Goal: Task Accomplishment & Management: Manage account settings

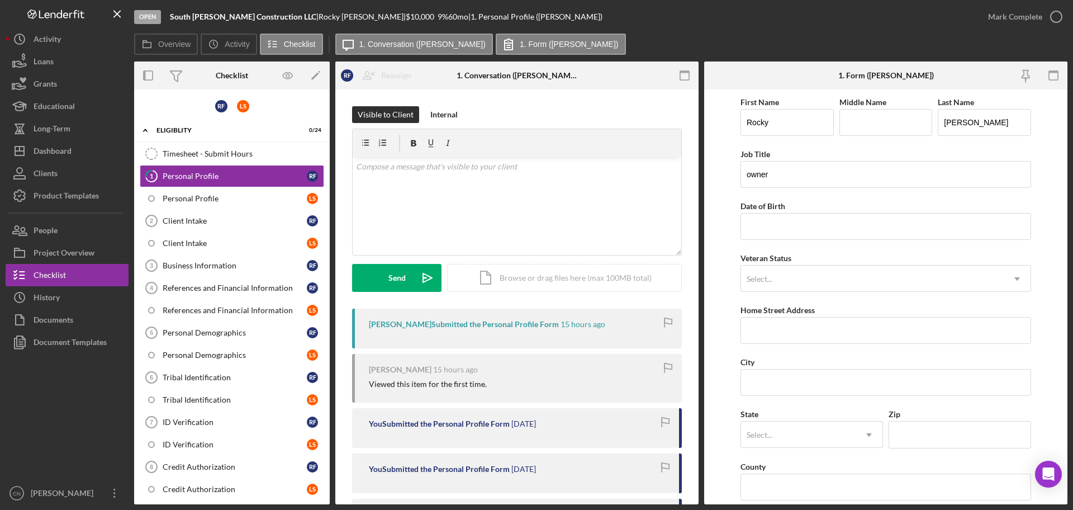
scroll to position [11, 0]
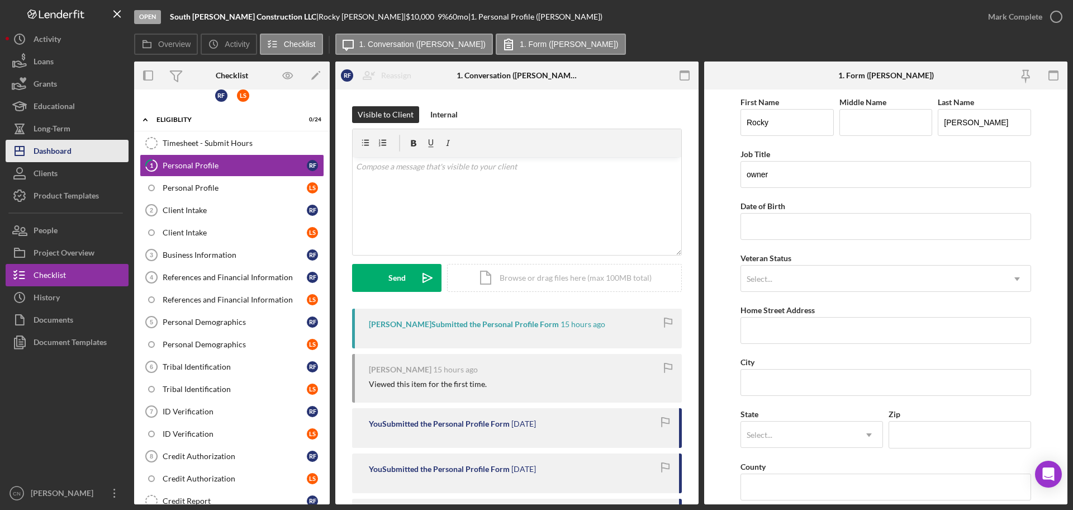
click at [61, 146] on div "Dashboard" at bounding box center [53, 152] width 38 height 25
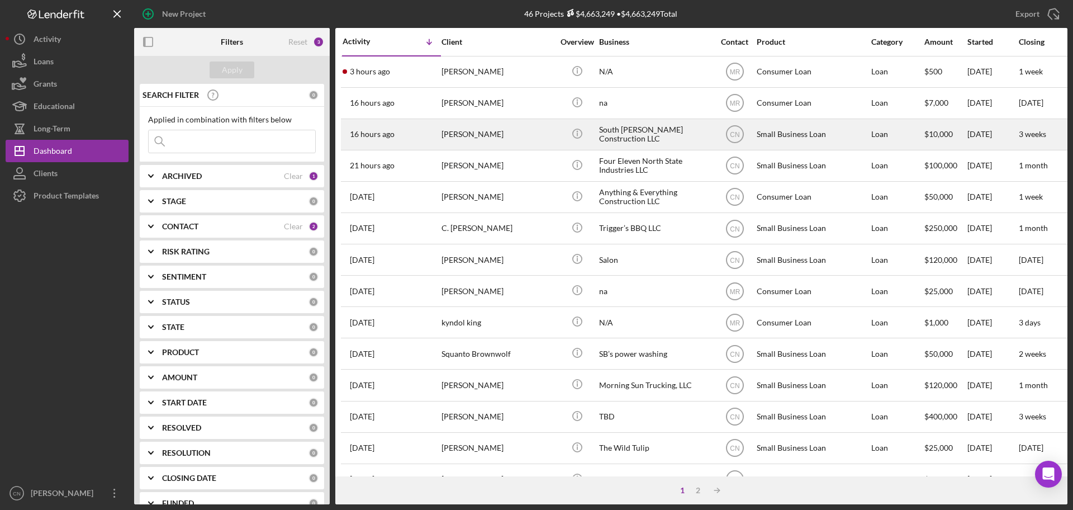
click at [467, 132] on div "[PERSON_NAME]" at bounding box center [498, 135] width 112 height 30
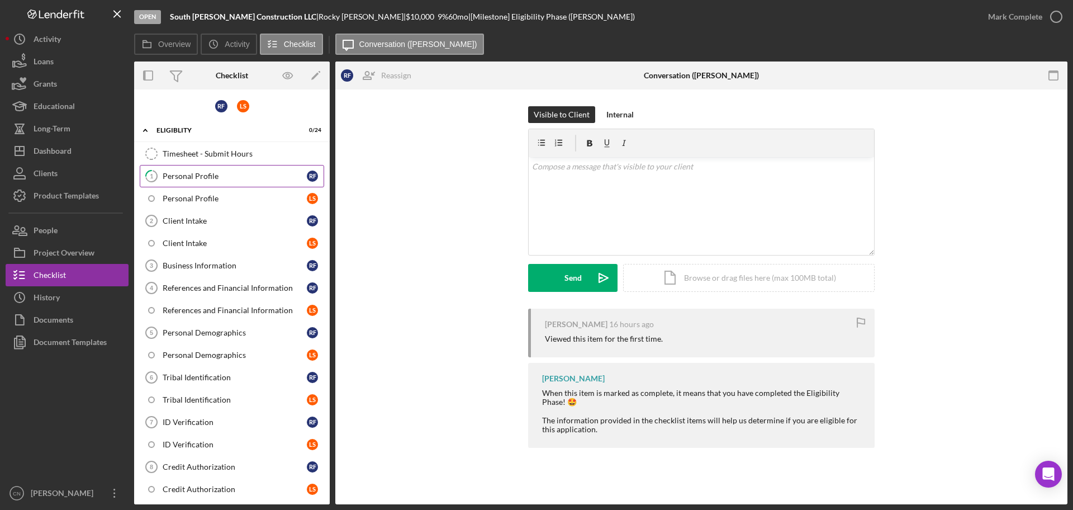
click at [187, 177] on div "Personal Profile" at bounding box center [235, 176] width 144 height 9
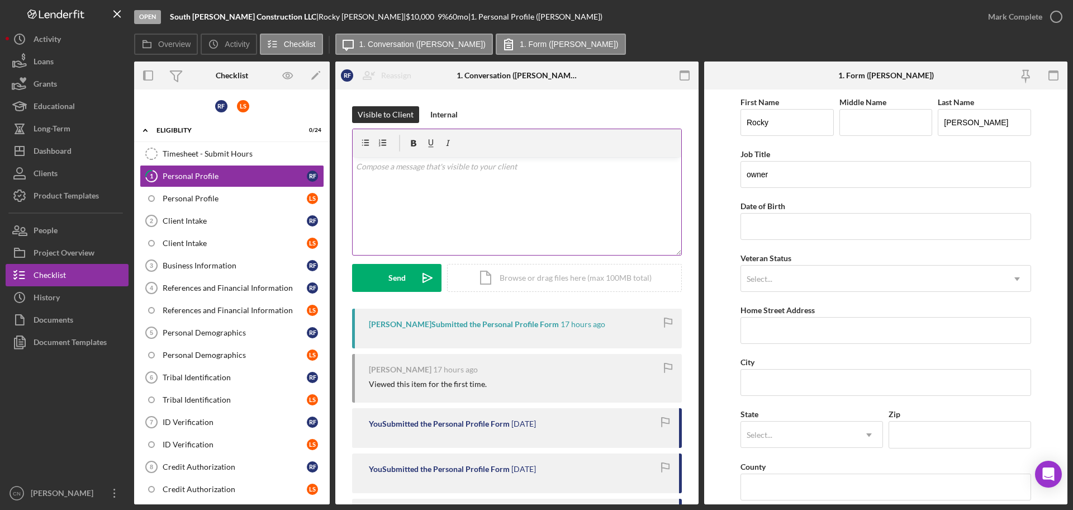
click at [400, 191] on div "v Color teal Color pink Remove color Add row above Add row below Add column bef…" at bounding box center [517, 206] width 329 height 98
click at [399, 286] on div "Send" at bounding box center [397, 278] width 17 height 28
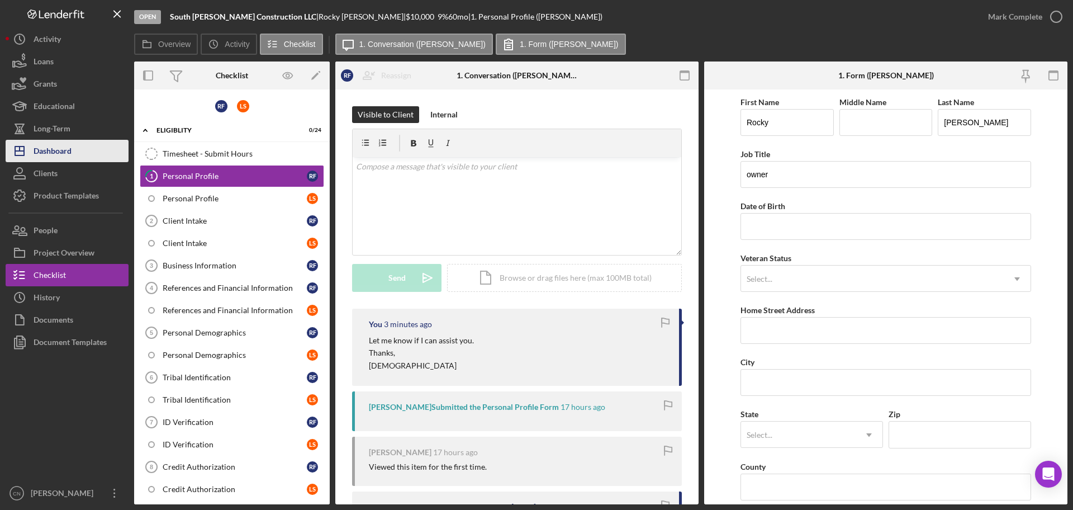
click at [44, 153] on div "Dashboard" at bounding box center [53, 152] width 38 height 25
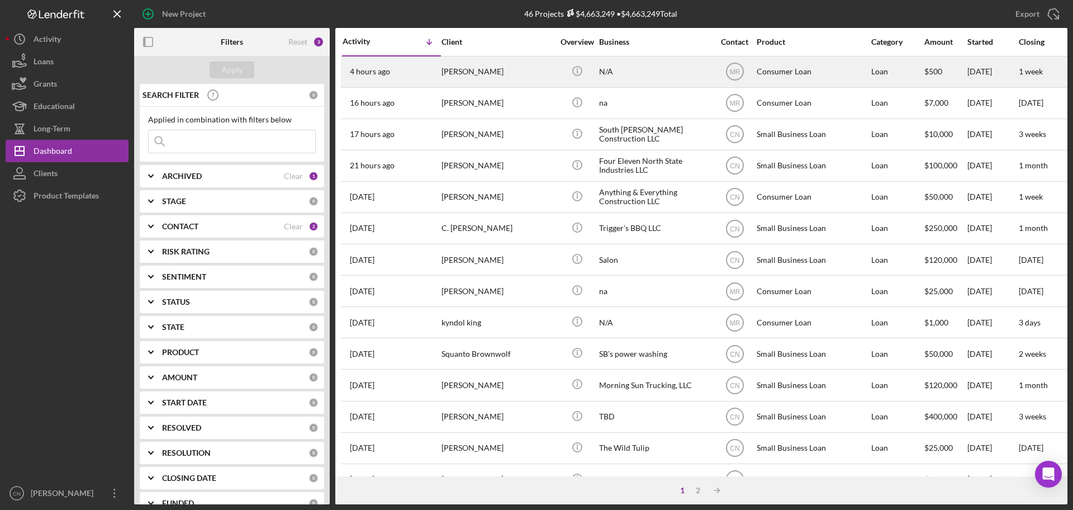
click at [475, 69] on div "[PERSON_NAME]" at bounding box center [498, 72] width 112 height 30
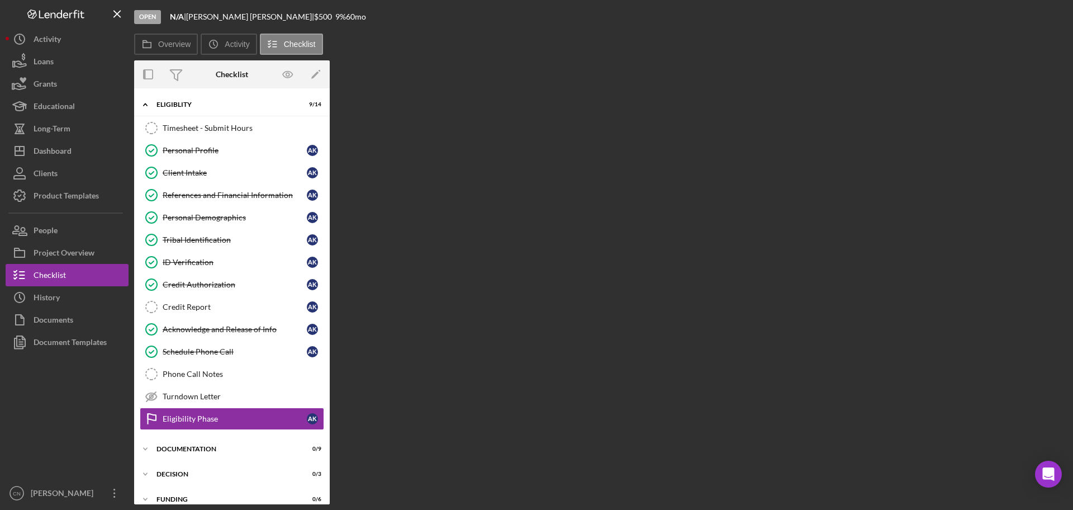
scroll to position [37, 0]
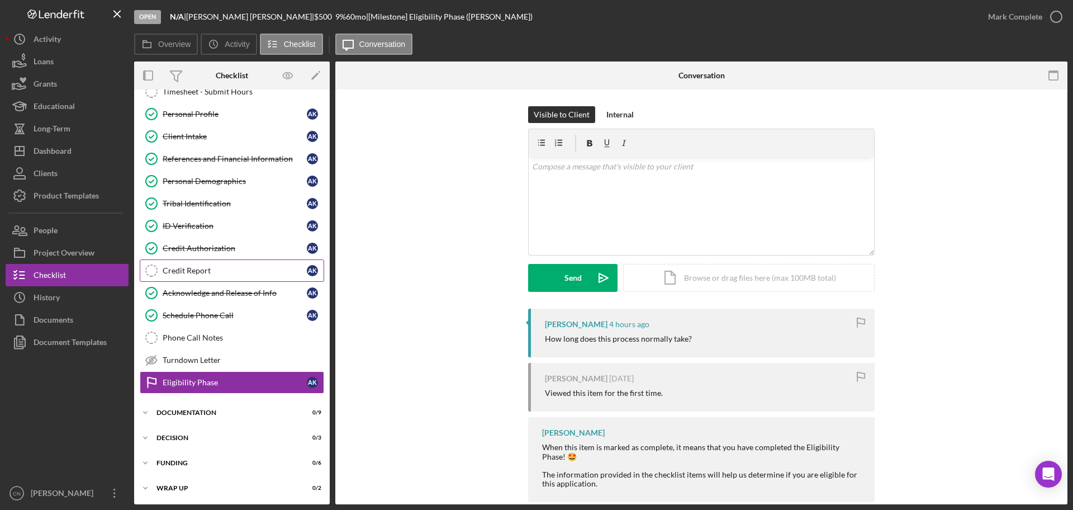
click at [200, 269] on div "Credit Report" at bounding box center [235, 270] width 144 height 9
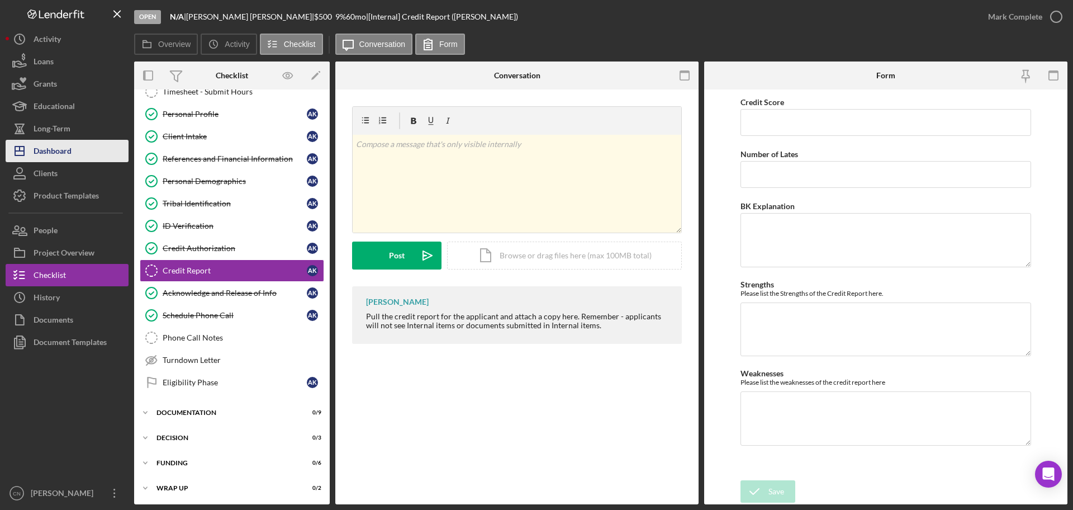
click at [37, 155] on div "Dashboard" at bounding box center [53, 152] width 38 height 25
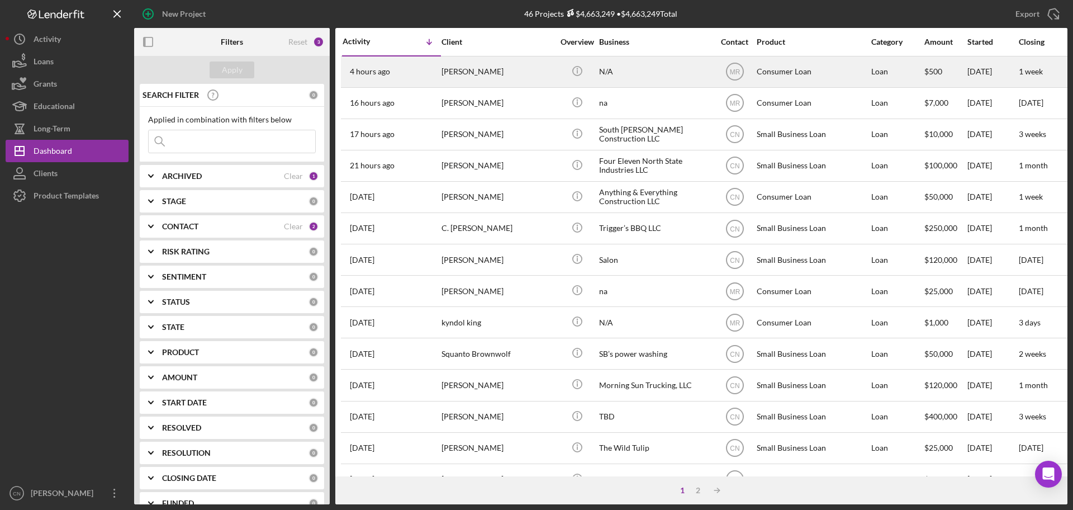
click at [466, 74] on div "[PERSON_NAME]" at bounding box center [498, 72] width 112 height 30
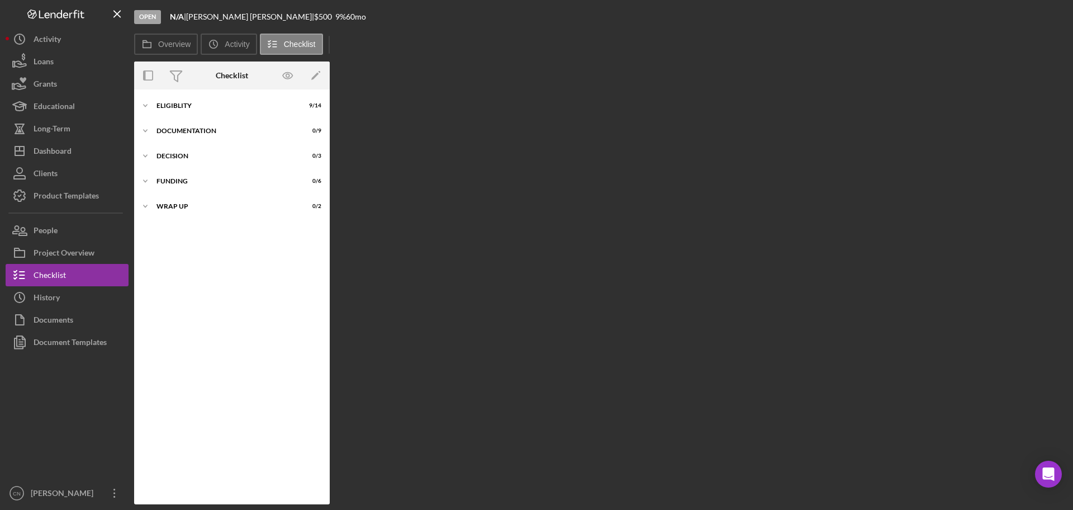
scroll to position [11, 0]
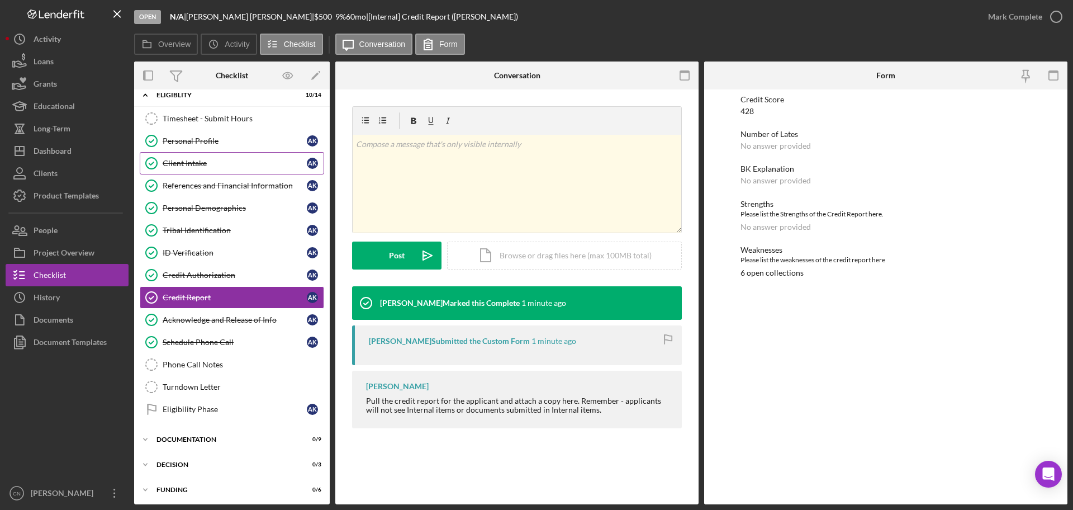
click at [178, 160] on div "Client Intake" at bounding box center [235, 163] width 144 height 9
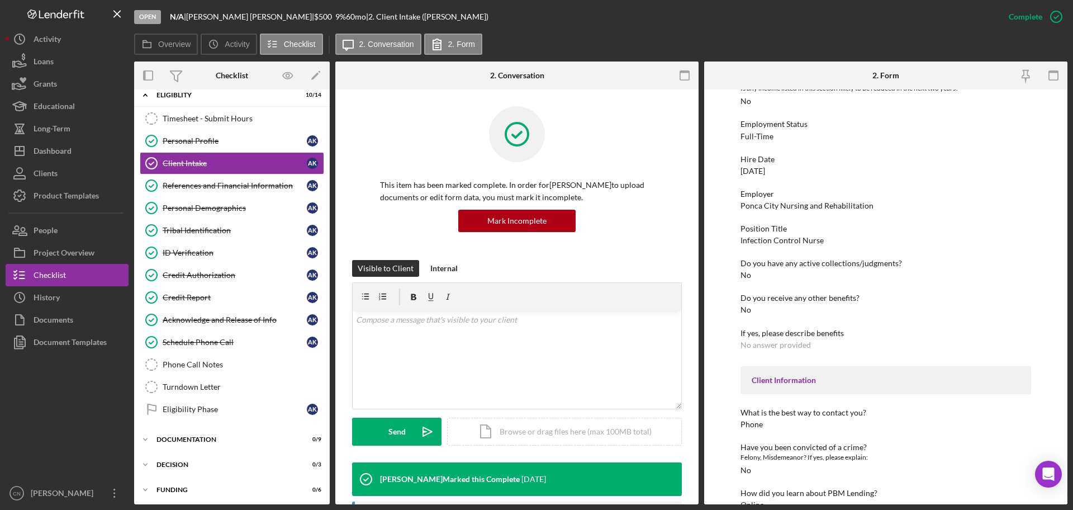
scroll to position [756, 0]
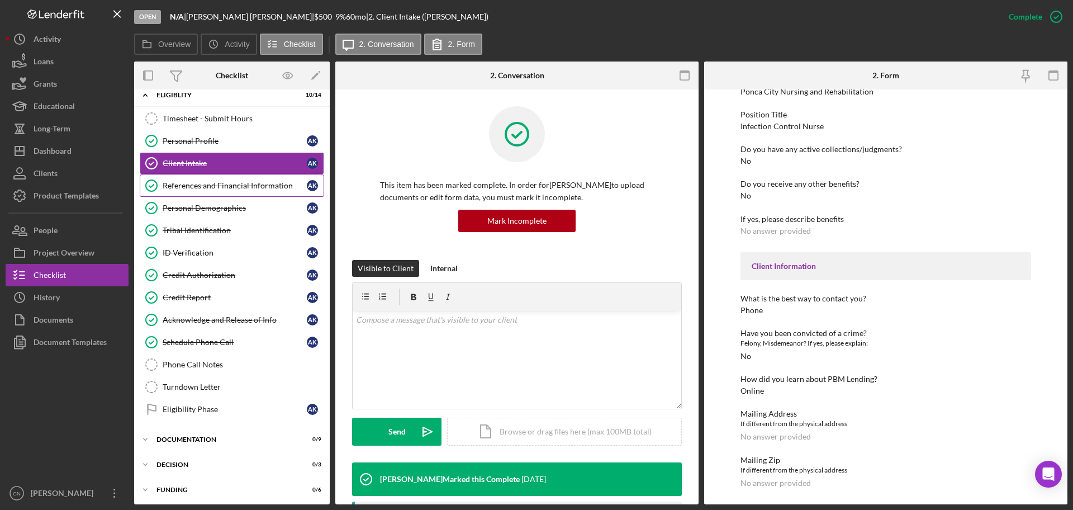
click at [202, 187] on div "References and Financial Information" at bounding box center [235, 185] width 144 height 9
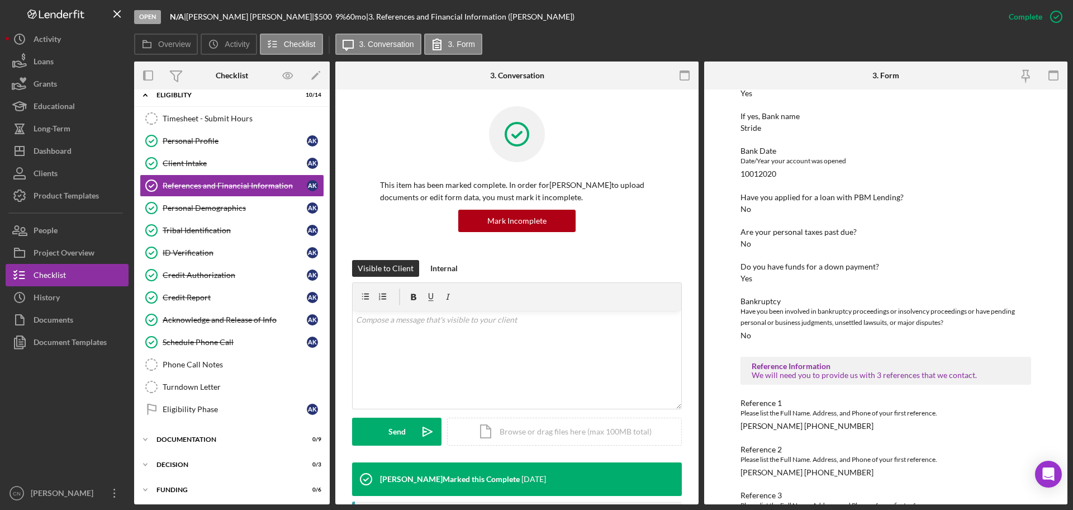
scroll to position [145, 0]
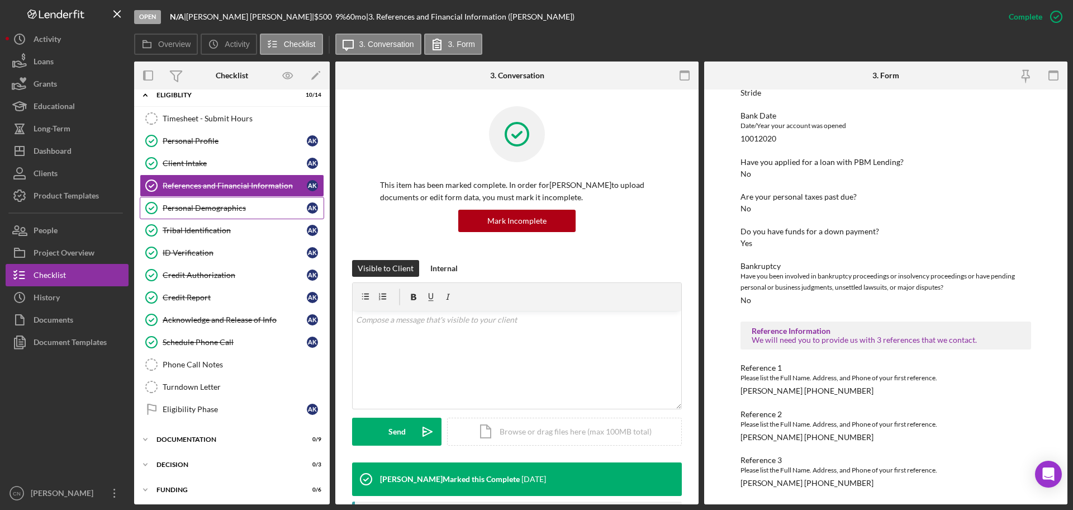
click at [201, 211] on div "Personal Demographics" at bounding box center [235, 207] width 144 height 9
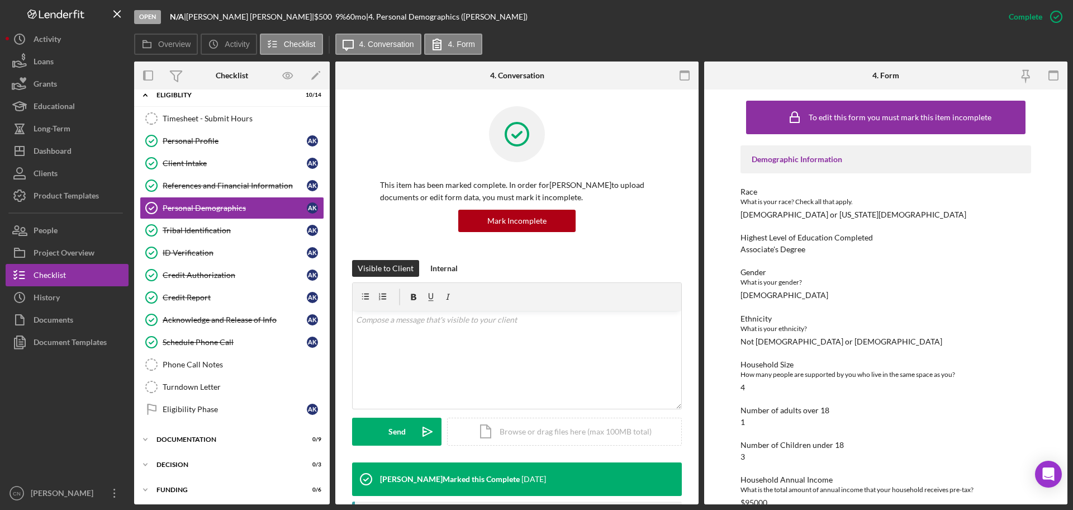
scroll to position [55, 0]
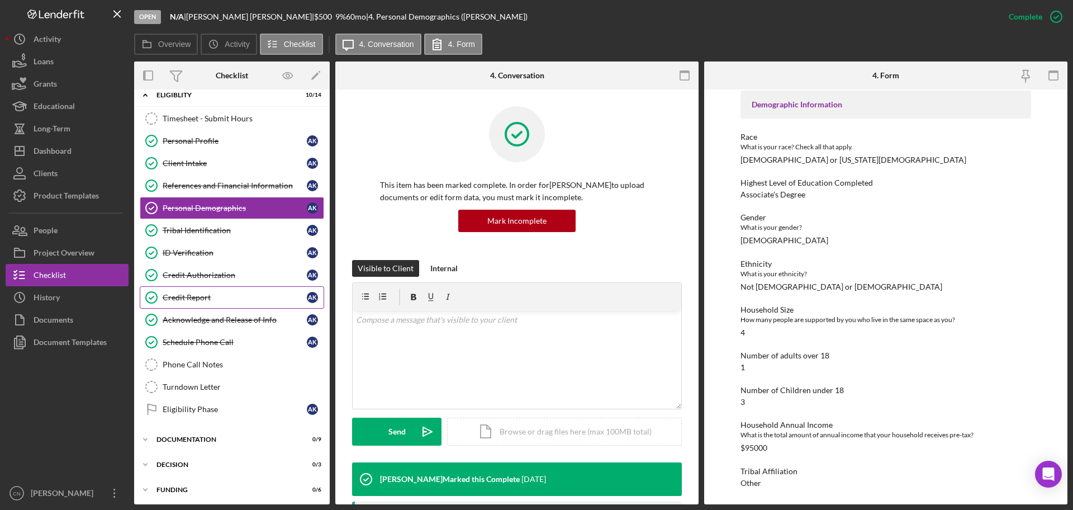
click at [190, 297] on div "Credit Report" at bounding box center [235, 297] width 144 height 9
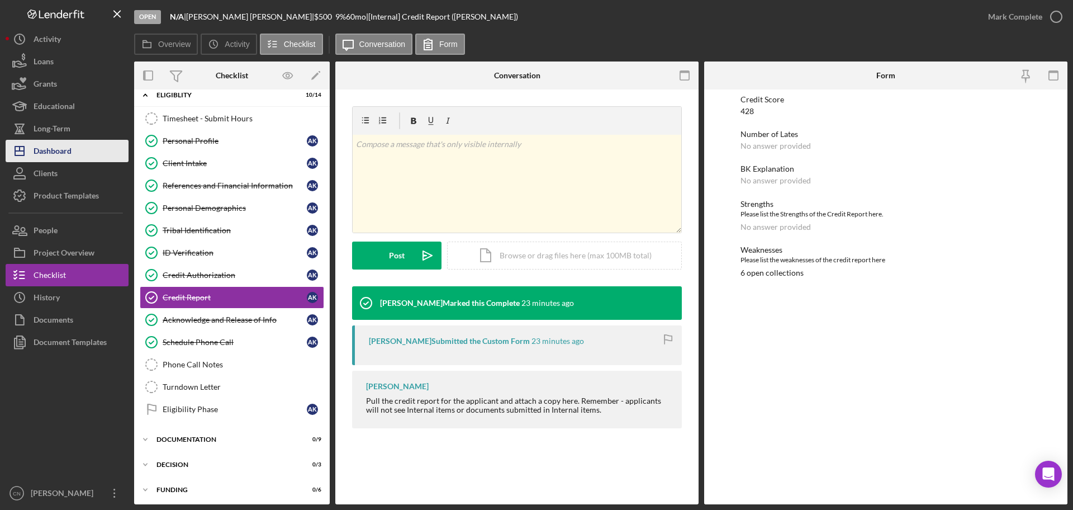
click at [46, 145] on div "Dashboard" at bounding box center [53, 152] width 38 height 25
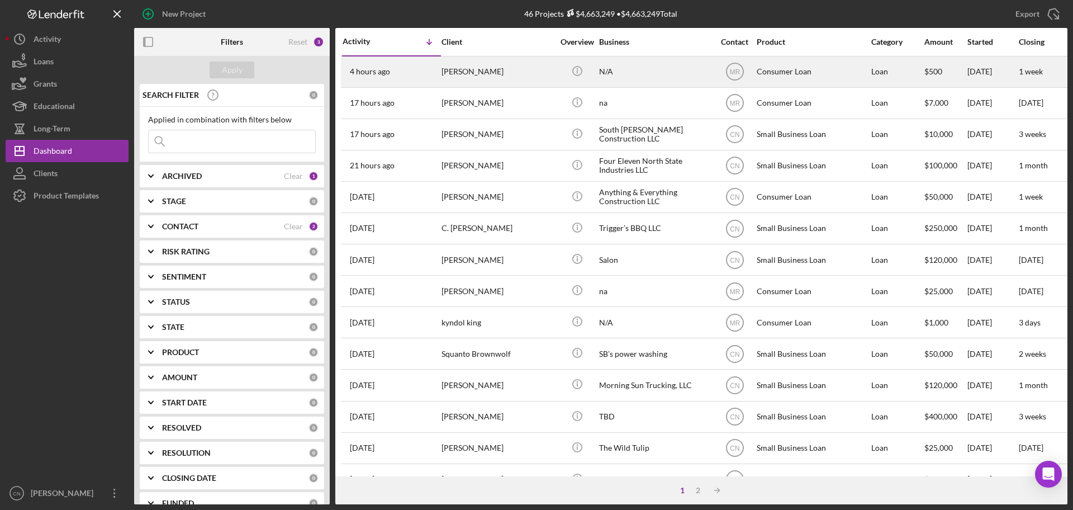
click at [449, 68] on div "[PERSON_NAME]" at bounding box center [498, 72] width 112 height 30
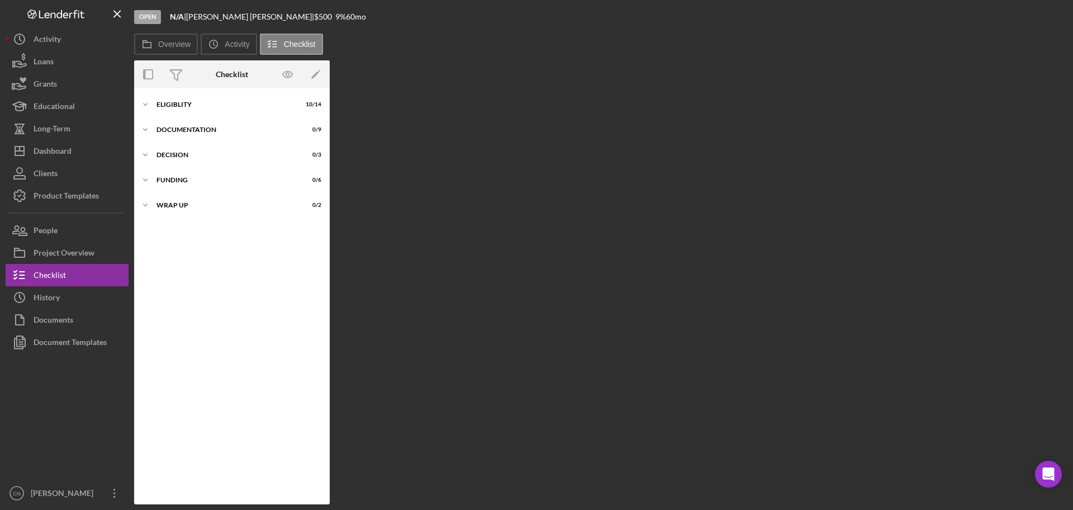
scroll to position [37, 0]
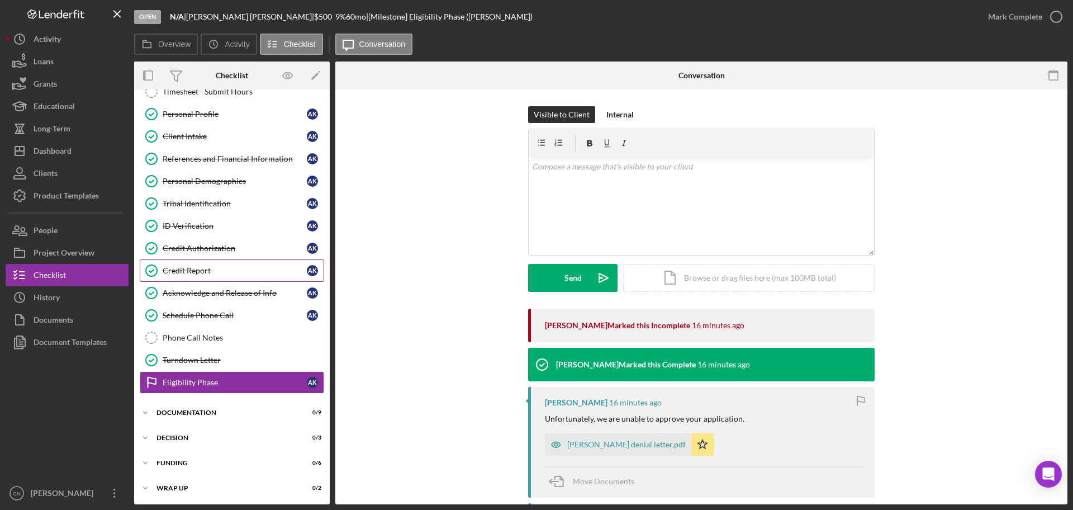
click at [192, 262] on link "Credit Report Credit Report A K" at bounding box center [232, 270] width 184 height 22
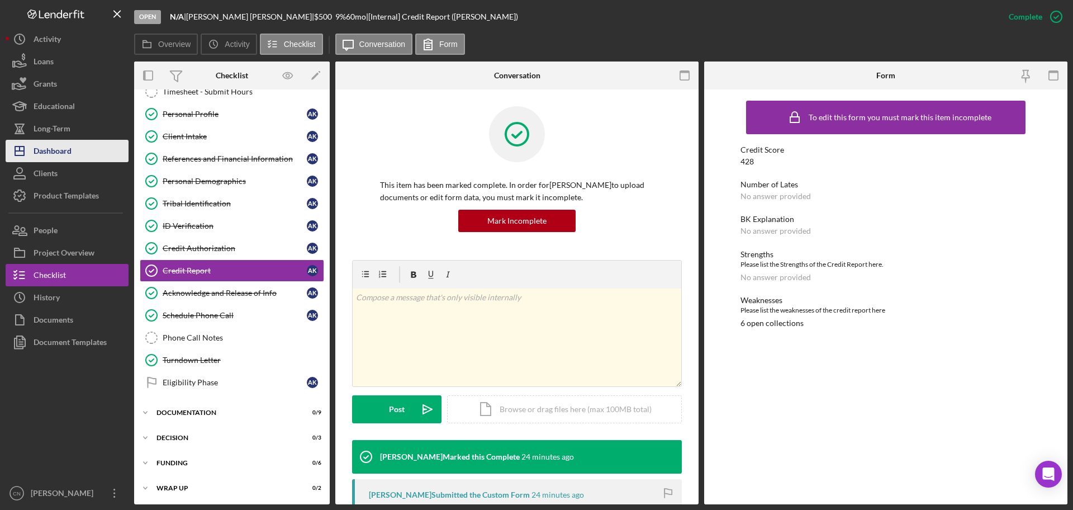
click at [42, 153] on div "Dashboard" at bounding box center [53, 152] width 38 height 25
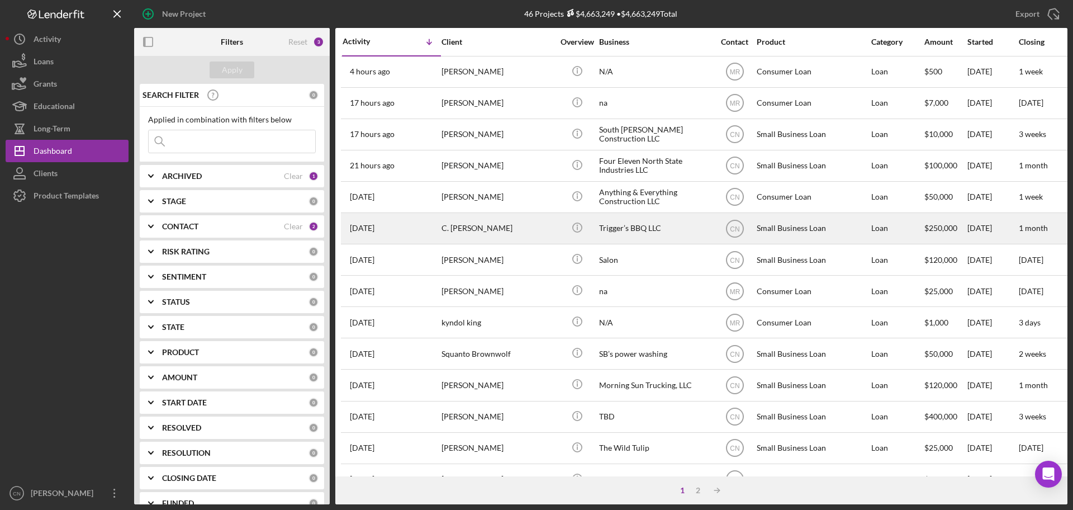
scroll to position [112, 0]
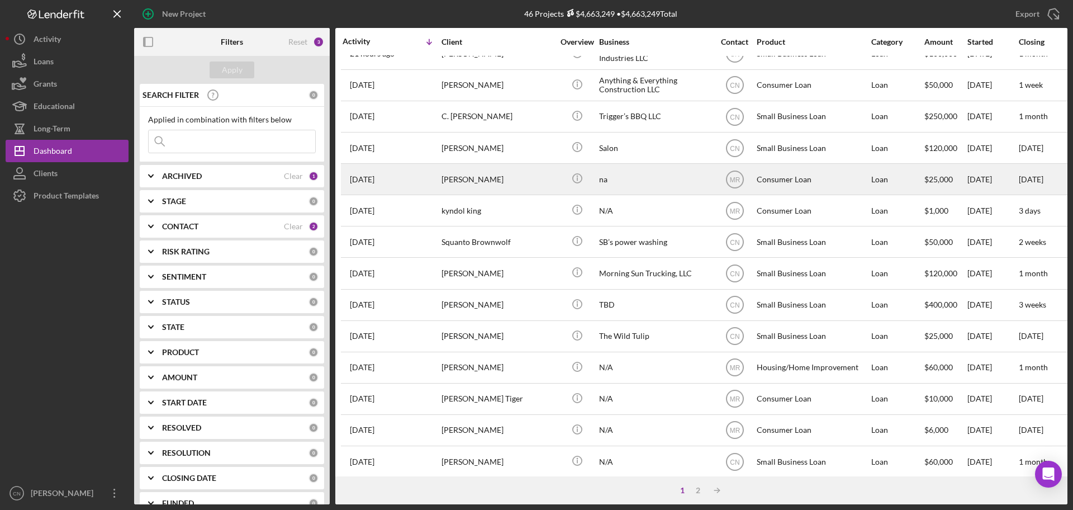
click at [6, 140] on button "Icon/Dashboard Dashboard" at bounding box center [67, 151] width 123 height 22
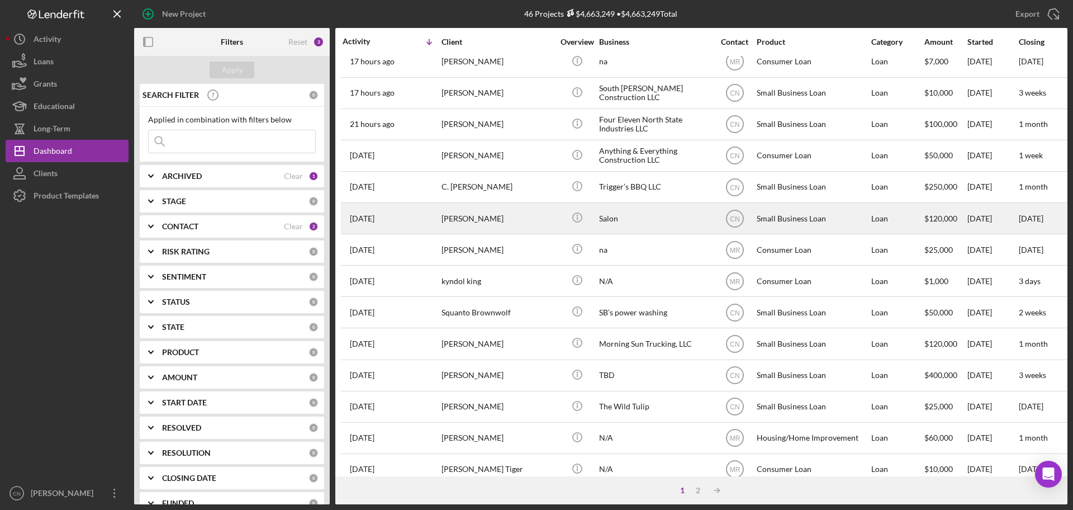
scroll to position [0, 0]
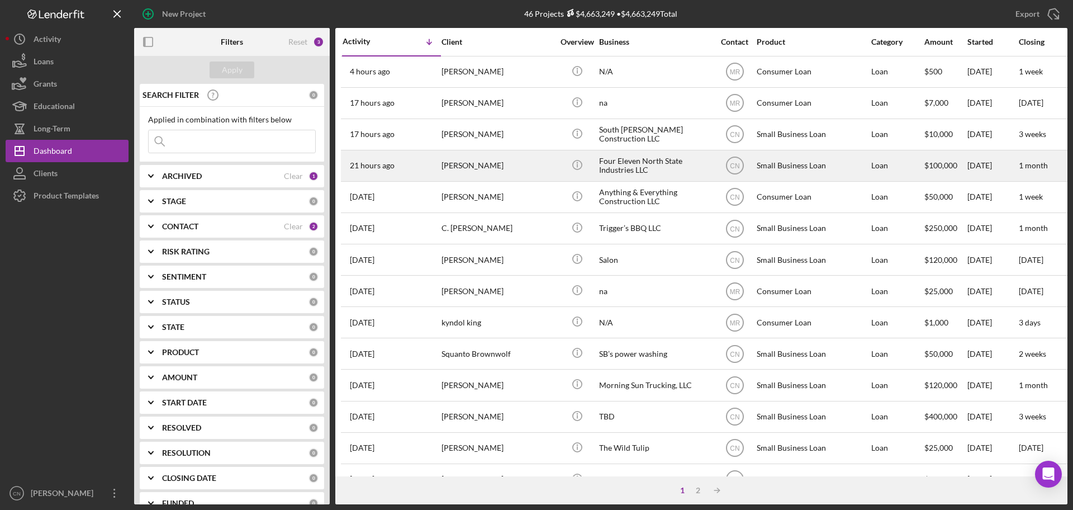
click at [463, 165] on div "[PERSON_NAME]" at bounding box center [498, 166] width 112 height 30
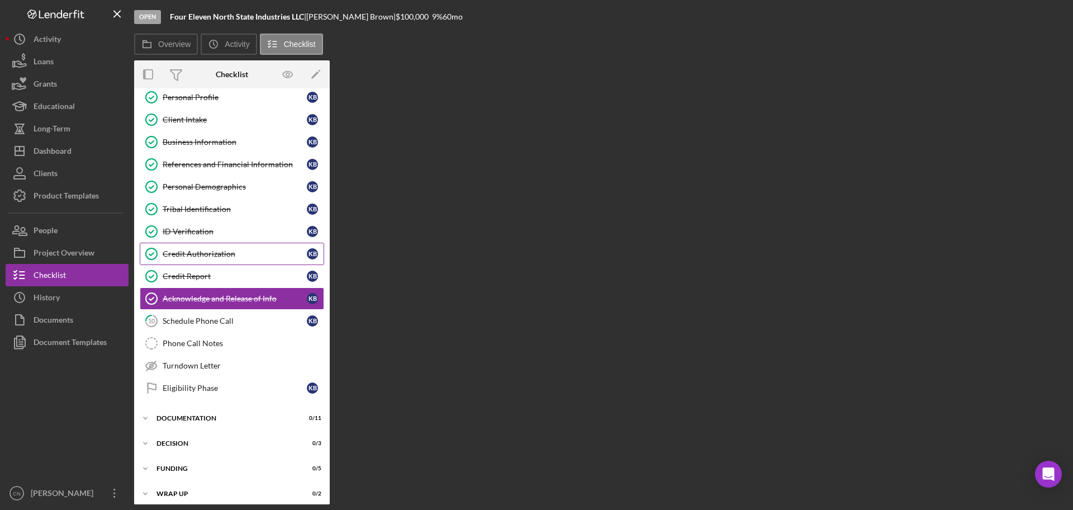
scroll to position [55, 0]
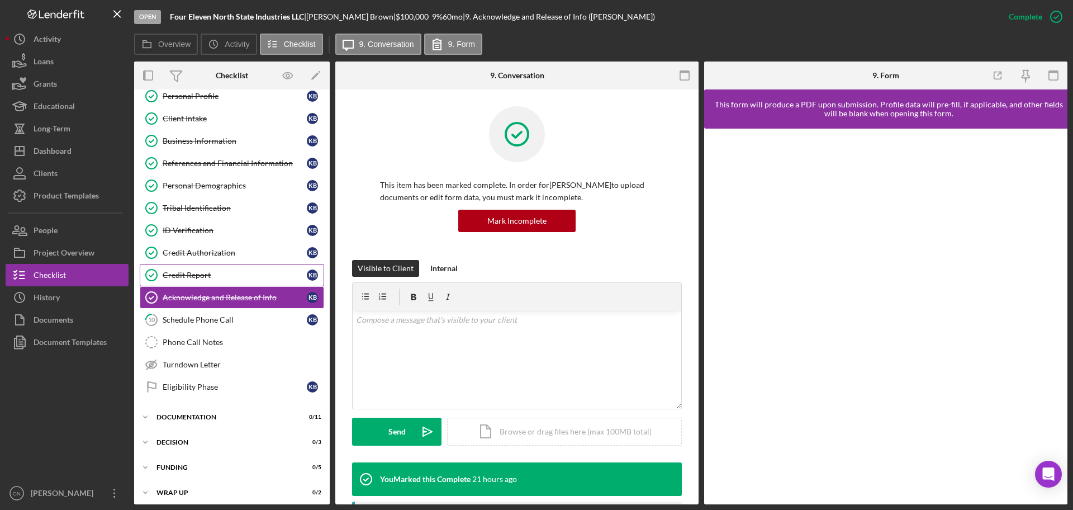
click at [185, 266] on link "Credit Report Credit Report K B" at bounding box center [232, 275] width 184 height 22
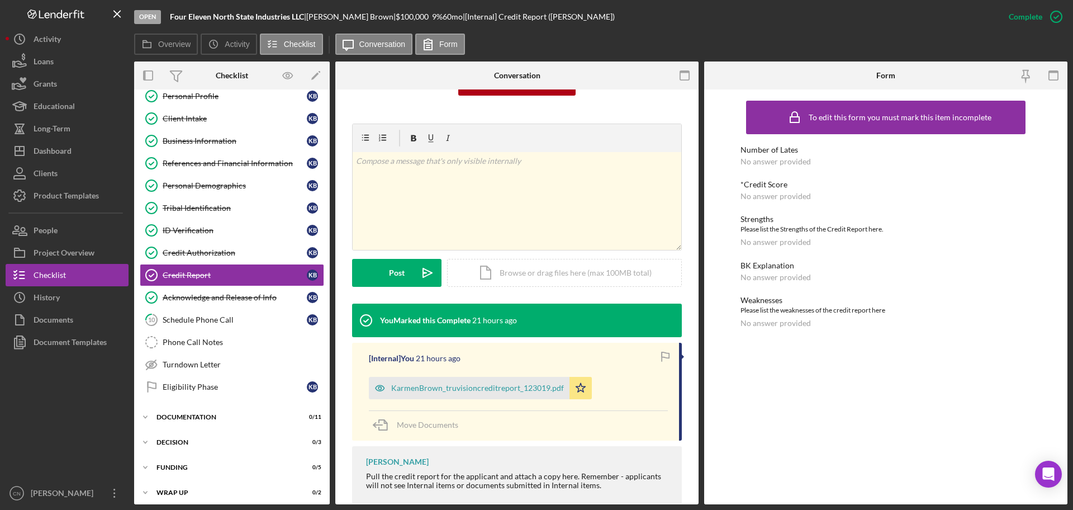
scroll to position [158, 0]
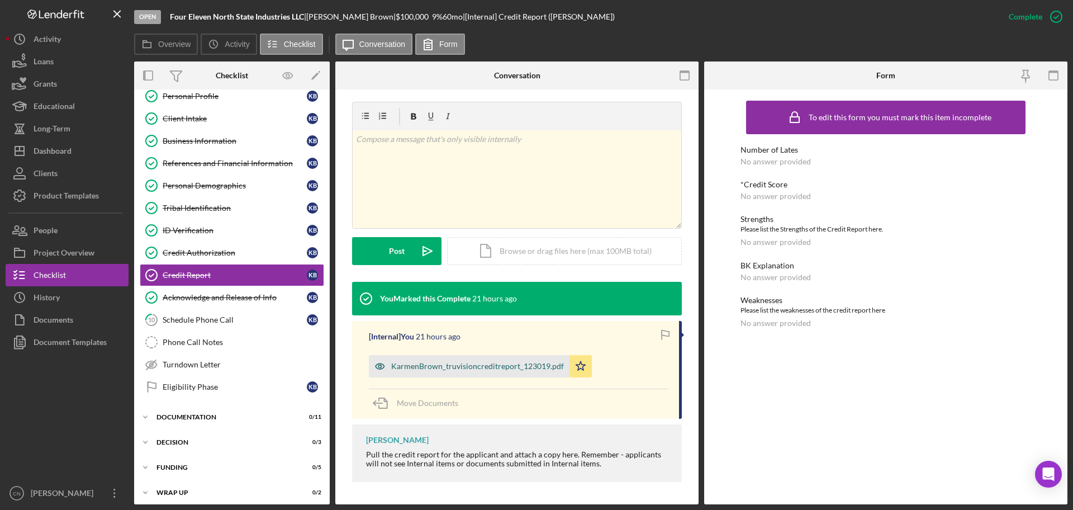
click at [418, 368] on div "KarmenBrown_truvisioncreditreport_123019.pdf" at bounding box center [477, 366] width 173 height 9
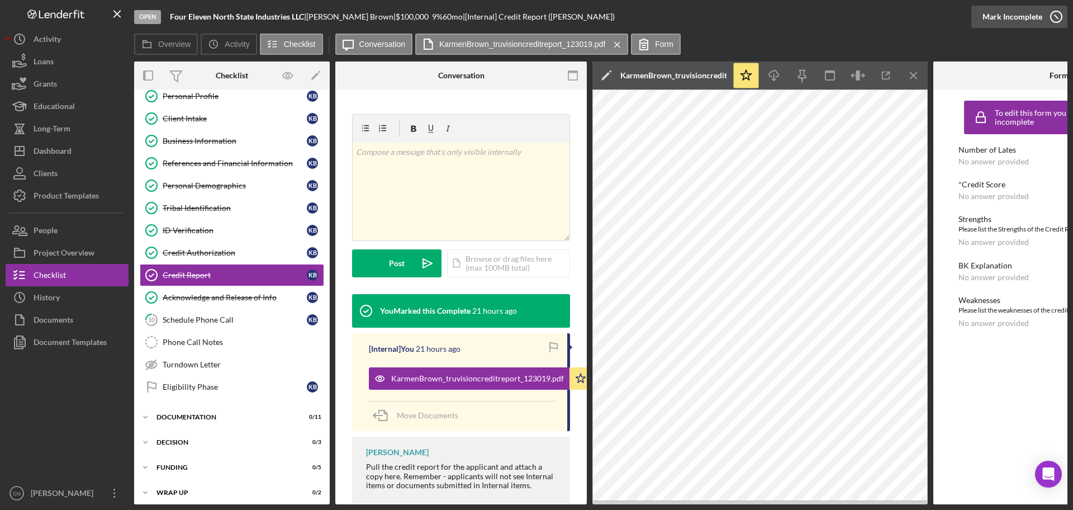
click at [1047, 16] on icon "button" at bounding box center [1057, 17] width 28 height 28
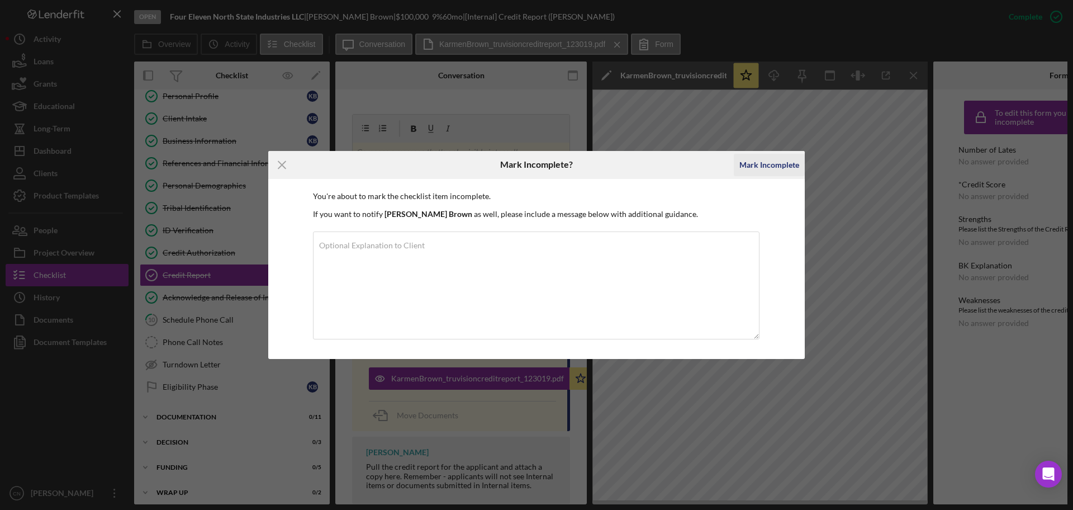
drag, startPoint x: 780, startPoint y: 155, endPoint x: 783, endPoint y: 165, distance: 9.8
click at [780, 156] on div "Mark Incomplete" at bounding box center [770, 165] width 60 height 22
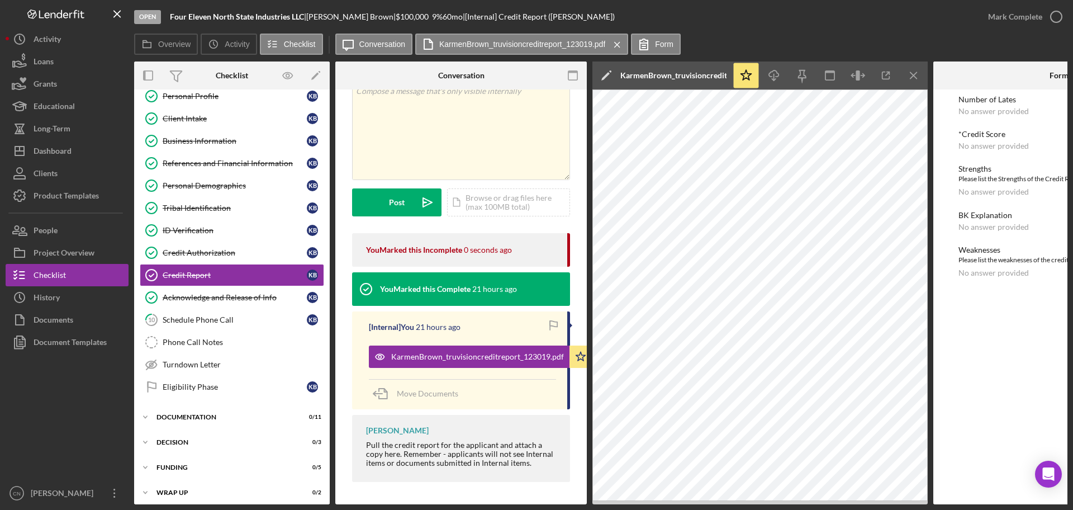
scroll to position [0, 0]
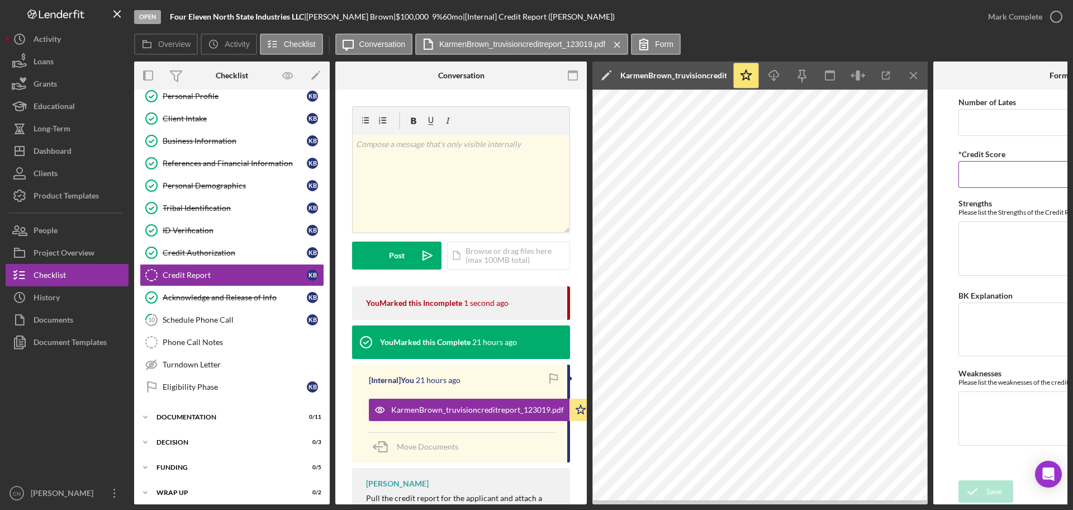
click at [994, 166] on input "*Credit Score" at bounding box center [1059, 174] width 201 height 27
type input "535"
click at [992, 316] on textarea "BK Explanation" at bounding box center [1059, 329] width 201 height 54
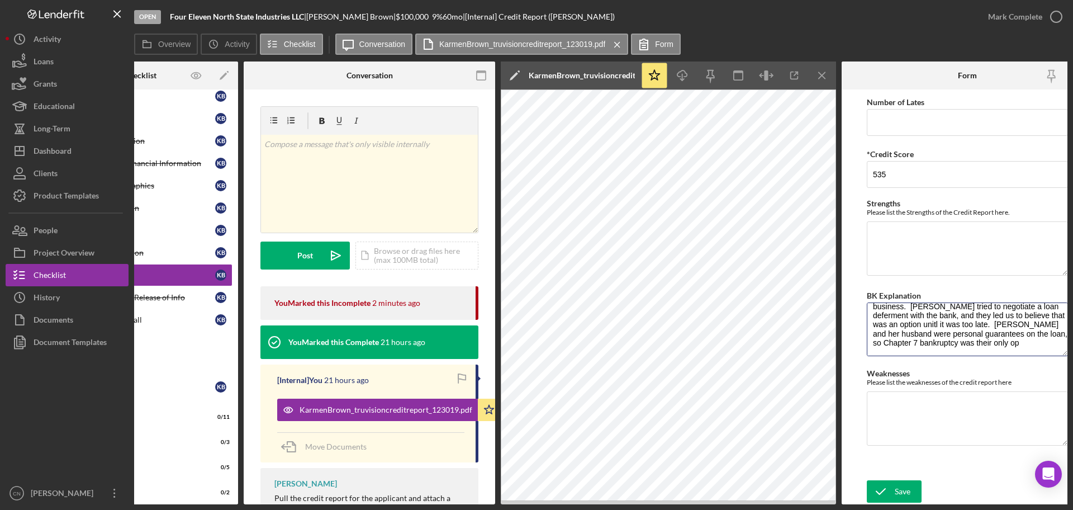
scroll to position [55, 0]
type textarea "Her largest customer at the time cancelled their contract with [PERSON_NAME], h…"
click at [888, 491] on icon "submit" at bounding box center [881, 491] width 28 height 28
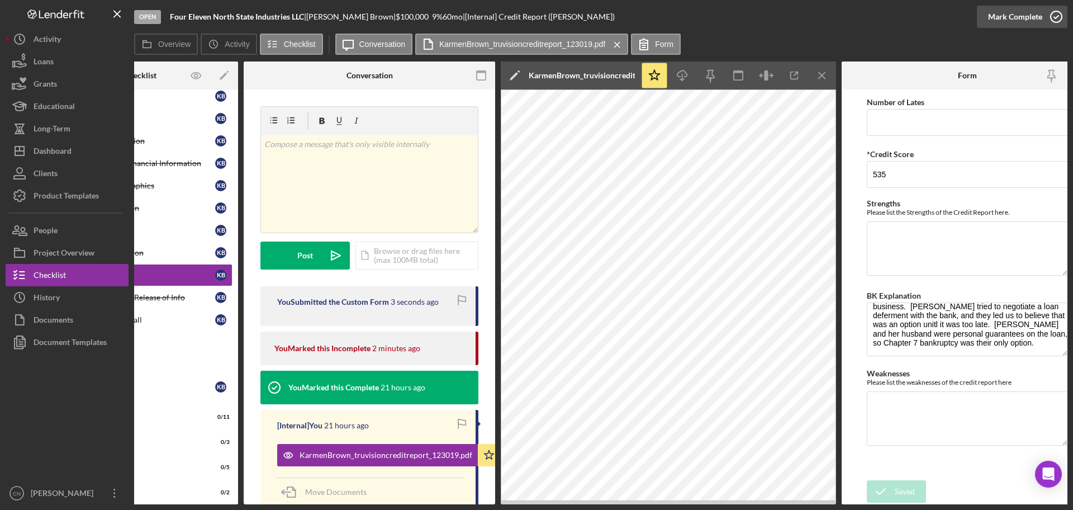
click at [1058, 19] on icon "button" at bounding box center [1057, 17] width 28 height 28
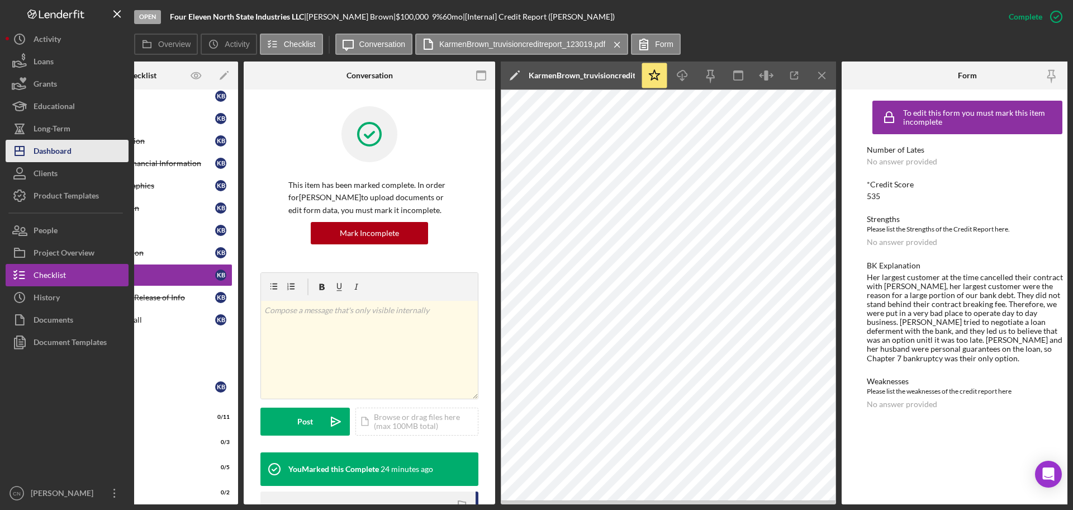
click at [62, 148] on div "Dashboard" at bounding box center [53, 152] width 38 height 25
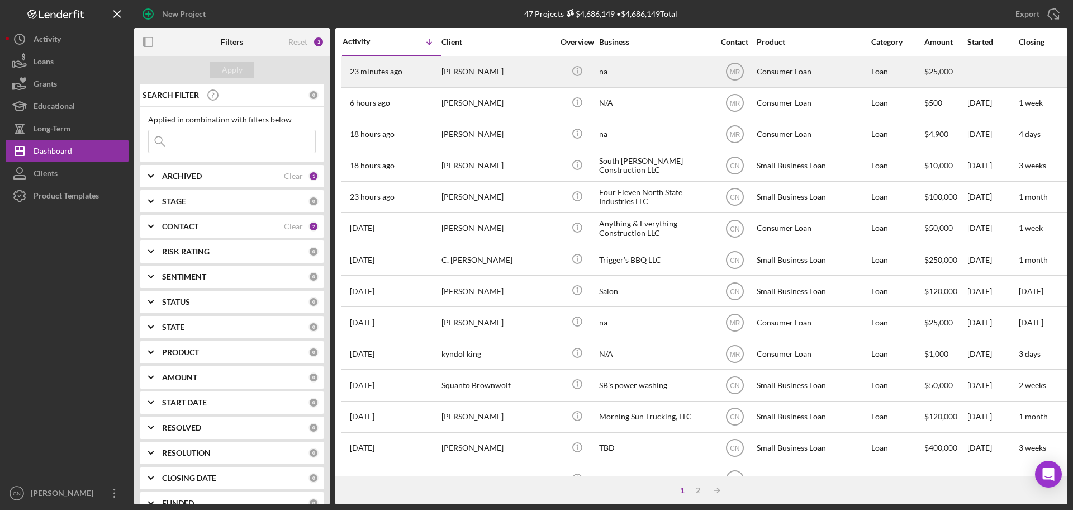
click at [462, 72] on div "[PERSON_NAME]" at bounding box center [498, 72] width 112 height 30
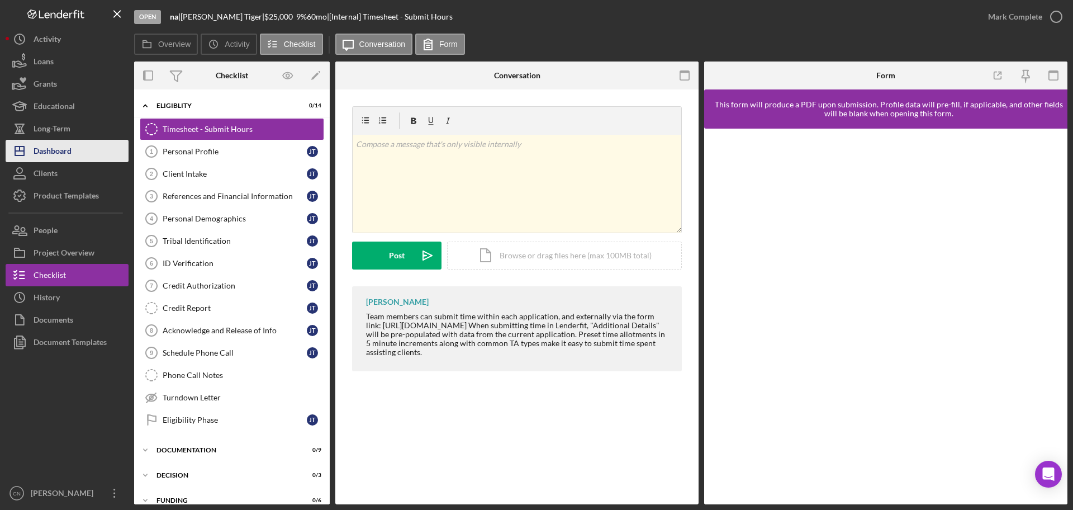
click at [60, 155] on div "Dashboard" at bounding box center [53, 152] width 38 height 25
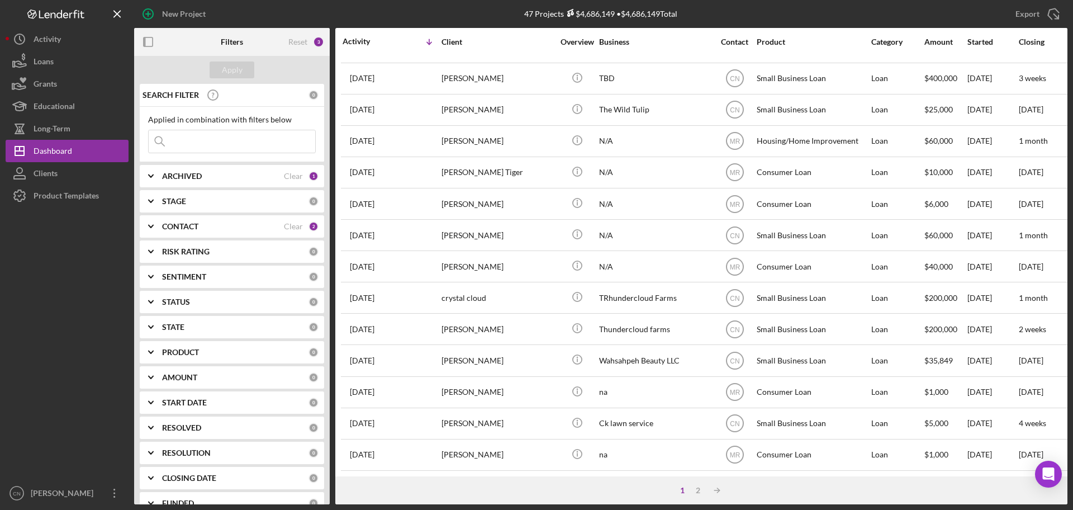
scroll to position [98, 0]
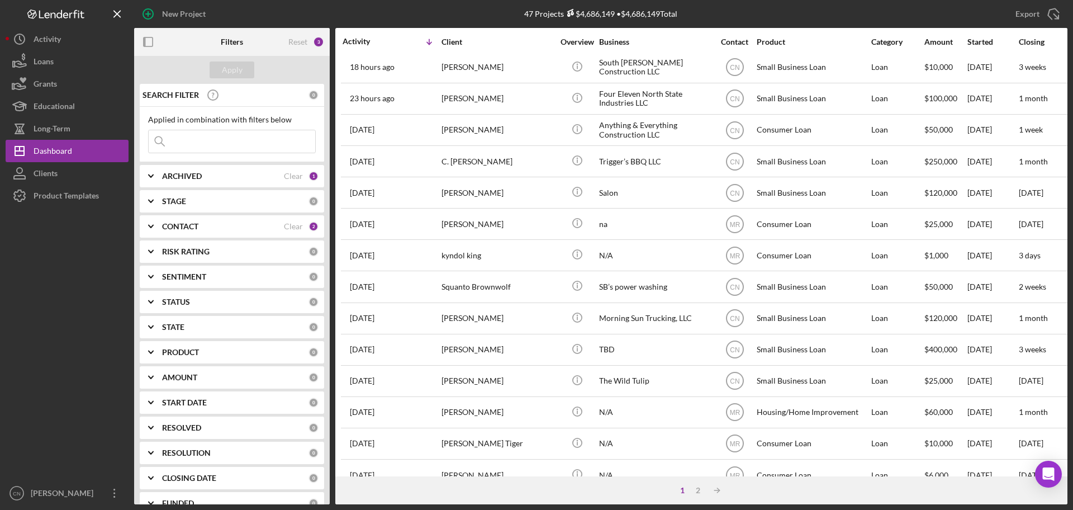
click at [200, 176] on b "ARCHIVED" at bounding box center [182, 176] width 40 height 9
click at [158, 224] on input "Active" at bounding box center [154, 221] width 11 height 11
checkbox input "false"
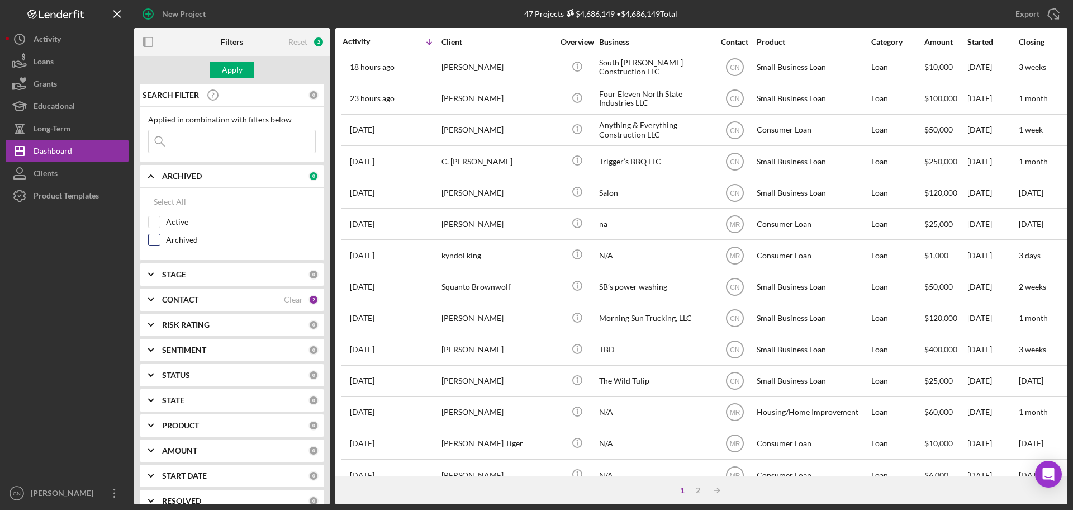
click at [157, 235] on input "Archived" at bounding box center [154, 239] width 11 height 11
checkbox input "true"
click at [232, 71] on div "Apply" at bounding box center [232, 69] width 21 height 17
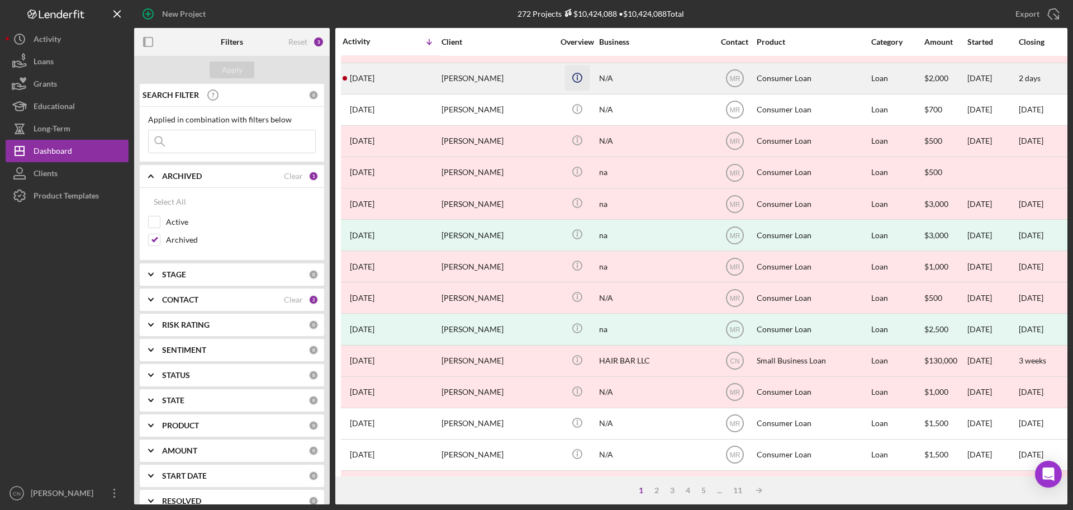
scroll to position [0, 0]
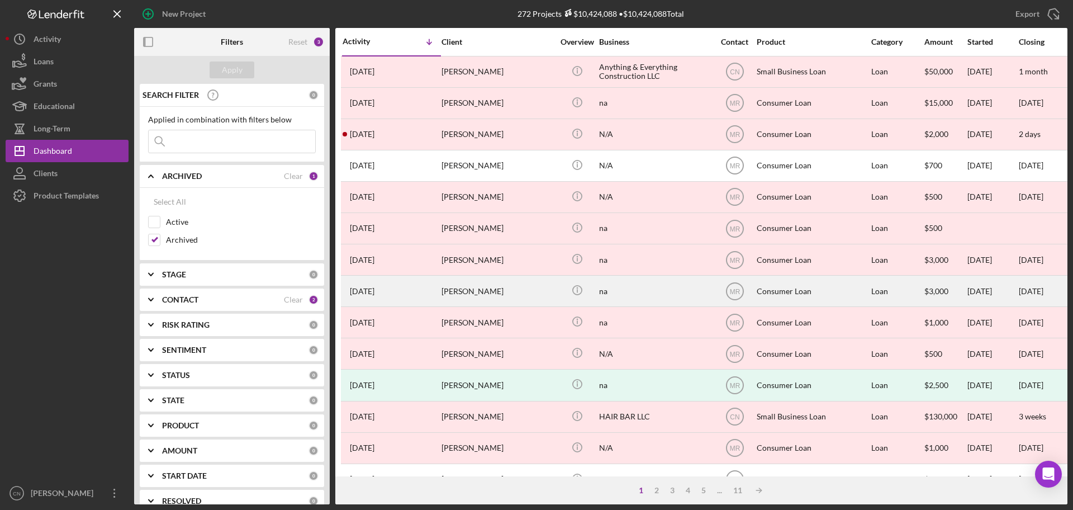
click at [457, 292] on div "[PERSON_NAME]" at bounding box center [498, 291] width 112 height 30
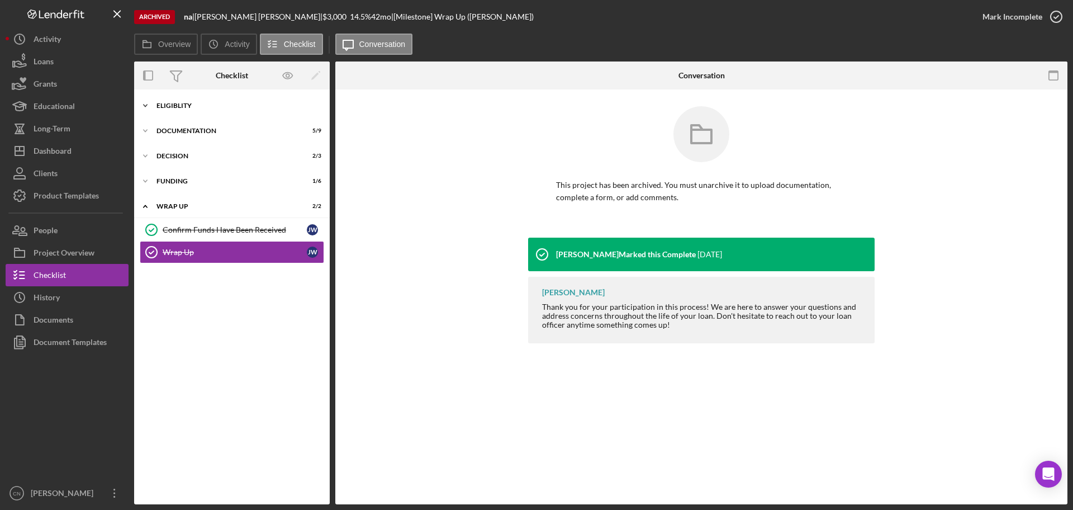
click at [177, 107] on div "Eligiblity" at bounding box center [236, 105] width 159 height 7
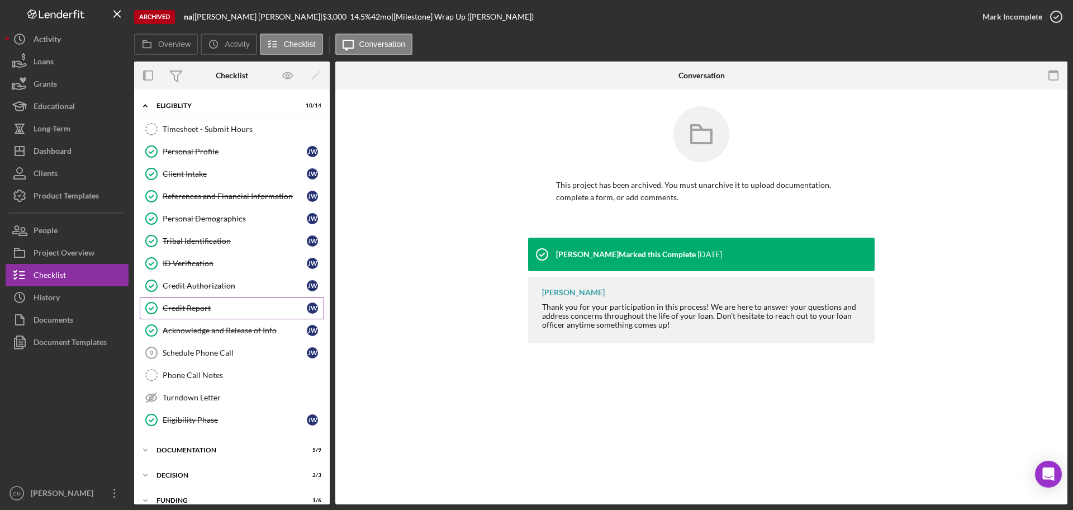
click at [183, 305] on div "Credit Report" at bounding box center [235, 308] width 144 height 9
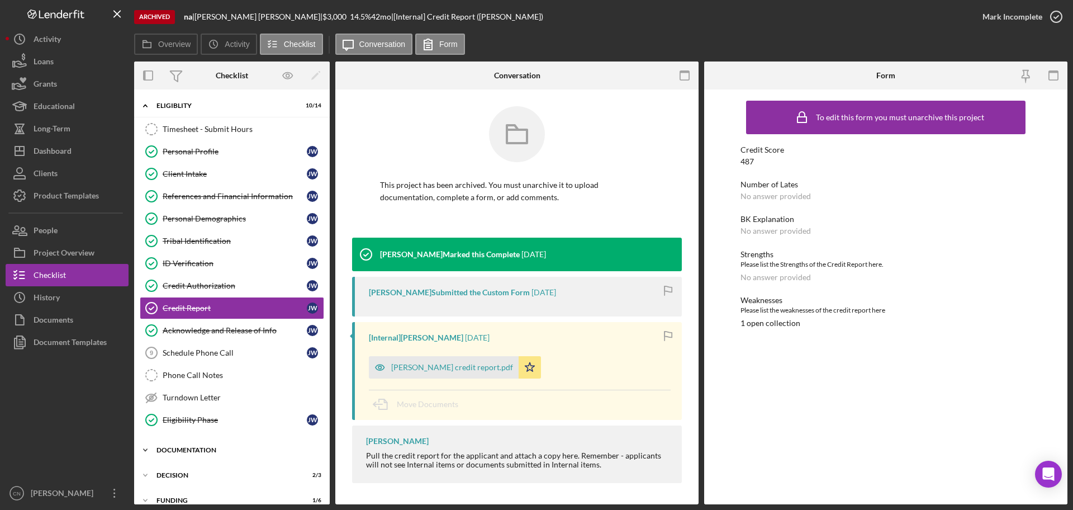
click at [196, 448] on div "Documentation" at bounding box center [236, 450] width 159 height 7
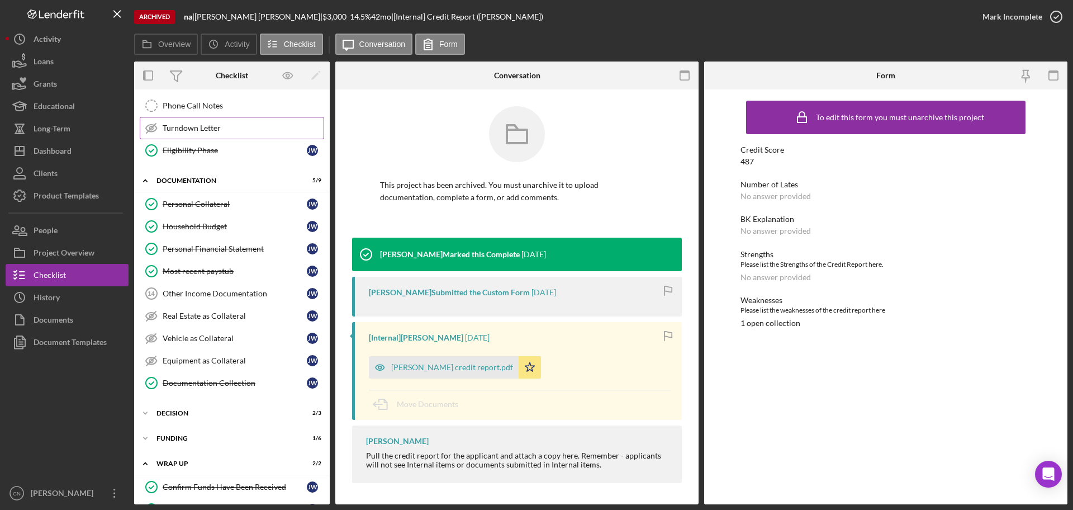
scroll to position [280, 0]
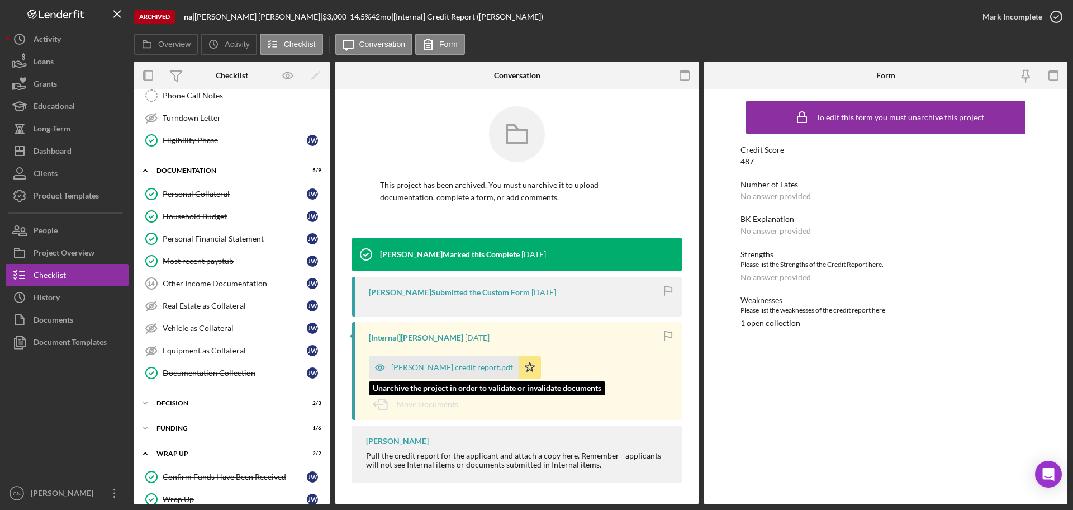
click at [448, 358] on div "[PERSON_NAME] credit report.pdf" at bounding box center [444, 367] width 150 height 22
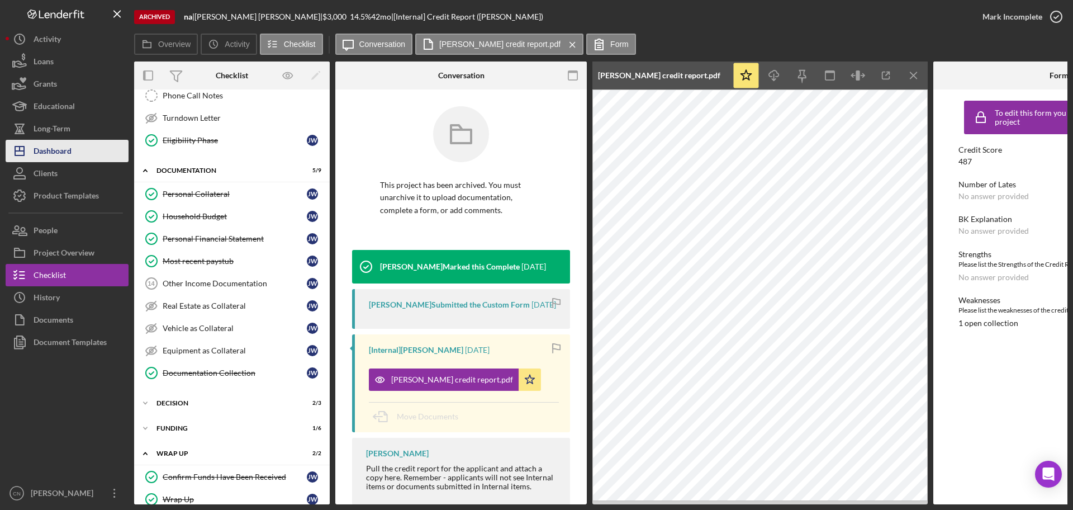
click at [56, 150] on div "Dashboard" at bounding box center [53, 152] width 38 height 25
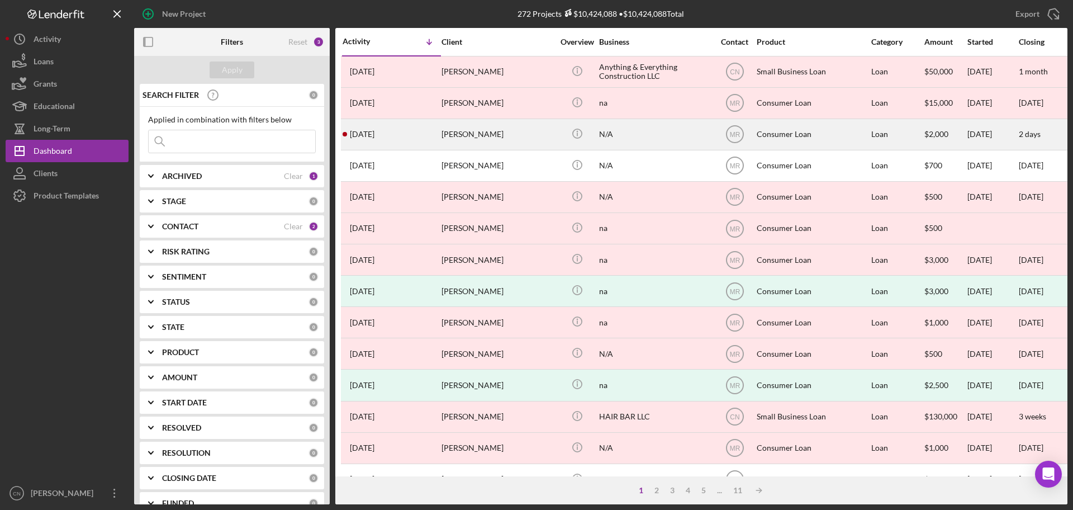
click at [375, 143] on div "[DATE] [PERSON_NAME]" at bounding box center [392, 135] width 98 height 30
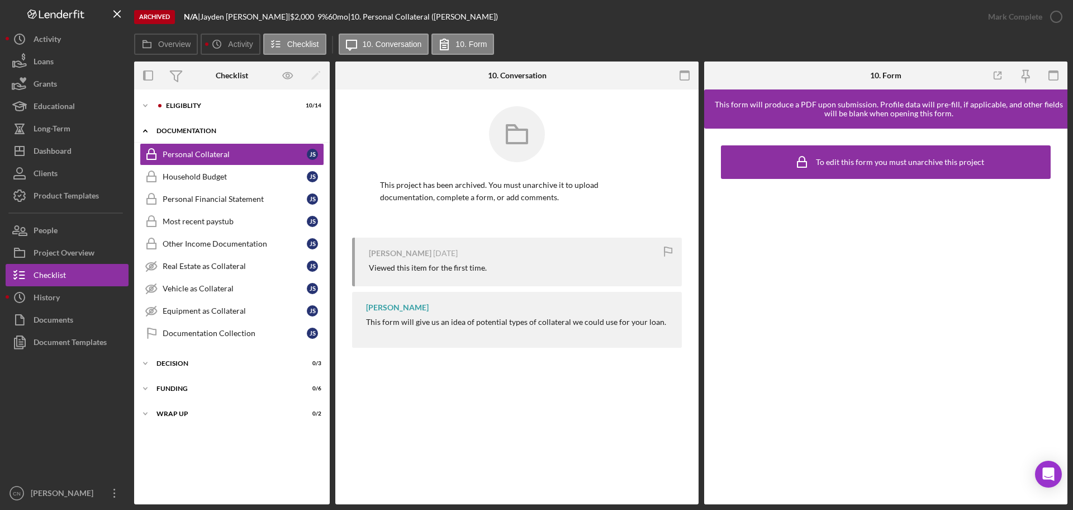
click at [184, 134] on div "Documentation" at bounding box center [236, 130] width 159 height 7
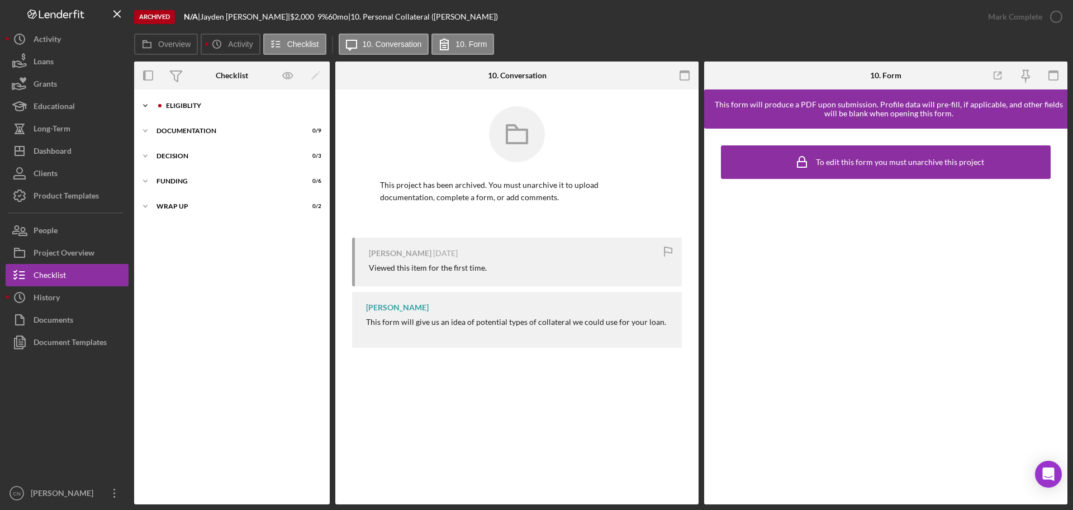
click at [188, 102] on div "Icon/Expander Eligiblity 10 / 14" at bounding box center [232, 105] width 196 height 22
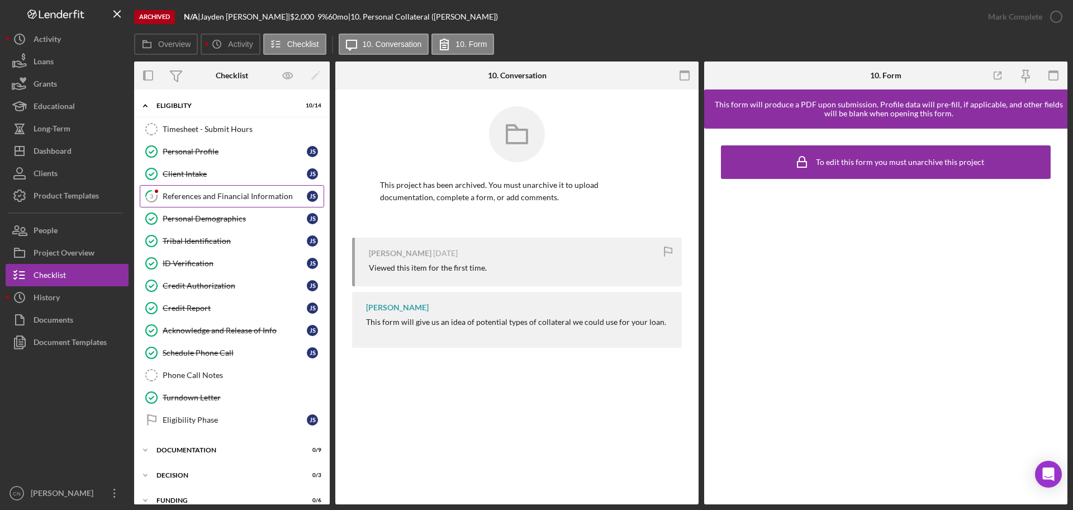
click at [193, 190] on link "3 References and Financial Information J S" at bounding box center [232, 196] width 184 height 22
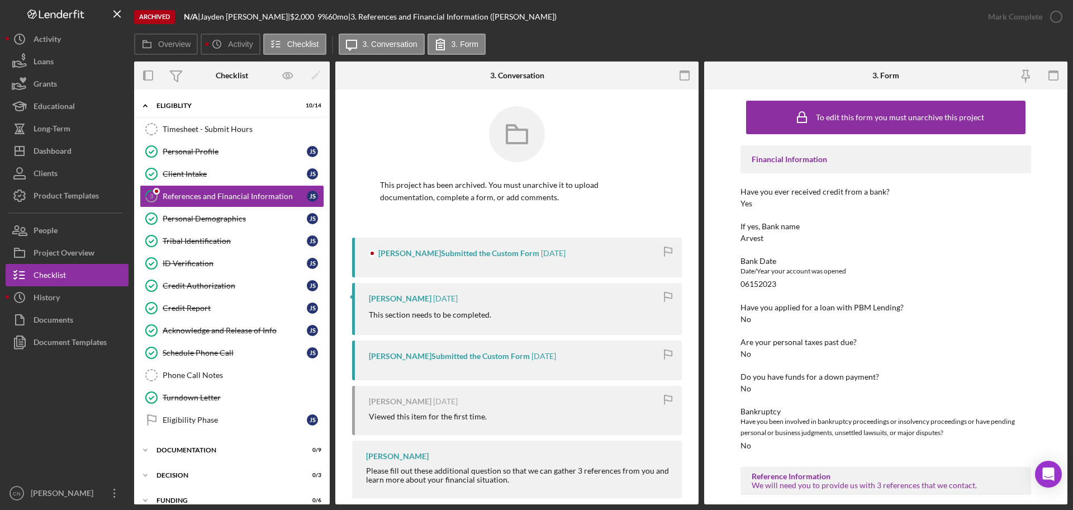
scroll to position [145, 0]
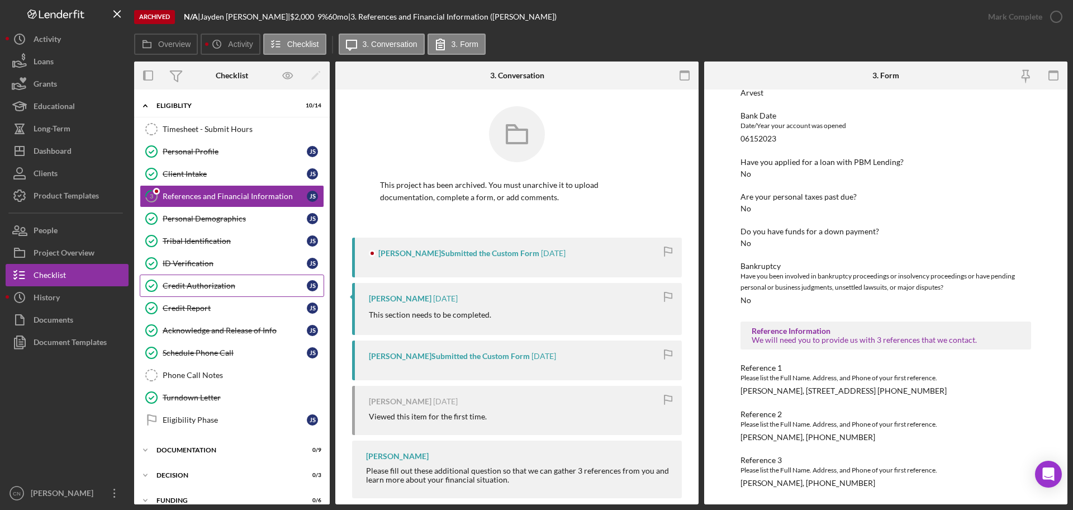
click at [190, 286] on div "Credit Authorization" at bounding box center [235, 285] width 144 height 9
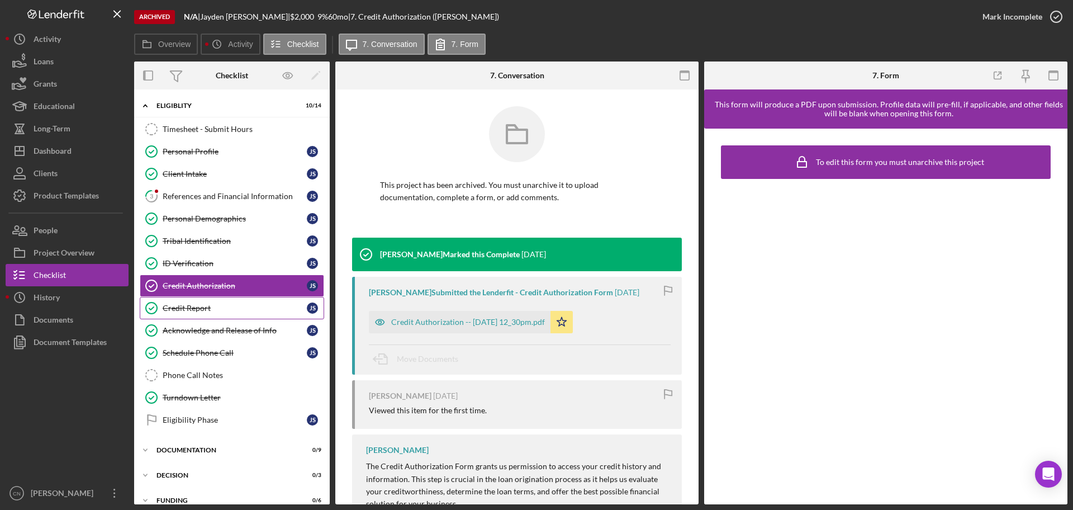
click at [191, 305] on div "Credit Report" at bounding box center [235, 308] width 144 height 9
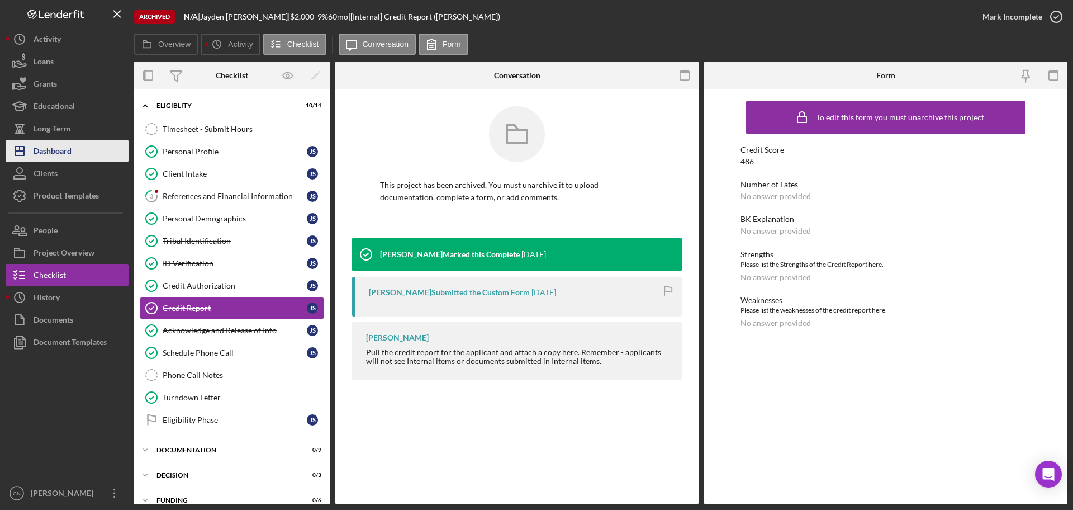
click at [51, 142] on div "Dashboard" at bounding box center [53, 152] width 38 height 25
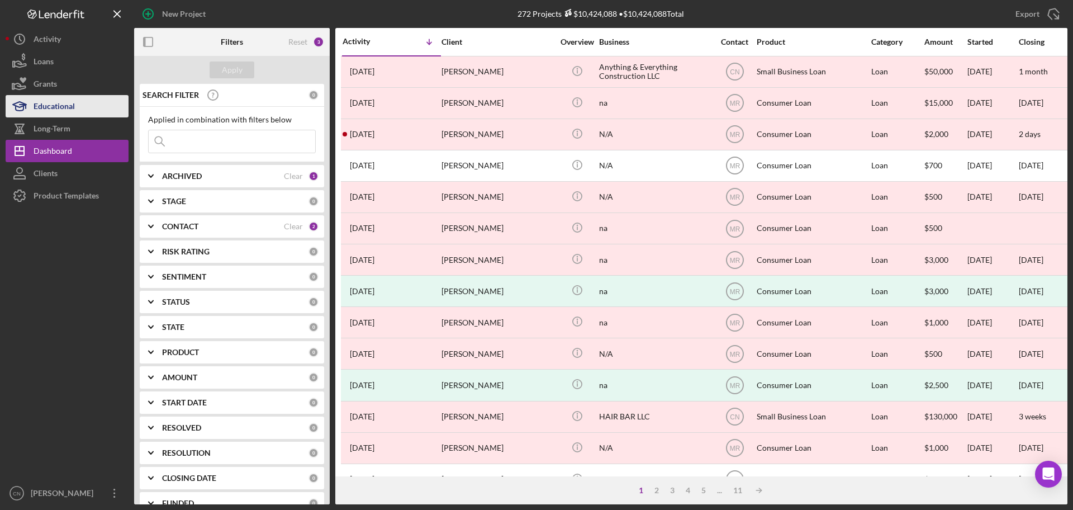
click at [50, 113] on div "Educational" at bounding box center [54, 107] width 41 height 25
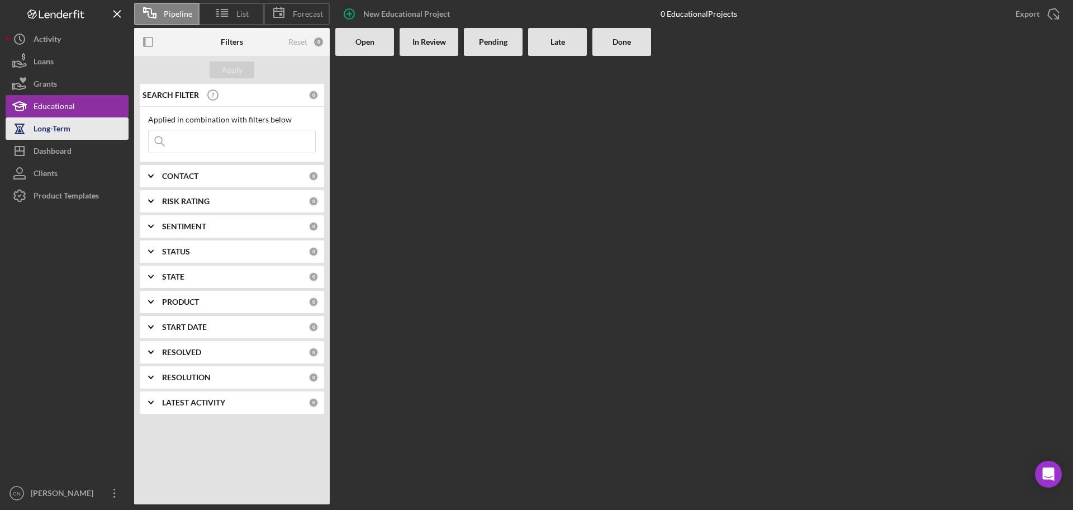
click at [46, 130] on div "Long-Term" at bounding box center [52, 129] width 37 height 25
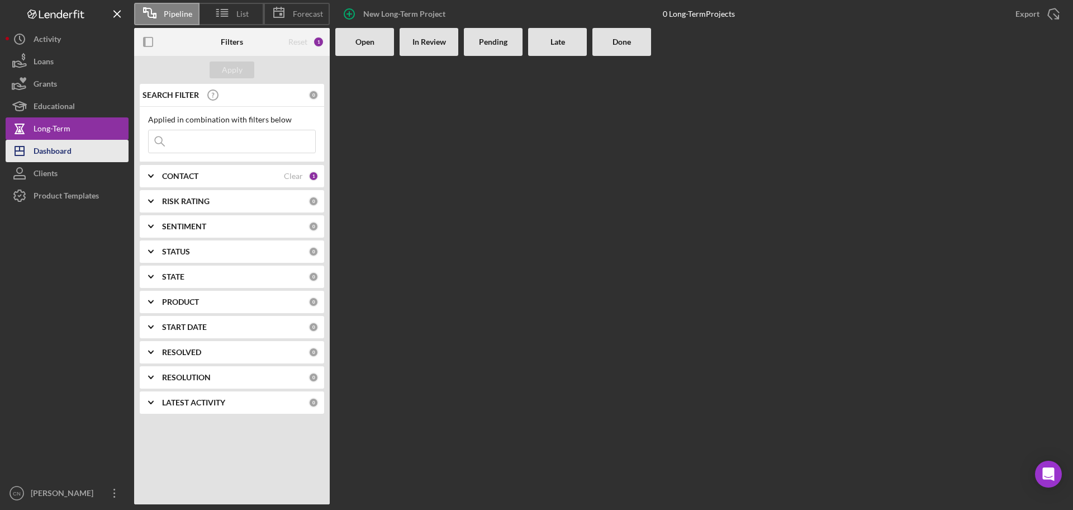
click at [32, 159] on icon "Icon/Dashboard" at bounding box center [20, 151] width 28 height 28
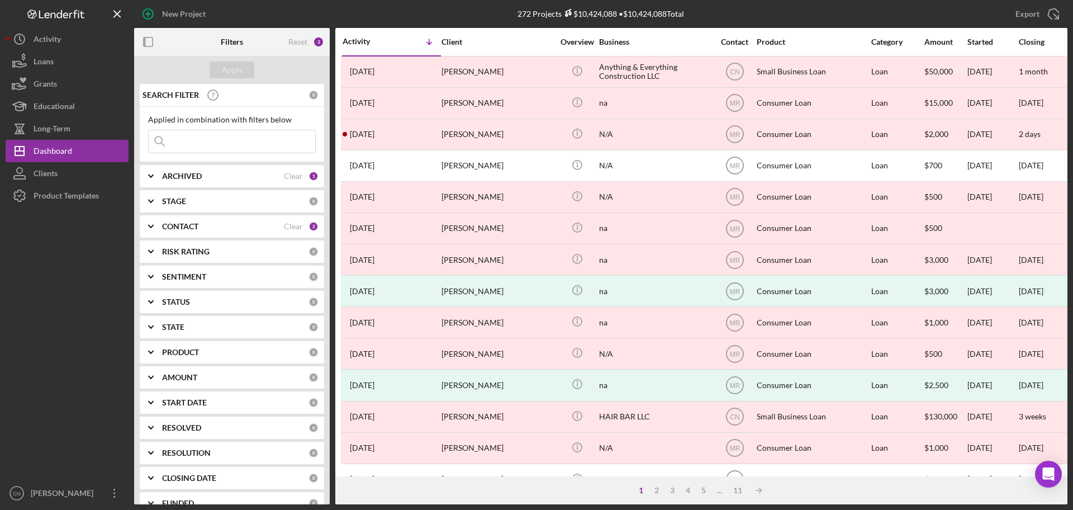
click at [169, 172] on b "ARCHIVED" at bounding box center [182, 176] width 40 height 9
click at [150, 238] on input "Archived" at bounding box center [154, 239] width 11 height 11
checkbox input "false"
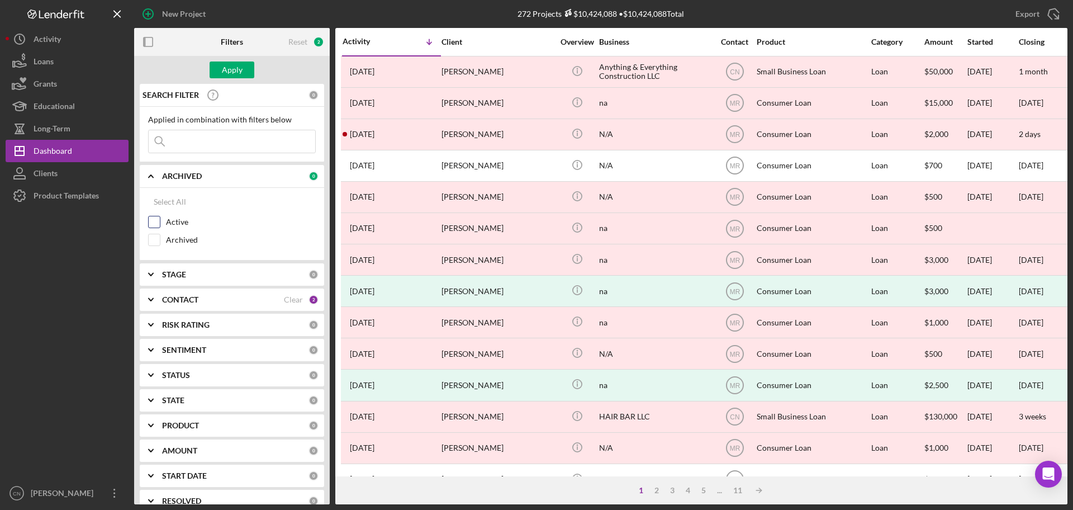
click at [151, 229] on div "Active" at bounding box center [232, 225] width 168 height 18
click at [157, 222] on input "Active" at bounding box center [154, 221] width 11 height 11
checkbox input "true"
click at [243, 72] on button "Apply" at bounding box center [232, 69] width 45 height 17
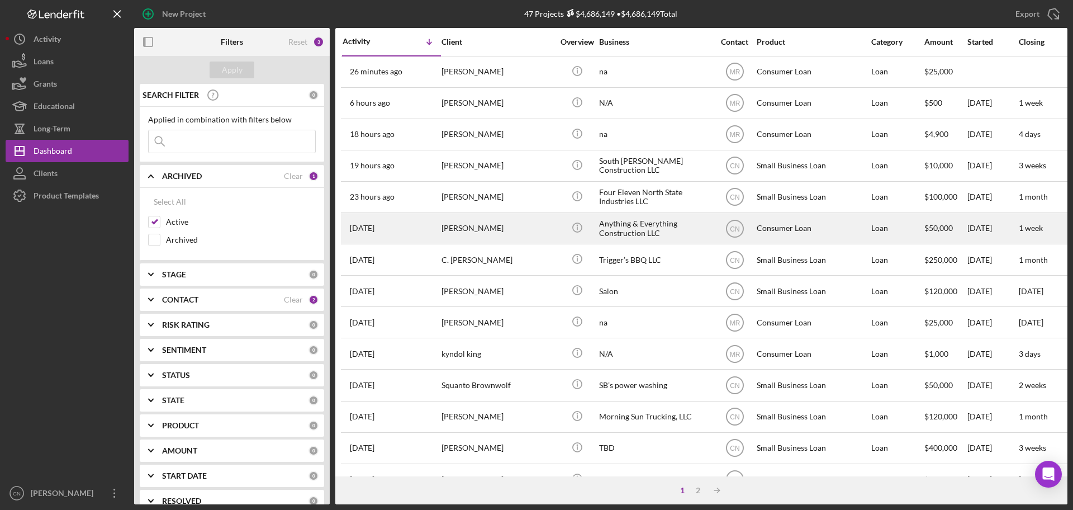
click at [441, 228] on td "[PERSON_NAME]" at bounding box center [498, 227] width 115 height 31
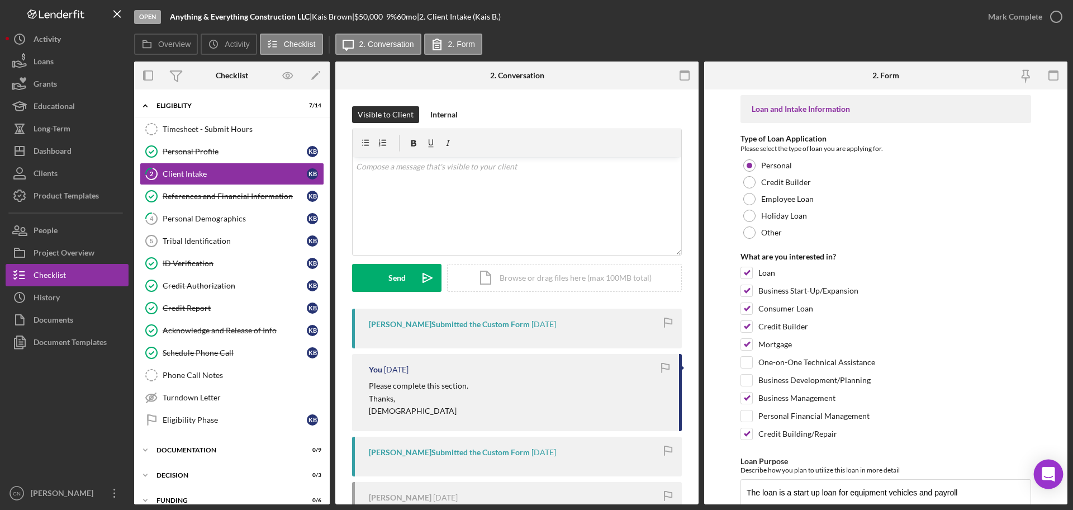
click at [1050, 480] on icon "Open Intercom Messenger" at bounding box center [1048, 474] width 15 height 15
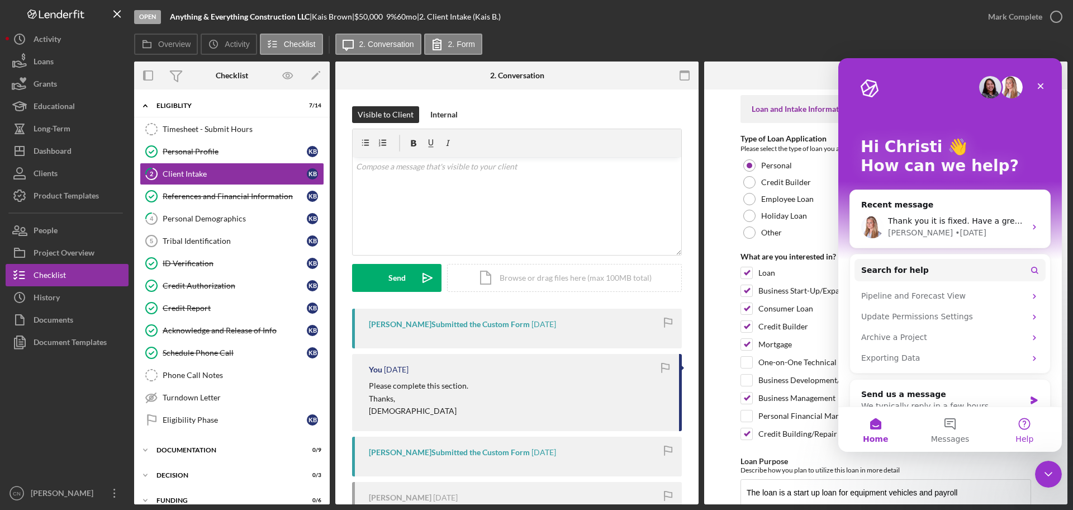
click at [1028, 423] on button "Help" at bounding box center [1025, 429] width 74 height 45
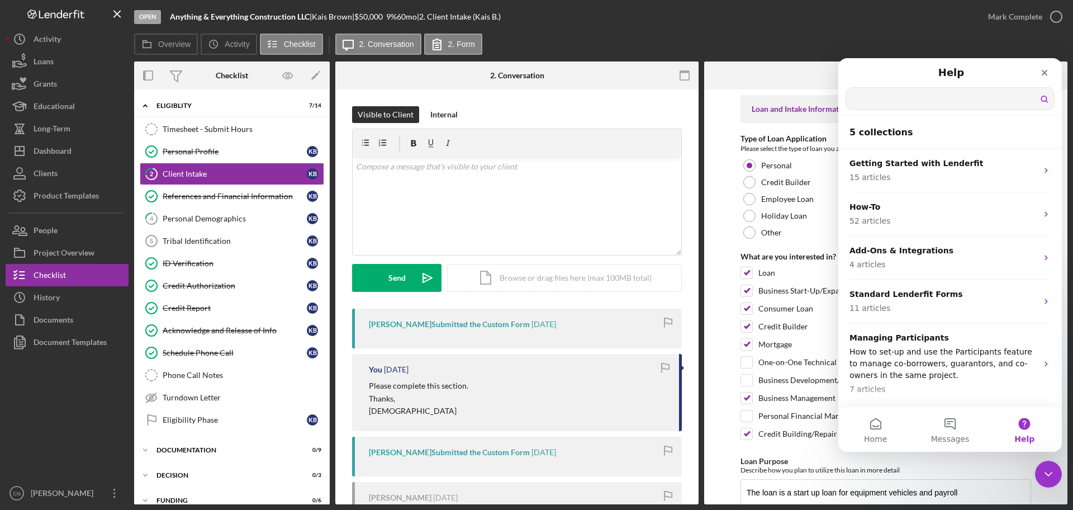
click at [871, 99] on input "Search for help" at bounding box center [950, 99] width 208 height 22
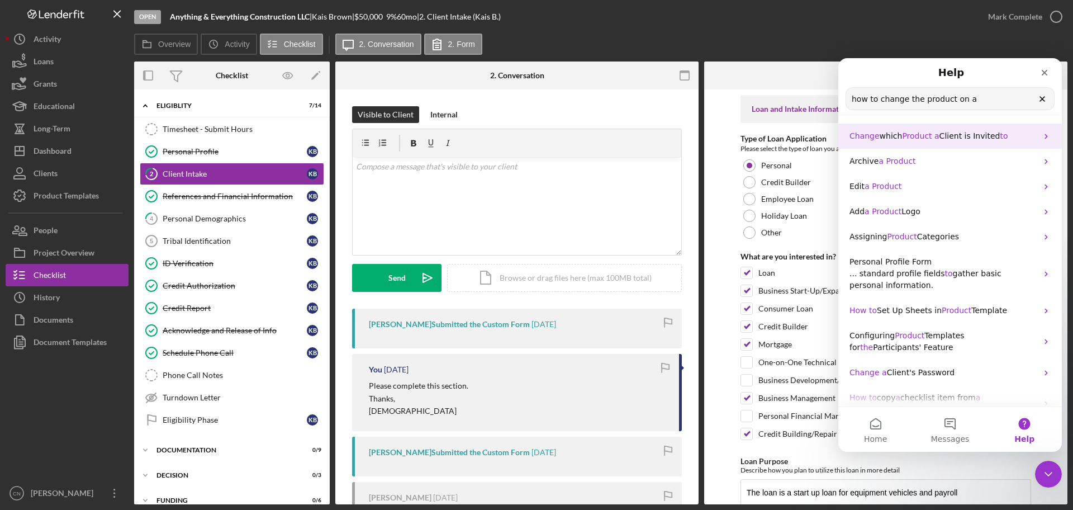
type input "how to change the product on a"
click at [926, 140] on span "Product" at bounding box center [917, 135] width 30 height 9
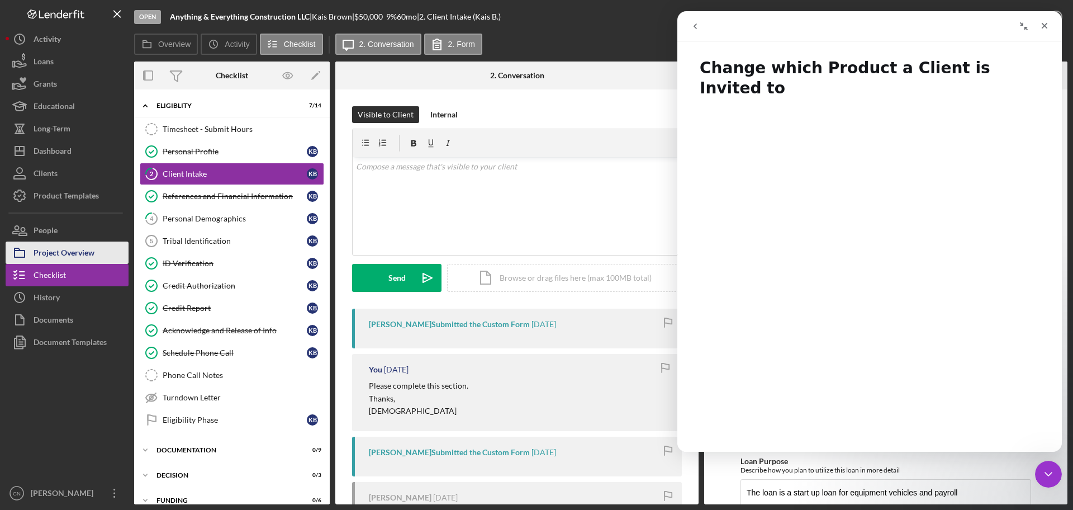
click at [50, 255] on div "Project Overview" at bounding box center [64, 253] width 61 height 25
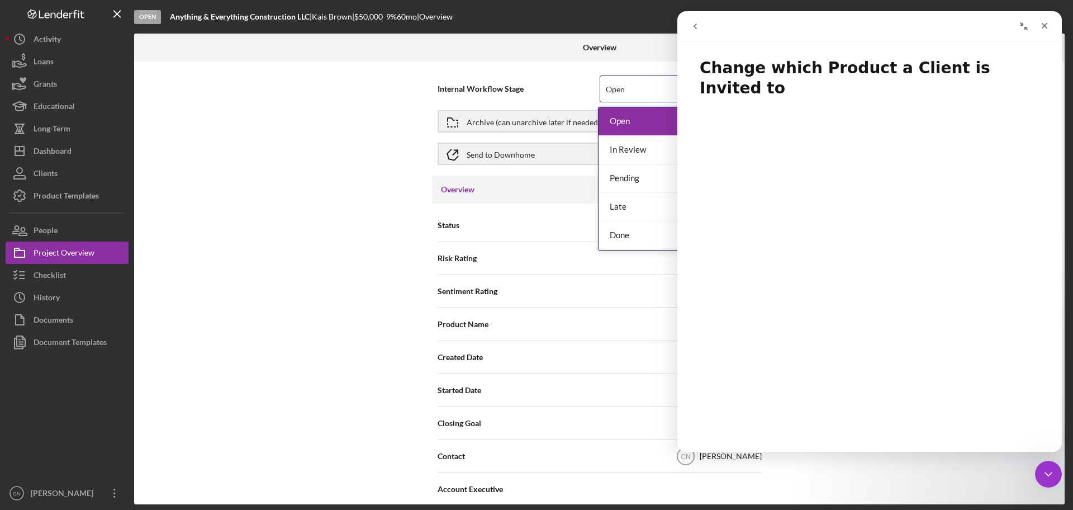
click at [615, 87] on div "Open" at bounding box center [615, 89] width 19 height 9
click at [532, 120] on div "Archive (can unarchive later if needed)" at bounding box center [534, 121] width 134 height 20
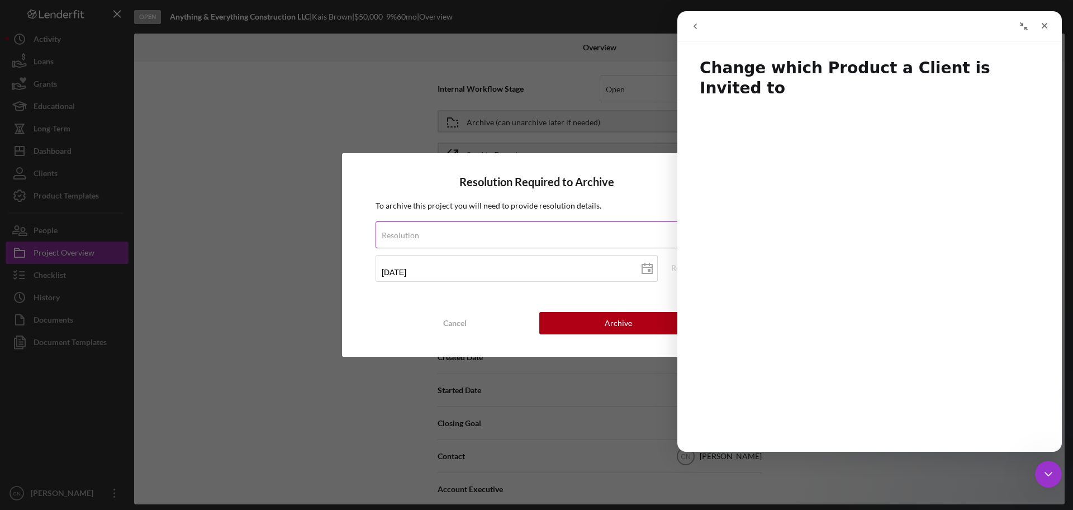
click at [475, 240] on div "Resolution" at bounding box center [523, 235] width 294 height 26
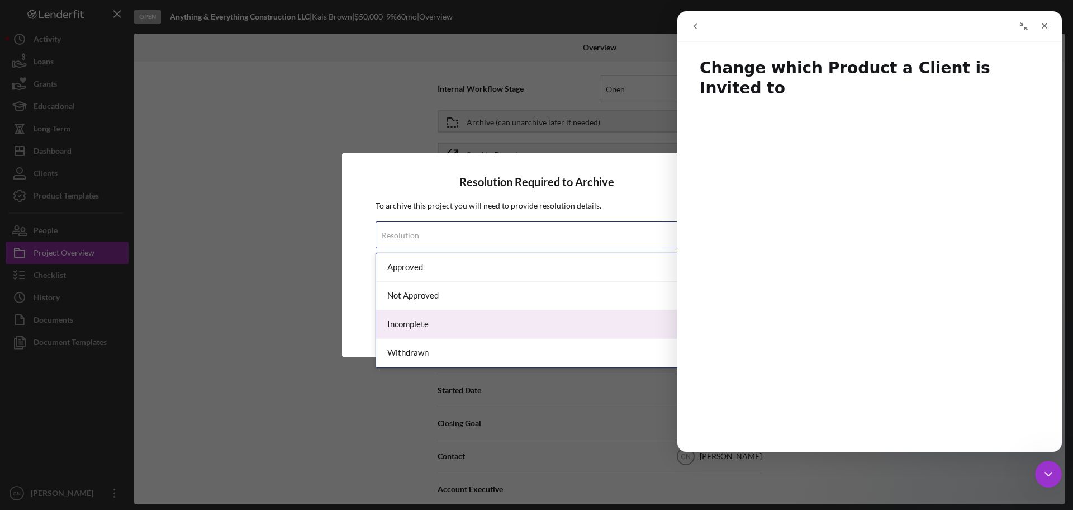
click at [420, 311] on div "Incomplete" at bounding box center [536, 324] width 321 height 29
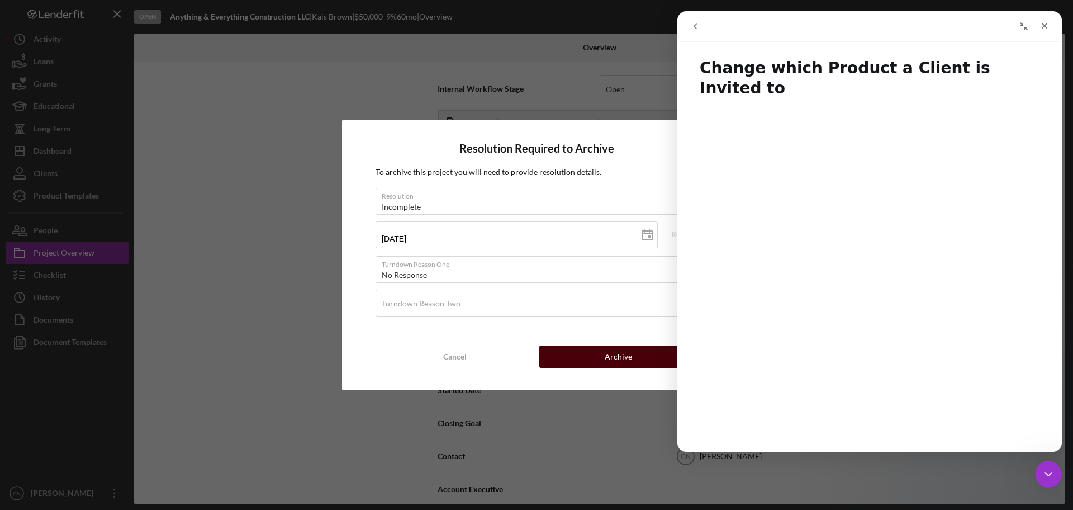
click at [614, 359] on div "Archive" at bounding box center [618, 356] width 27 height 22
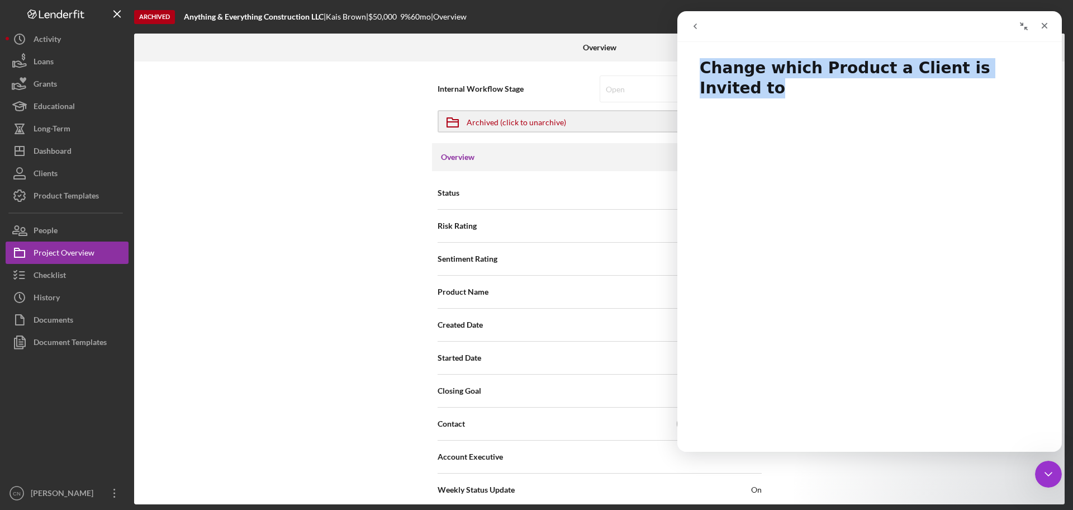
drag, startPoint x: 840, startPoint y: 20, endPoint x: 1018, endPoint y: 36, distance: 179.1
click at [1059, 41] on nav "Intercom messenger" at bounding box center [870, 26] width 385 height 31
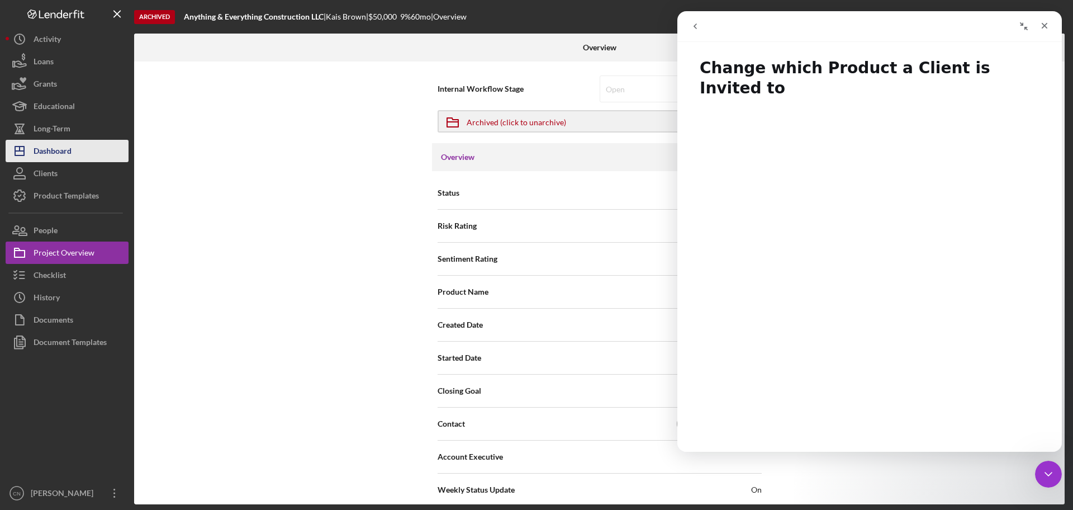
click at [49, 151] on div "Dashboard" at bounding box center [53, 152] width 38 height 25
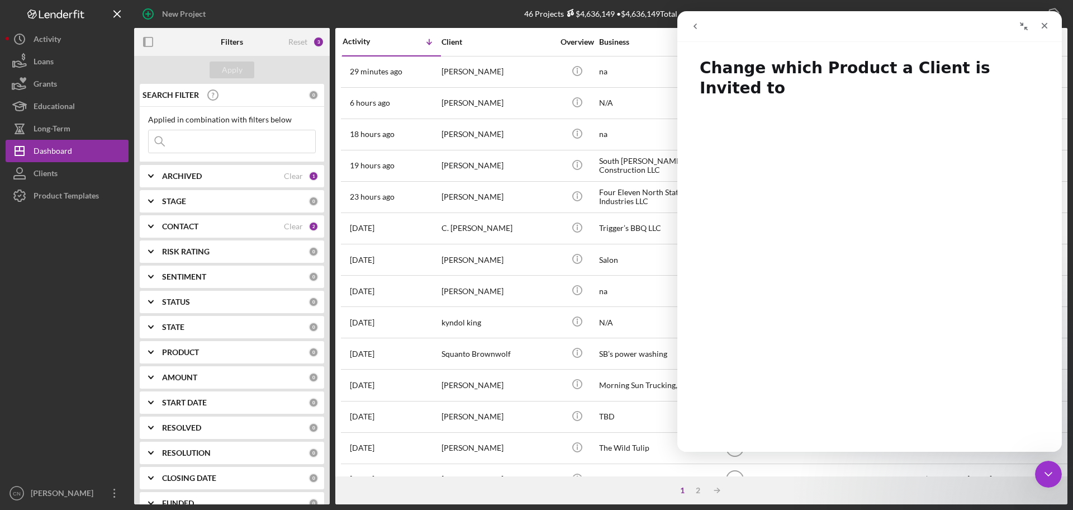
click at [186, 172] on b "ARCHIVED" at bounding box center [182, 176] width 40 height 9
click at [151, 221] on input "Active" at bounding box center [154, 221] width 11 height 11
checkbox input "false"
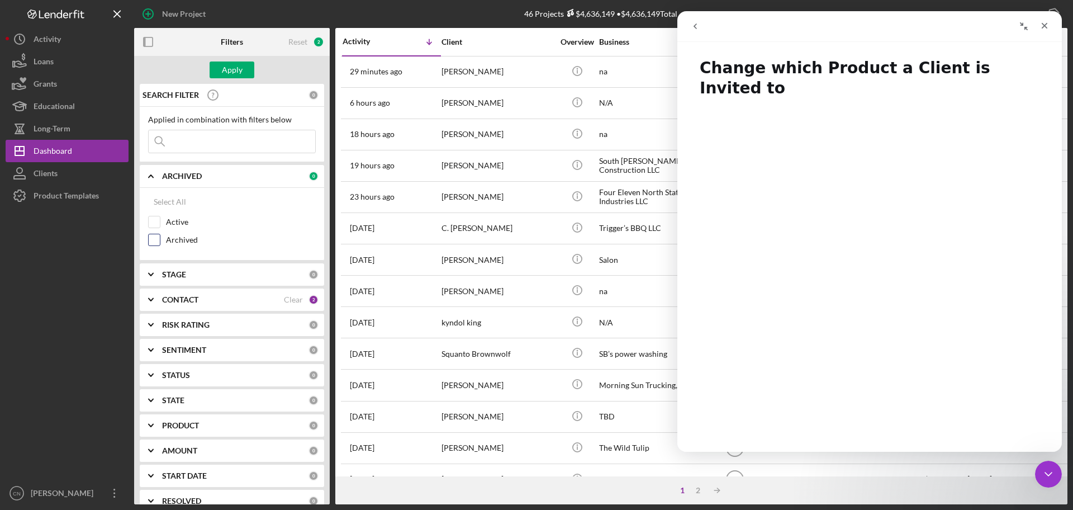
click at [155, 237] on input "Archived" at bounding box center [154, 239] width 11 height 11
checkbox input "true"
click at [231, 67] on div "Apply" at bounding box center [232, 69] width 21 height 17
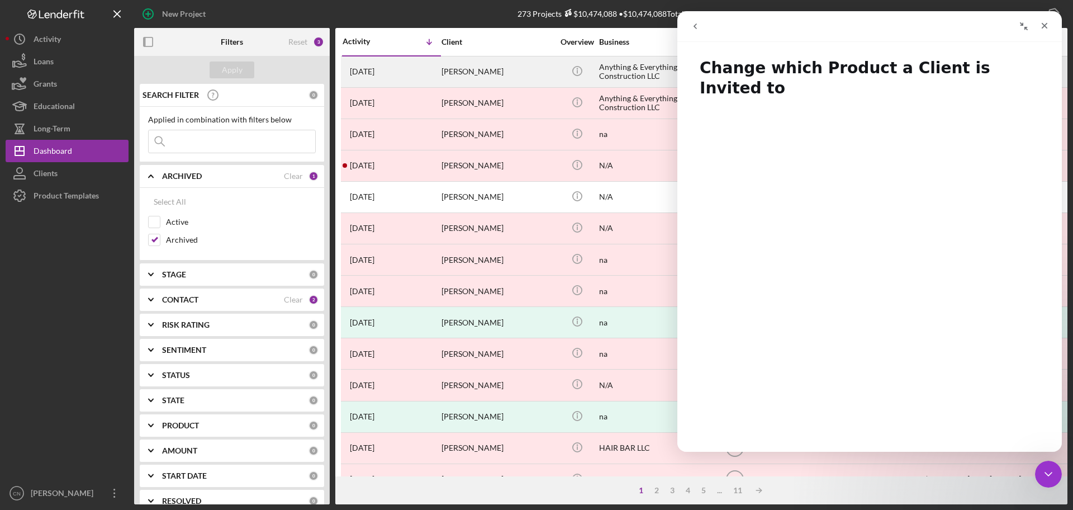
click at [466, 73] on div "[PERSON_NAME]" at bounding box center [498, 72] width 112 height 30
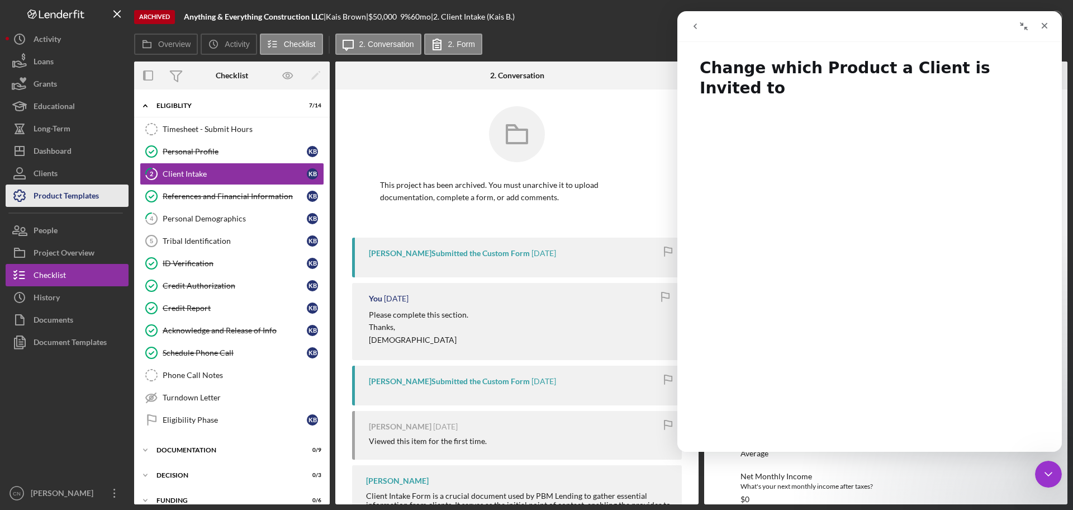
click at [59, 194] on div "Product Templates" at bounding box center [66, 196] width 65 height 25
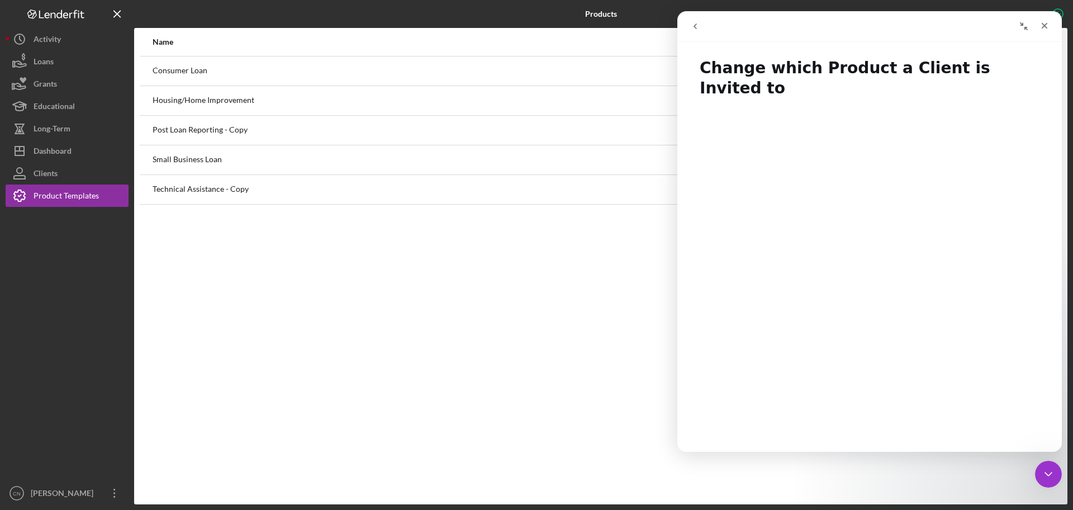
click at [215, 158] on div "Small Business Loan" at bounding box center [437, 160] width 569 height 28
click at [176, 160] on div "Small Business Loan" at bounding box center [437, 160] width 569 height 28
click at [1026, 26] on icon "Collapse window" at bounding box center [1024, 26] width 9 height 9
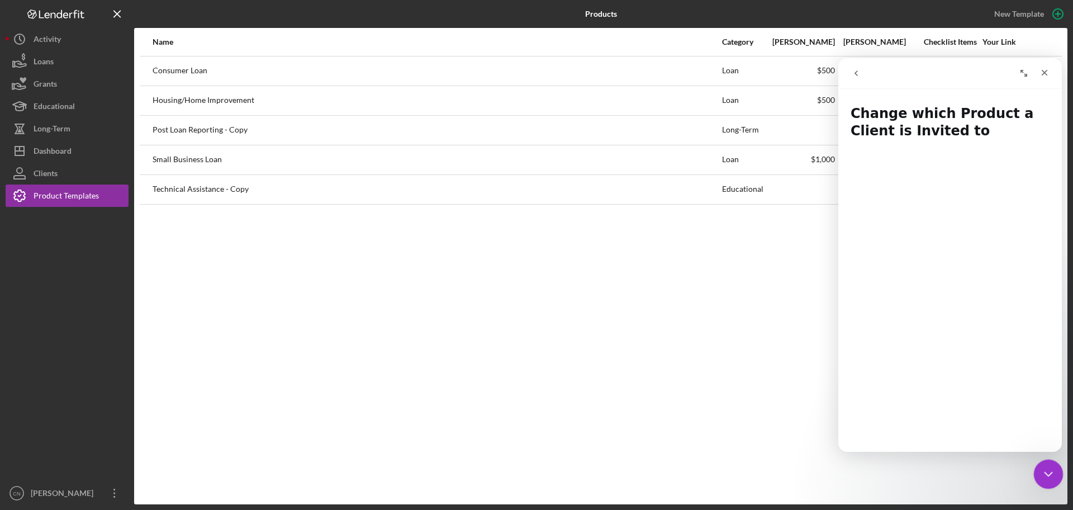
click at [1049, 476] on icon "Close Intercom Messenger" at bounding box center [1046, 472] width 13 height 13
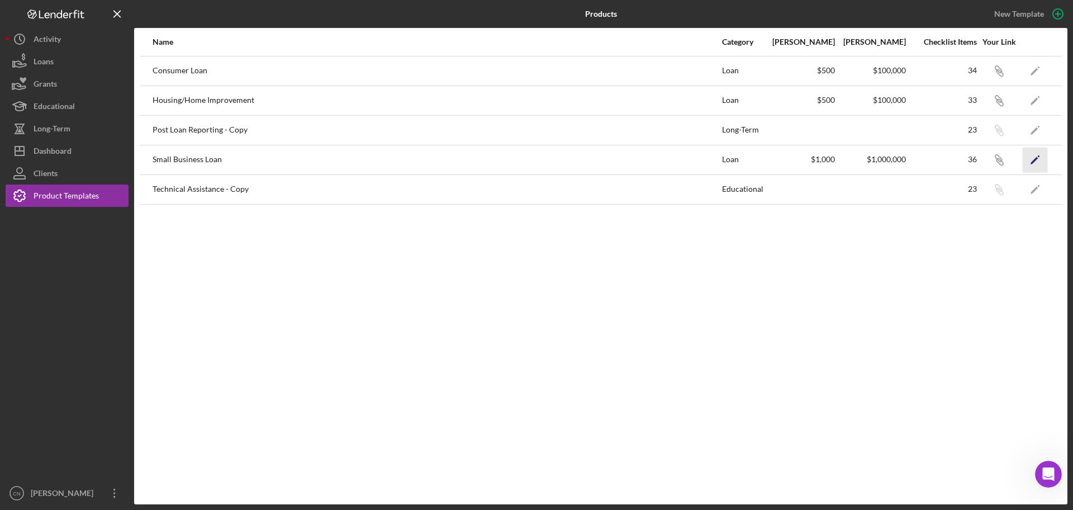
click at [1029, 160] on icon "Icon/Edit" at bounding box center [1035, 159] width 25 height 25
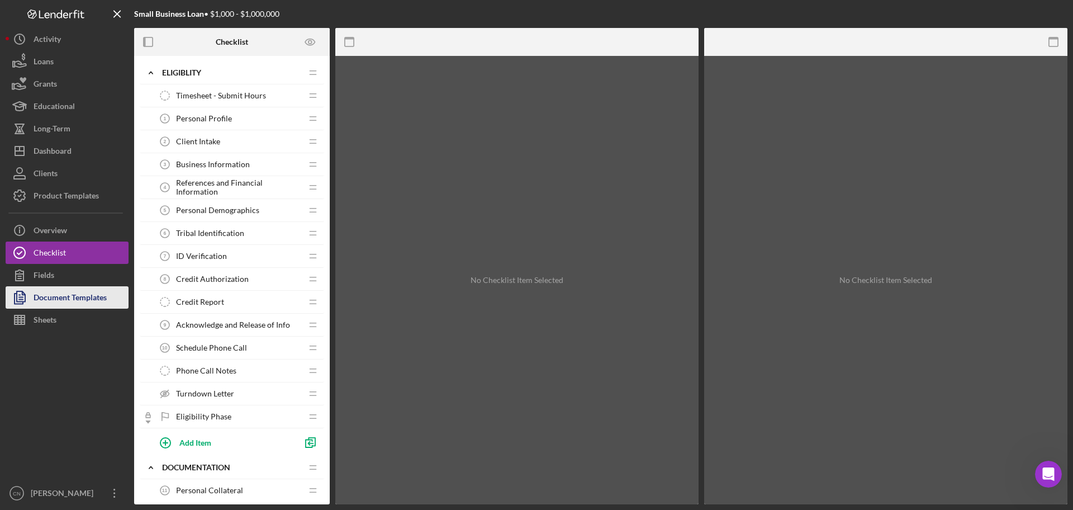
click at [46, 296] on div "Document Templates" at bounding box center [70, 298] width 73 height 25
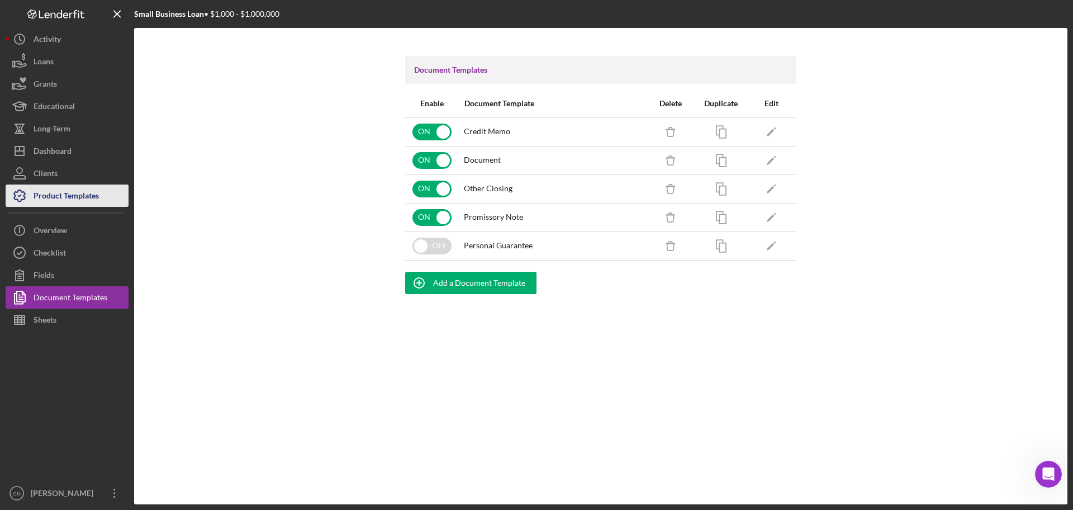
click at [50, 191] on div "Product Templates" at bounding box center [66, 196] width 65 height 25
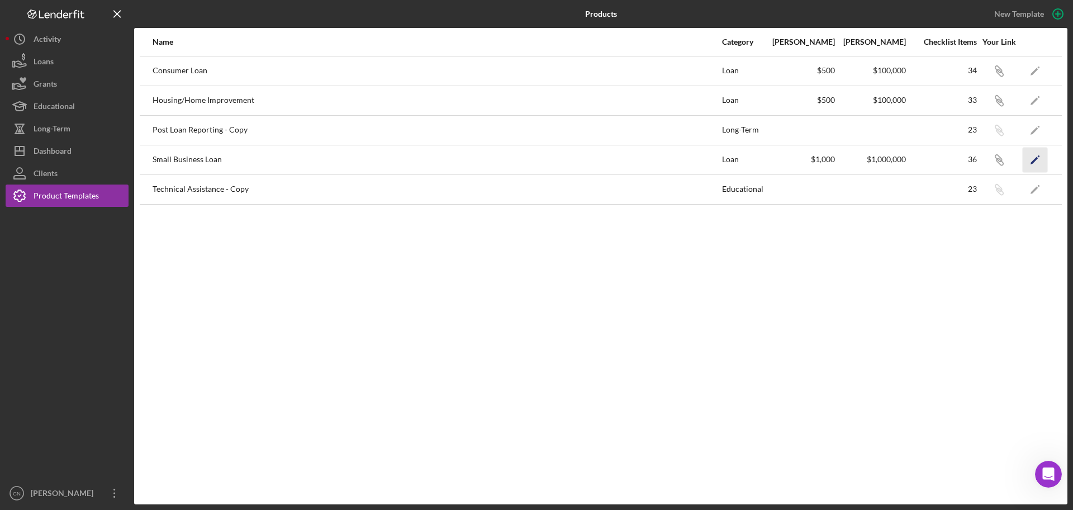
click at [1039, 158] on icon "Icon/Edit" at bounding box center [1035, 159] width 25 height 25
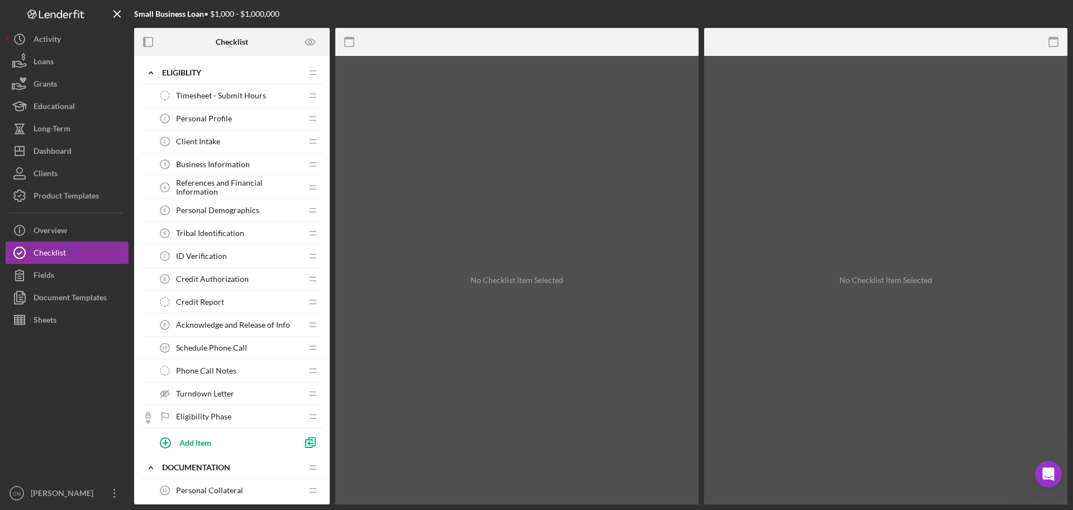
click at [198, 119] on span "Personal Profile" at bounding box center [204, 118] width 56 height 9
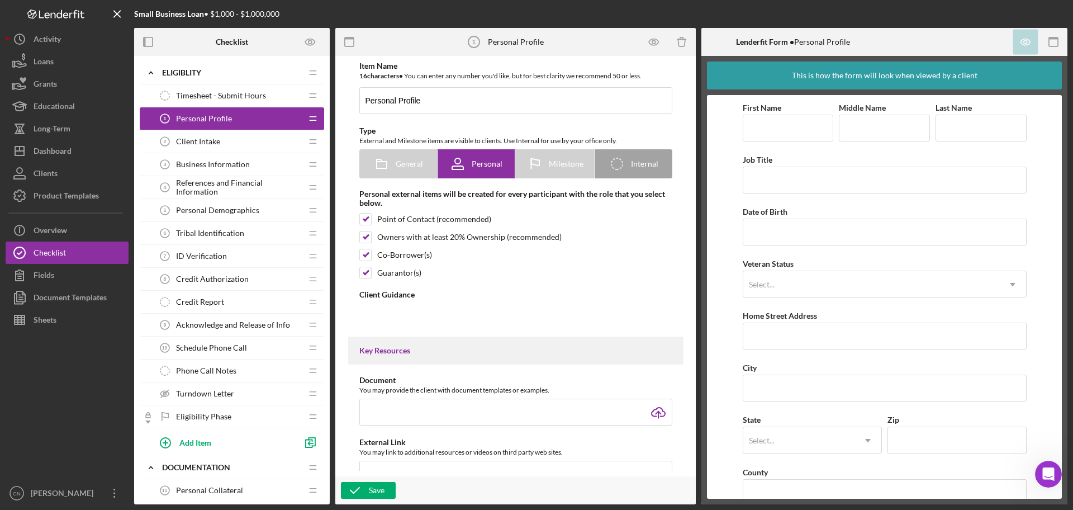
type textarea "<div><strong>Welcome! PBM is looking forward to working with you.</strong><br><…"
type textarea "<div>Thanks for knocking out your profile within our application platform!</div…"
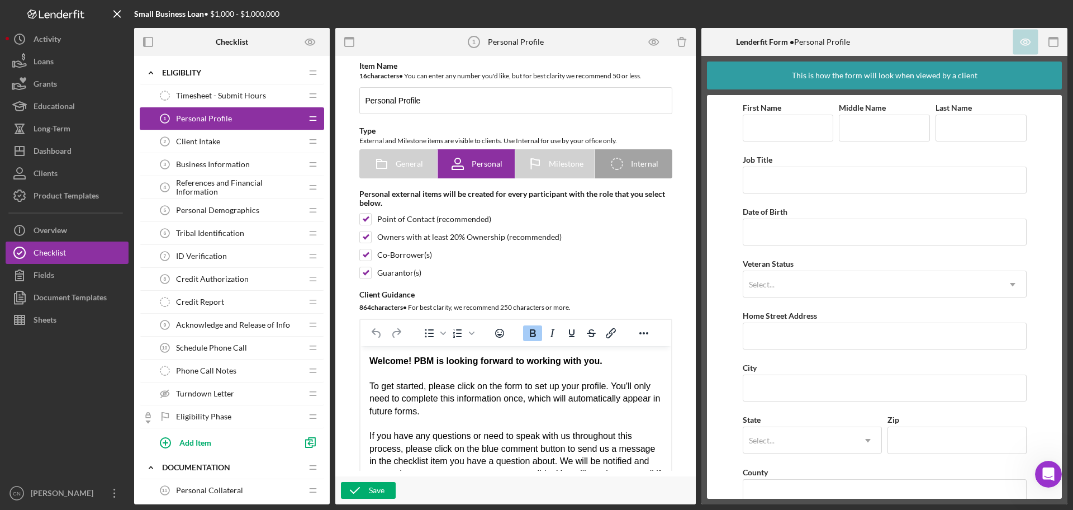
click at [192, 144] on span "Client Intake" at bounding box center [198, 141] width 44 height 9
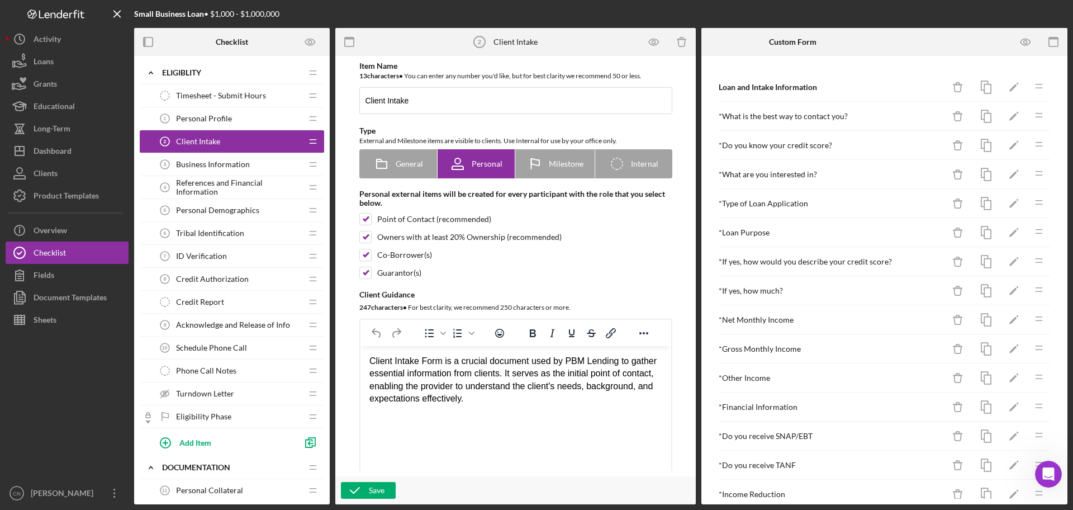
click at [200, 110] on div "Personal Profile 1 Personal Profile" at bounding box center [228, 118] width 148 height 22
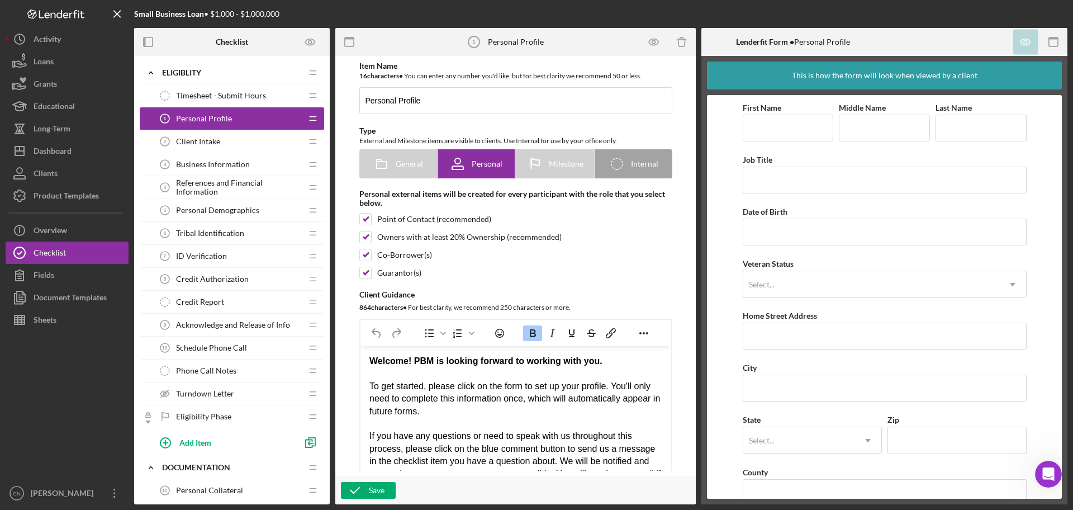
click at [188, 137] on span "Client Intake" at bounding box center [198, 141] width 44 height 9
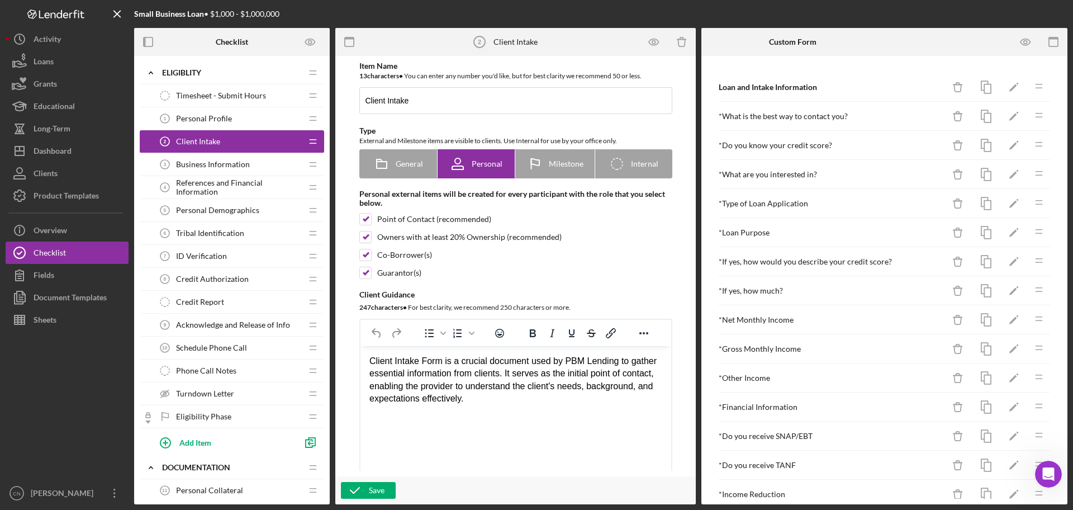
click at [191, 157] on div "Business Information 3 Business Information" at bounding box center [228, 164] width 148 height 22
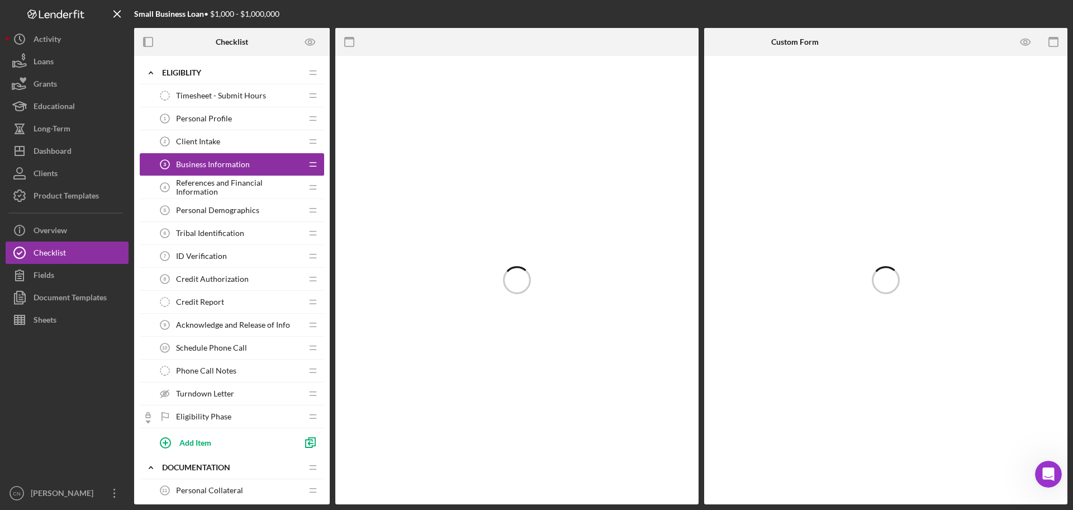
click at [196, 167] on span "Business Information" at bounding box center [213, 164] width 74 height 9
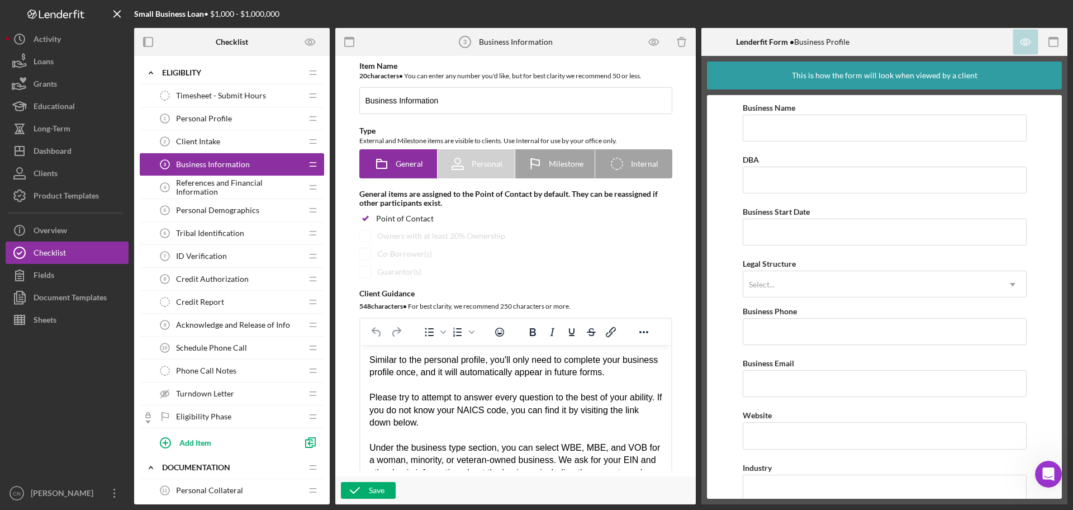
click at [196, 182] on span "References and Financial Information" at bounding box center [239, 187] width 126 height 18
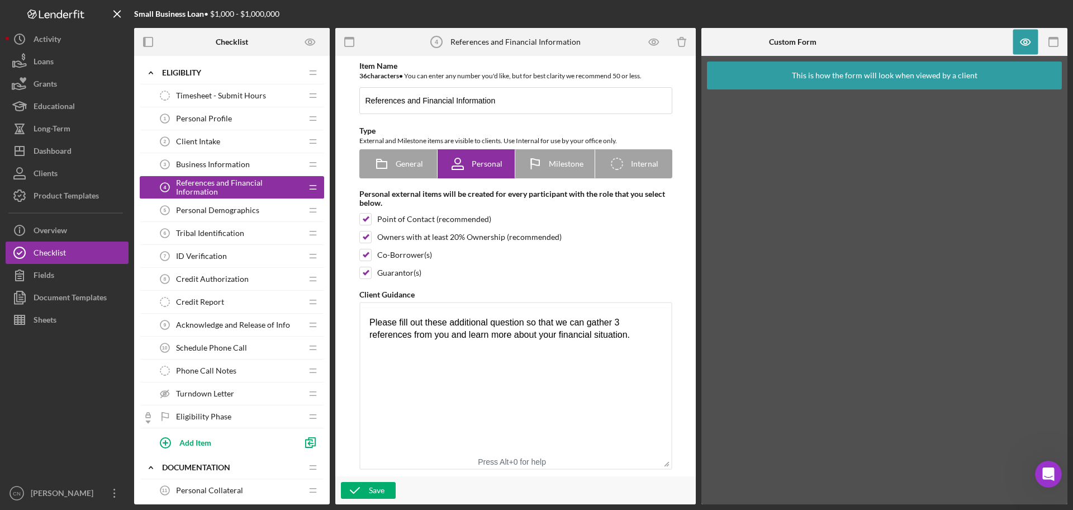
click at [207, 217] on div "Personal Demographics 5 Personal Demographics" at bounding box center [228, 210] width 148 height 22
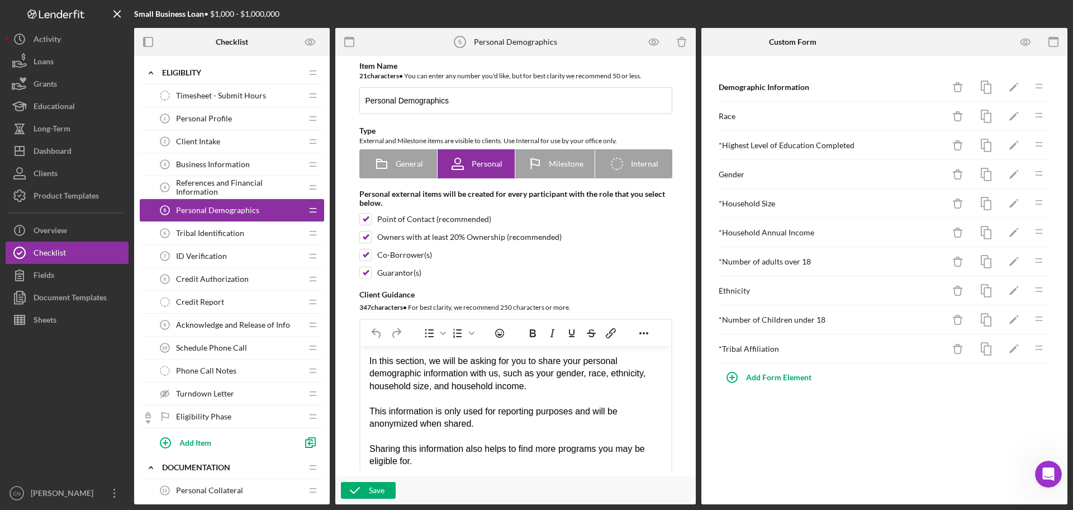
click at [207, 245] on div "ID Verification 7 ID Verification" at bounding box center [228, 256] width 148 height 22
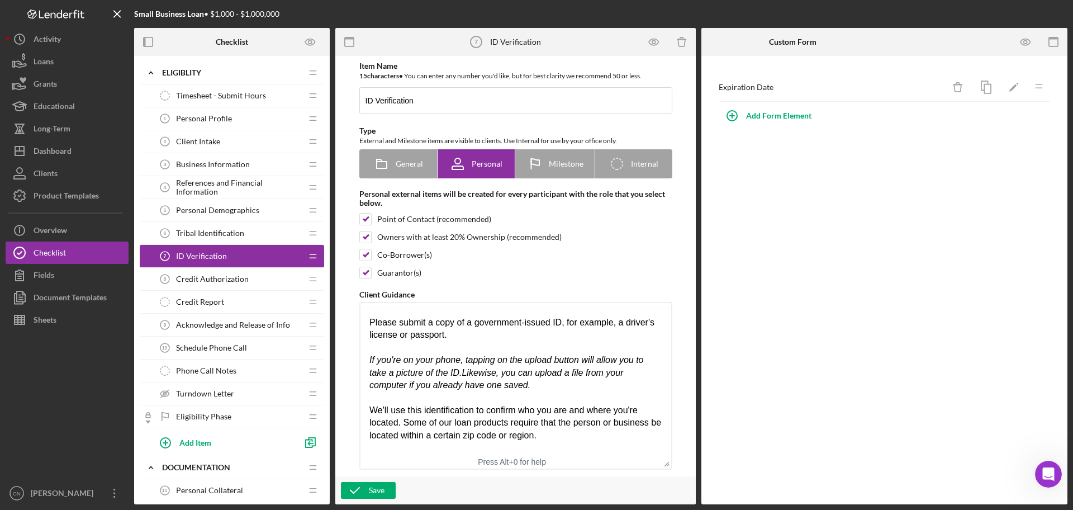
click at [205, 280] on span "Credit Authorization" at bounding box center [212, 278] width 73 height 9
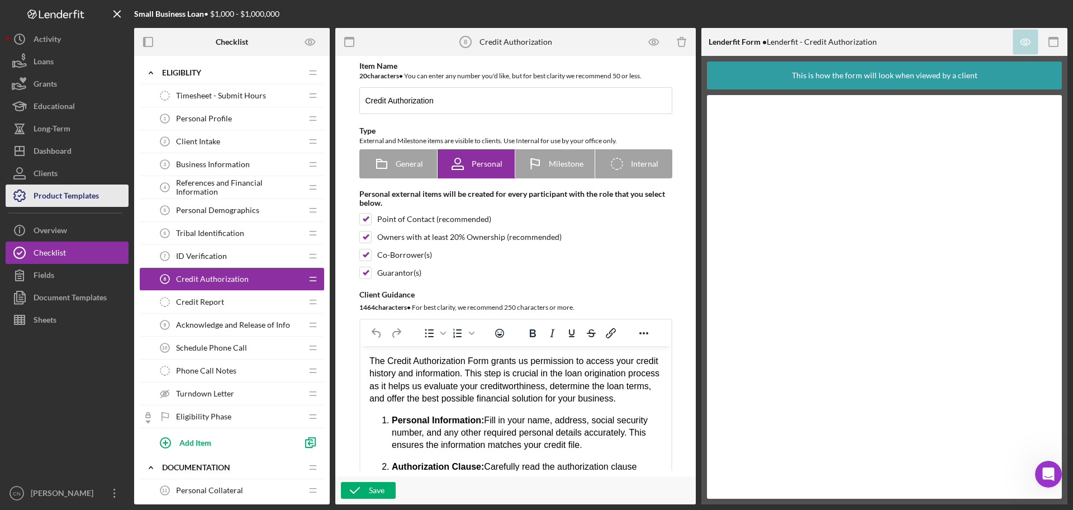
click at [58, 206] on div "Product Templates" at bounding box center [66, 196] width 65 height 25
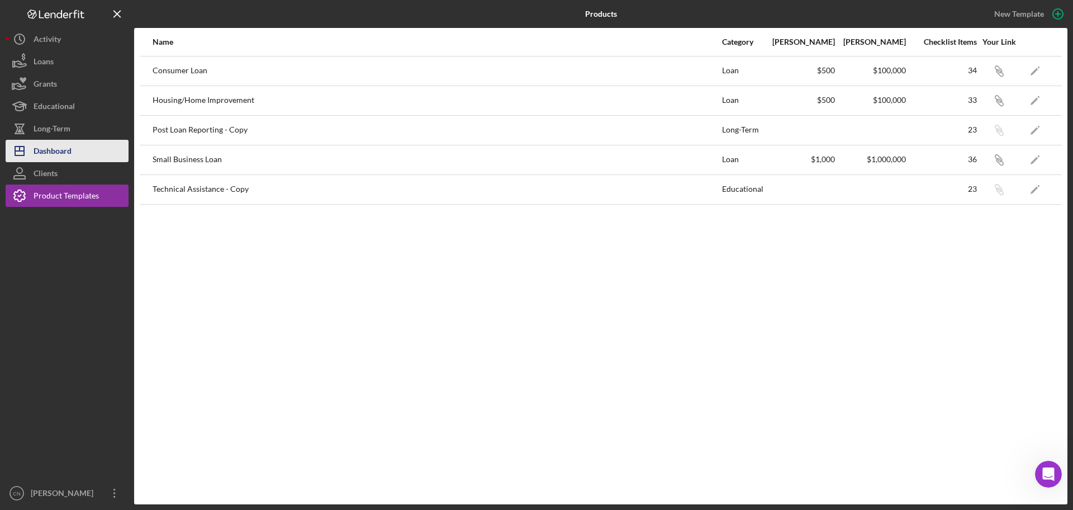
click at [60, 148] on div "Dashboard" at bounding box center [53, 152] width 38 height 25
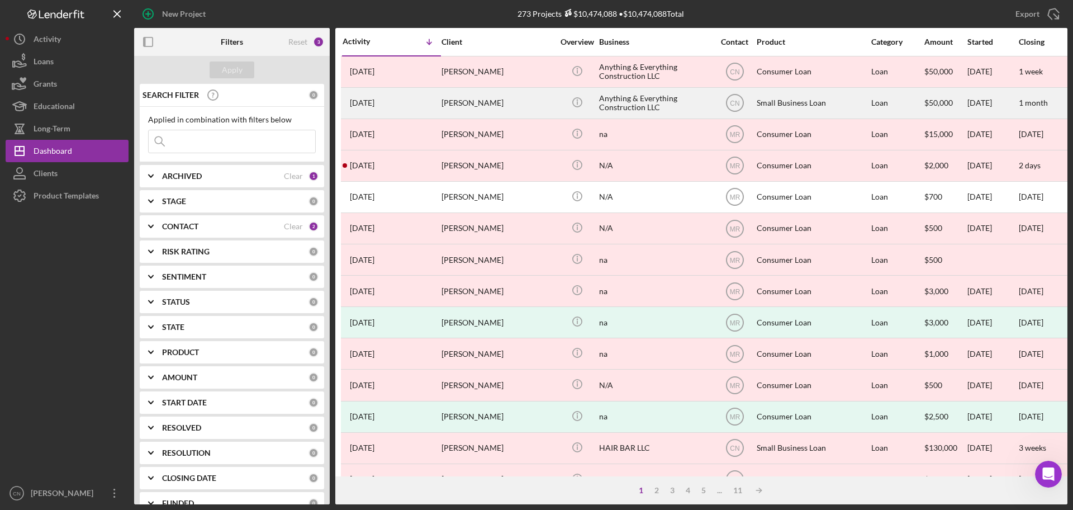
click at [373, 102] on time "[DATE]" at bounding box center [362, 102] width 25 height 9
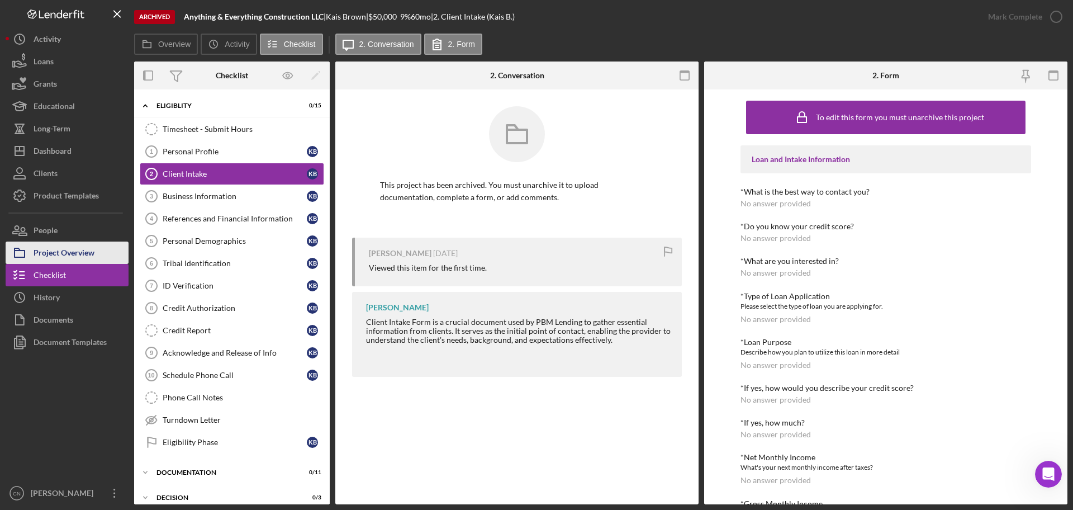
click at [74, 247] on div "Project Overview" at bounding box center [64, 253] width 61 height 25
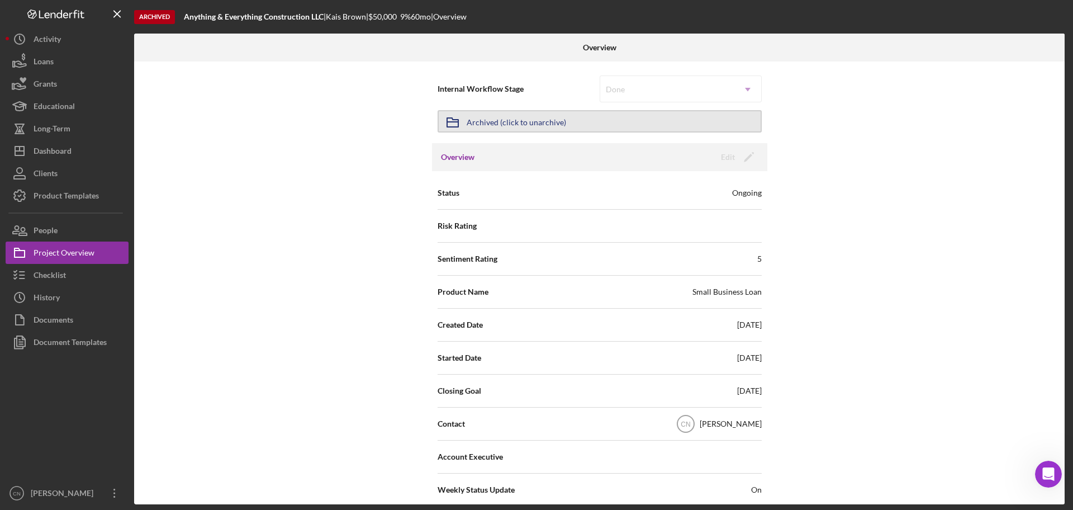
click at [534, 123] on div "Archived (click to unarchive)" at bounding box center [517, 121] width 100 height 20
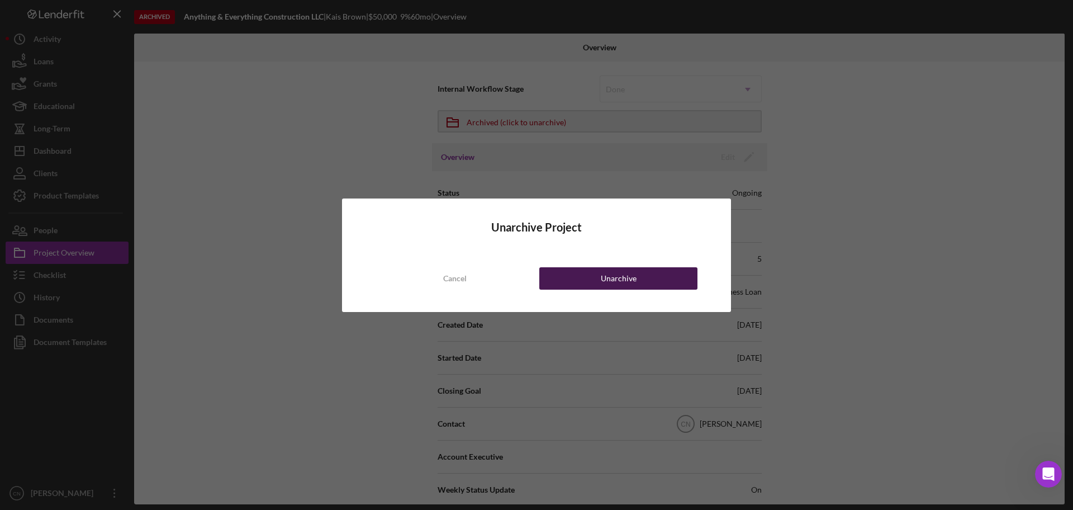
click at [627, 282] on div "Unarchive" at bounding box center [619, 278] width 36 height 22
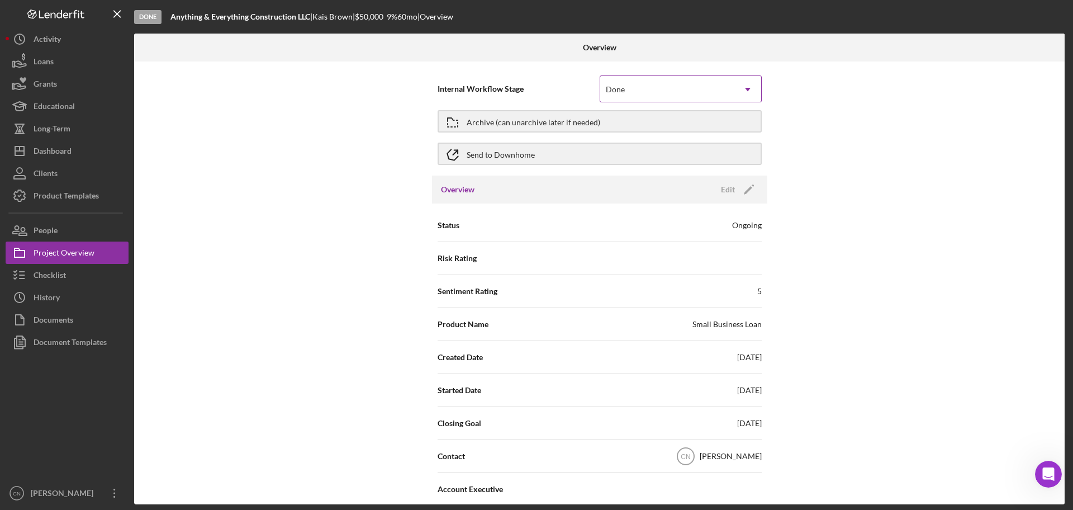
click at [700, 88] on div "Done" at bounding box center [667, 90] width 134 height 26
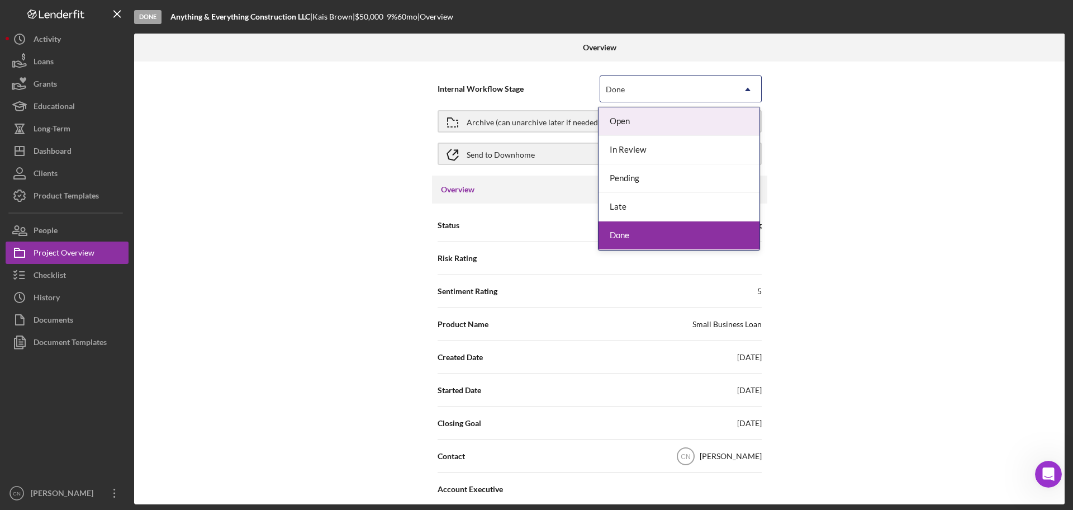
click at [632, 120] on div "Open" at bounding box center [679, 121] width 161 height 29
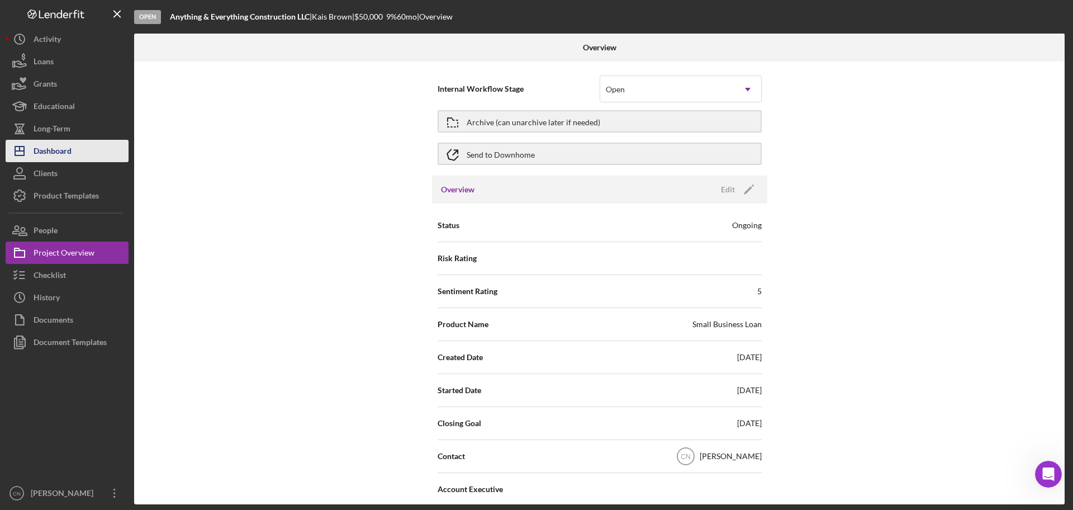
click at [56, 151] on div "Dashboard" at bounding box center [53, 152] width 38 height 25
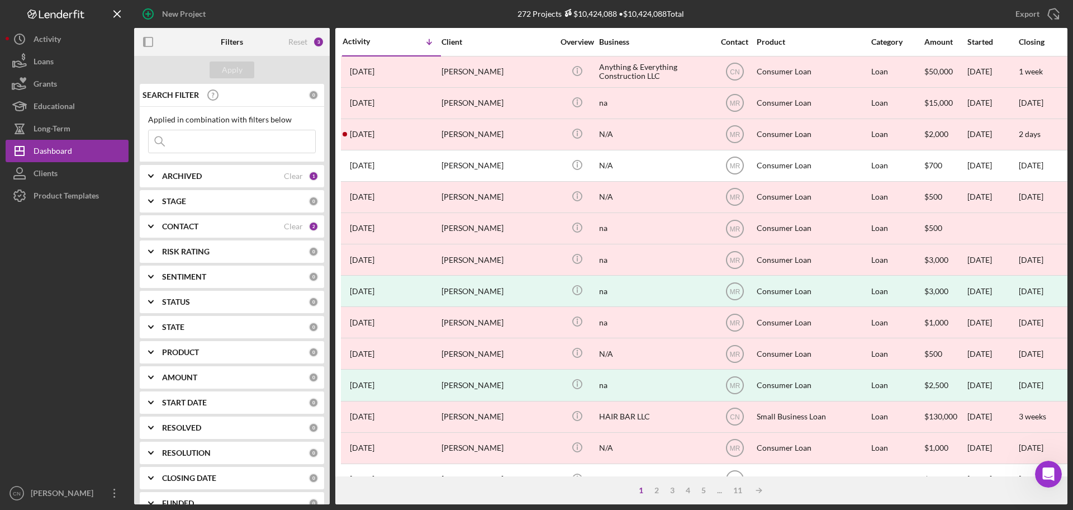
click at [206, 174] on div "ARCHIVED" at bounding box center [223, 176] width 122 height 9
click at [153, 225] on input "Active" at bounding box center [154, 221] width 11 height 11
checkbox input "true"
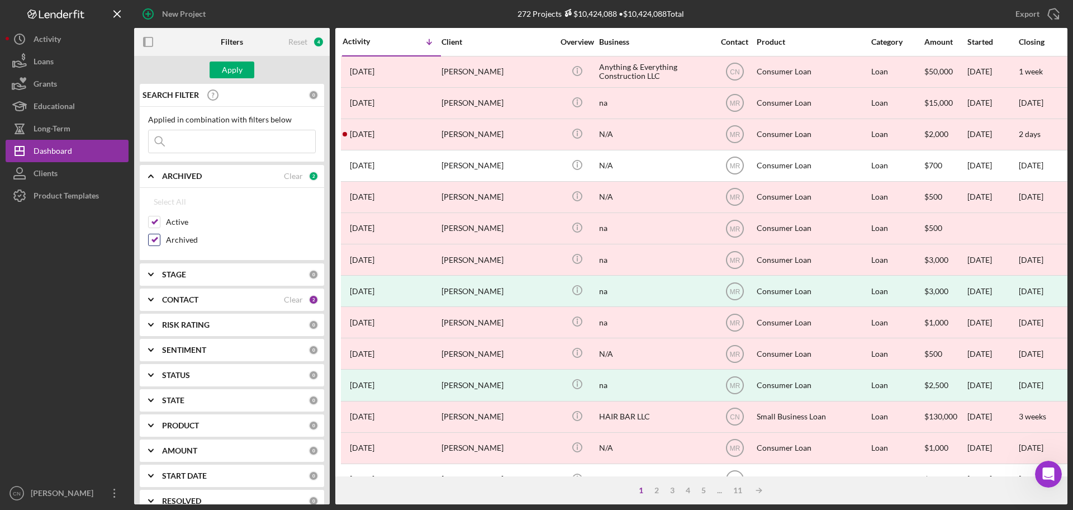
click at [150, 234] on input "Archived" at bounding box center [154, 239] width 11 height 11
checkbox input "false"
click at [225, 68] on div "Apply" at bounding box center [232, 69] width 21 height 17
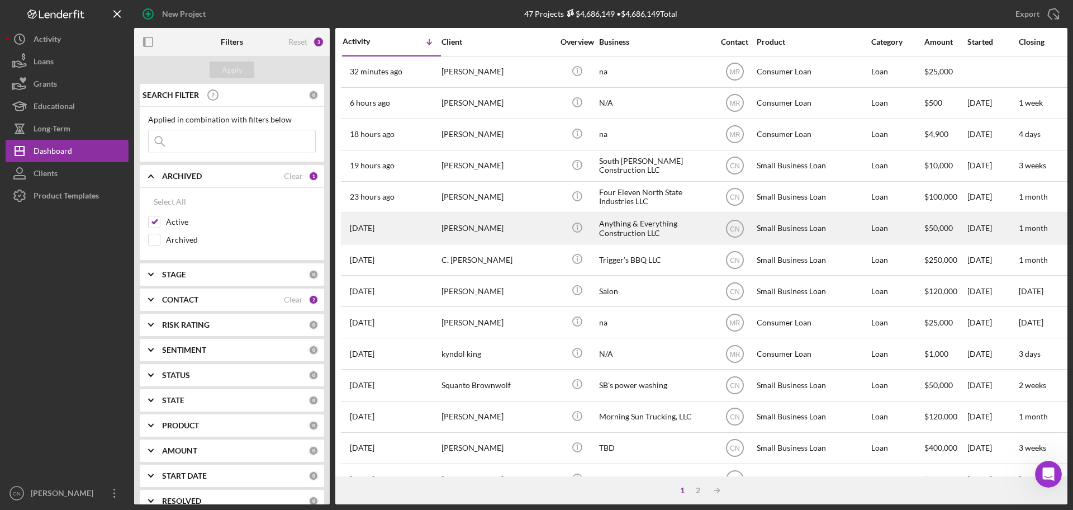
click at [461, 228] on div "[PERSON_NAME]" at bounding box center [498, 229] width 112 height 30
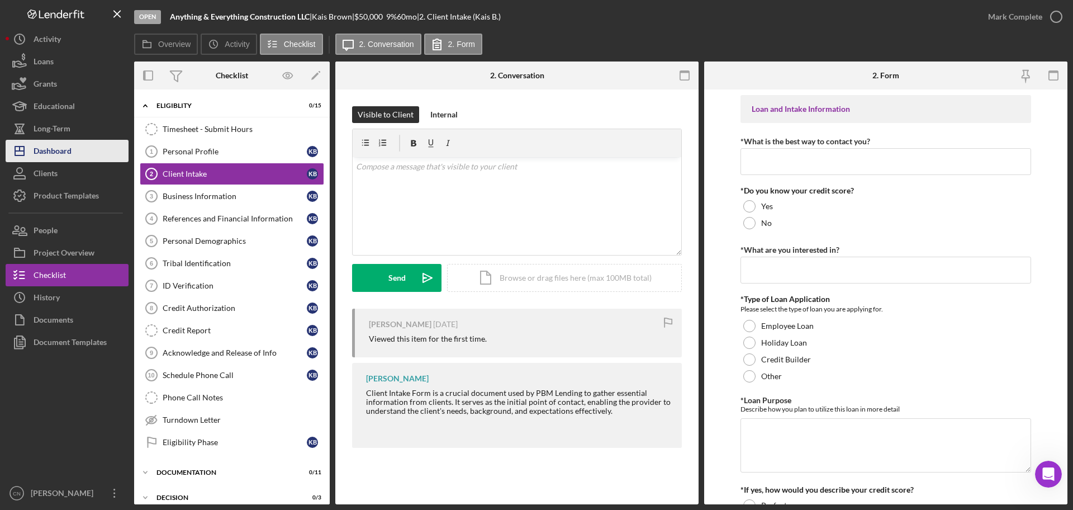
click at [54, 149] on div "Dashboard" at bounding box center [53, 152] width 38 height 25
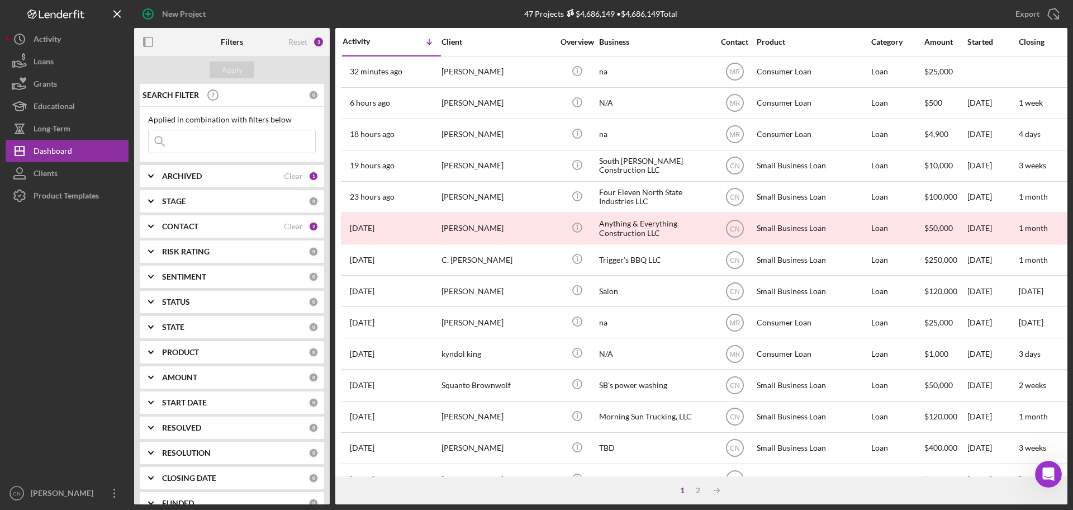
click at [198, 173] on b "ARCHIVED" at bounding box center [182, 176] width 40 height 9
click at [154, 222] on input "Active" at bounding box center [154, 221] width 11 height 11
checkbox input "false"
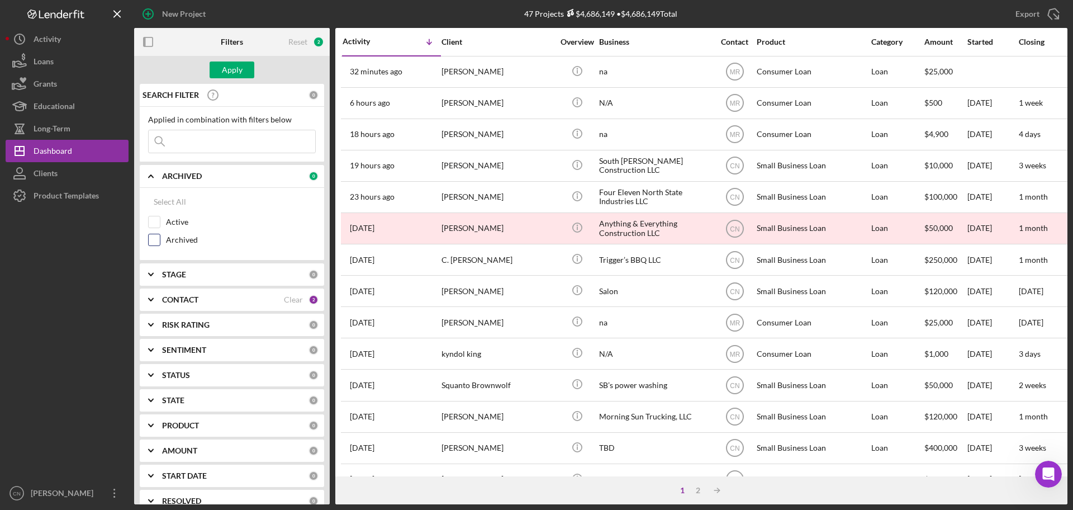
click at [154, 239] on input "Archived" at bounding box center [154, 239] width 11 height 11
checkbox input "true"
click at [238, 74] on div "Apply" at bounding box center [232, 69] width 21 height 17
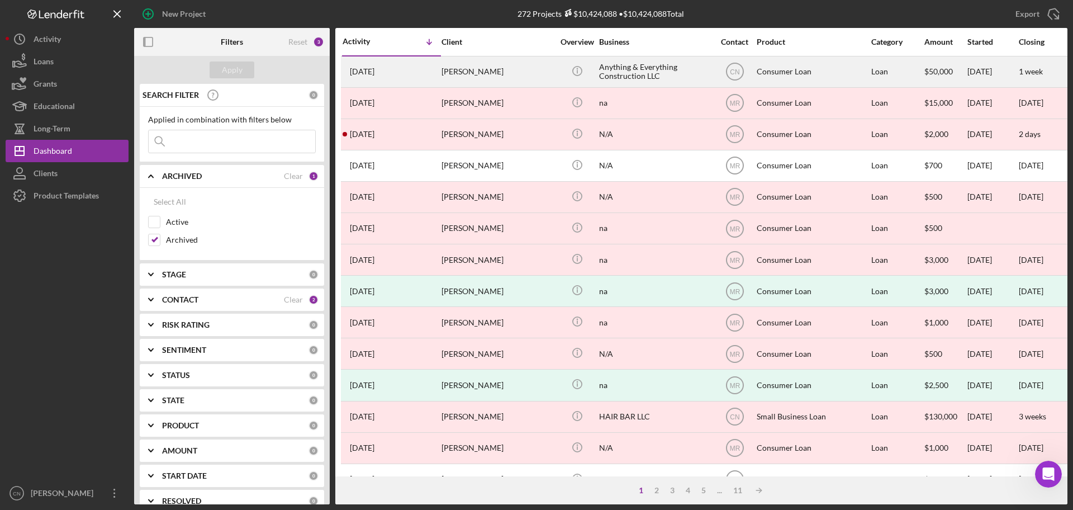
click at [455, 72] on div "[PERSON_NAME]" at bounding box center [498, 72] width 112 height 30
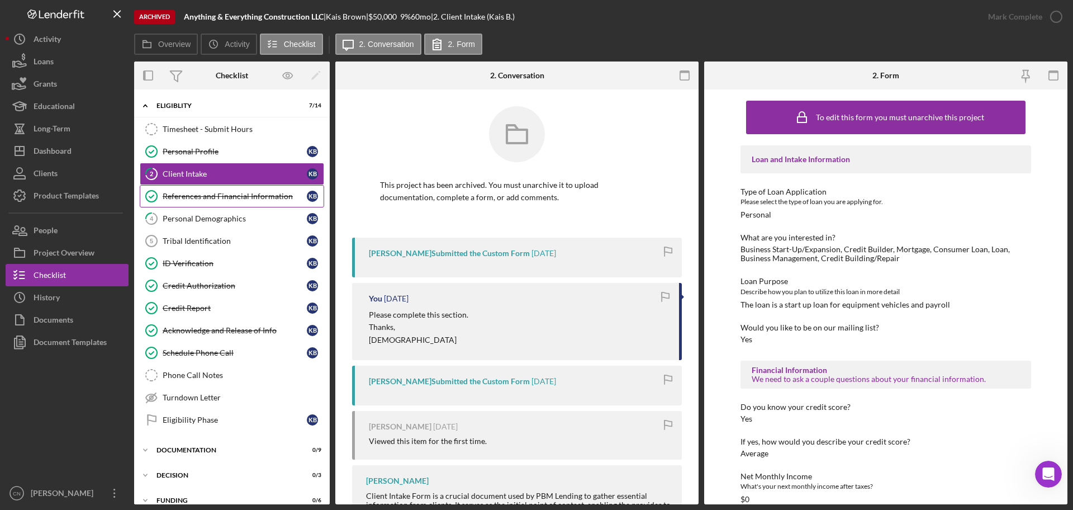
click at [201, 193] on div "References and Financial Information" at bounding box center [235, 196] width 144 height 9
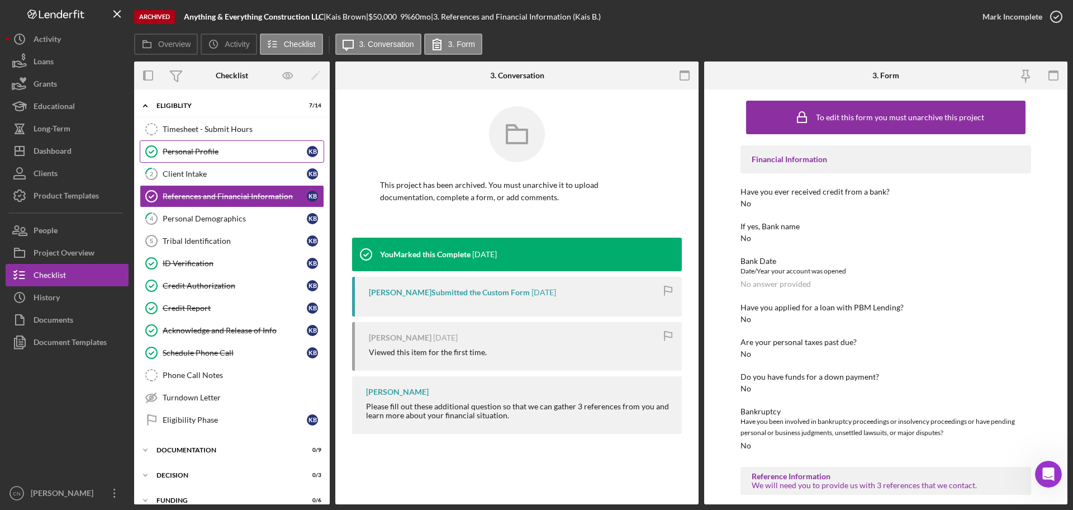
click at [173, 150] on div "Personal Profile" at bounding box center [235, 151] width 144 height 9
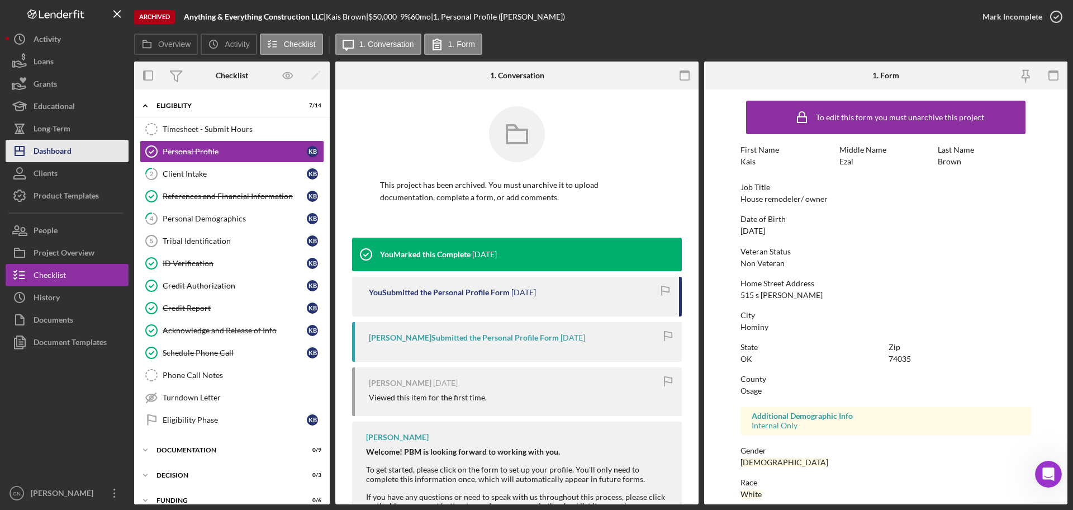
click at [48, 147] on div "Dashboard" at bounding box center [53, 152] width 38 height 25
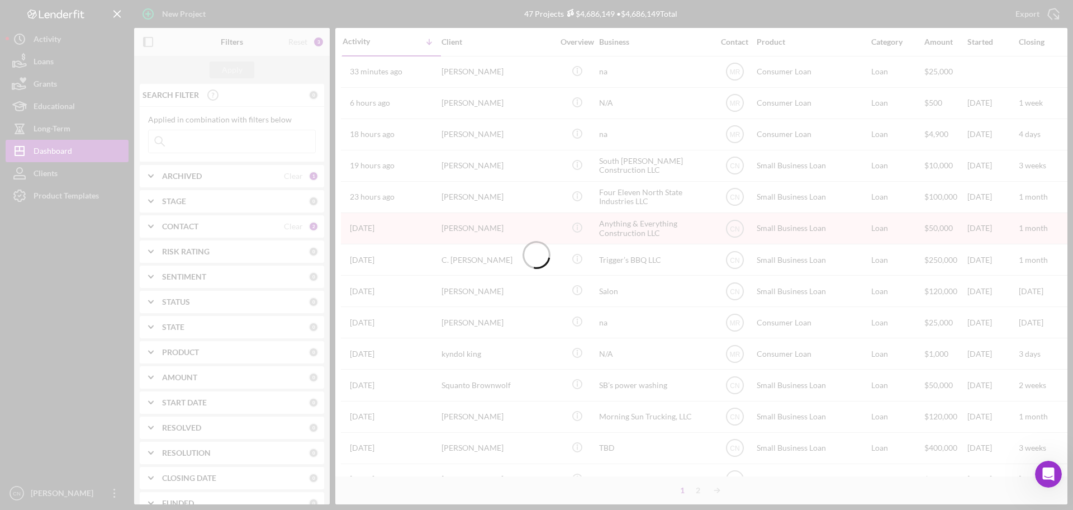
click at [247, 174] on div at bounding box center [536, 255] width 1073 height 510
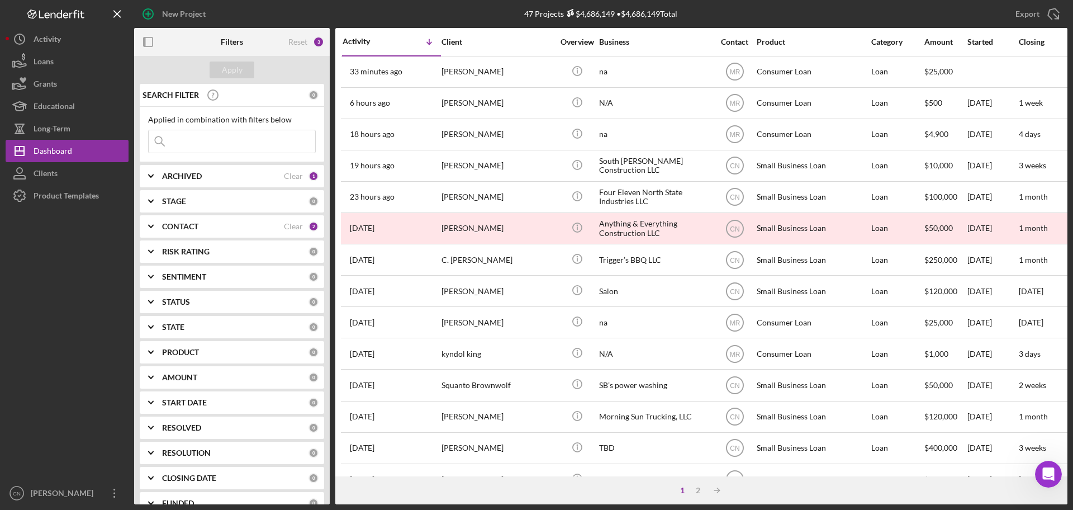
click at [247, 174] on div "ARCHIVED" at bounding box center [223, 176] width 122 height 9
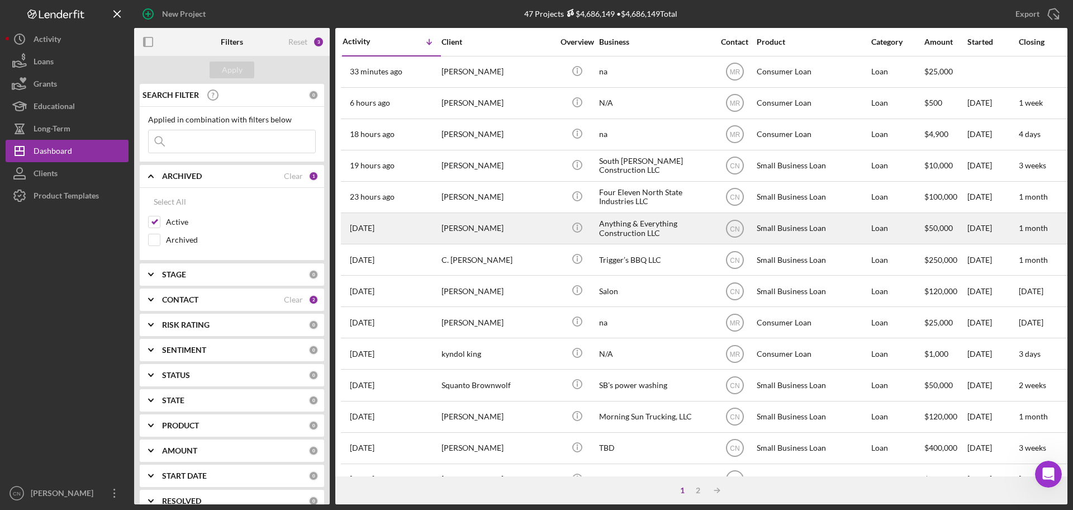
click at [467, 230] on div "[PERSON_NAME]" at bounding box center [498, 229] width 112 height 30
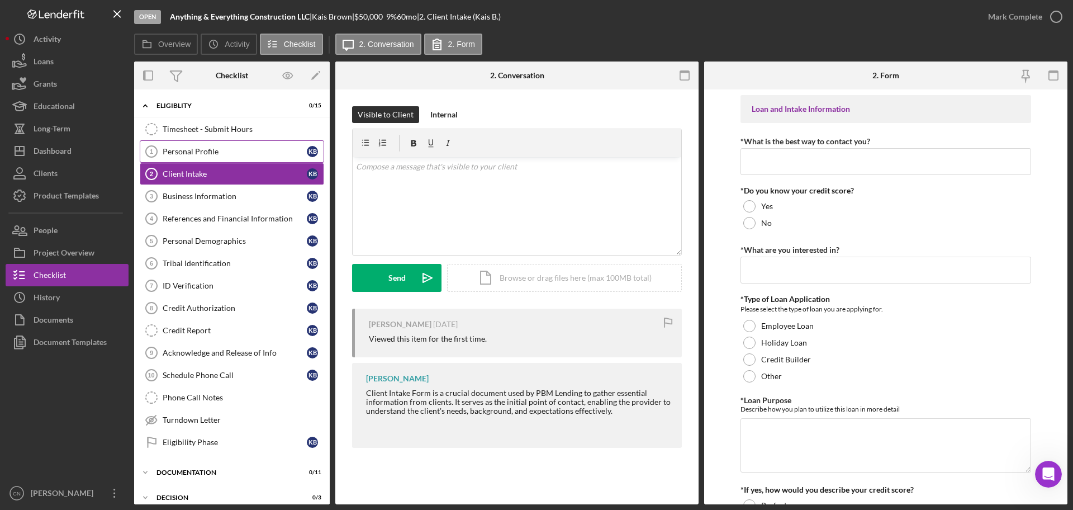
click at [193, 155] on div "Personal Profile" at bounding box center [235, 151] width 144 height 9
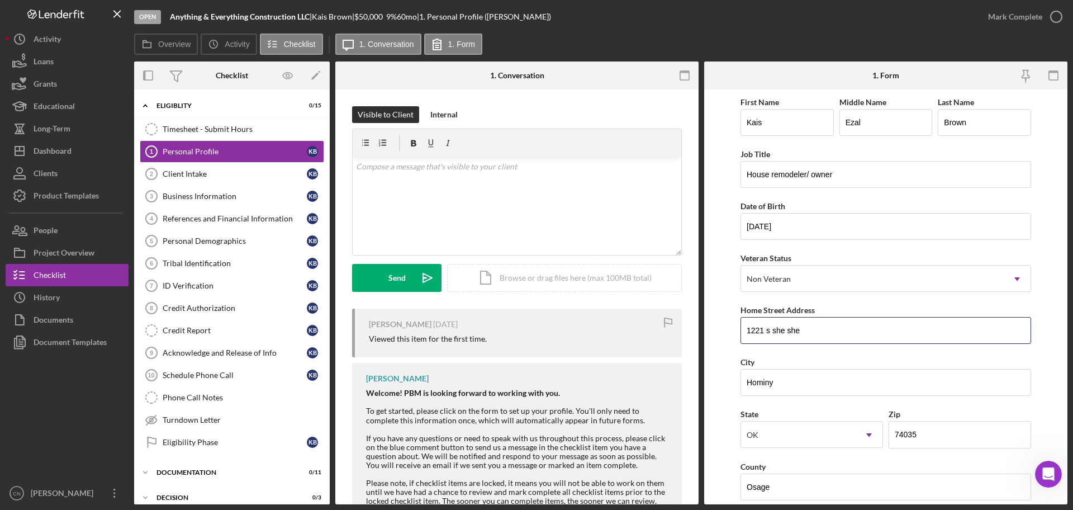
drag, startPoint x: 825, startPoint y: 325, endPoint x: 723, endPoint y: 335, distance: 102.2
click at [723, 335] on form "First Name [PERSON_NAME] Middle Name [PERSON_NAME] Last Name Brown Job Title Ho…" at bounding box center [885, 296] width 363 height 415
type input "515 s [PERSON_NAME]"
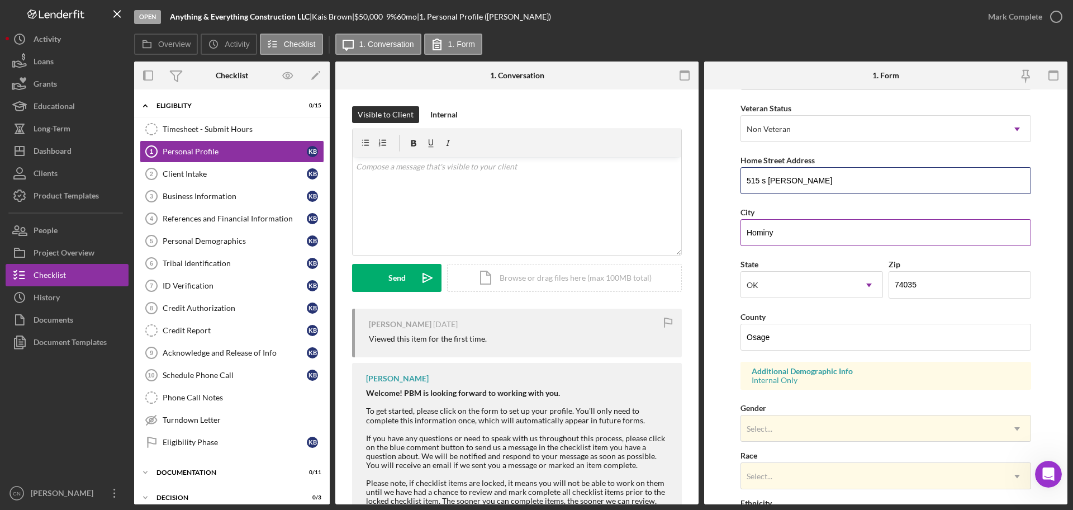
scroll to position [168, 0]
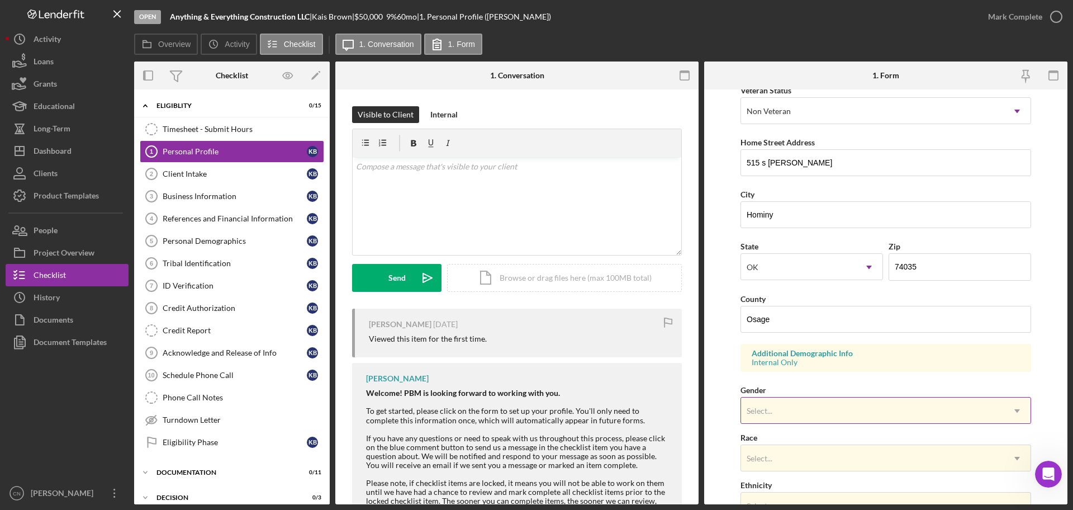
click at [806, 409] on div "Select..." at bounding box center [872, 411] width 263 height 26
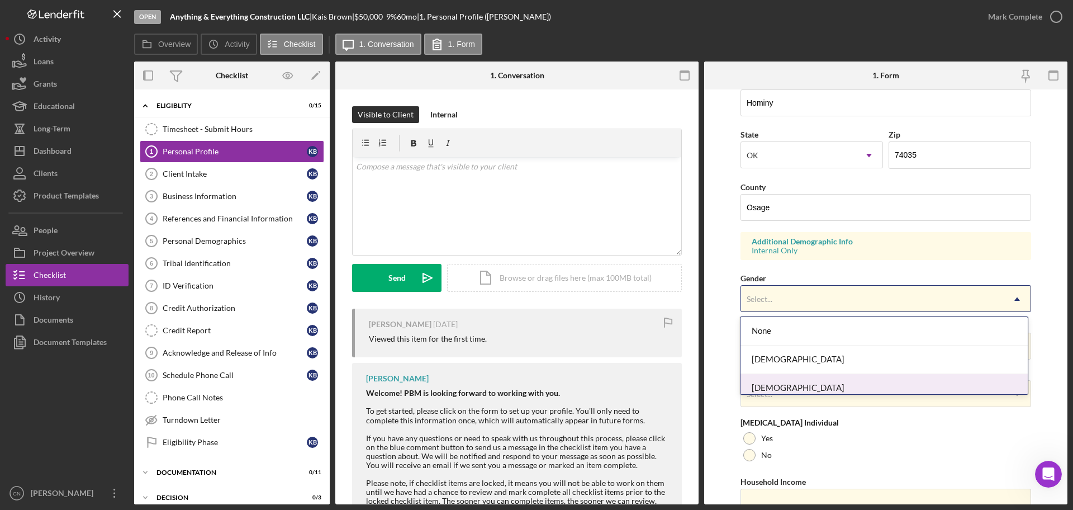
click at [790, 382] on div "[DEMOGRAPHIC_DATA]" at bounding box center [884, 388] width 287 height 29
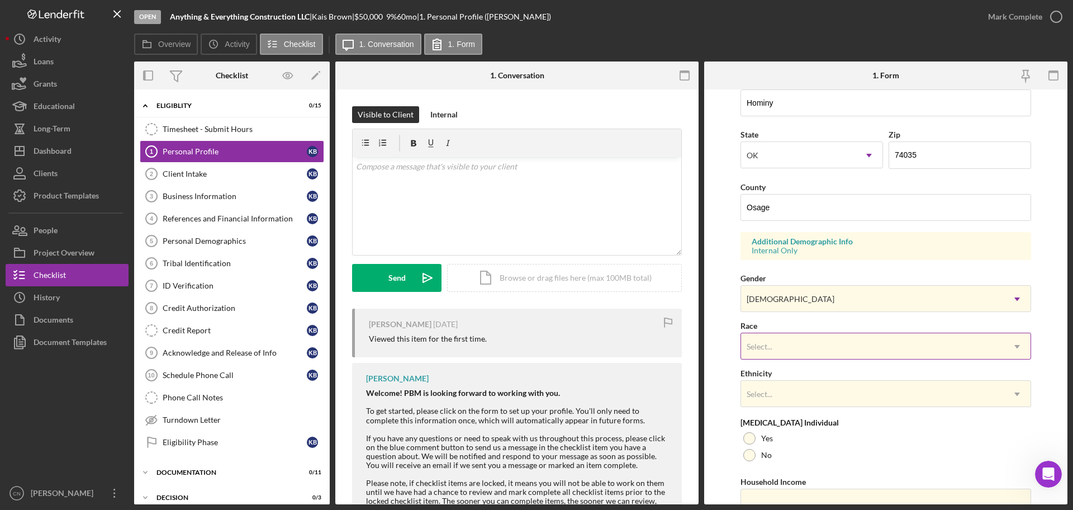
scroll to position [331, 0]
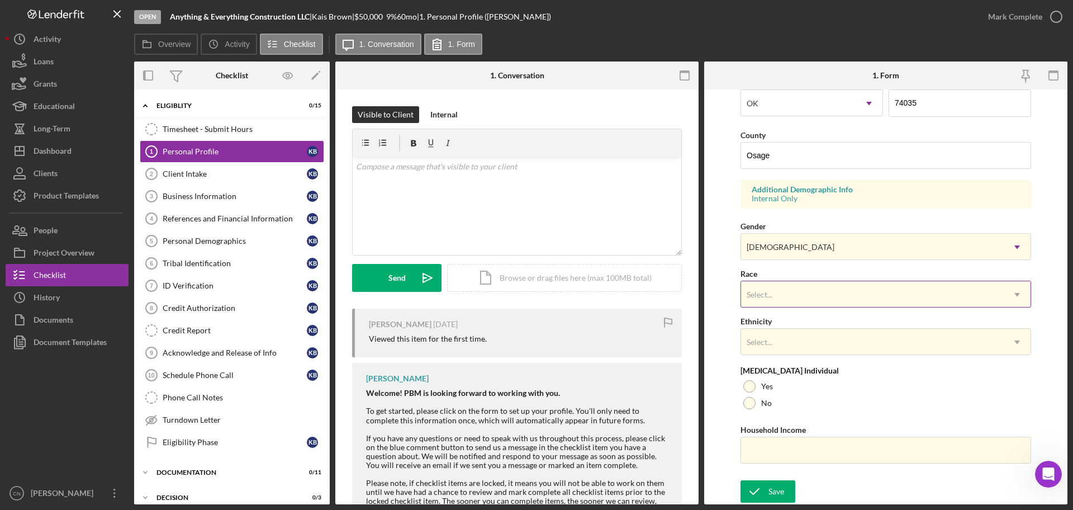
click at [798, 294] on div "Select..." at bounding box center [872, 295] width 263 height 26
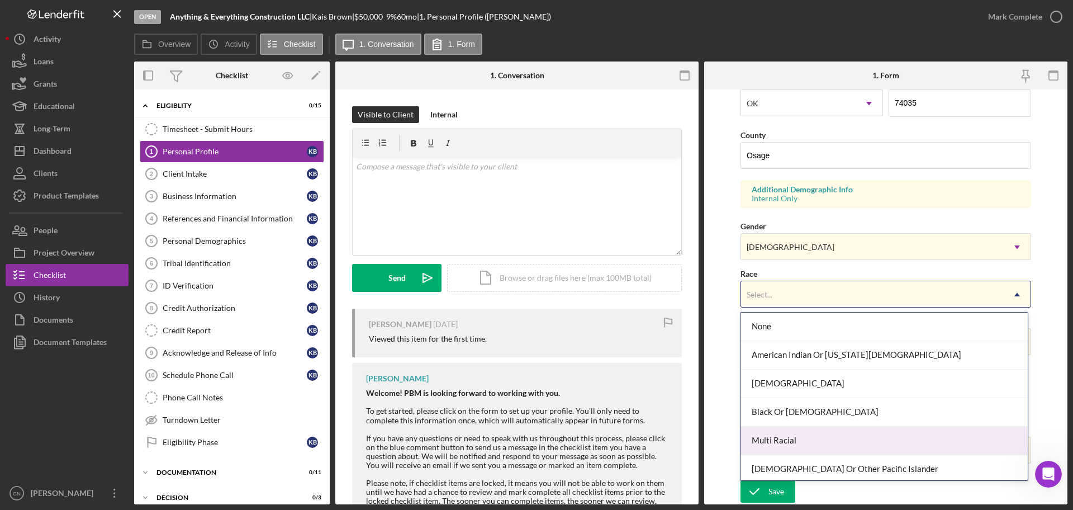
scroll to position [60, 0]
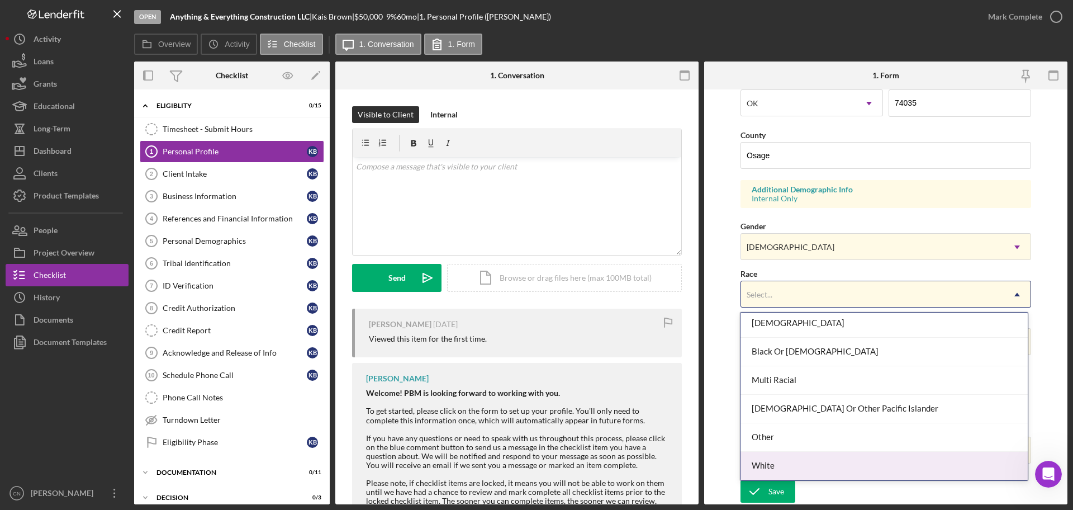
click at [767, 463] on div "White" at bounding box center [884, 466] width 287 height 29
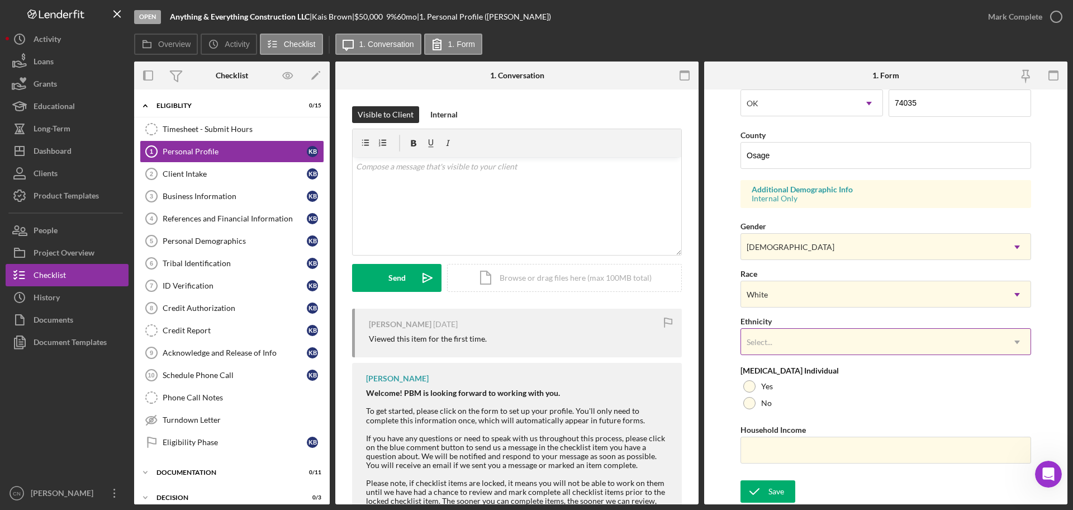
click at [771, 338] on div "Select..." at bounding box center [760, 342] width 26 height 9
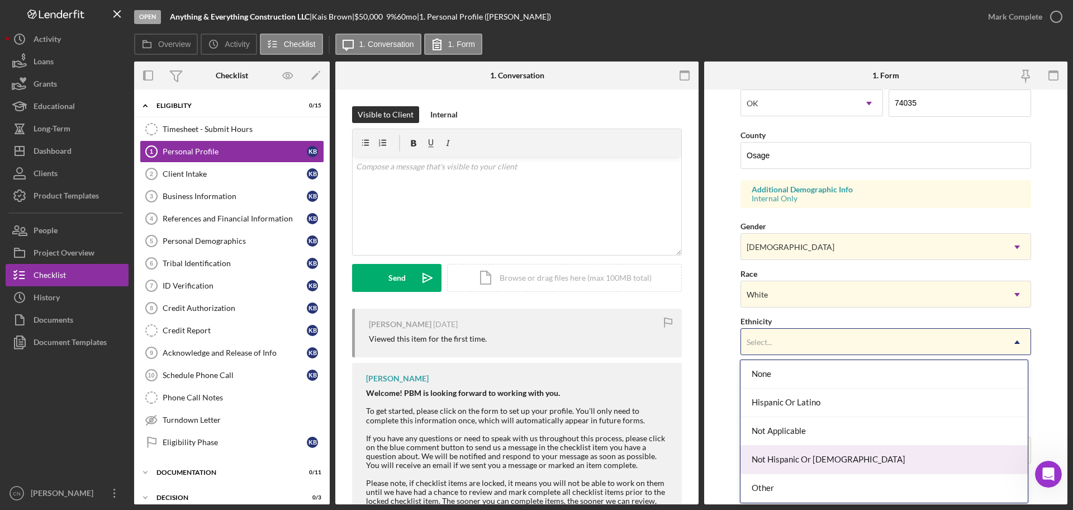
click at [784, 457] on div "Not Hispanic Or [DEMOGRAPHIC_DATA]" at bounding box center [884, 460] width 287 height 29
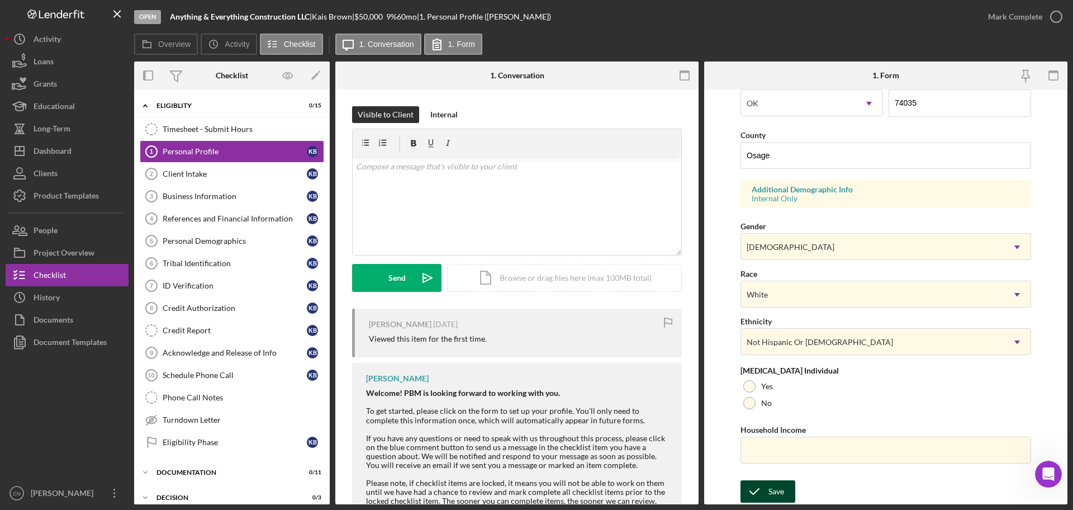
click at [758, 492] on icon "submit" at bounding box center [755, 491] width 28 height 28
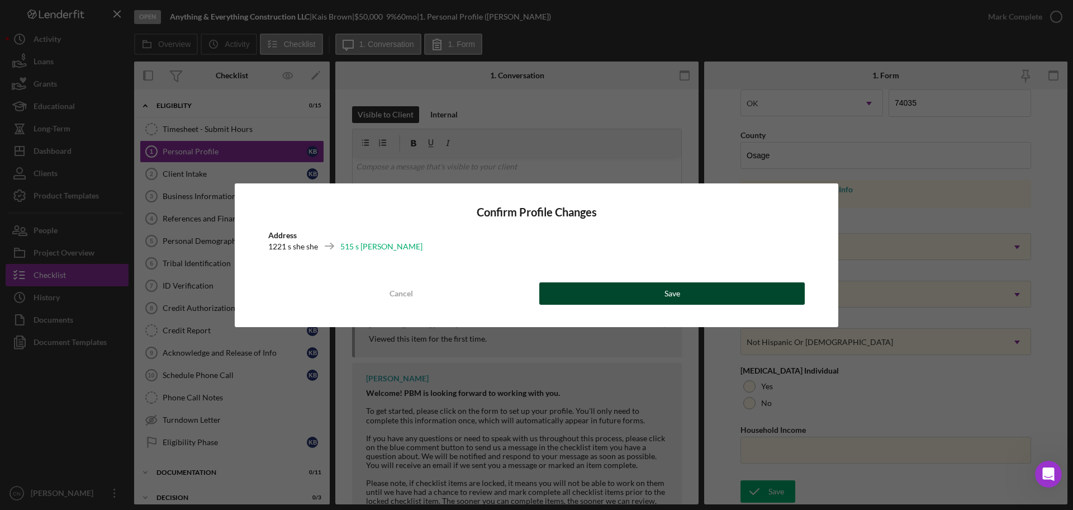
click at [708, 301] on button "Save" at bounding box center [672, 293] width 266 height 22
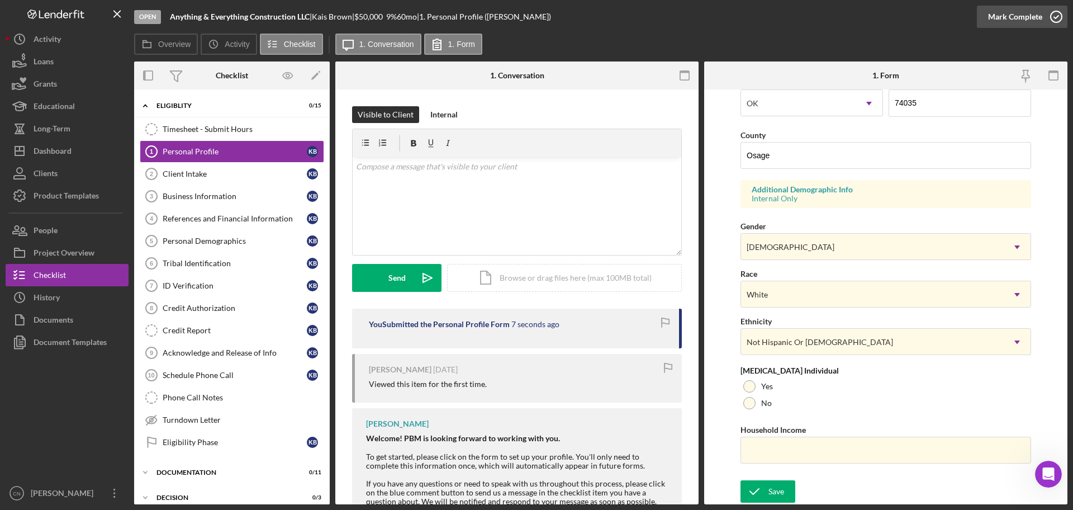
click at [1059, 17] on icon "button" at bounding box center [1057, 17] width 28 height 28
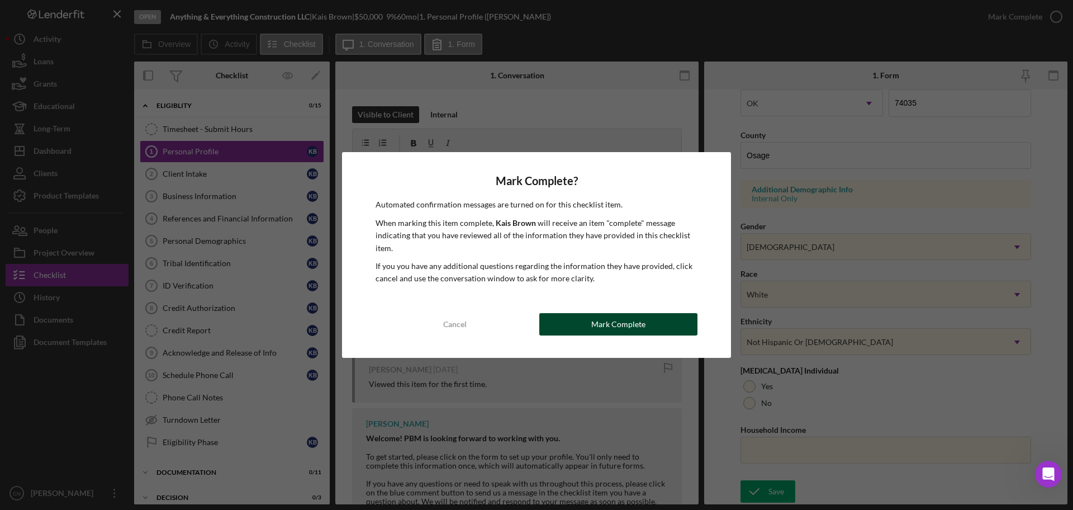
click at [612, 328] on div "Mark Complete" at bounding box center [618, 324] width 54 height 22
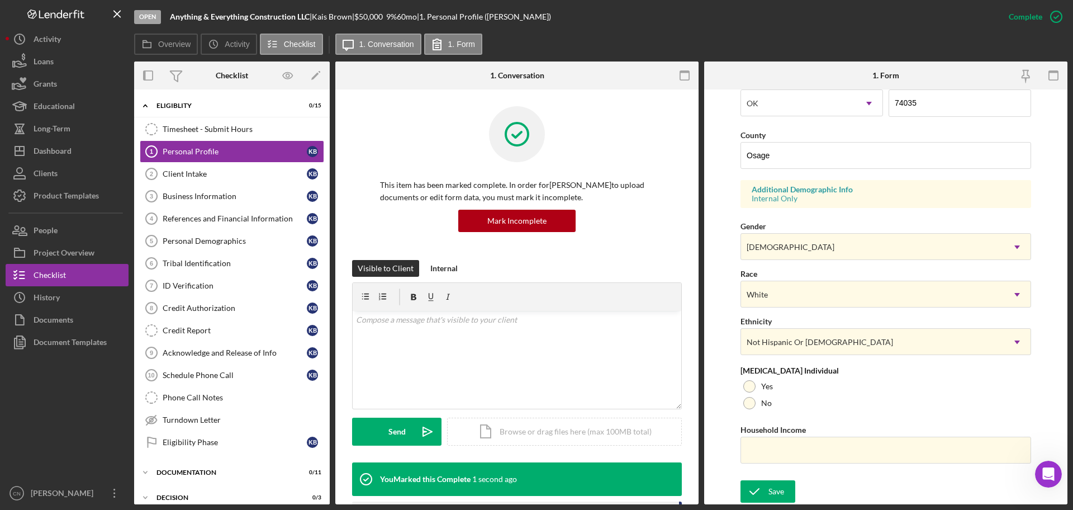
scroll to position [107, 0]
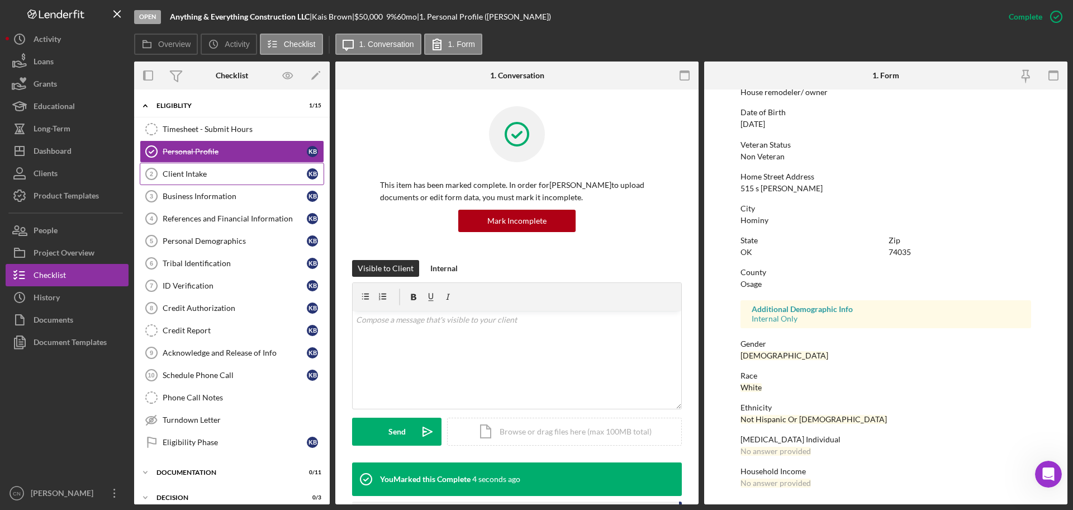
click at [173, 170] on div "Client Intake" at bounding box center [235, 173] width 144 height 9
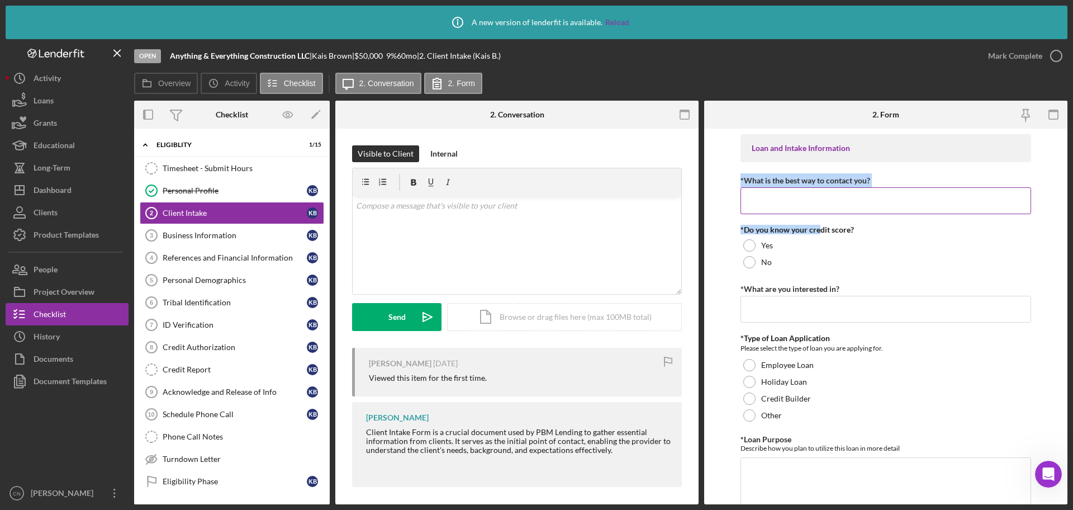
click at [795, 204] on input "*What is the best way to contact you?" at bounding box center [886, 200] width 291 height 27
type input "Phone"
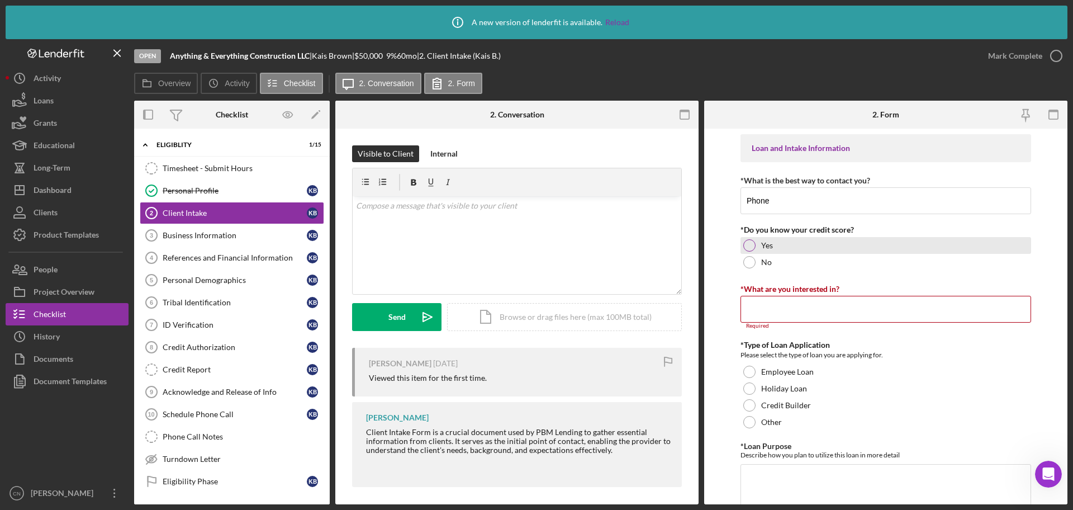
click at [750, 246] on div at bounding box center [749, 245] width 12 height 12
click at [749, 309] on input "*What are you interested in?" at bounding box center [886, 309] width 291 height 27
paste input "Business Start-Up/Expansion, Credit Builder, Mortgage, Consumer Loan, Loan, Bus…"
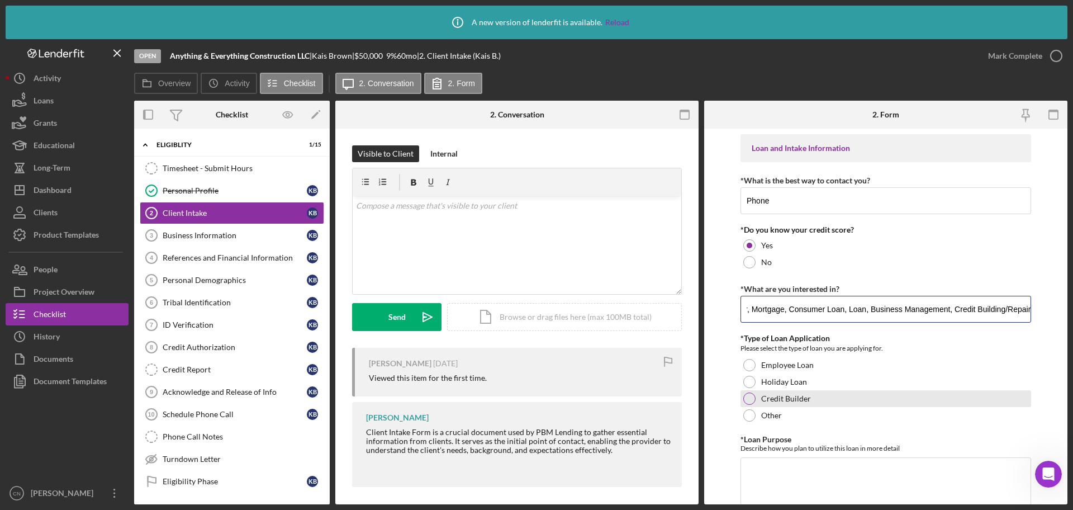
scroll to position [56, 0]
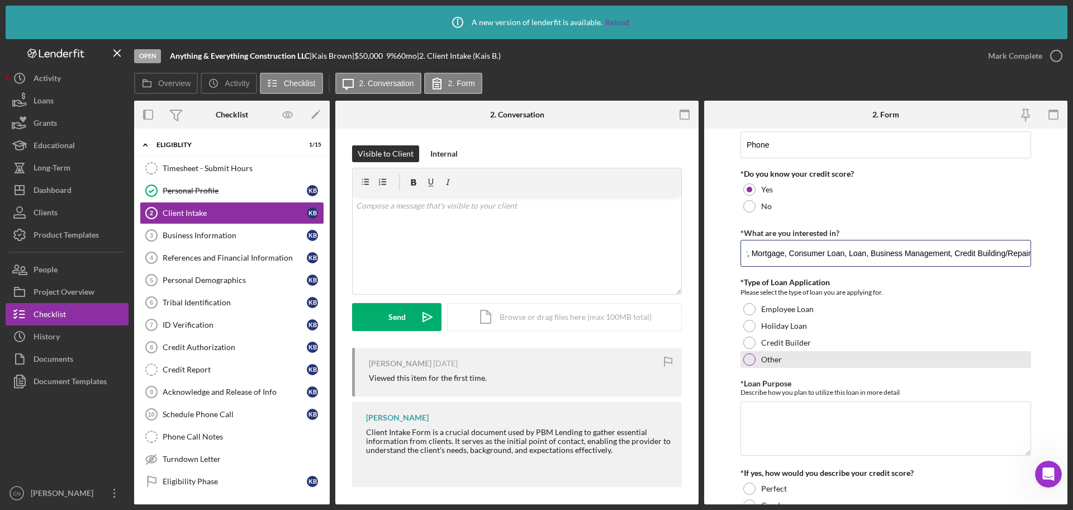
type input "Business Start-Up/Expansion, Credit Builder, Mortgage, Consumer Loan, Loan, Bus…"
click at [751, 361] on div at bounding box center [749, 359] width 12 height 12
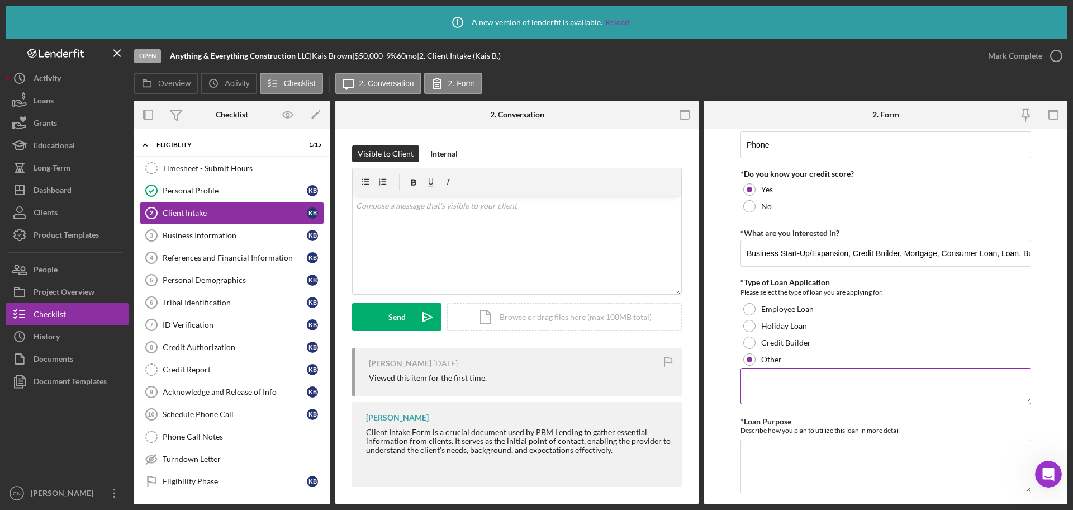
click at [773, 382] on textarea at bounding box center [886, 386] width 291 height 36
paste textarea "The loan is a start up loan for equipment vehicles and payroll"
type textarea "The loan is a start up loan for equipment vehicles and payroll"
drag, startPoint x: 746, startPoint y: 380, endPoint x: 1025, endPoint y: 377, distance: 278.4
click at [1025, 377] on textarea "The loan is a start up loan for equipment vehicles and payroll" at bounding box center [886, 386] width 291 height 36
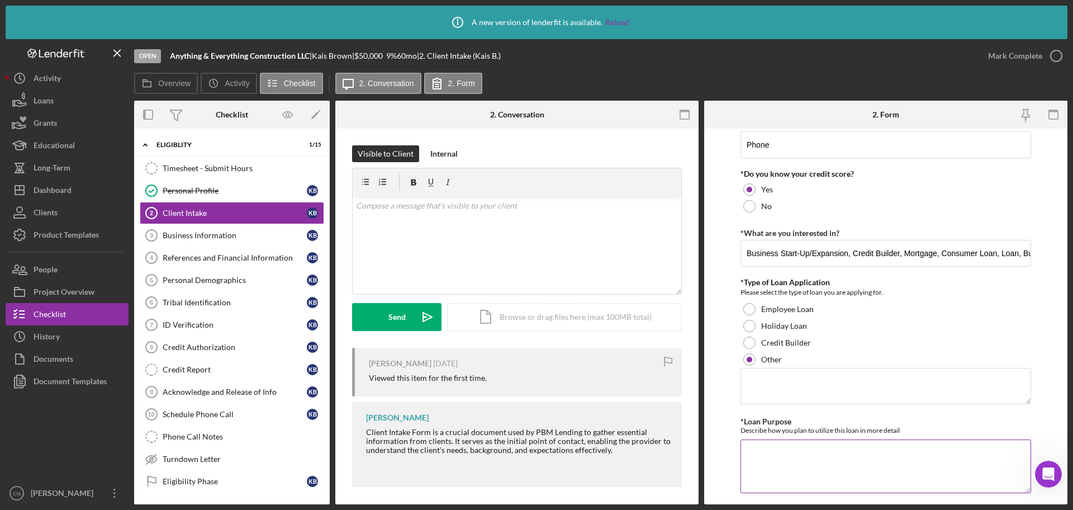
click at [759, 451] on textarea "*Loan Purpose" at bounding box center [886, 466] width 291 height 54
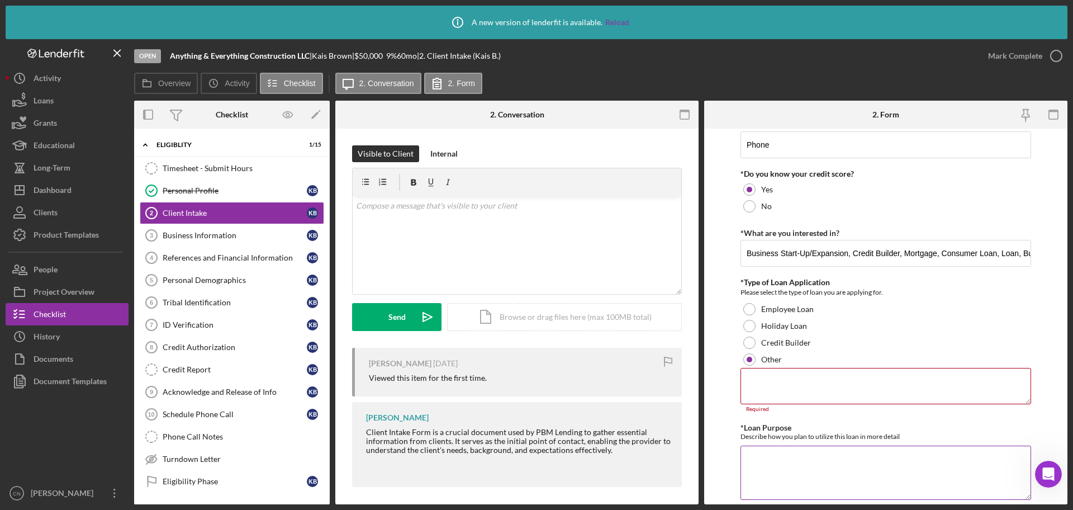
paste textarea "The loan is a start up loan for equipment vehicles and payroll"
type textarea "The loan is a start up loan for equipment vehicles and payroll"
click at [755, 381] on textarea at bounding box center [886, 386] width 291 height 36
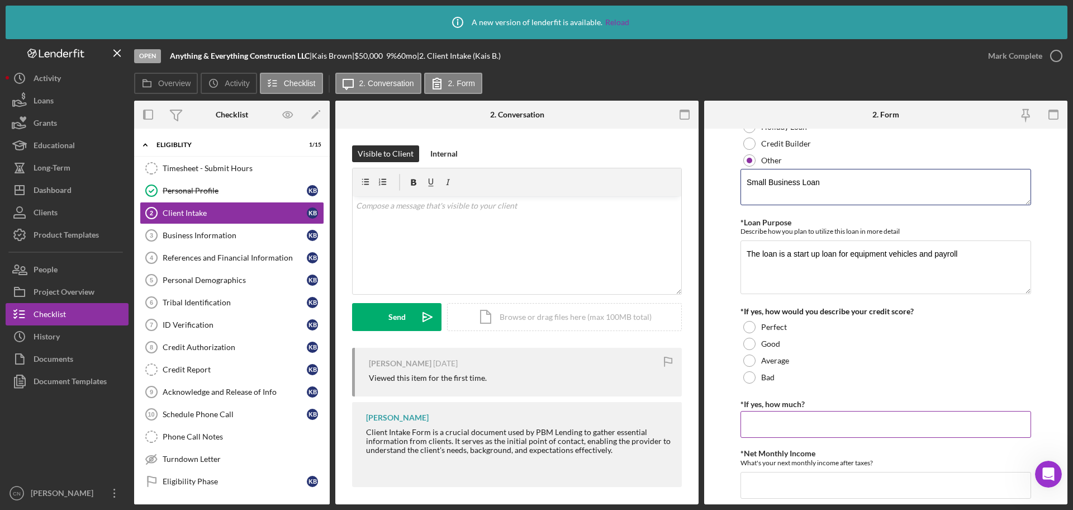
scroll to position [280, 0]
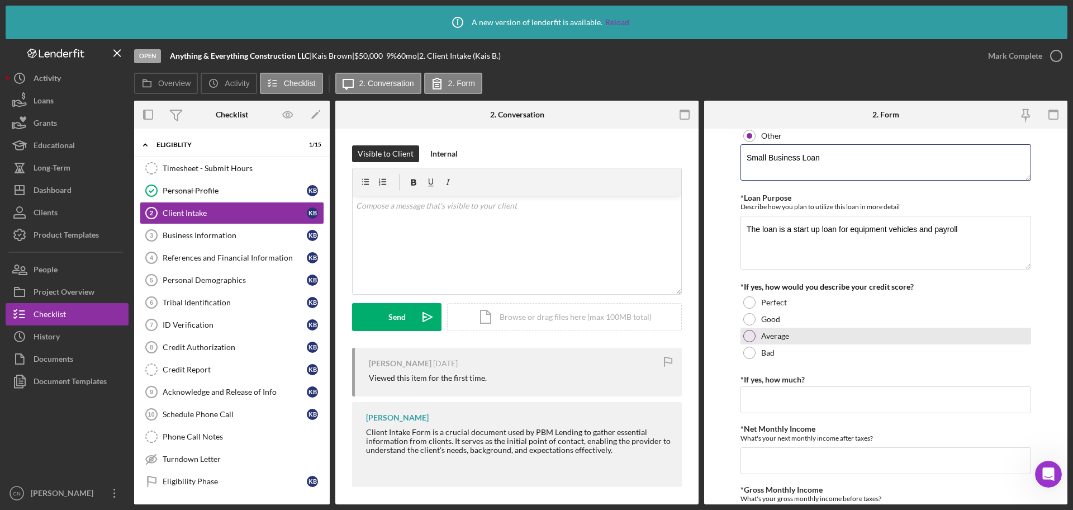
type textarea "Small Business Loan"
click at [751, 336] on div at bounding box center [749, 336] width 12 height 12
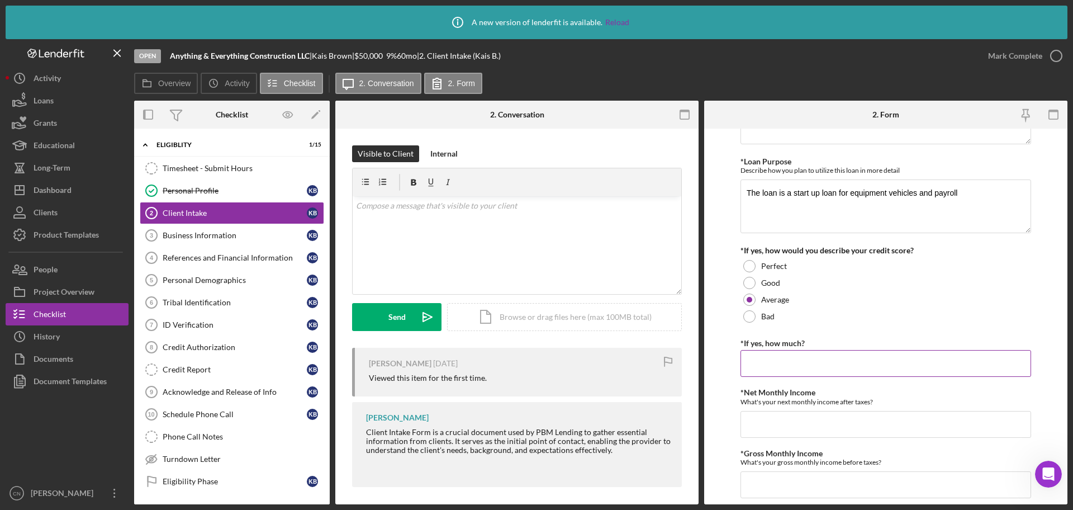
scroll to position [335, 0]
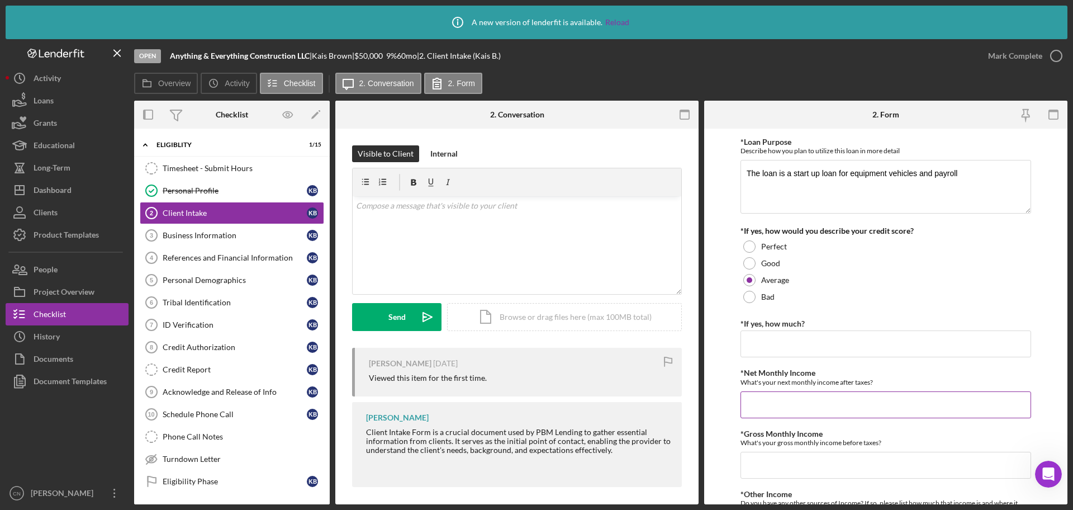
click at [761, 402] on input "*Net Monthly Income" at bounding box center [886, 404] width 291 height 27
type input "$0"
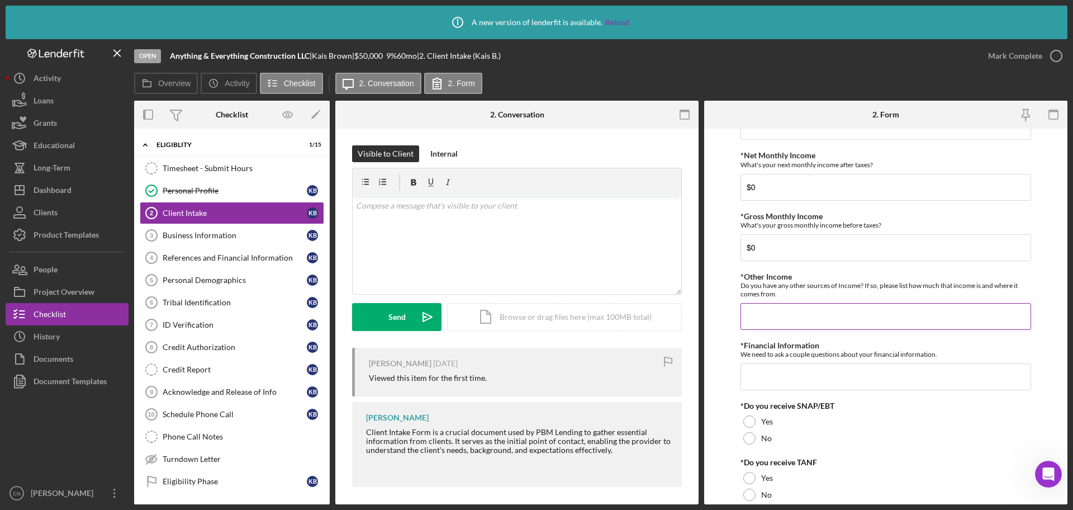
click at [767, 312] on input "*Other Income" at bounding box center [886, 316] width 291 height 27
type input "0"
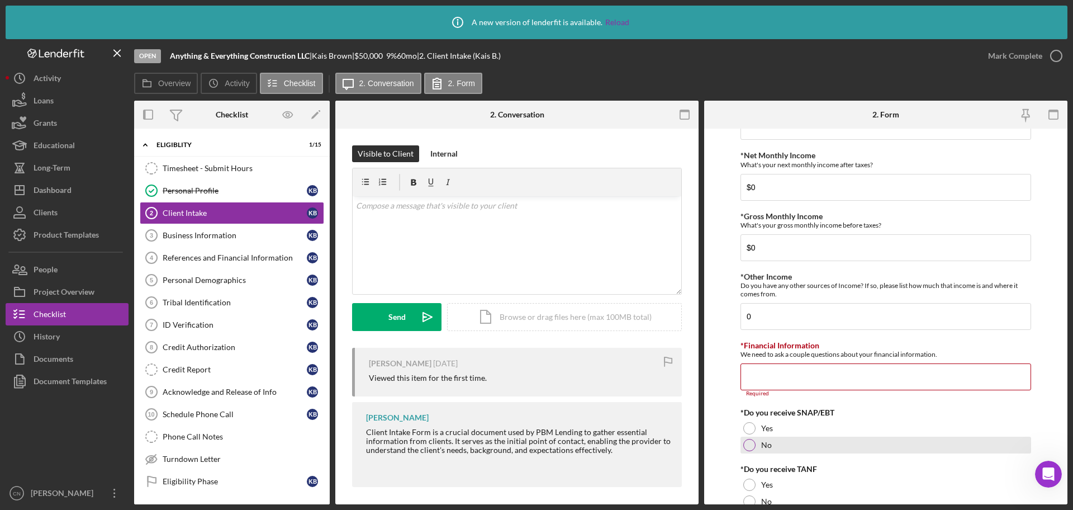
click at [759, 437] on div "No" at bounding box center [886, 445] width 291 height 17
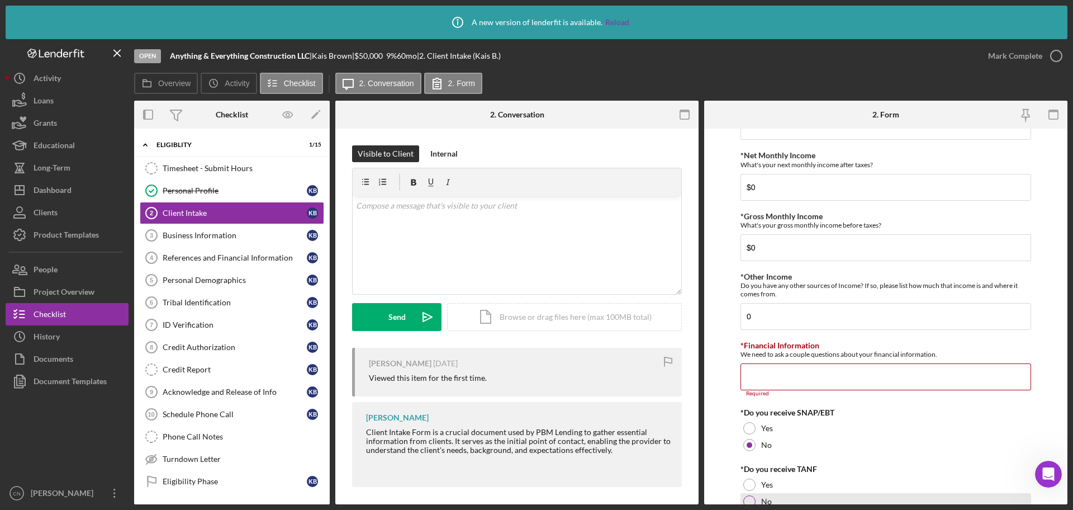
click at [748, 495] on div at bounding box center [749, 501] width 12 height 12
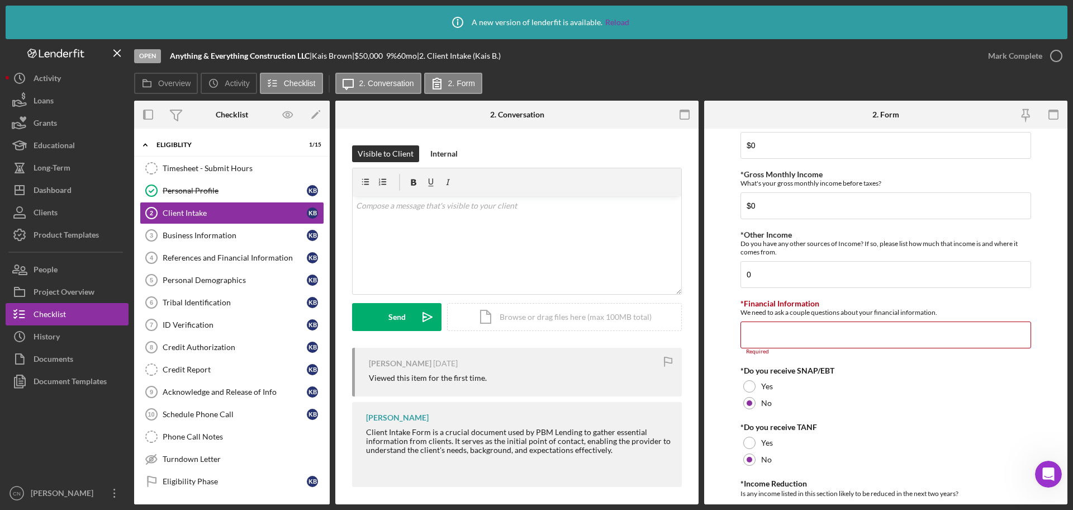
scroll to position [665, 0]
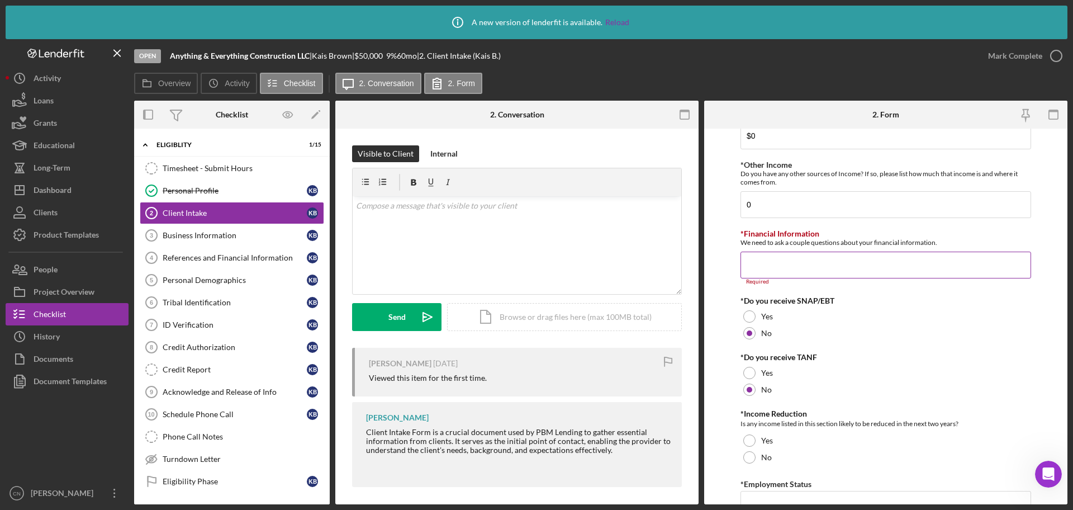
click at [781, 262] on input "*Financial Information" at bounding box center [886, 265] width 291 height 27
click at [754, 271] on input "*Financial Information" at bounding box center [886, 265] width 291 height 27
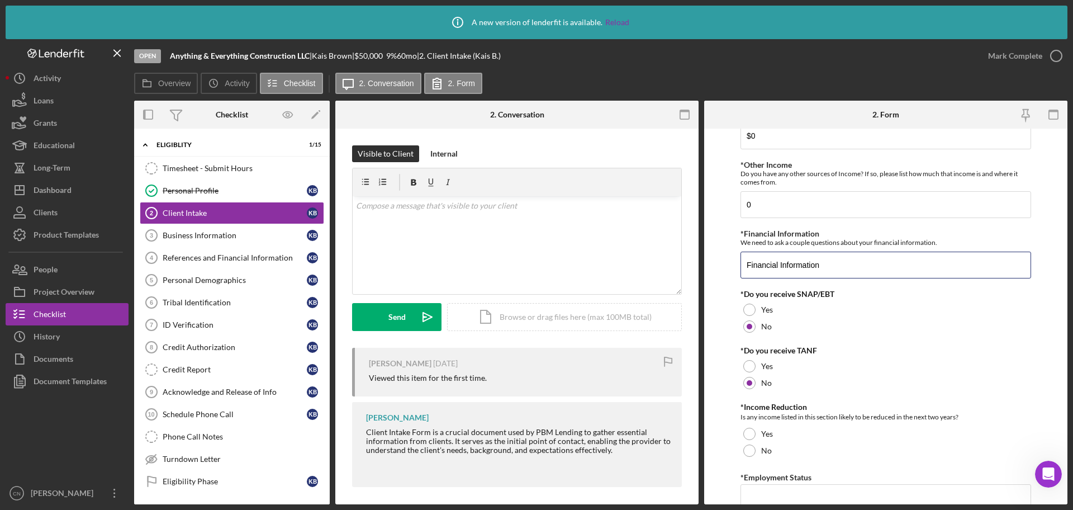
scroll to position [721, 0]
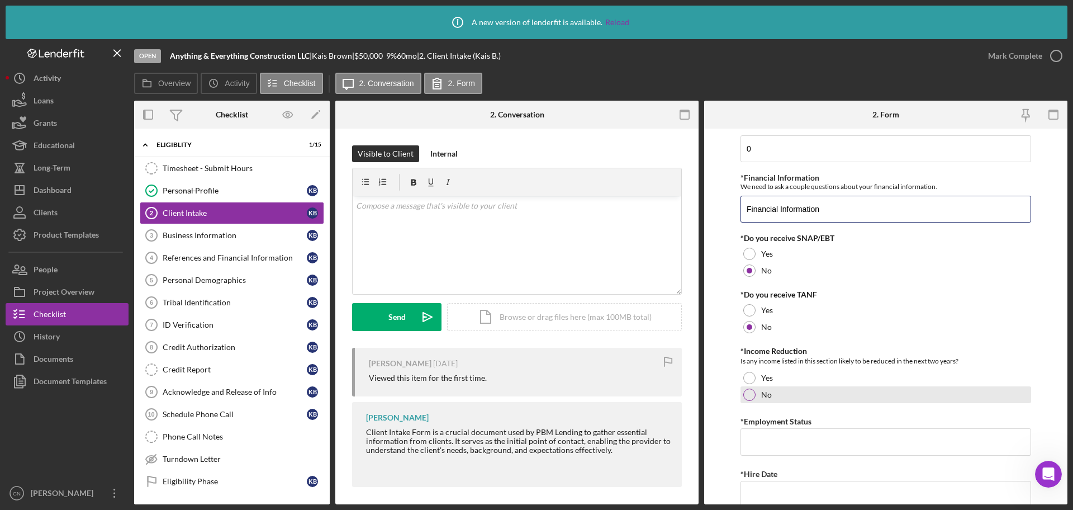
type input "Financial Information"
click at [749, 396] on div at bounding box center [749, 395] width 12 height 12
click at [753, 443] on input "*Employment Status" at bounding box center [886, 441] width 291 height 27
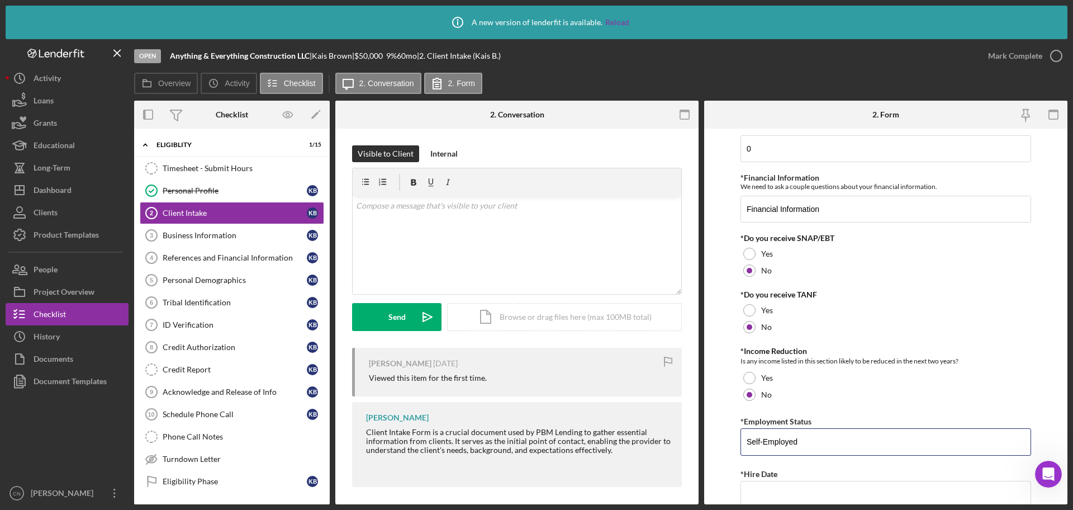
scroll to position [832, 0]
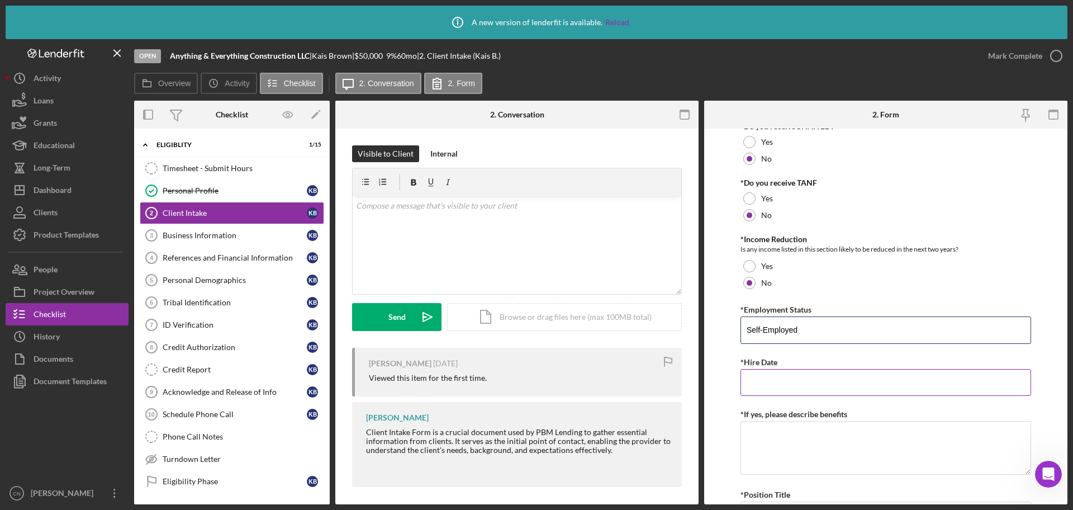
type input "Self-Employed"
click at [771, 380] on input "*Hire Date" at bounding box center [886, 382] width 291 height 27
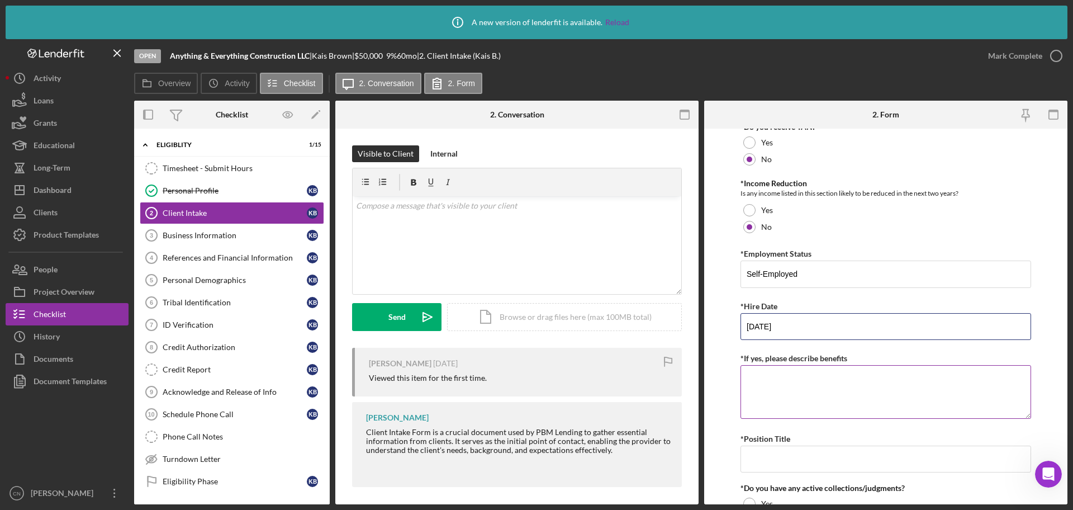
scroll to position [944, 0]
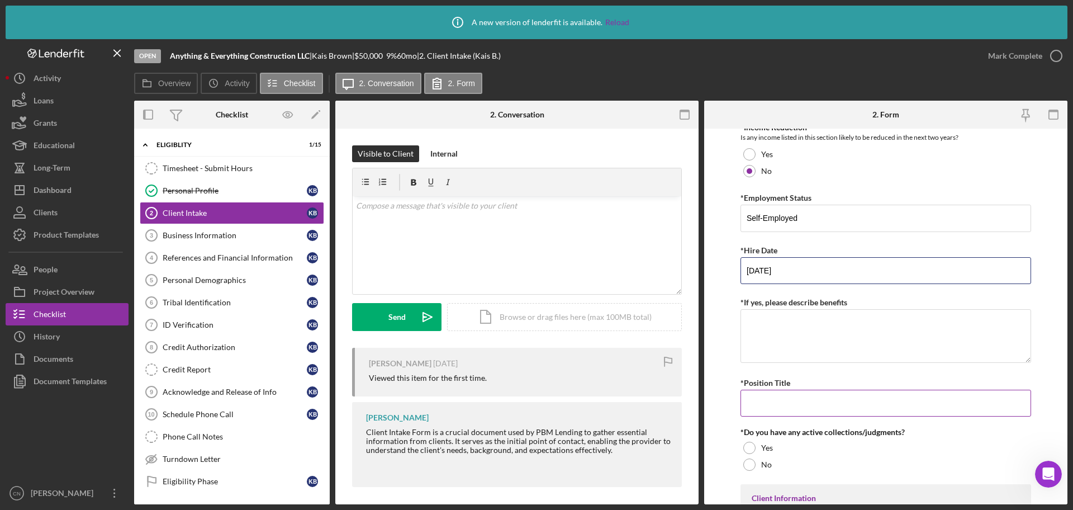
type input "[DATE]"
click at [769, 406] on input "*Position Title" at bounding box center [886, 403] width 291 height 27
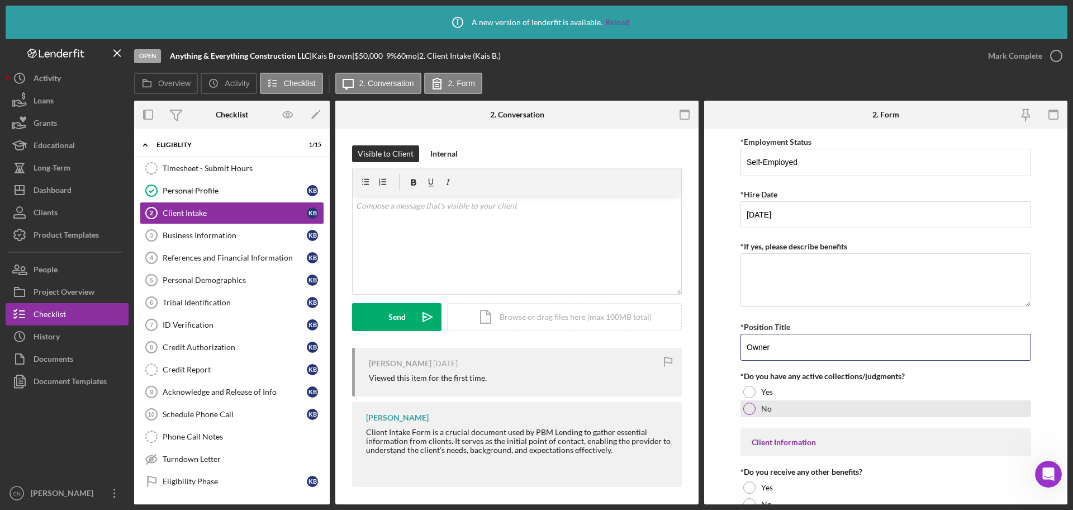
type input "Owner"
click at [744, 413] on div "No" at bounding box center [886, 408] width 291 height 17
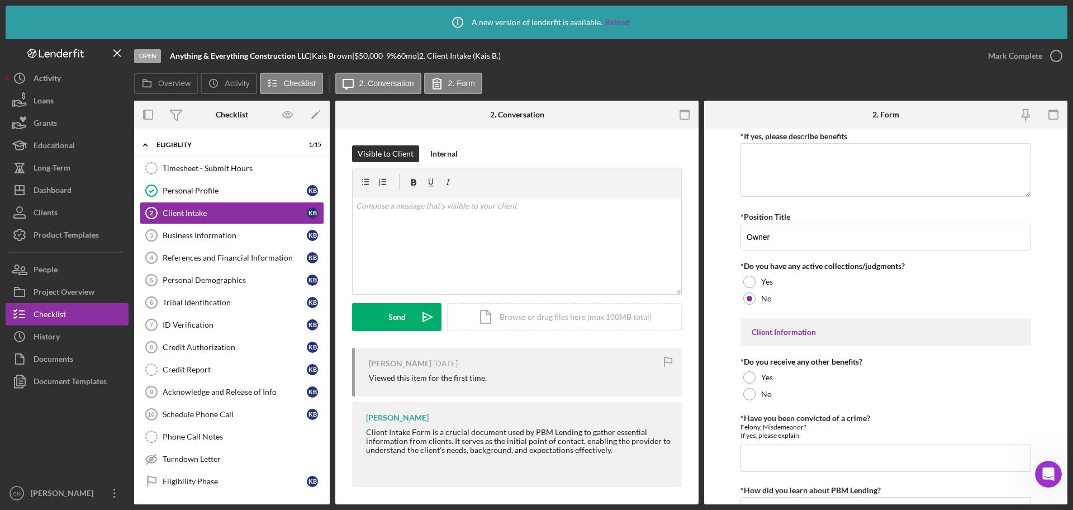
scroll to position [1112, 0]
click at [745, 390] on div at bounding box center [749, 392] width 12 height 12
click at [783, 458] on input "*Have you been convicted of a crime?" at bounding box center [886, 456] width 291 height 27
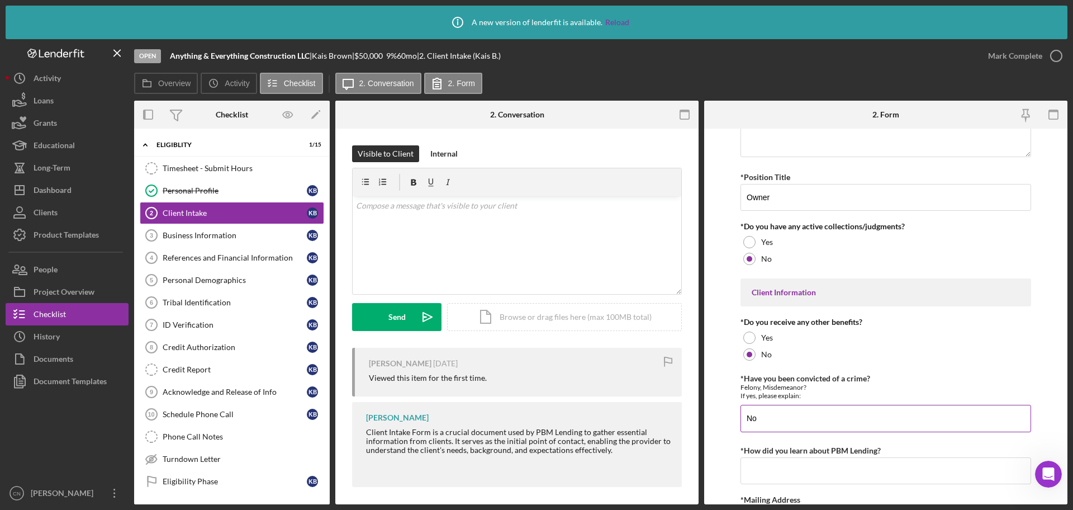
scroll to position [1168, 0]
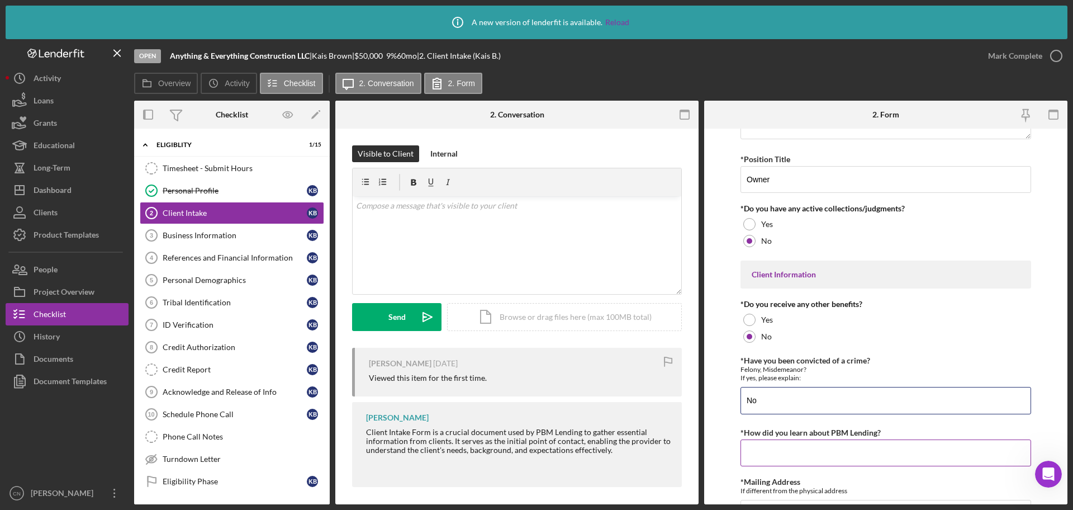
type input "No"
click at [781, 450] on input "*How did you learn about PBM Lending?" at bounding box center [886, 452] width 291 height 27
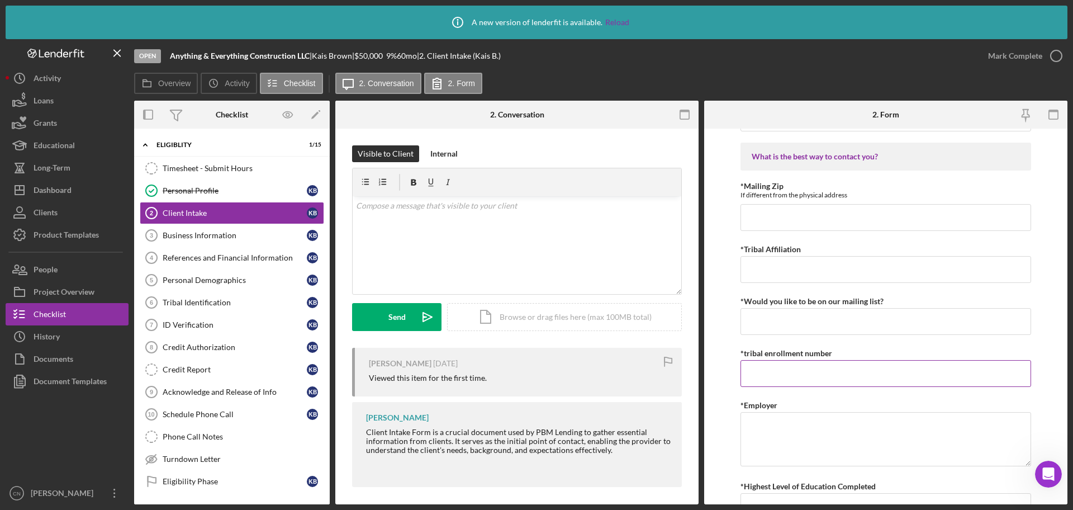
scroll to position [1671, 0]
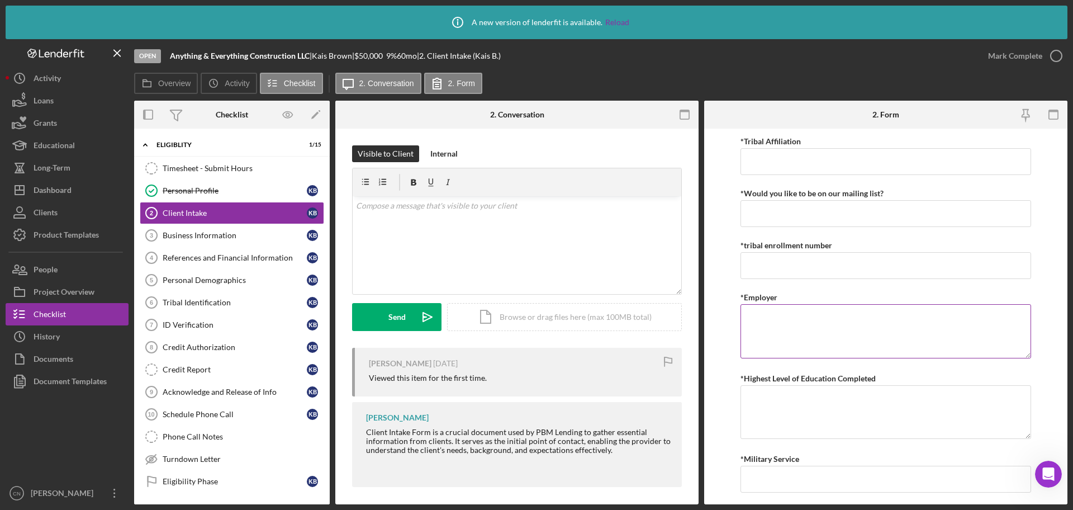
type input "Family Friend used you guys"
click at [761, 319] on textarea "*Employer" at bounding box center [886, 331] width 291 height 54
type textarea "Self-Employed"
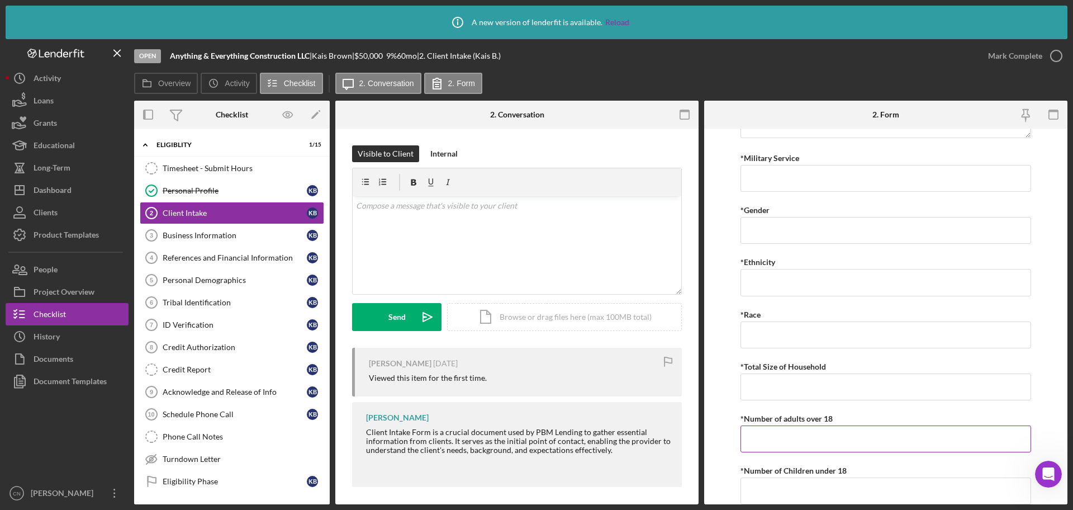
scroll to position [2064, 0]
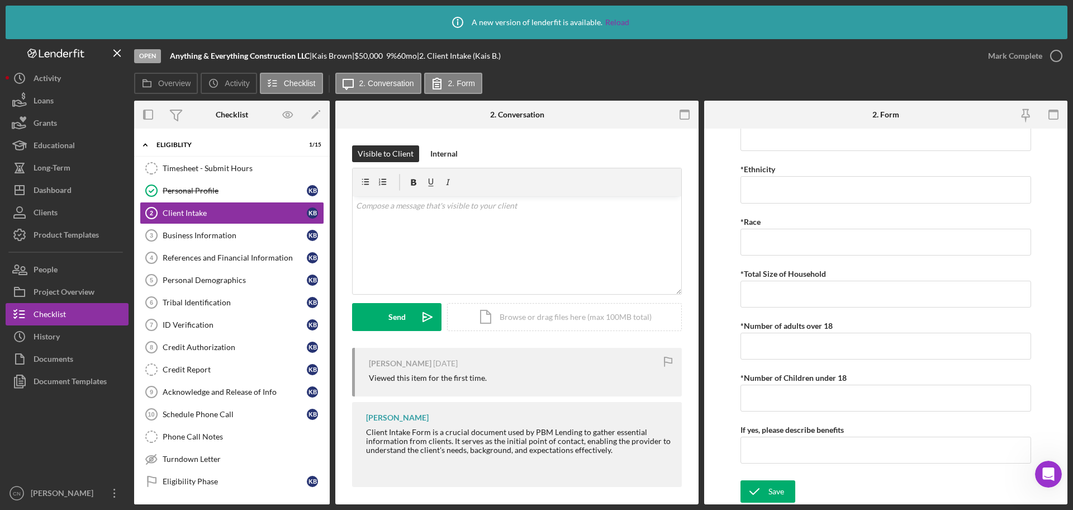
click at [797, 489] on div "Save Save" at bounding box center [886, 492] width 291 height 24
click at [771, 494] on div "Save" at bounding box center [777, 491] width 16 height 22
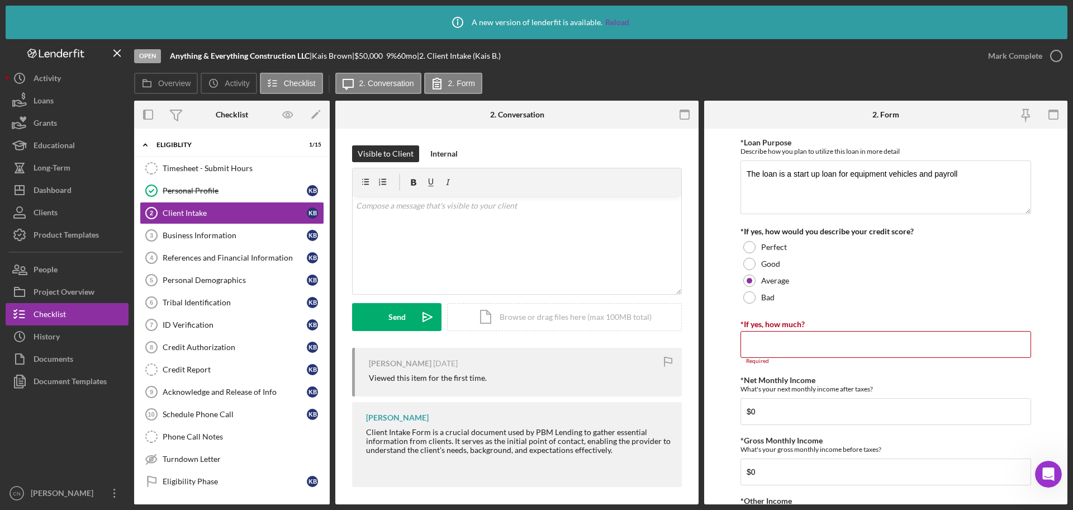
scroll to position [335, 0]
click at [767, 343] on input "*If yes, how much?" at bounding box center [886, 343] width 291 height 27
click at [775, 337] on input "*If yes, how much?" at bounding box center [886, 343] width 291 height 27
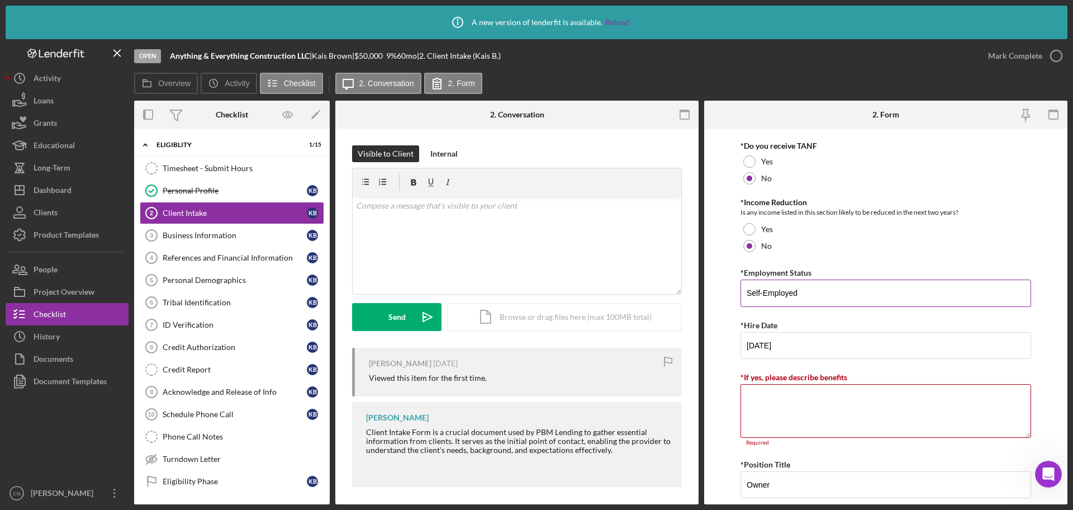
scroll to position [894, 0]
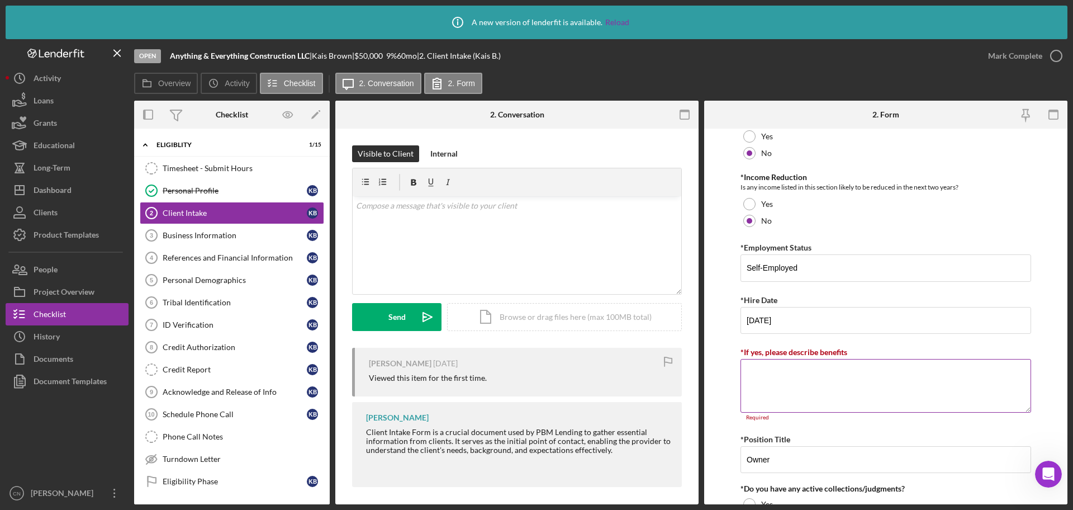
type input "0"
click at [766, 377] on textarea "*If yes, please describe benefits" at bounding box center [886, 386] width 291 height 54
type textarea "No"
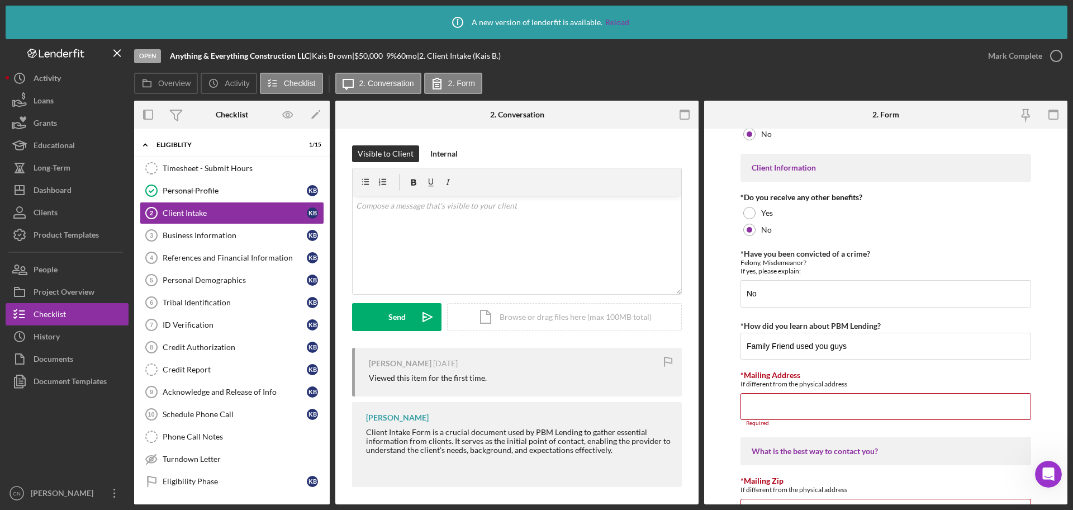
scroll to position [1286, 0]
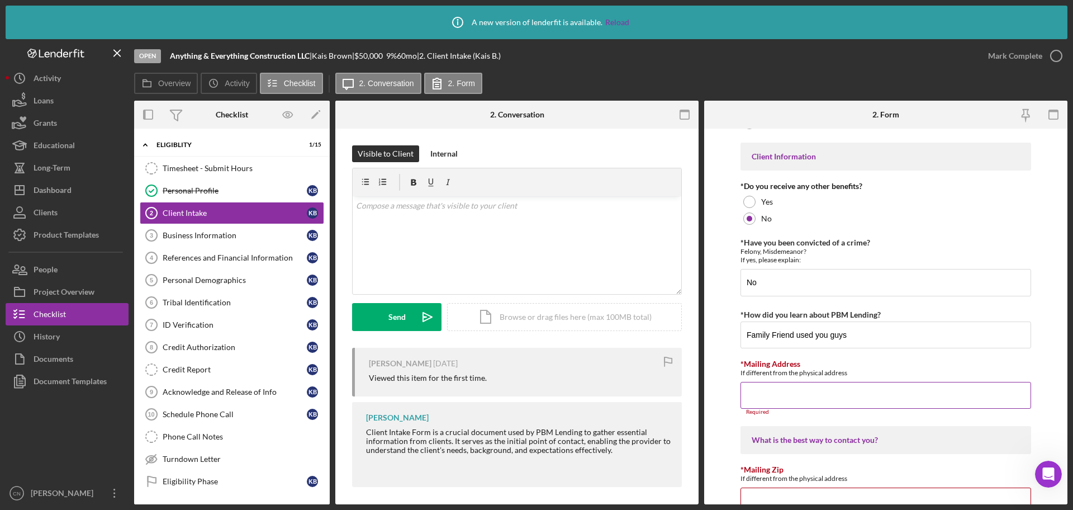
click at [756, 396] on input "*Mailing Address" at bounding box center [886, 395] width 291 height 27
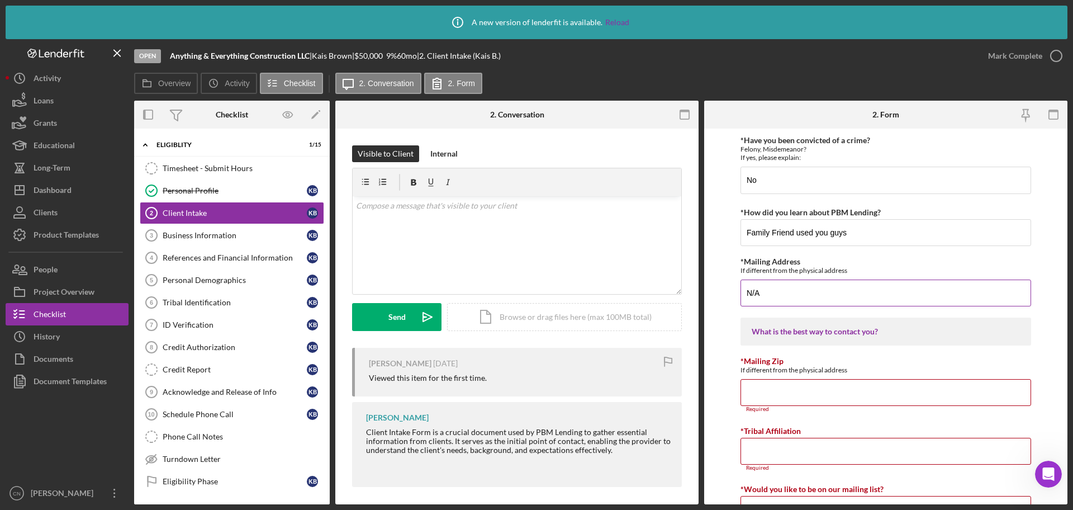
scroll to position [1398, 0]
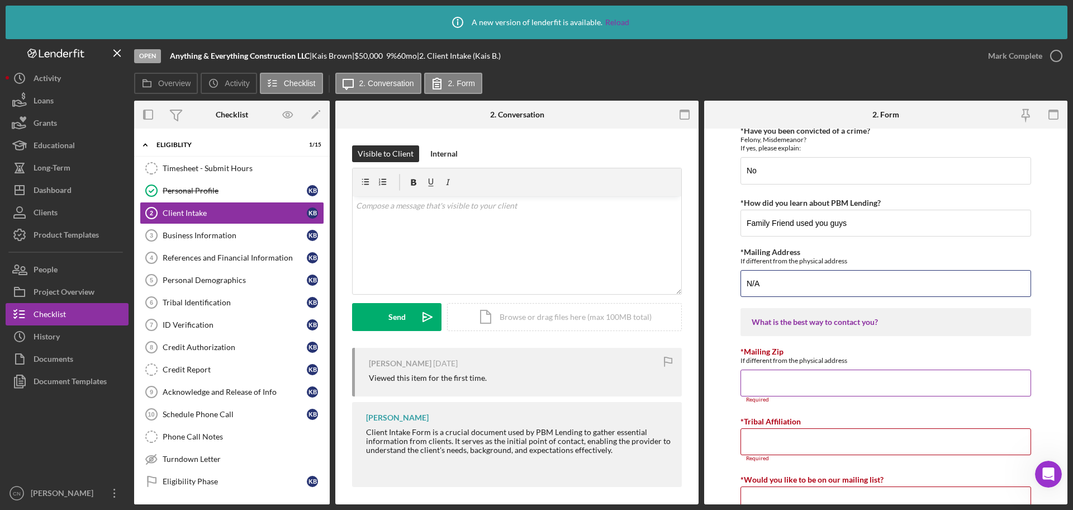
type input "N/A"
click at [759, 386] on input "*Mailing Zip" at bounding box center [886, 383] width 291 height 27
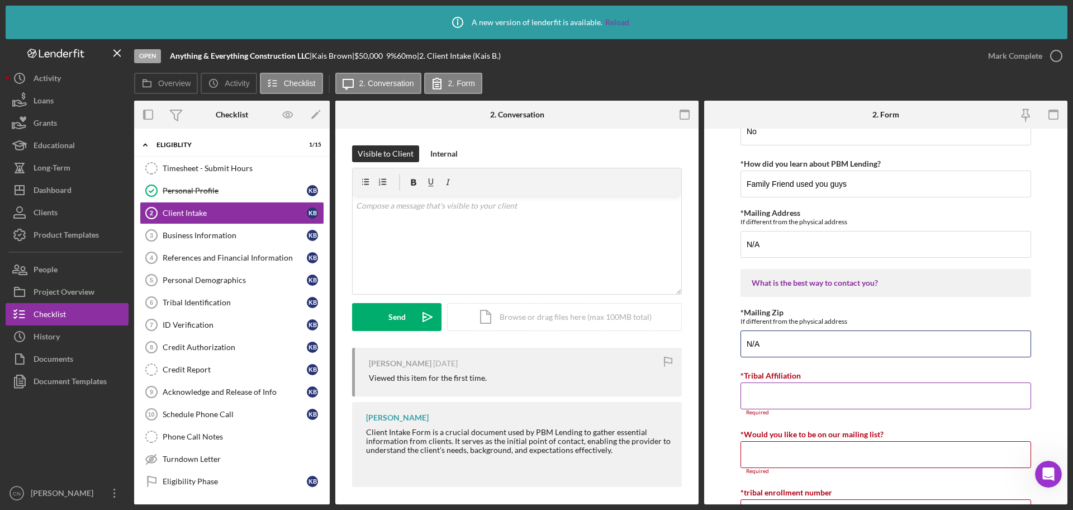
scroll to position [1509, 0]
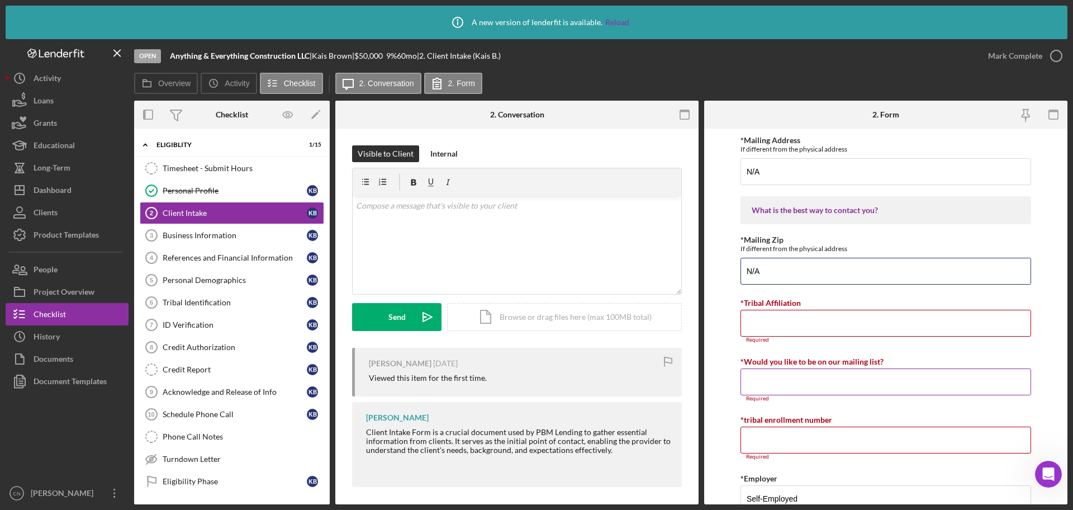
type input "N/A"
click at [773, 382] on input "*Would you like to be on our mailing list?" at bounding box center [886, 381] width 291 height 27
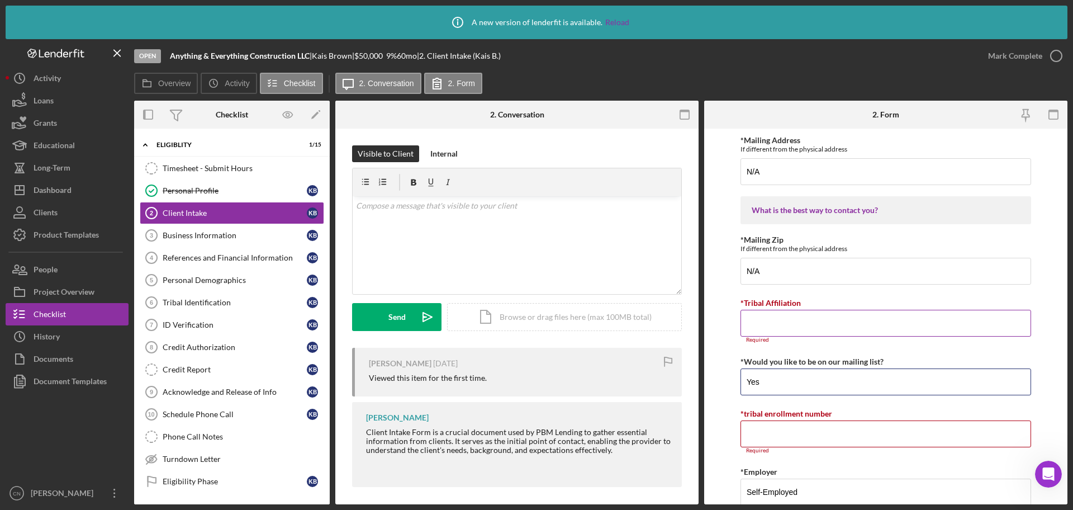
type input "Yes"
click at [762, 329] on input "*Tribal Affiliation" at bounding box center [886, 323] width 291 height 27
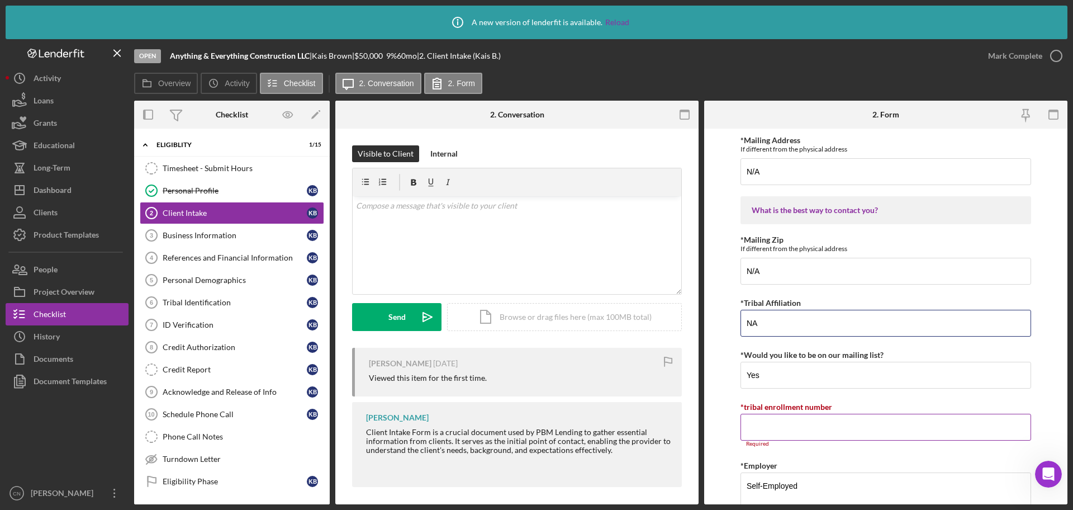
type input "NA"
click at [774, 423] on input "*tribal enrollment number" at bounding box center [886, 427] width 291 height 27
click at [776, 424] on input "*tribal enrollment number" at bounding box center [886, 427] width 291 height 27
click at [792, 426] on input "*tribal enrollment number" at bounding box center [886, 427] width 291 height 27
click at [778, 423] on input "*tribal enrollment number" at bounding box center [886, 427] width 291 height 27
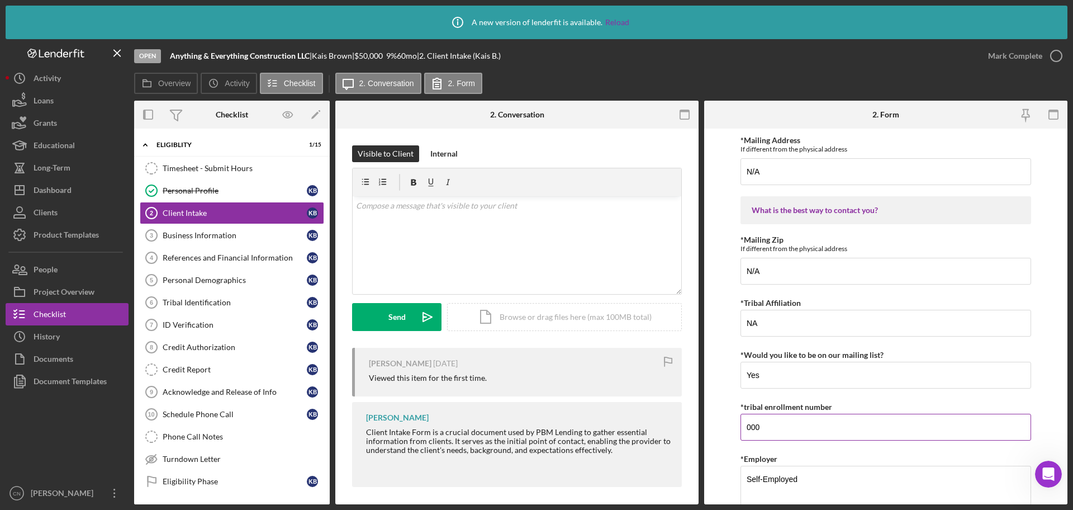
scroll to position [1565, 0]
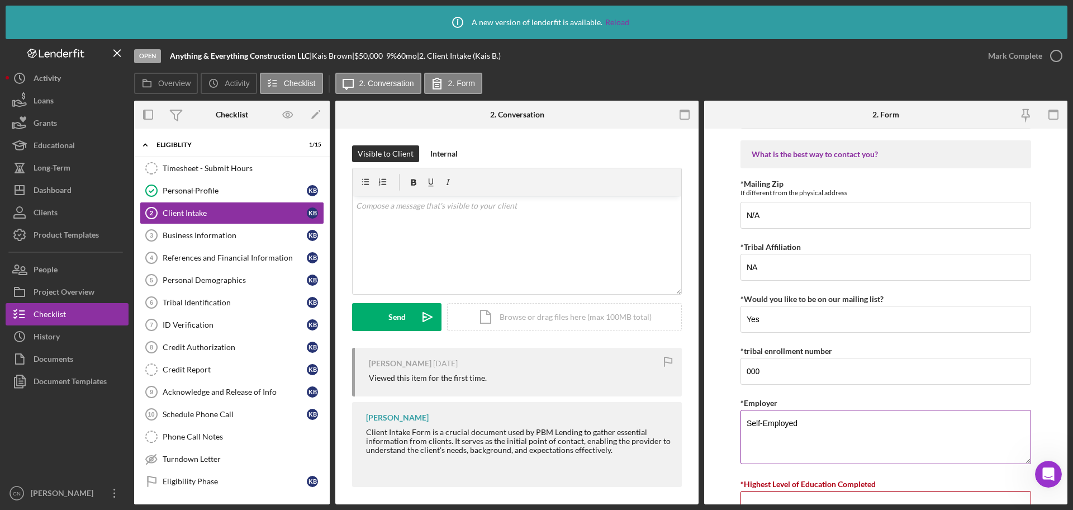
type input "0"
drag, startPoint x: 828, startPoint y: 425, endPoint x: 712, endPoint y: 439, distance: 117.1
click at [712, 439] on form "Loan and Intake Information *What is the best way to contact you? Phone *Do you…" at bounding box center [885, 317] width 363 height 376
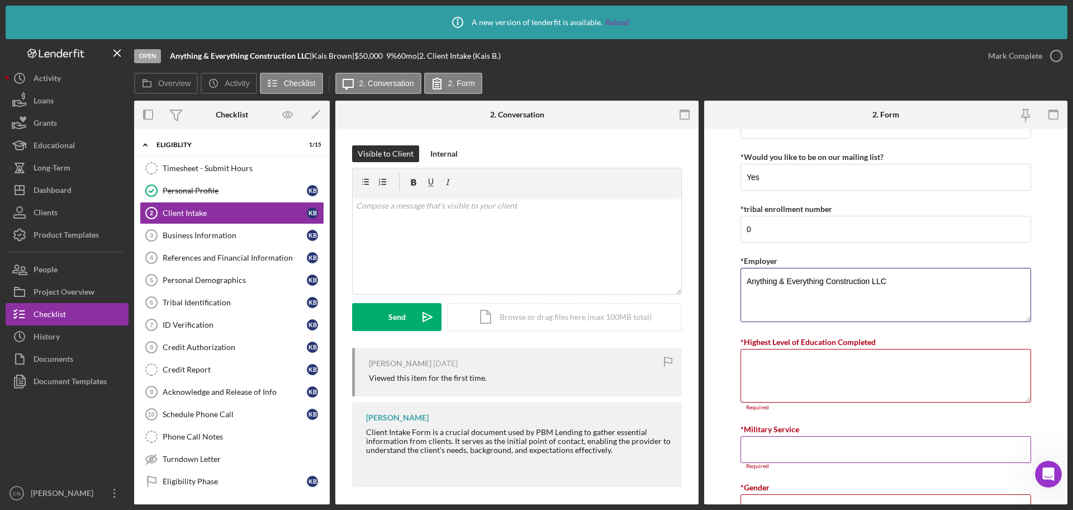
scroll to position [1733, 0]
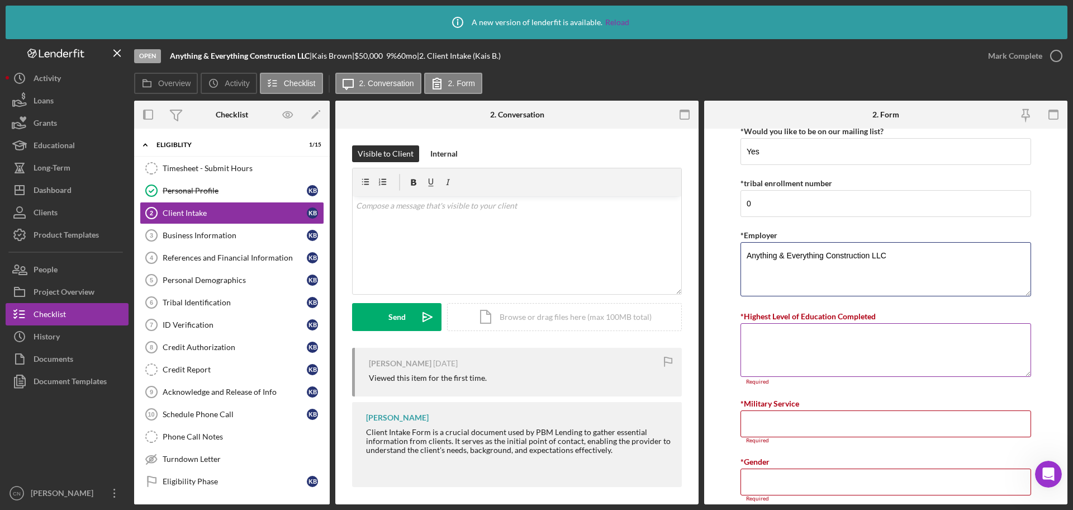
type textarea "Anything & Everything Construction LLC"
click at [743, 337] on textarea "*Highest Level of Education Completed" at bounding box center [886, 350] width 291 height 54
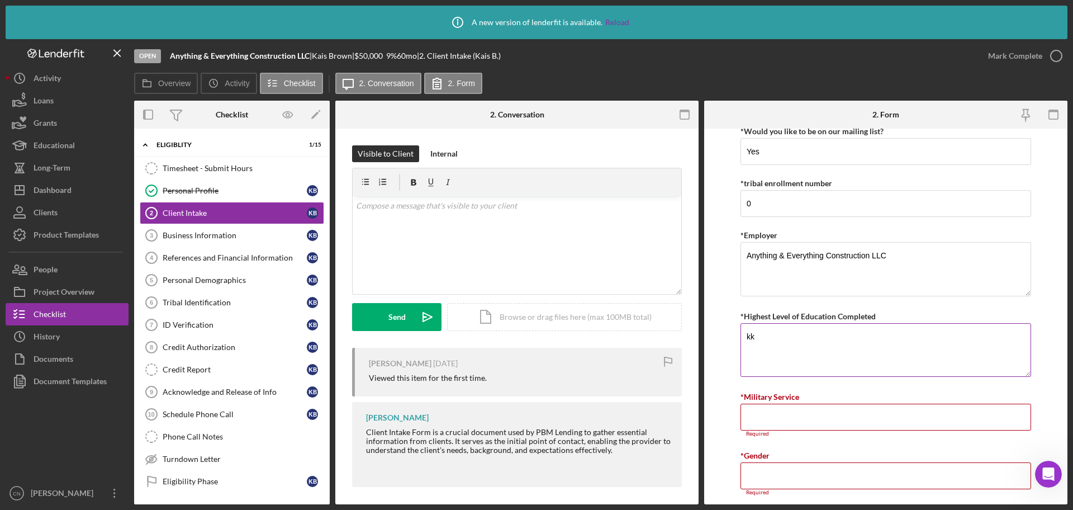
type textarea "k"
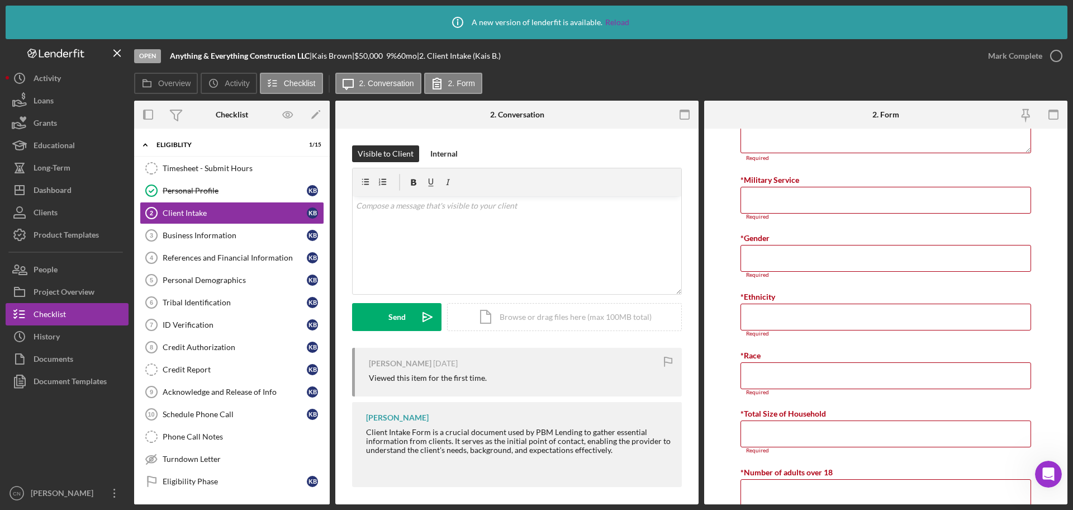
scroll to position [2116, 0]
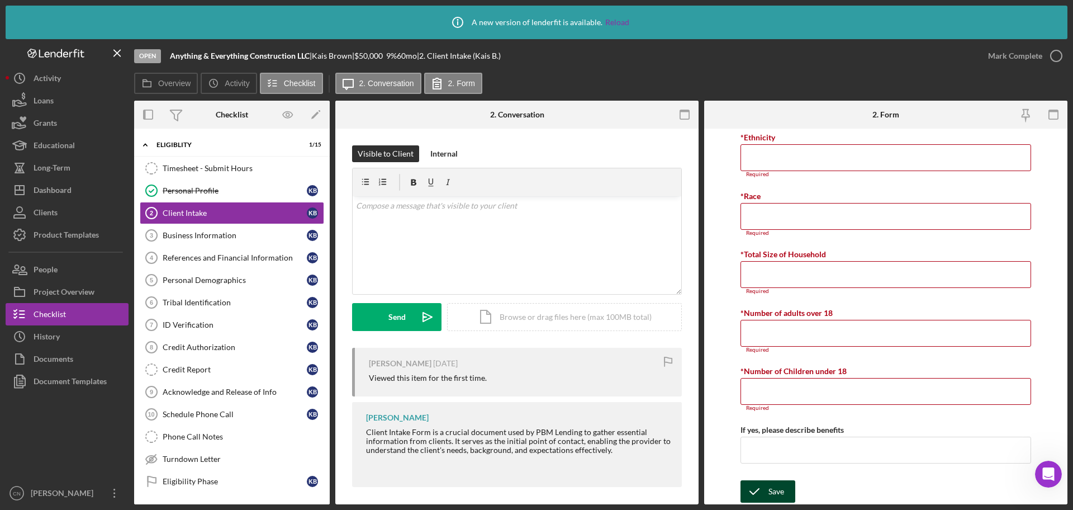
click at [781, 495] on div "Save" at bounding box center [777, 491] width 16 height 22
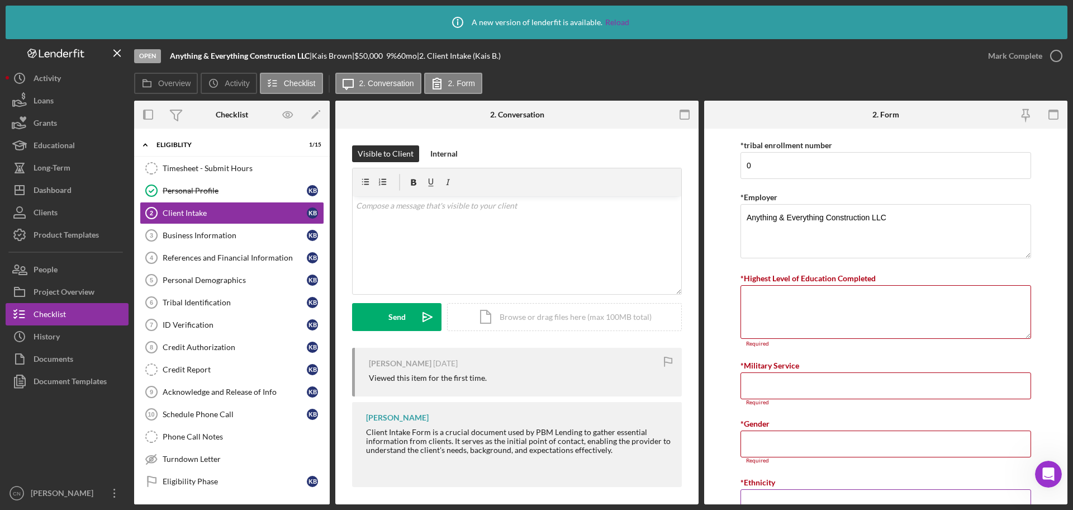
scroll to position [1690, 0]
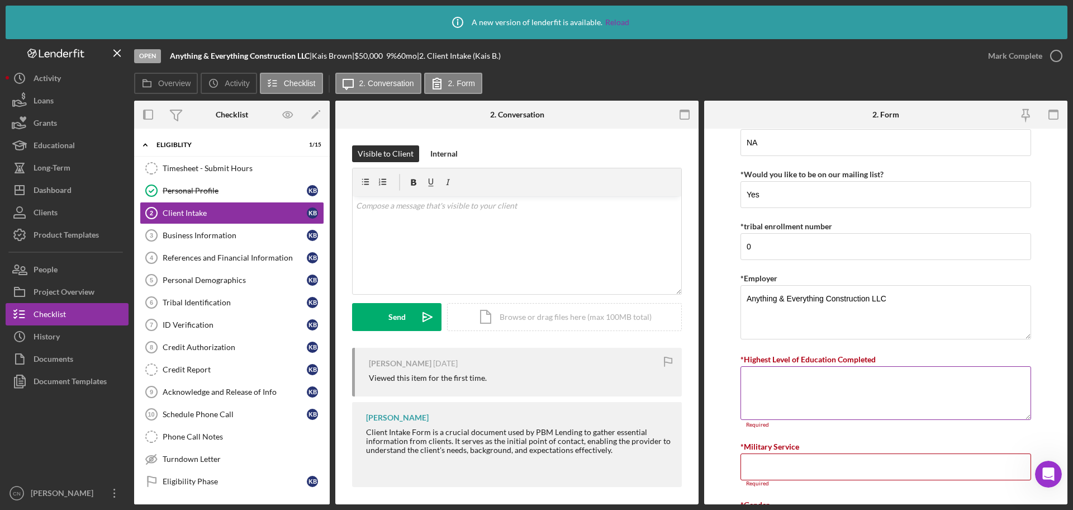
click at [756, 382] on textarea "*Highest Level of Education Completed" at bounding box center [886, 393] width 291 height 54
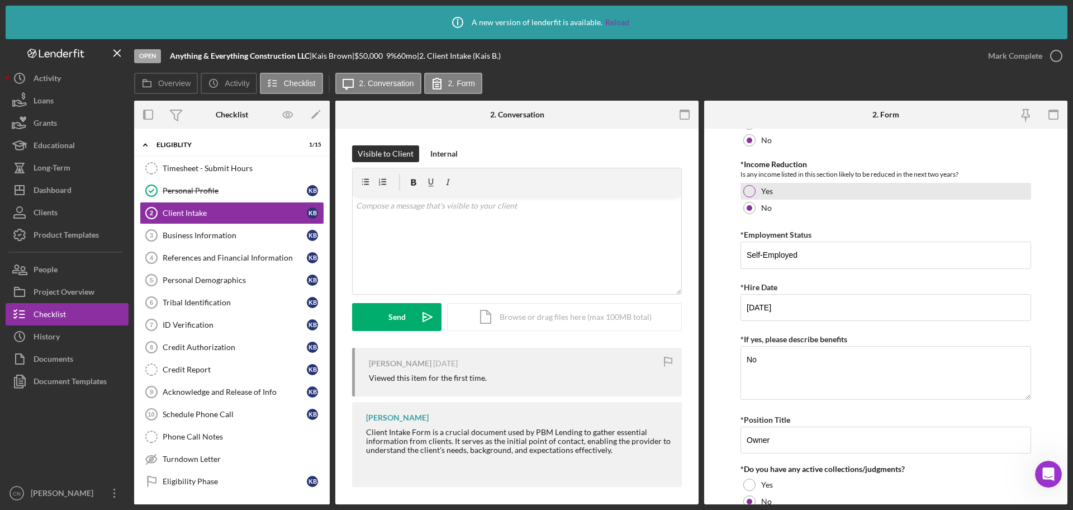
scroll to position [684, 0]
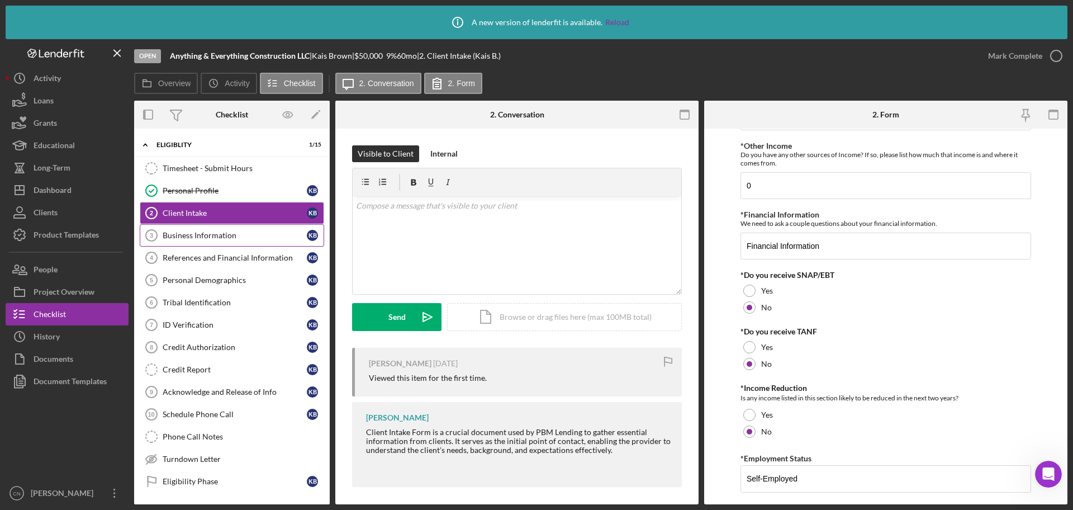
click at [188, 233] on div "Business Information" at bounding box center [235, 235] width 144 height 9
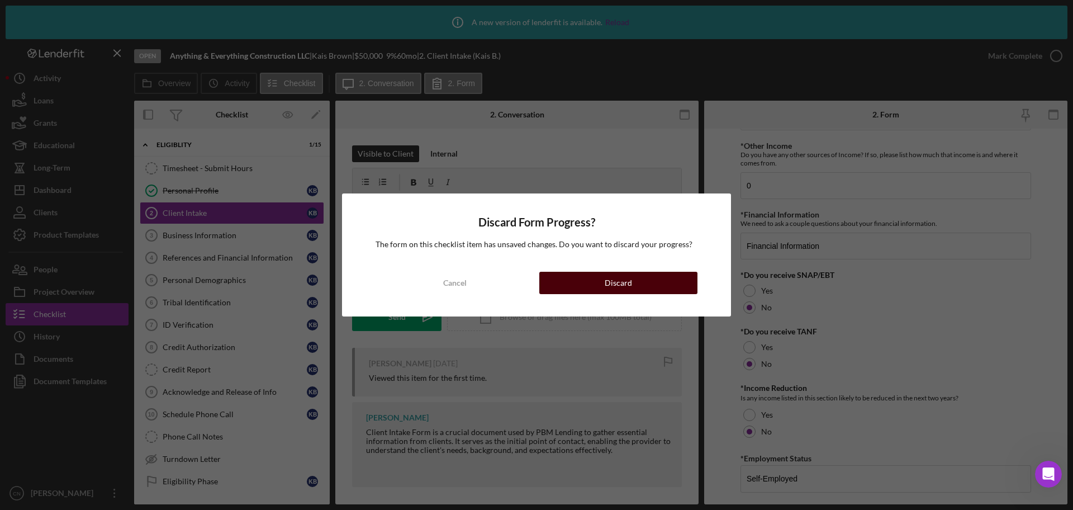
click at [626, 280] on div "Discard" at bounding box center [618, 283] width 27 height 22
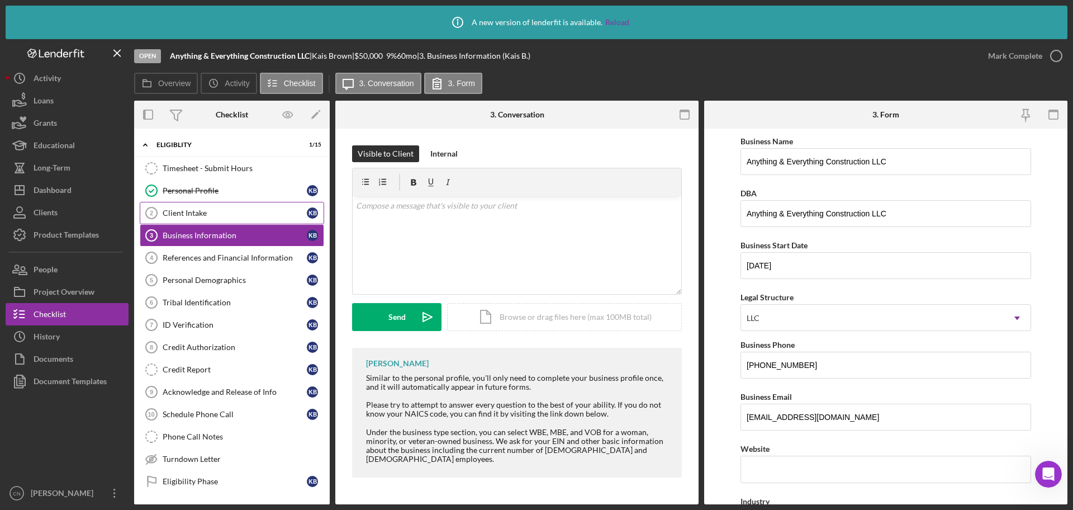
click at [184, 211] on div "Client Intake" at bounding box center [235, 213] width 144 height 9
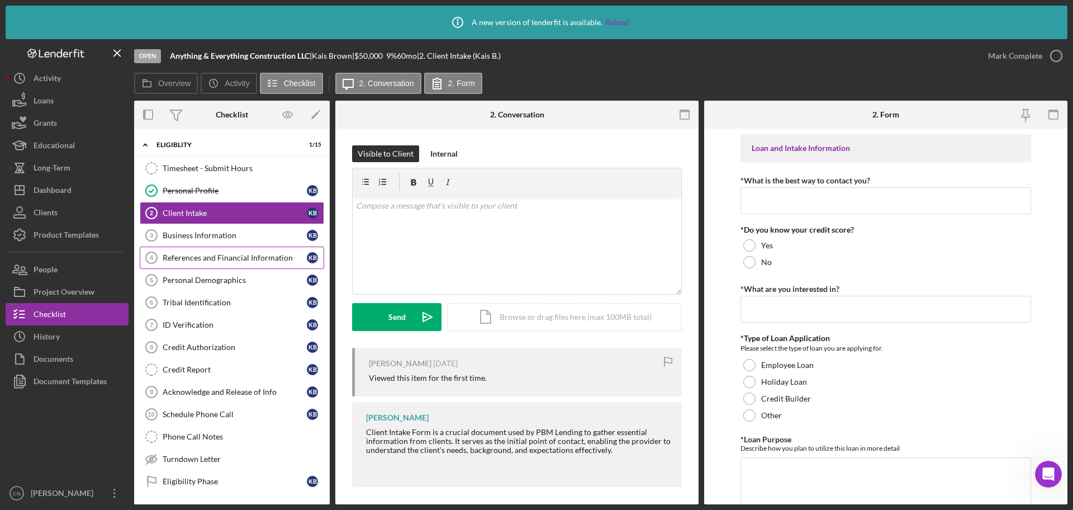
click at [182, 252] on link "References and Financial Information 4 References and Financial Information K B" at bounding box center [232, 258] width 184 height 22
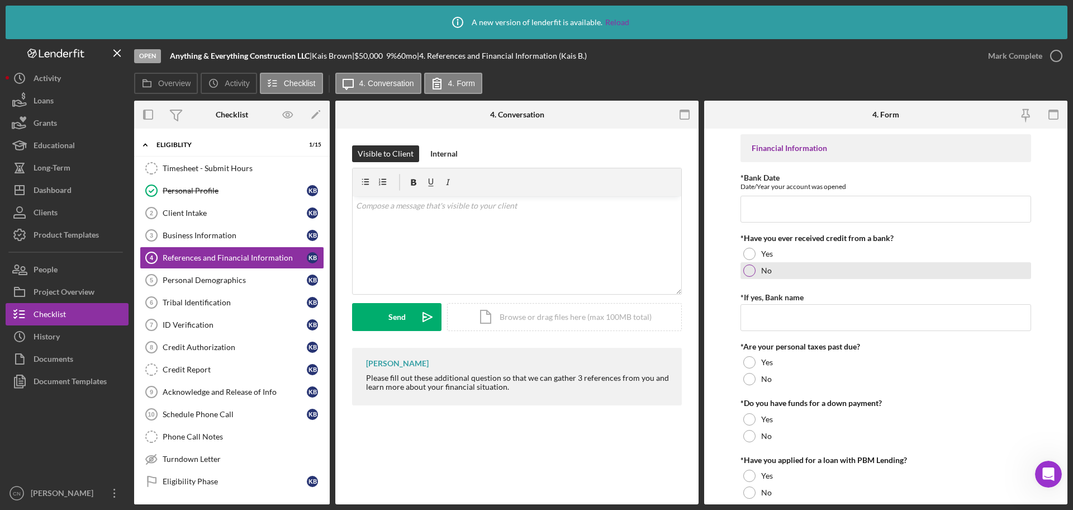
click at [749, 276] on div at bounding box center [749, 270] width 12 height 12
click at [753, 320] on input "*If yes, Bank name" at bounding box center [886, 317] width 291 height 27
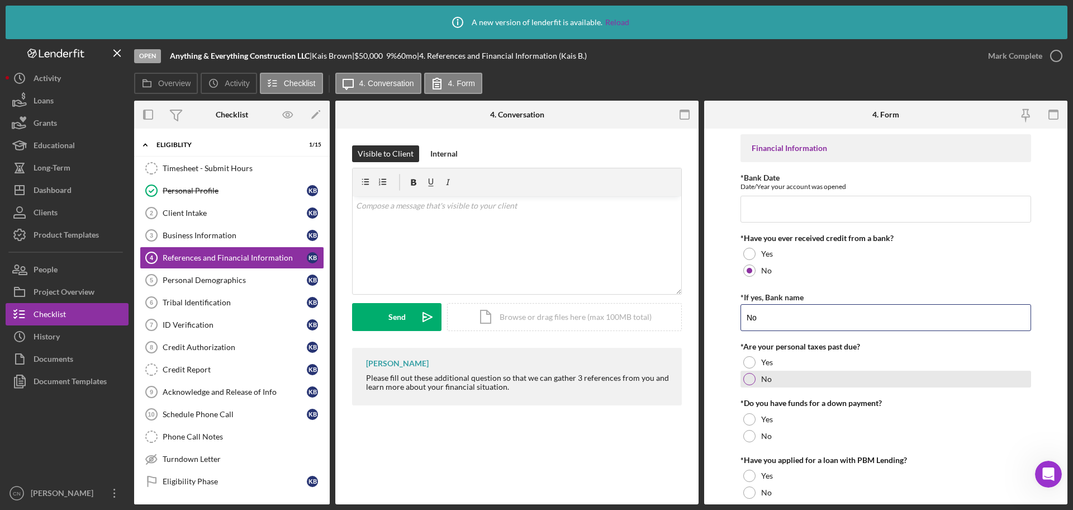
type input "No"
click at [751, 381] on div at bounding box center [749, 379] width 12 height 12
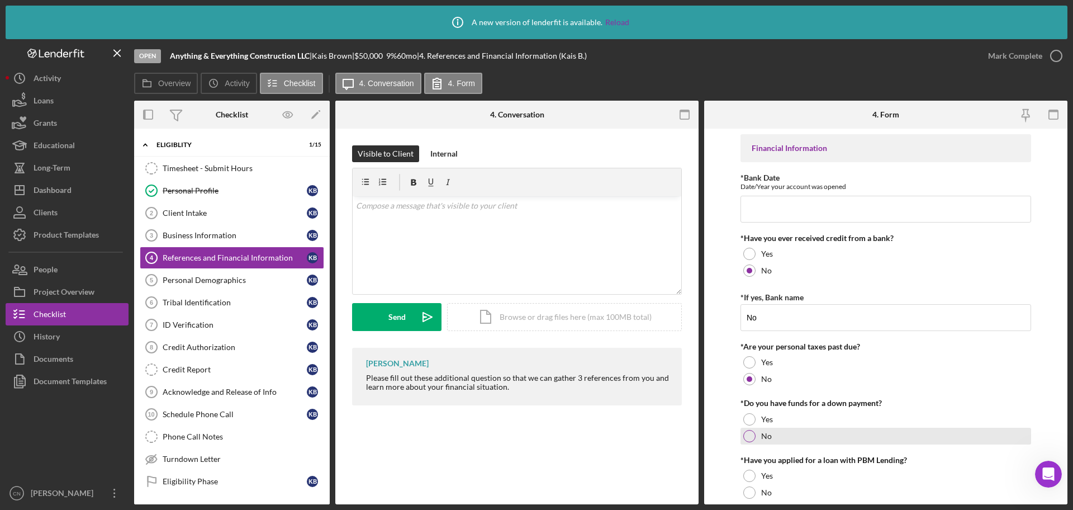
click at [747, 435] on div at bounding box center [749, 436] width 12 height 12
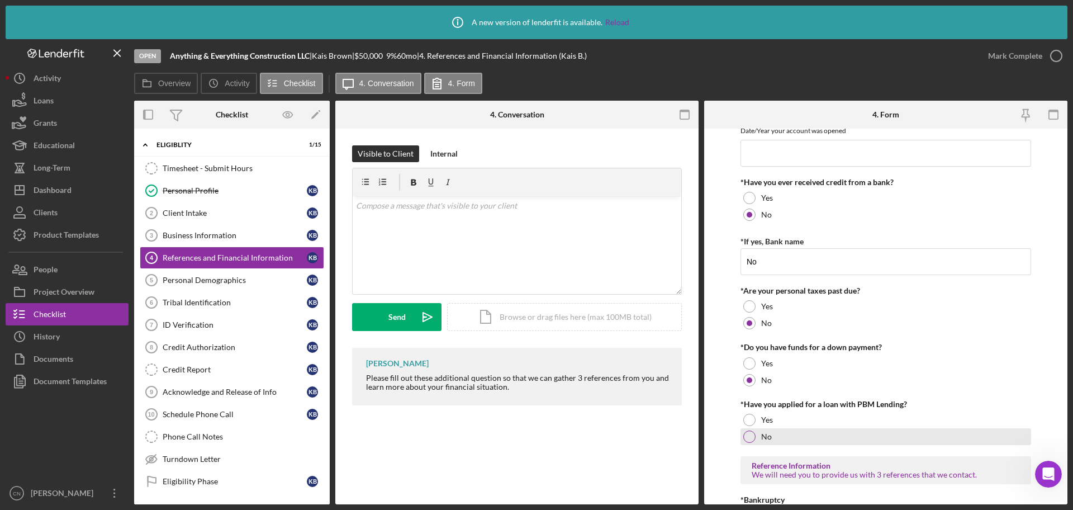
click at [751, 435] on div at bounding box center [749, 436] width 12 height 12
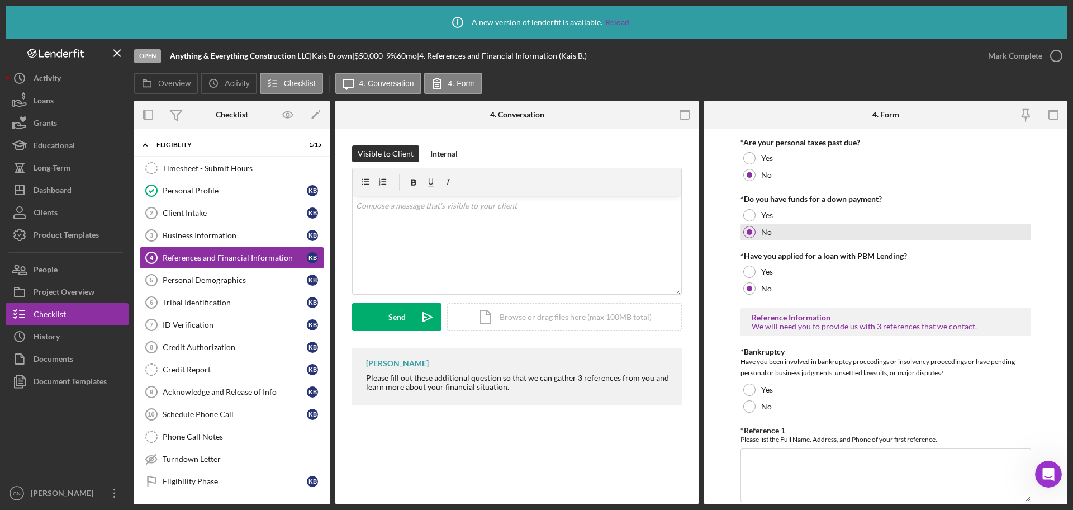
scroll to position [224, 0]
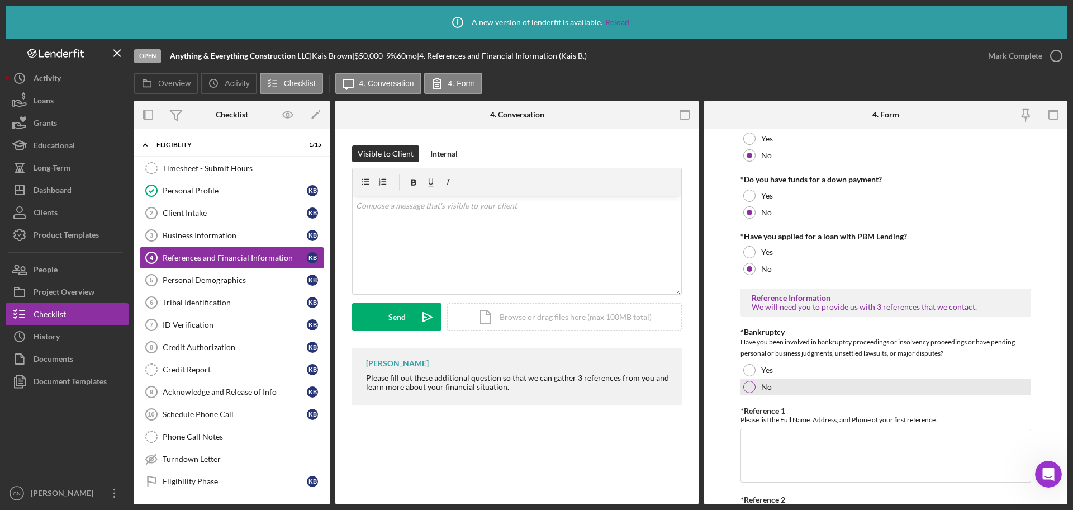
click at [753, 385] on div at bounding box center [749, 387] width 12 height 12
click at [750, 443] on textarea "*Reference 1" at bounding box center [886, 456] width 291 height 54
paste textarea "[PERSON_NAME] 1524 n Fallon hominy ok [PHONE_NUMBER]"
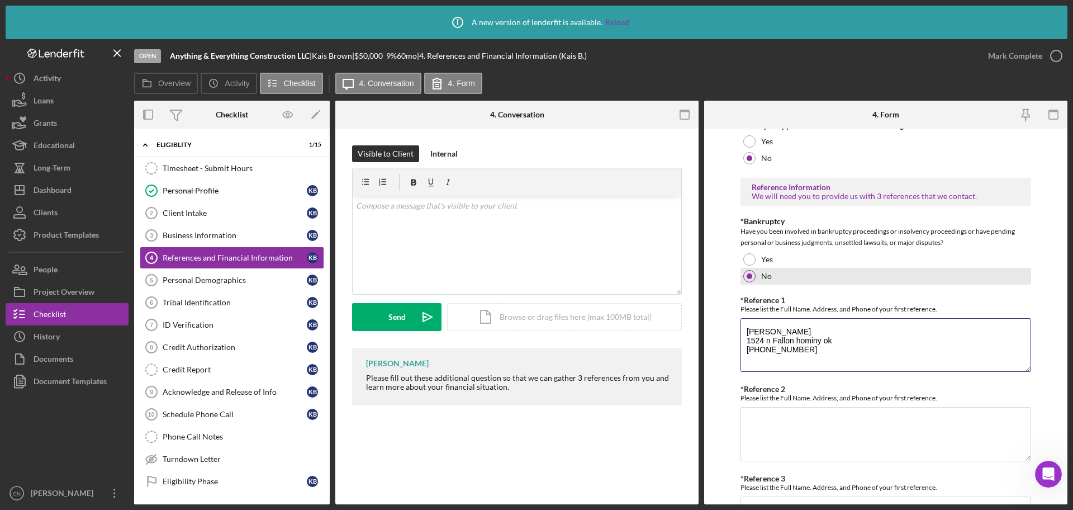
scroll to position [335, 0]
type textarea "[PERSON_NAME] 1524 n Fallon hominy ok [PHONE_NUMBER]"
click at [763, 414] on textarea "*Reference 2" at bounding box center [886, 433] width 291 height 54
paste textarea "[PERSON_NAME] 1221 s she she hominy ok 9186392135"
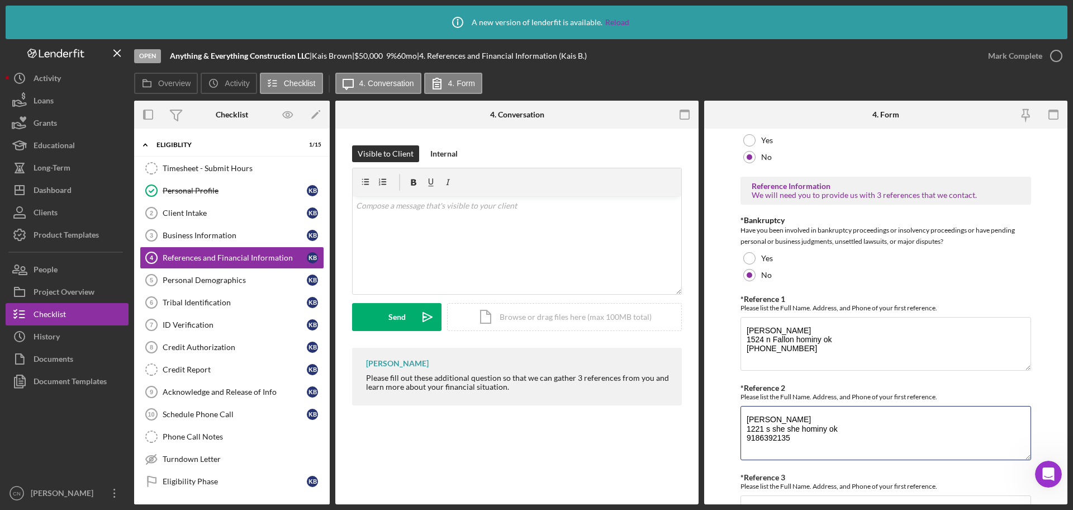
type textarea "[PERSON_NAME] 1221 s she she hominy ok 9186392135"
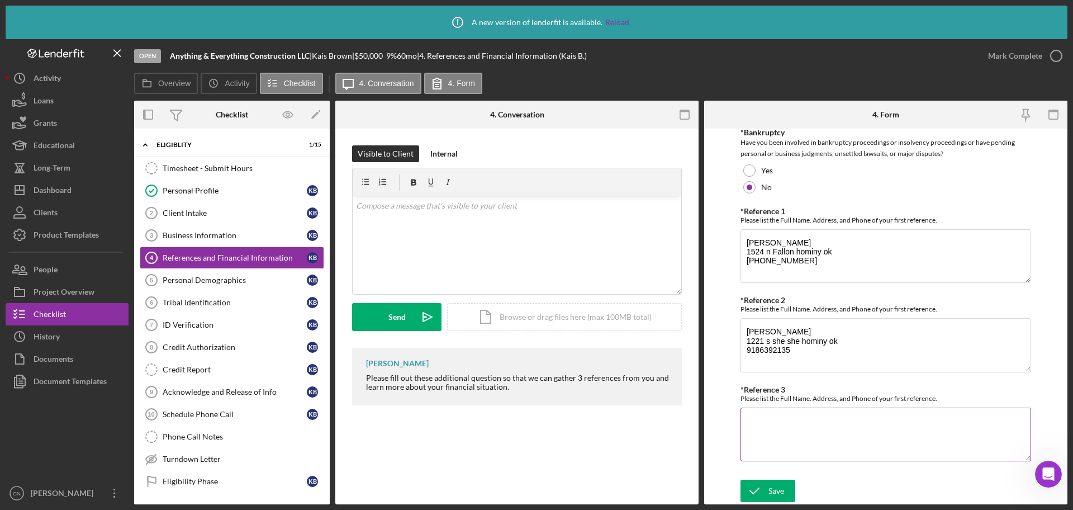
click at [760, 421] on textarea "*Reference 3" at bounding box center [886, 435] width 291 height 54
paste textarea "[PERSON_NAME] [STREET_ADDRESS] 9188093011"
type textarea "[PERSON_NAME] [STREET_ADDRESS] 9188093011"
click at [762, 492] on icon "submit" at bounding box center [755, 491] width 28 height 28
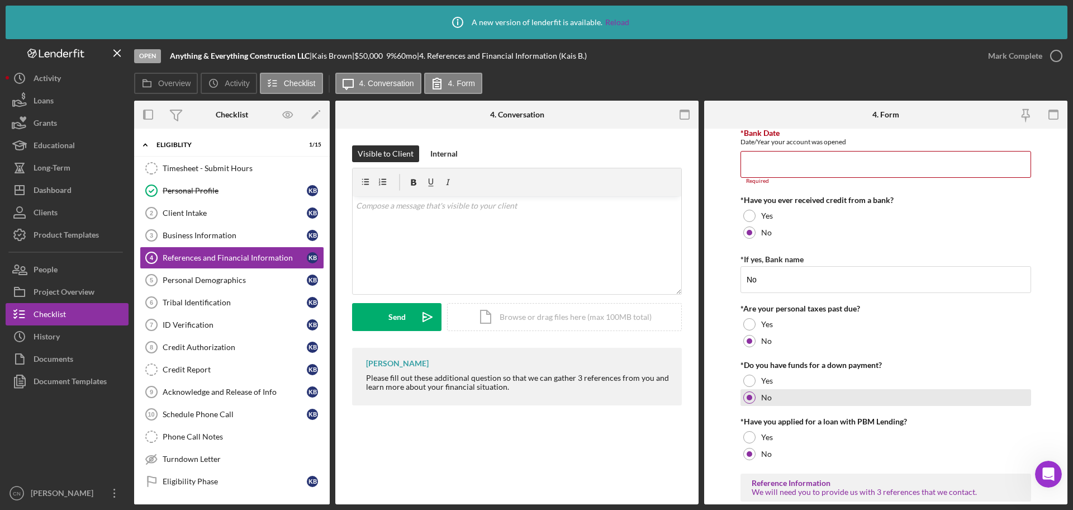
scroll to position [0, 0]
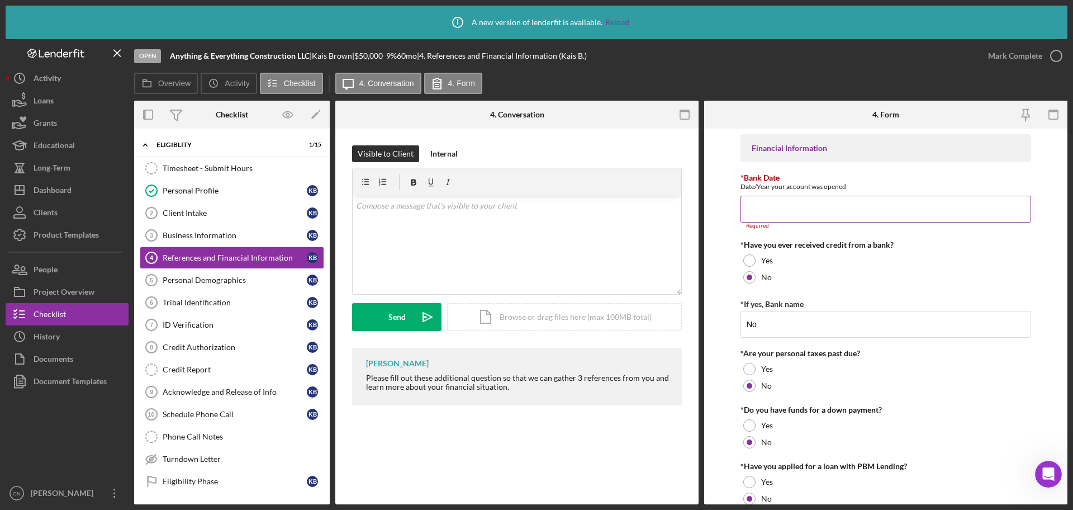
click at [781, 207] on input "*Bank Date" at bounding box center [886, 209] width 291 height 27
type input "0m/dd/yyyy"
click at [802, 209] on input "*Bank Date" at bounding box center [886, 209] width 291 height 27
click at [800, 208] on input "*Bank Date" at bounding box center [886, 209] width 291 height 27
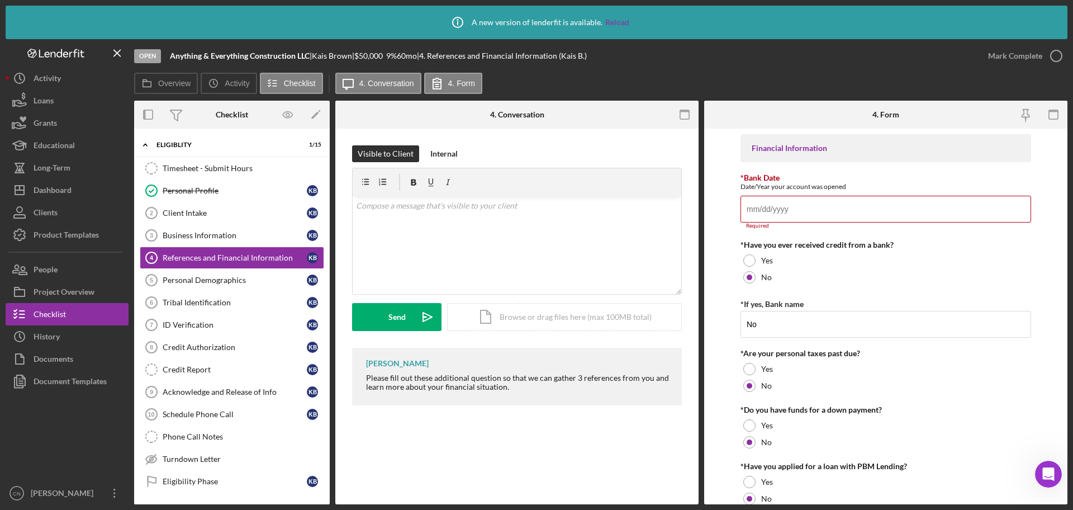
drag, startPoint x: 807, startPoint y: 209, endPoint x: 690, endPoint y: 209, distance: 117.4
click at [690, 209] on div "Overview Internal Workflow Stage Open Icon/Dropdown Arrow Archive (can unarchiv…" at bounding box center [601, 303] width 934 height 404
click at [786, 210] on input "01/01/yyyy" at bounding box center [886, 209] width 291 height 27
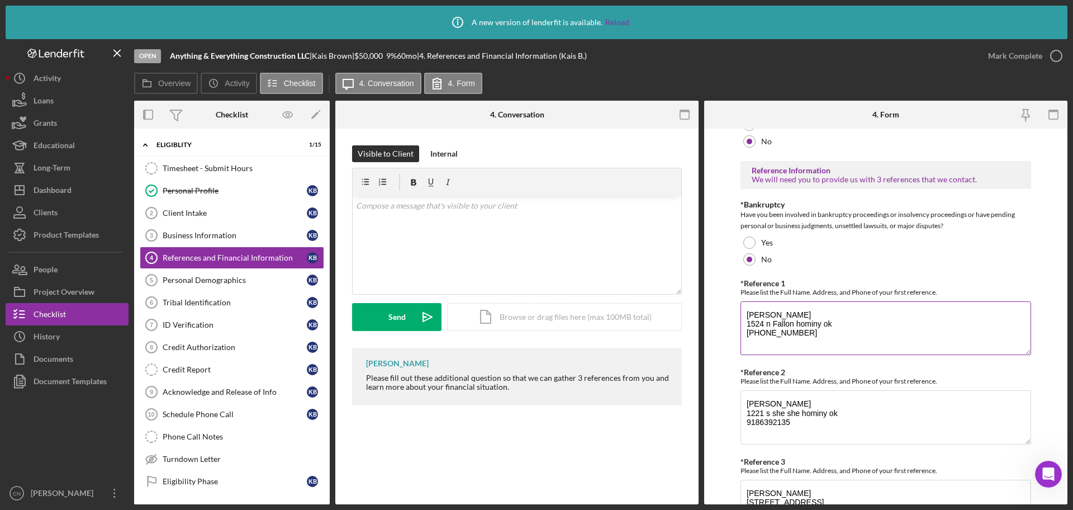
scroll to position [423, 0]
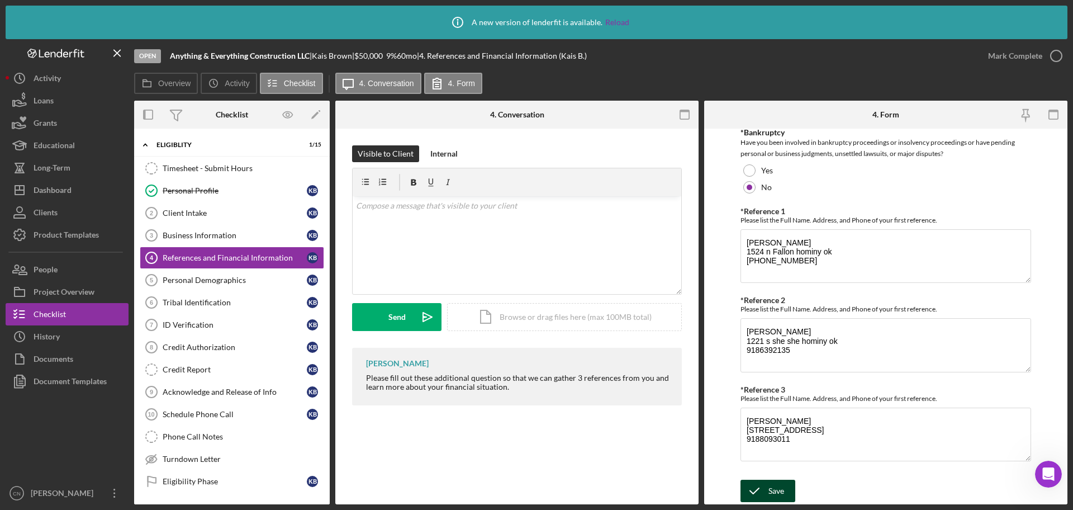
type input "[DATE]"
click at [769, 492] on div "Save" at bounding box center [777, 491] width 16 height 22
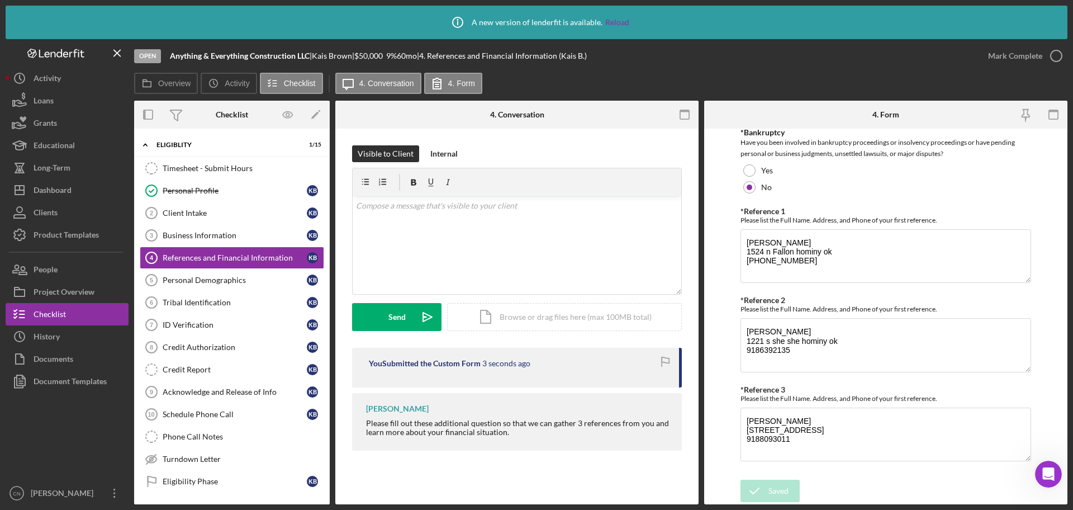
click at [0, 0] on icon "button" at bounding box center [0, 0] width 0 height 0
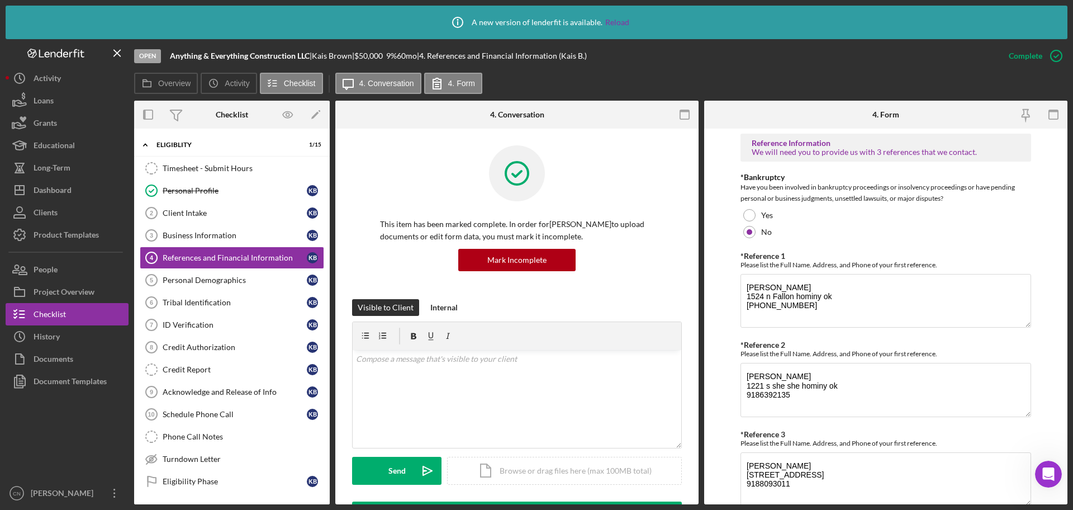
scroll to position [468, 0]
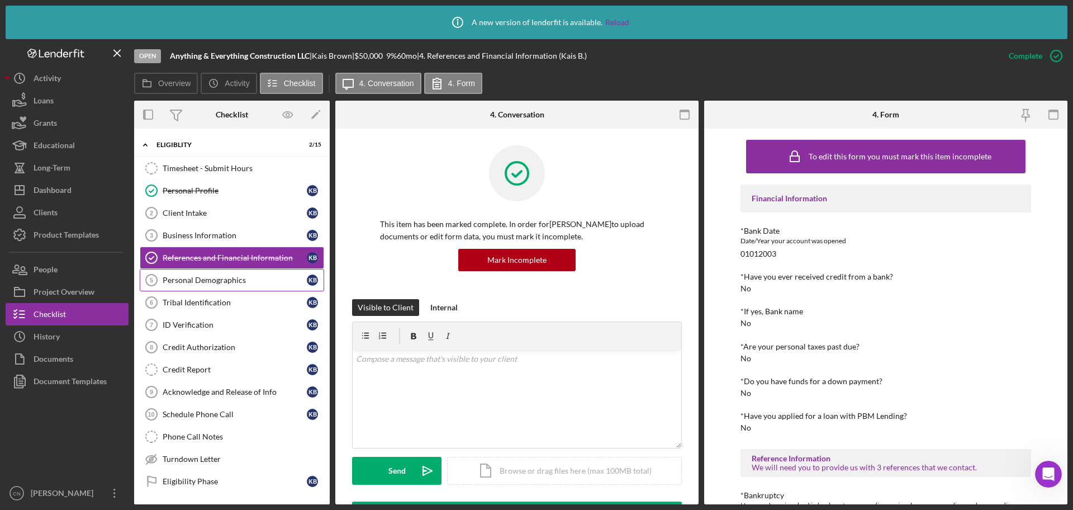
click at [183, 278] on div "Personal Demographics" at bounding box center [235, 280] width 144 height 9
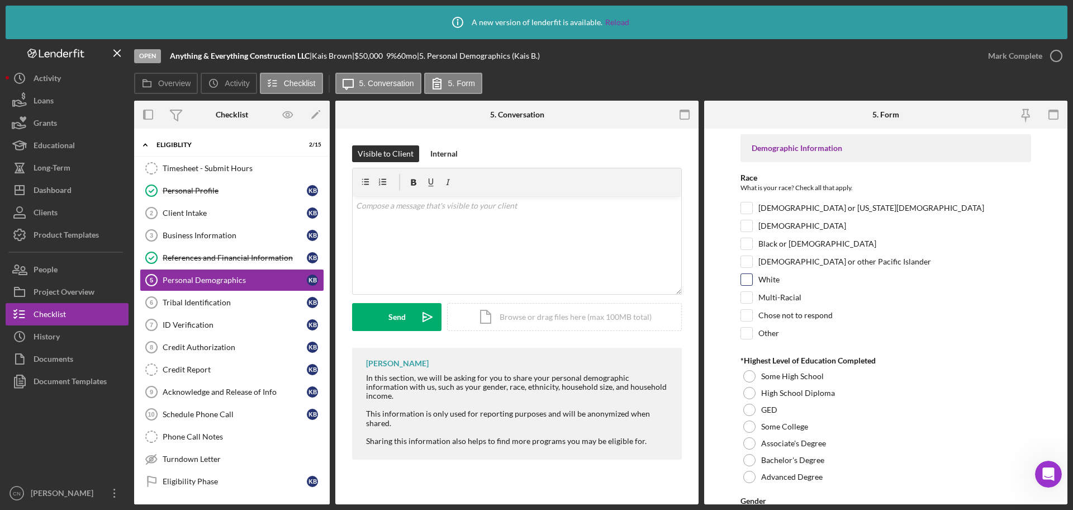
click at [749, 278] on input "White" at bounding box center [746, 279] width 11 height 11
checkbox input "true"
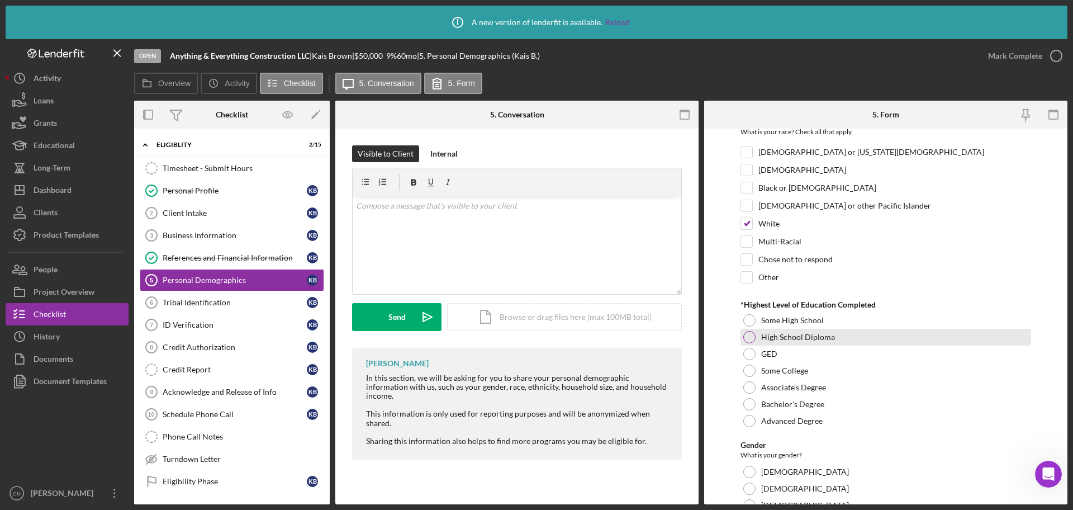
click at [746, 335] on div at bounding box center [749, 337] width 12 height 12
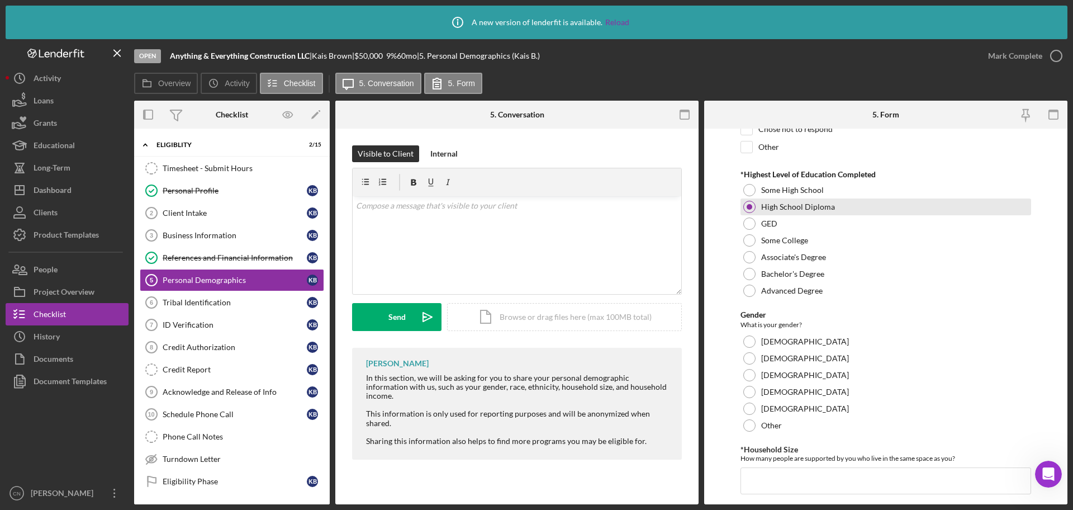
scroll to position [224, 0]
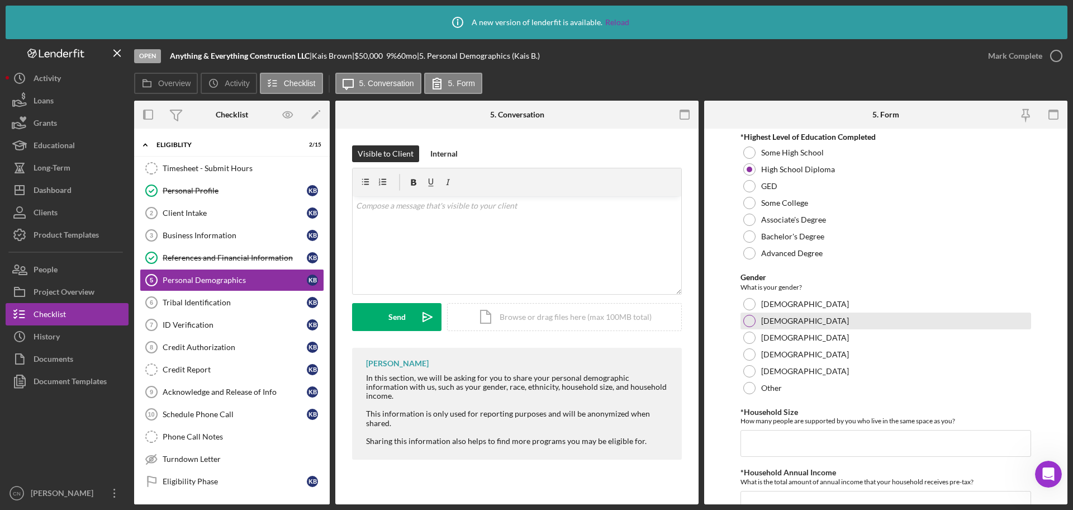
click at [747, 318] on div at bounding box center [749, 321] width 12 height 12
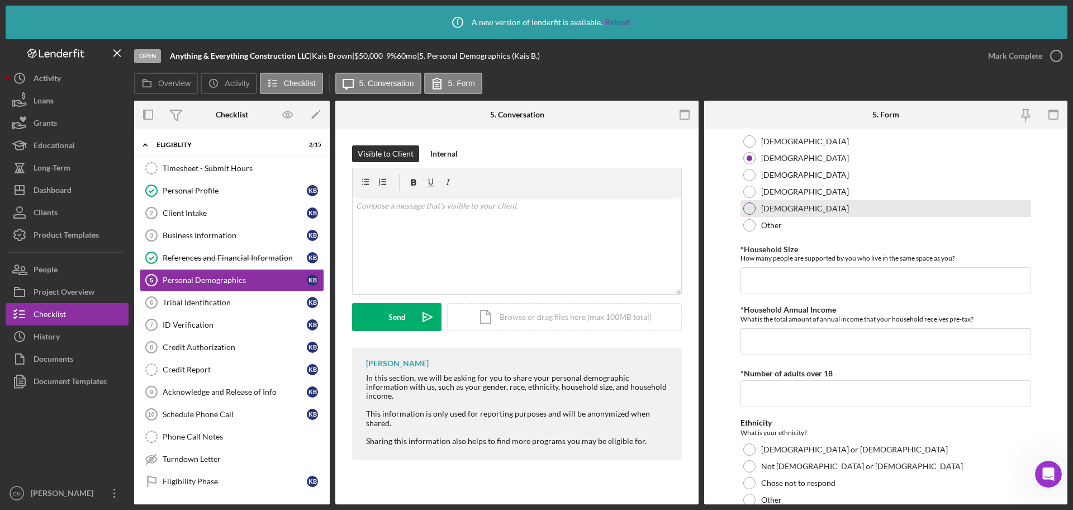
scroll to position [391, 0]
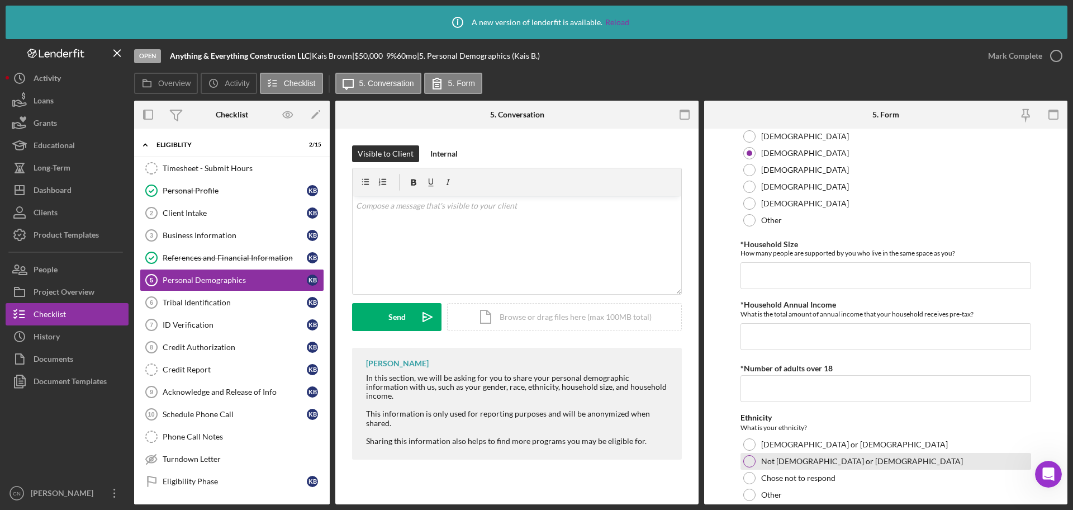
drag, startPoint x: 745, startPoint y: 465, endPoint x: 21, endPoint y: 10, distance: 854.7
click at [745, 465] on div at bounding box center [749, 461] width 12 height 12
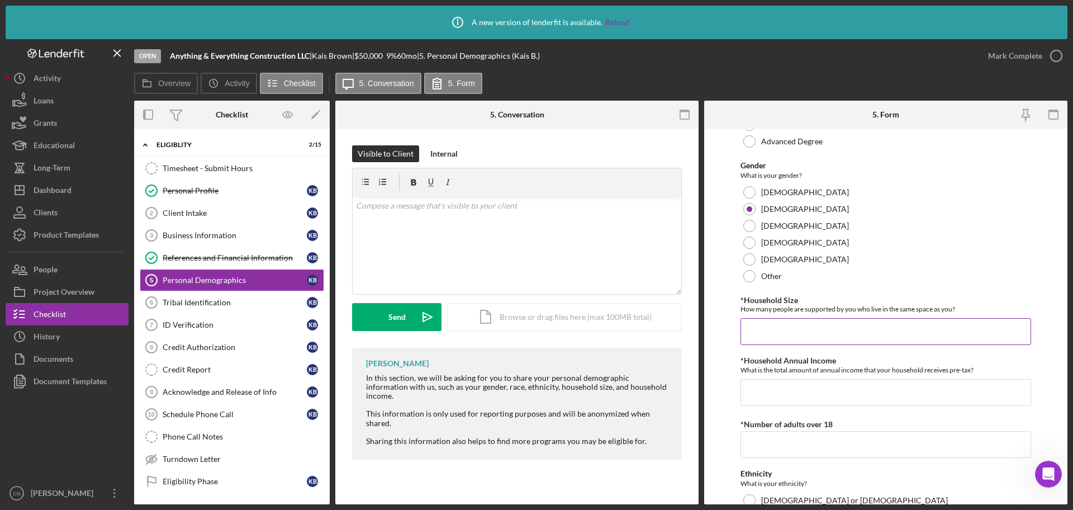
click at [771, 334] on input "*Household Size" at bounding box center [886, 331] width 291 height 27
type input "3"
type input "$2"
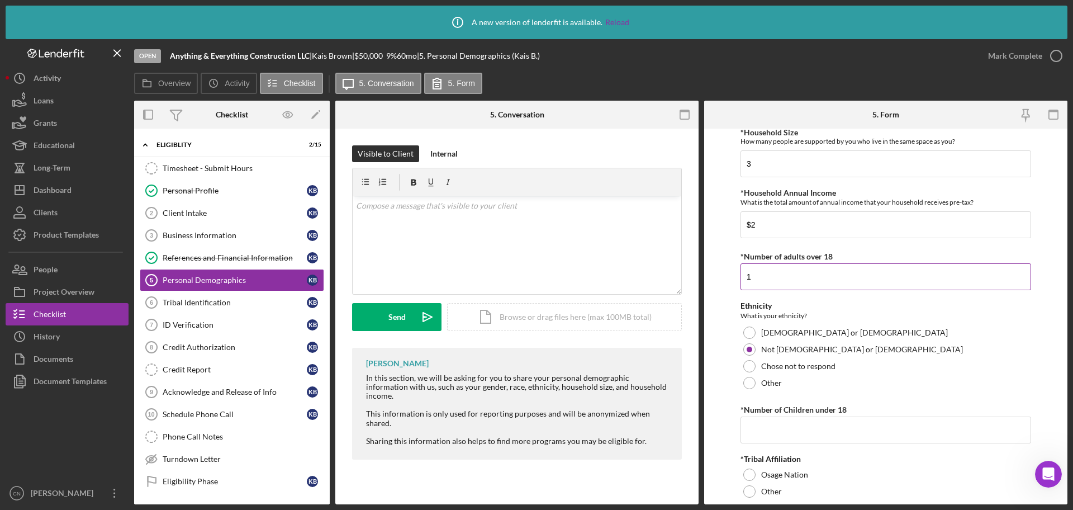
scroll to position [447, 0]
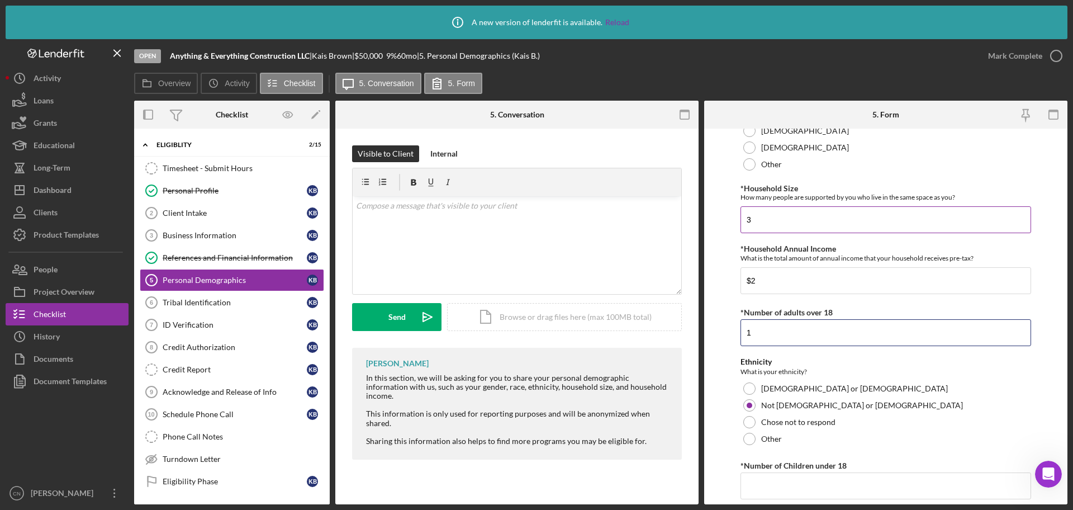
type input "1"
drag, startPoint x: 776, startPoint y: 218, endPoint x: 707, endPoint y: 225, distance: 70.3
click at [707, 225] on form "Demographic Information Race What is your race? Check all that apply. [DEMOGRAP…" at bounding box center [885, 317] width 363 height 376
drag, startPoint x: 768, startPoint y: 281, endPoint x: 681, endPoint y: 282, distance: 87.2
click at [683, 282] on div "Overview Internal Workflow Stage Open Icon/Dropdown Arrow Archive (can unarchiv…" at bounding box center [601, 303] width 934 height 404
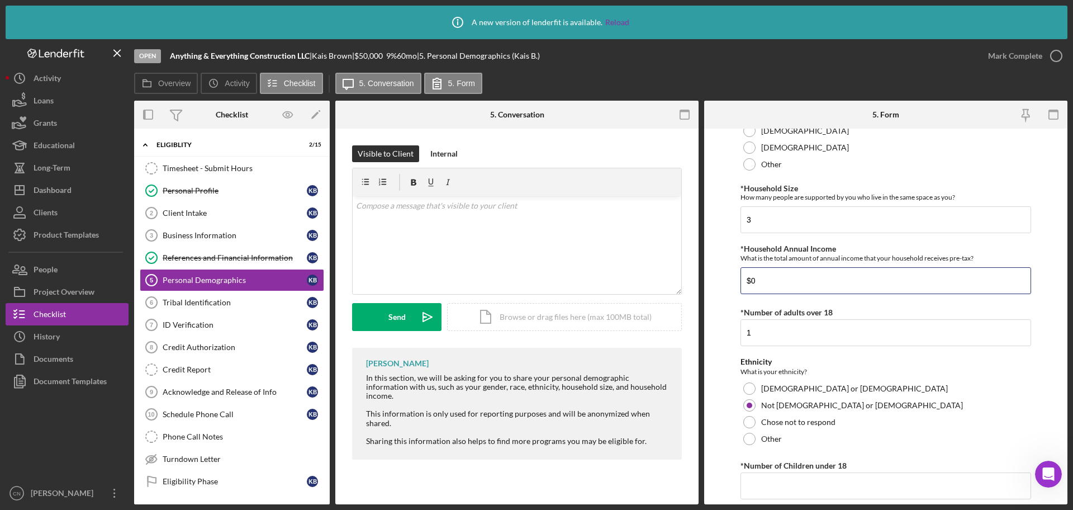
scroll to position [503, 0]
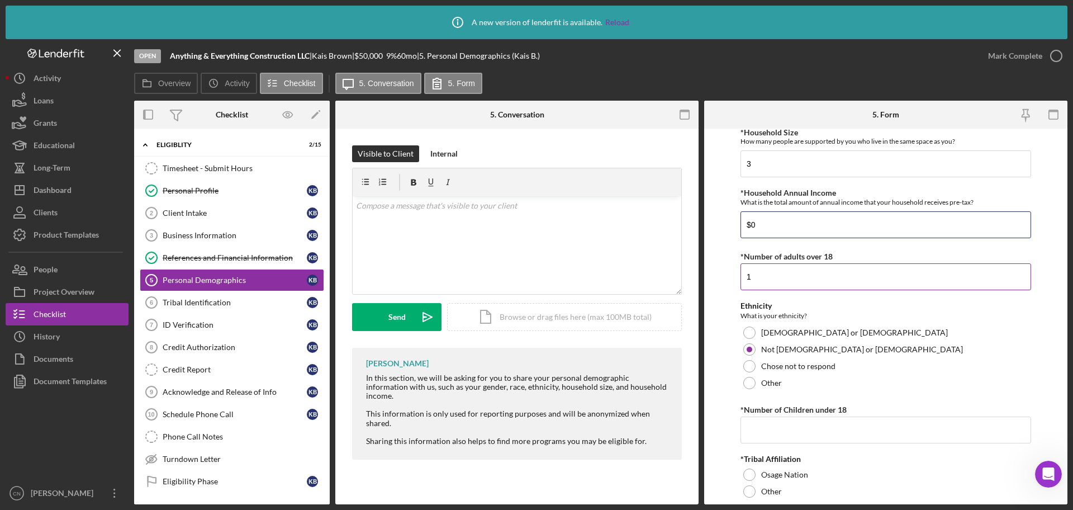
type input "$0"
drag, startPoint x: 763, startPoint y: 275, endPoint x: 694, endPoint y: 281, distance: 69.0
click at [696, 280] on div "Overview Internal Workflow Stage Open Icon/Dropdown Arrow Archive (can unarchiv…" at bounding box center [601, 303] width 934 height 404
type input "2"
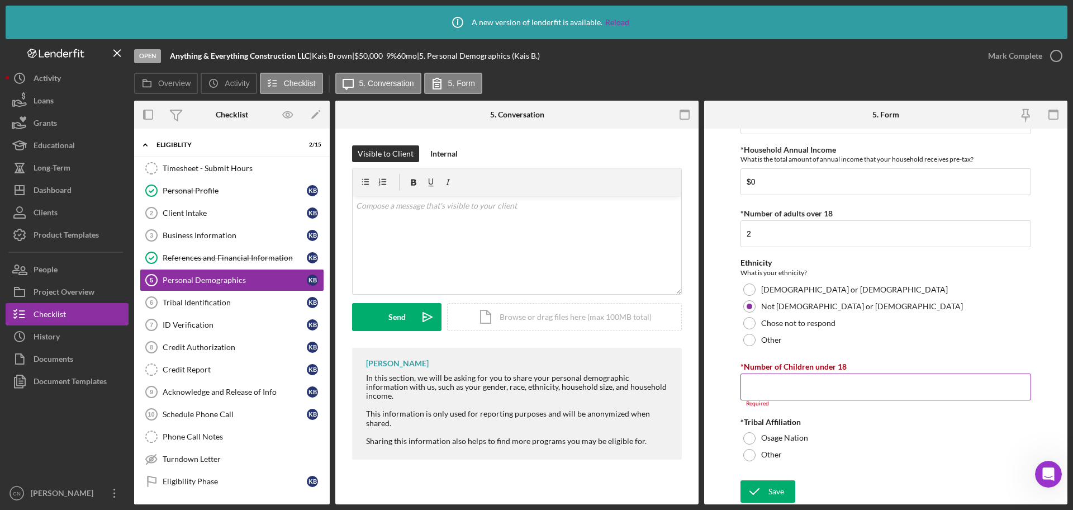
click at [762, 371] on label "*Number of Children under 18" at bounding box center [794, 367] width 106 height 10
click at [762, 373] on input "*Number of Children under 18" at bounding box center [886, 386] width 291 height 27
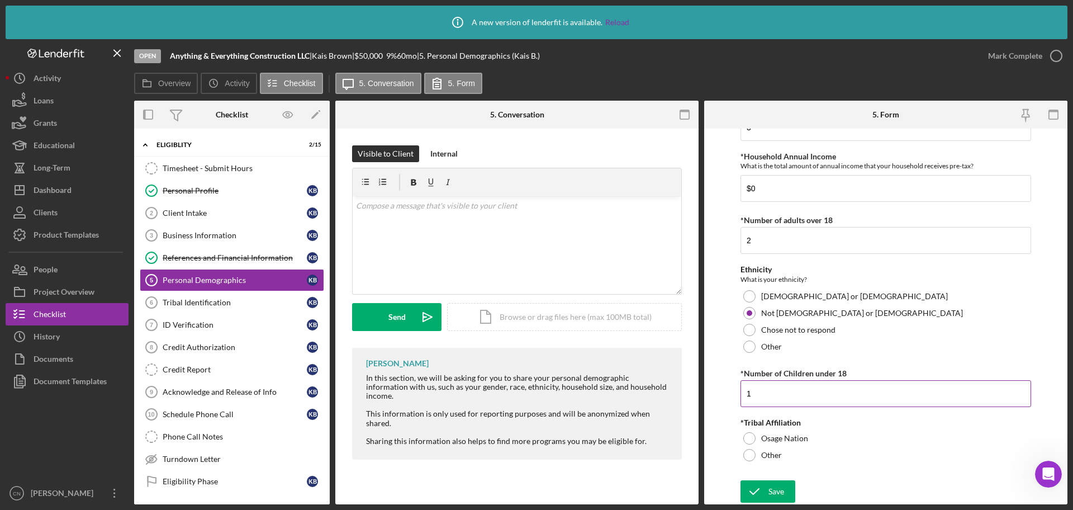
type input "1"
click at [768, 489] on button "Save" at bounding box center [768, 491] width 55 height 22
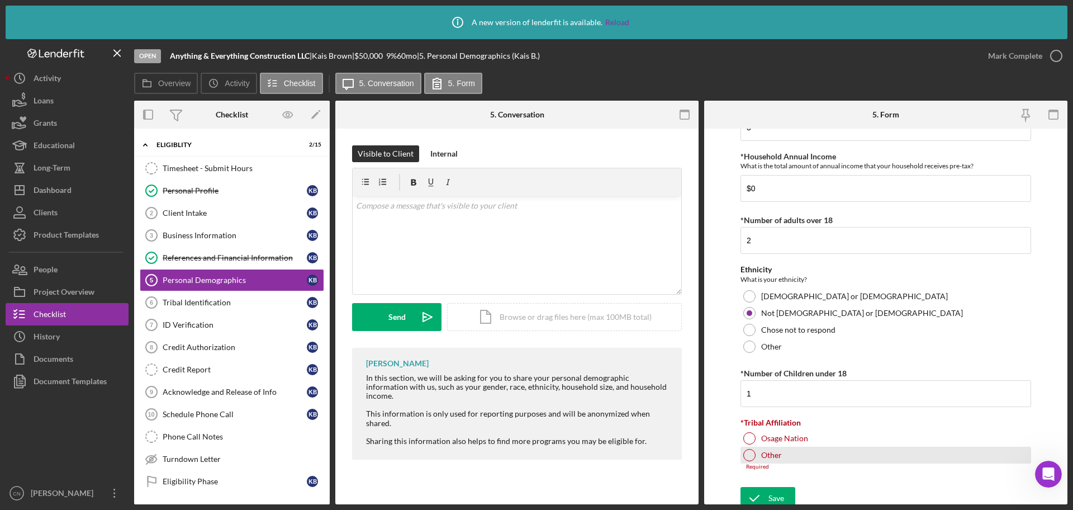
click at [745, 454] on div at bounding box center [749, 455] width 12 height 12
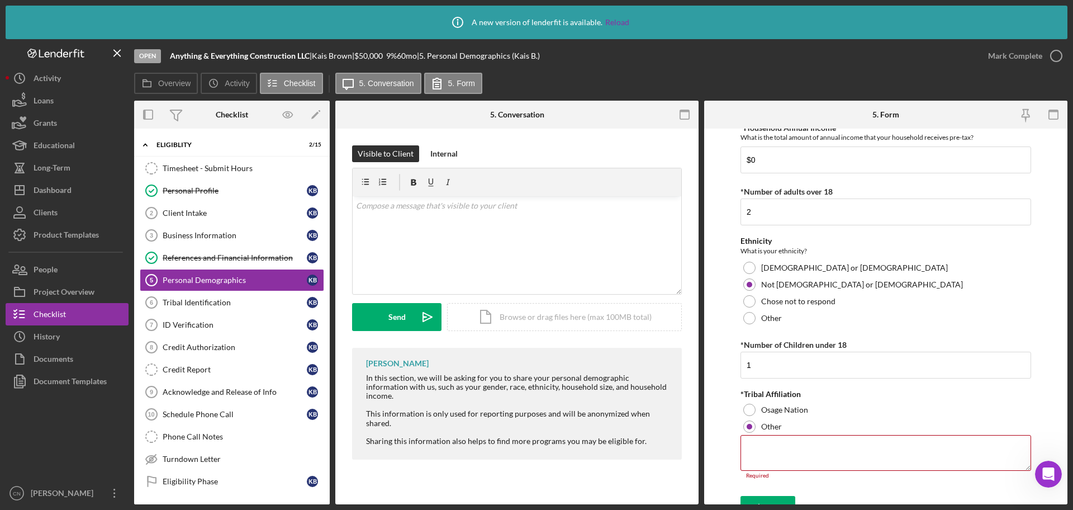
scroll to position [584, 0]
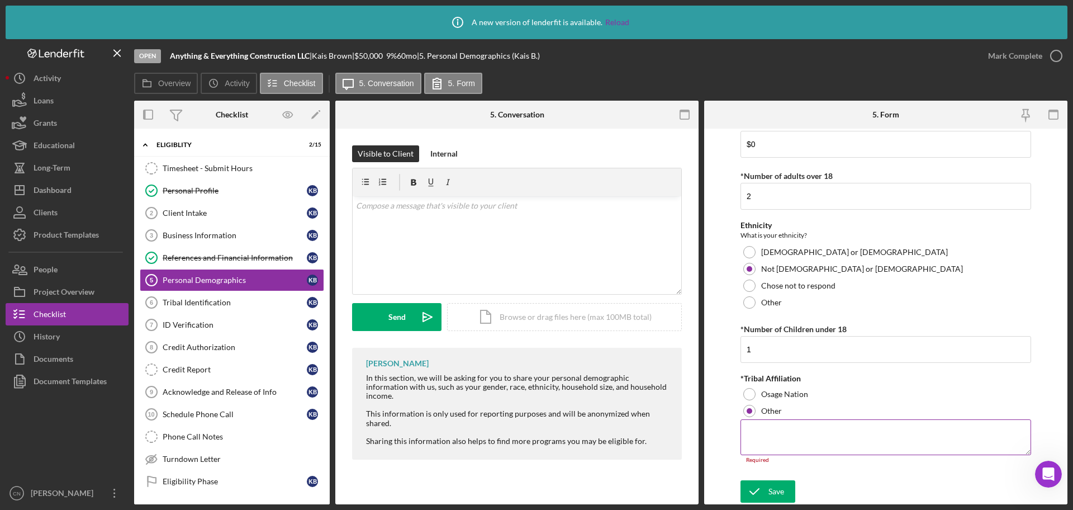
click at [746, 431] on textarea at bounding box center [886, 437] width 291 height 36
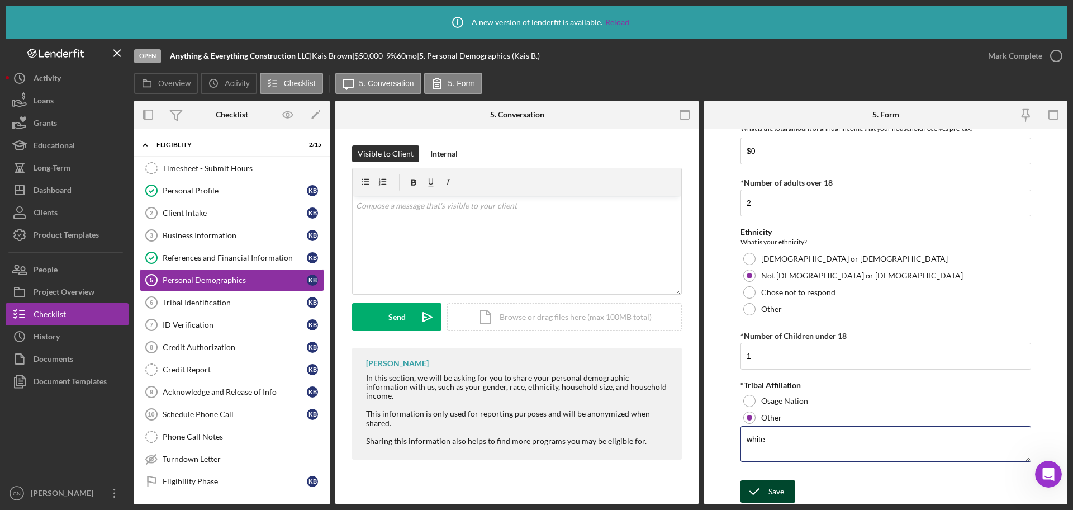
type textarea "white"
click at [768, 484] on button "Save" at bounding box center [768, 491] width 55 height 22
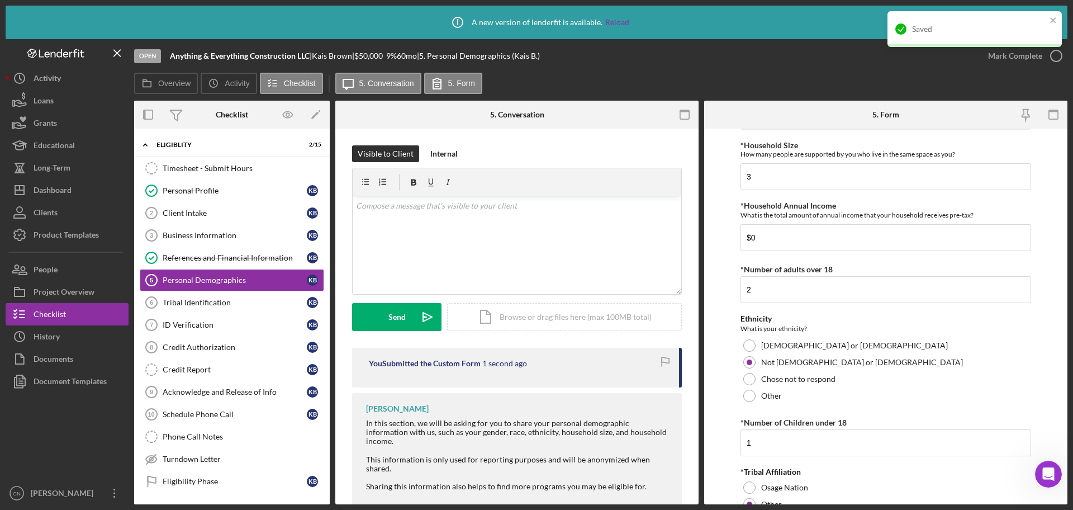
scroll to position [409, 0]
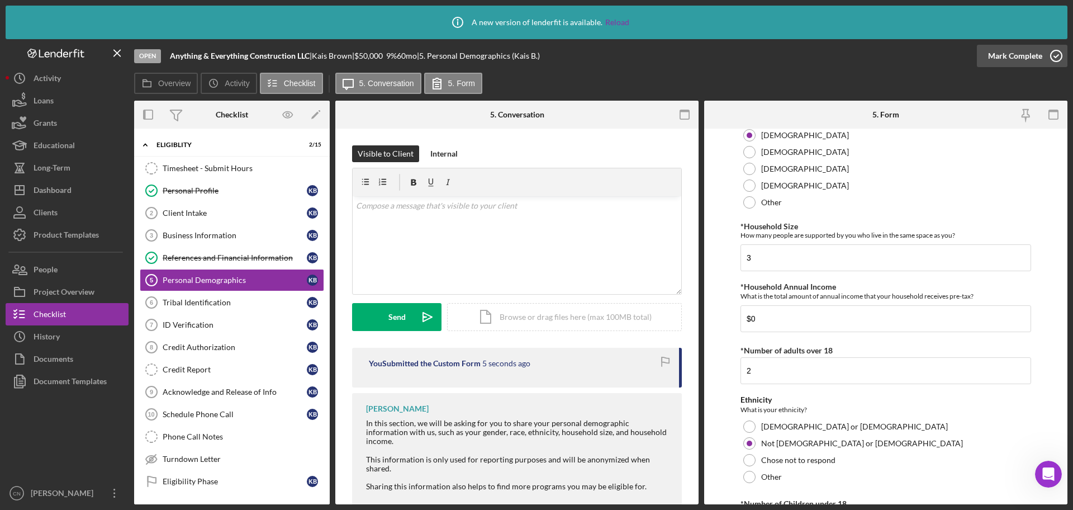
click at [1057, 56] on icon "button" at bounding box center [1057, 56] width 28 height 28
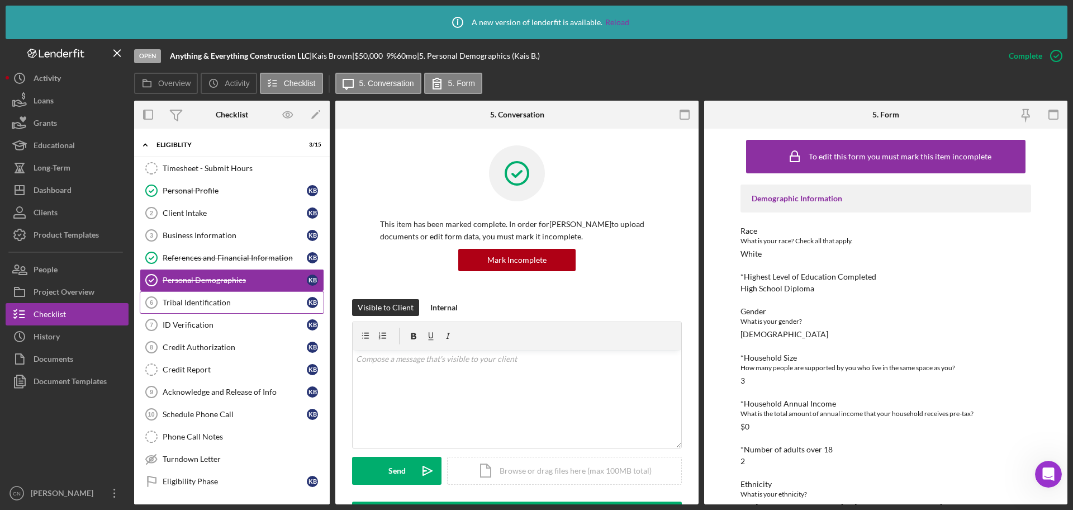
click at [178, 300] on div "Tribal Identification" at bounding box center [235, 302] width 144 height 9
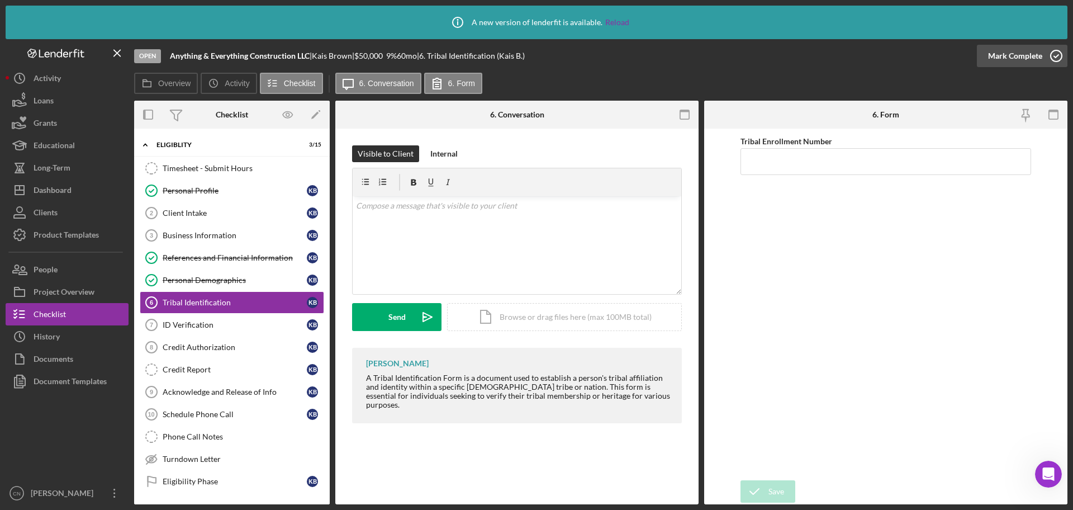
drag, startPoint x: 1051, startPoint y: 51, endPoint x: 1048, endPoint y: 56, distance: 6.4
click at [1051, 51] on icon "button" at bounding box center [1057, 56] width 28 height 28
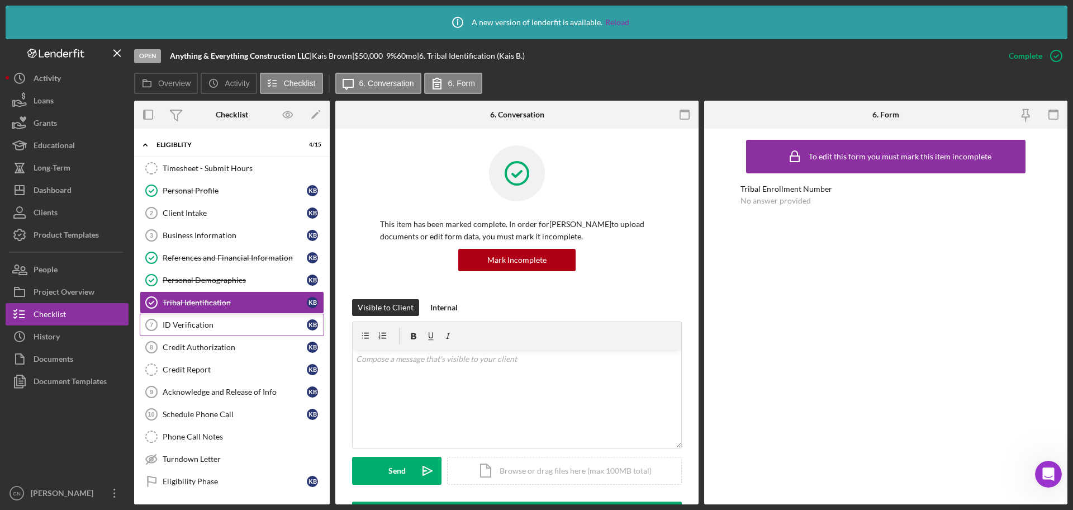
click at [192, 323] on div "ID Verification" at bounding box center [235, 324] width 144 height 9
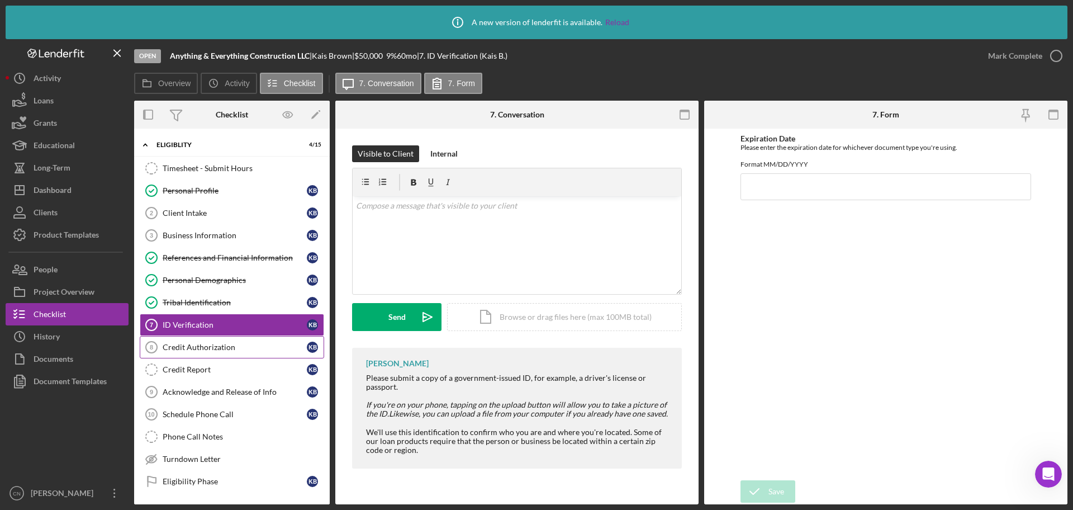
click at [204, 349] on div "Credit Authorization" at bounding box center [235, 347] width 144 height 9
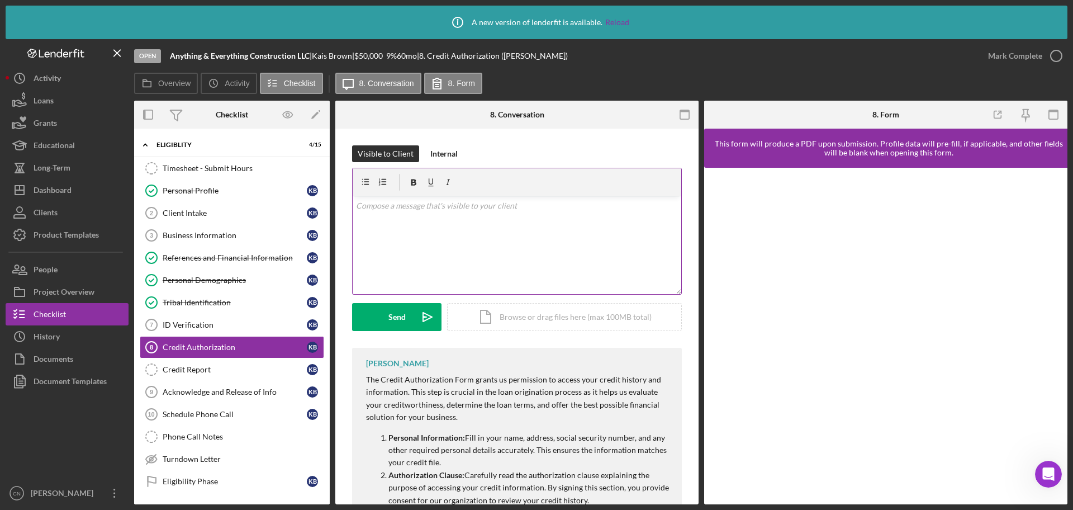
drag, startPoint x: 376, startPoint y: 196, endPoint x: 584, endPoint y: 252, distance: 214.8
click at [584, 252] on div "v Color teal Color pink Remove color Add row above Add row below Add column bef…" at bounding box center [517, 245] width 329 height 98
click at [534, 319] on div "Icon/Document Browse or drag files here (max 100MB total) Tap to choose files o…" at bounding box center [564, 317] width 235 height 28
click at [401, 316] on div "Upload" at bounding box center [397, 317] width 25 height 28
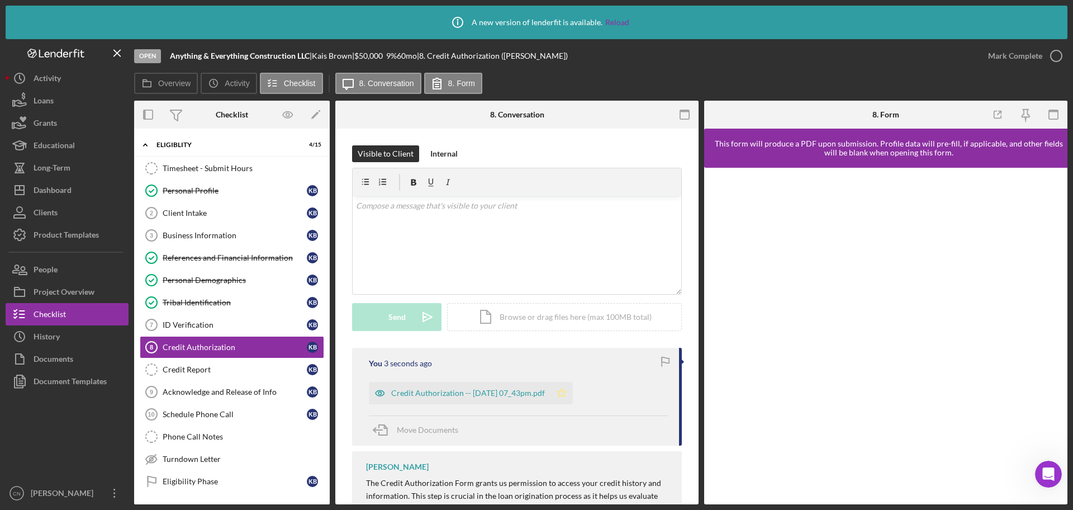
click at [567, 392] on polygon "button" at bounding box center [562, 392] width 10 height 9
click at [1060, 52] on icon "button" at bounding box center [1057, 56] width 28 height 28
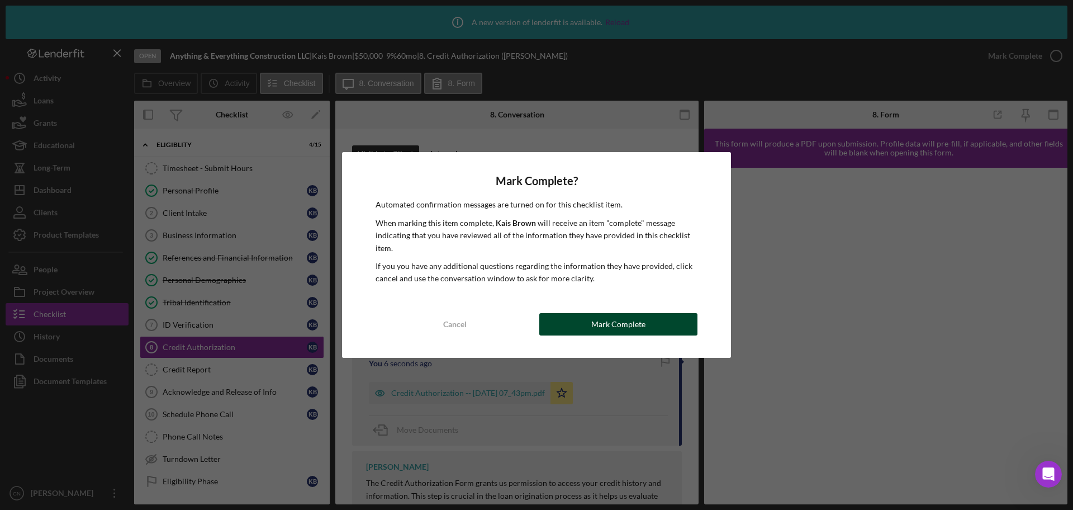
click at [595, 330] on div "Mark Complete" at bounding box center [618, 324] width 54 height 22
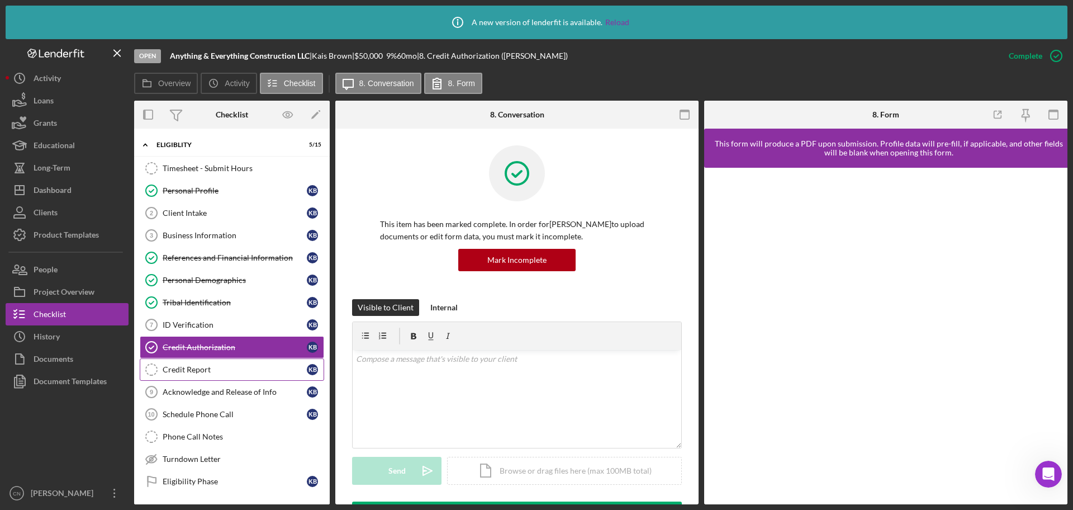
click at [181, 369] on div "Credit Report" at bounding box center [235, 369] width 144 height 9
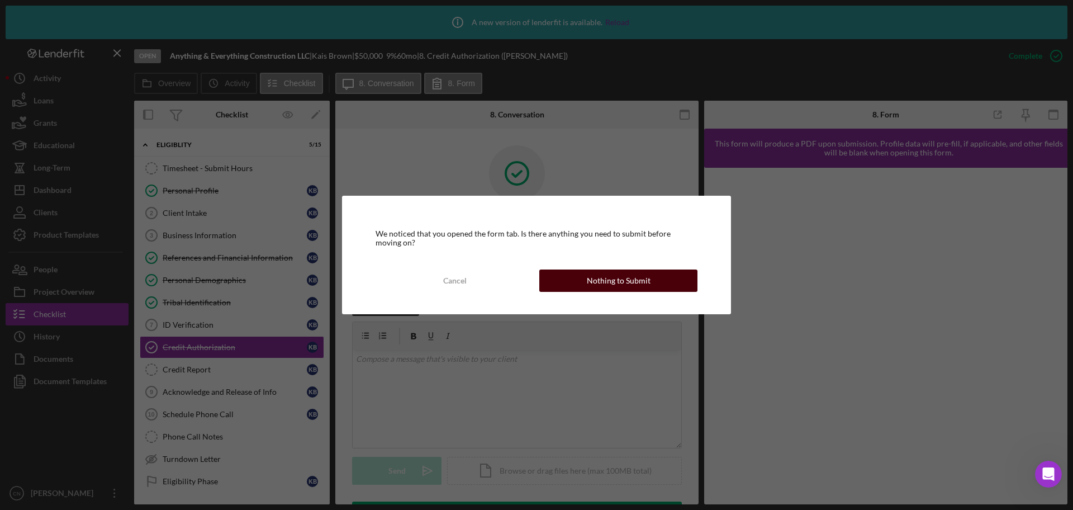
click at [600, 281] on div "Nothing to Submit" at bounding box center [619, 280] width 64 height 22
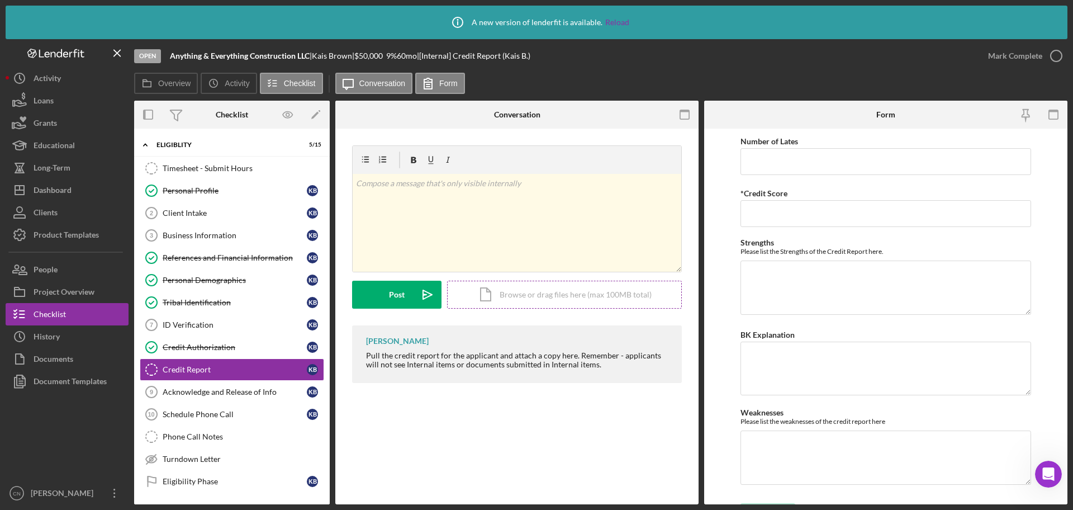
click at [587, 293] on div "Icon/Document Browse or drag files here (max 100MB total) Tap to choose files o…" at bounding box center [564, 295] width 235 height 28
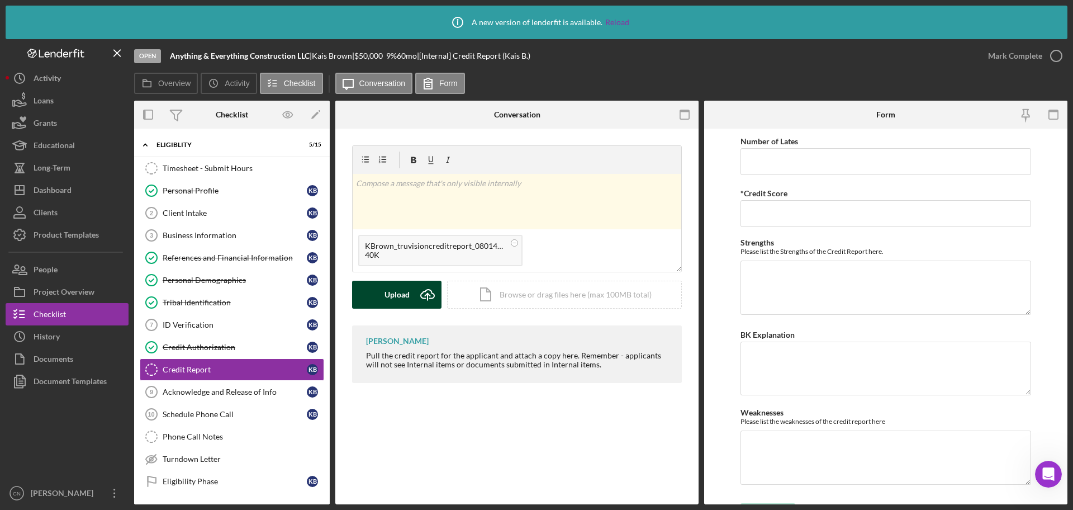
click at [418, 294] on icon "Icon/Upload" at bounding box center [428, 295] width 28 height 28
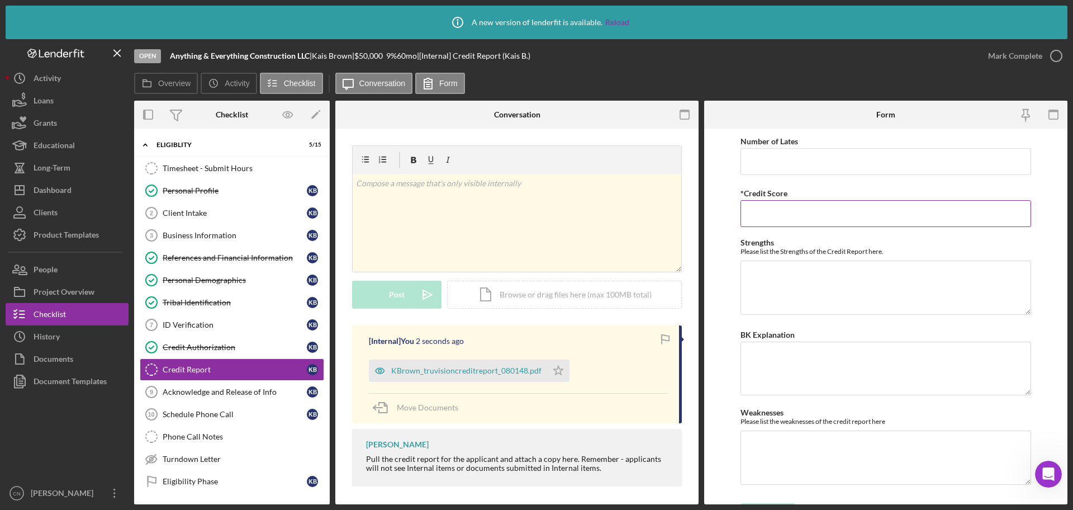
click at [792, 224] on input "*Credit Score" at bounding box center [886, 213] width 291 height 27
type input "0"
click at [562, 367] on icon "Icon/Star" at bounding box center [558, 370] width 22 height 22
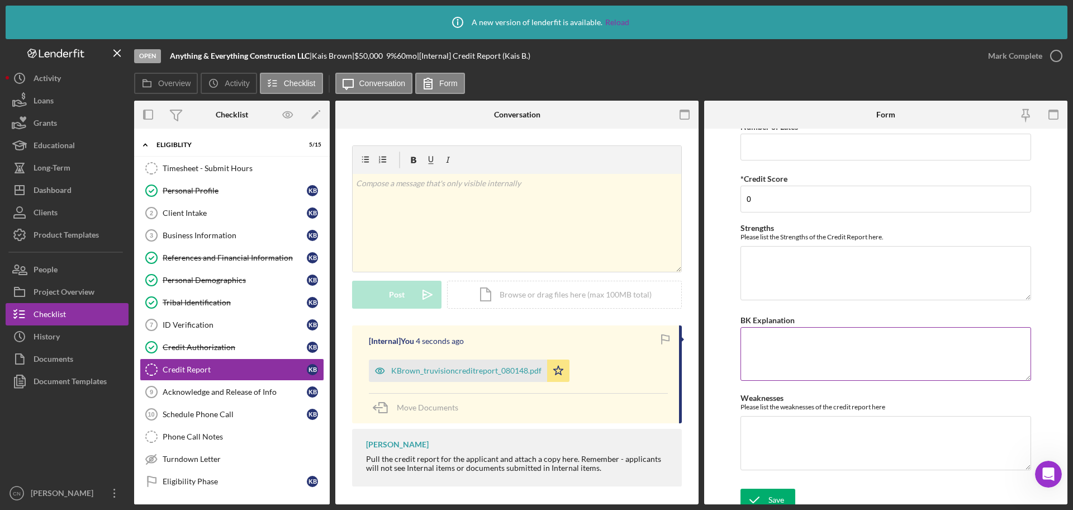
scroll to position [23, 0]
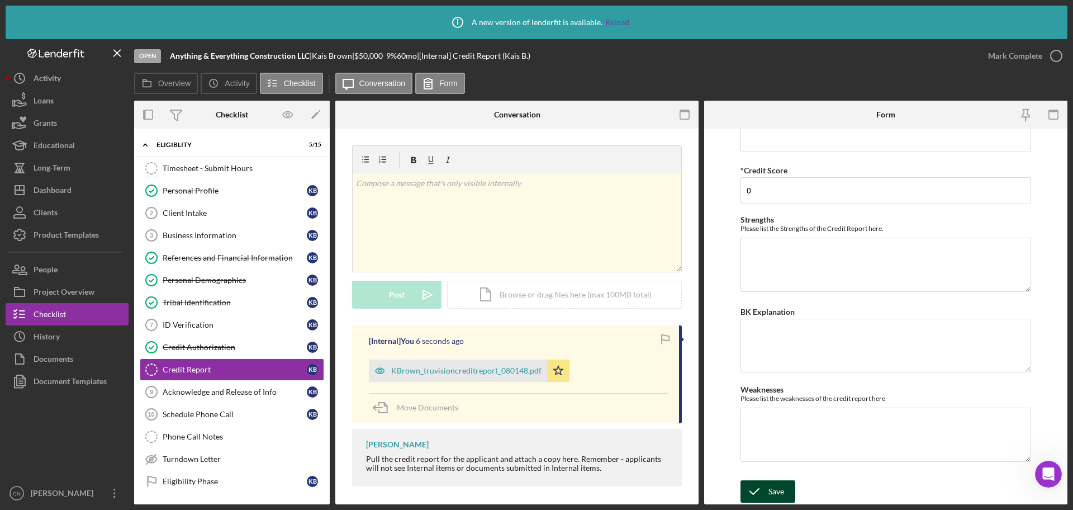
click at [774, 488] on div "Save" at bounding box center [777, 491] width 16 height 22
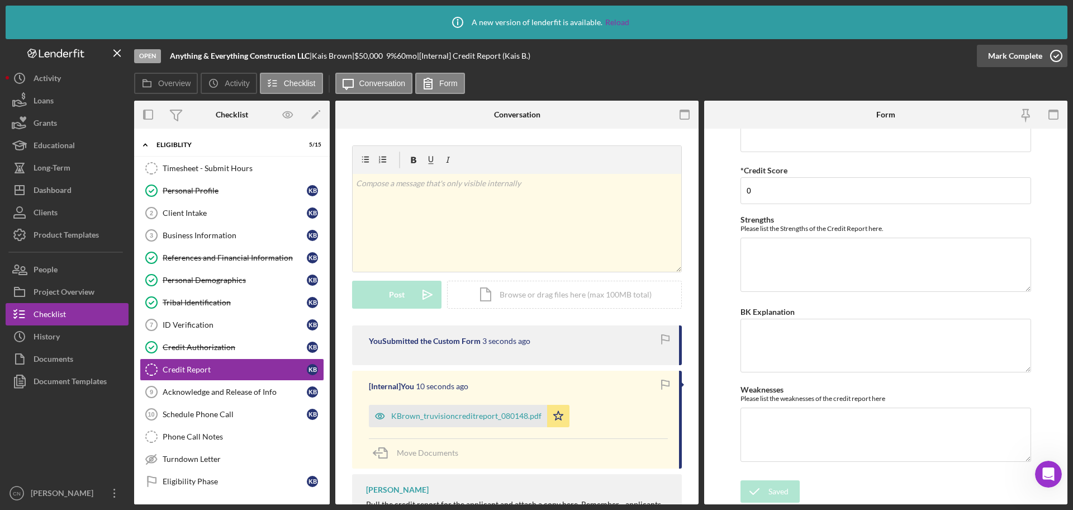
click at [1057, 60] on icon "button" at bounding box center [1057, 56] width 28 height 28
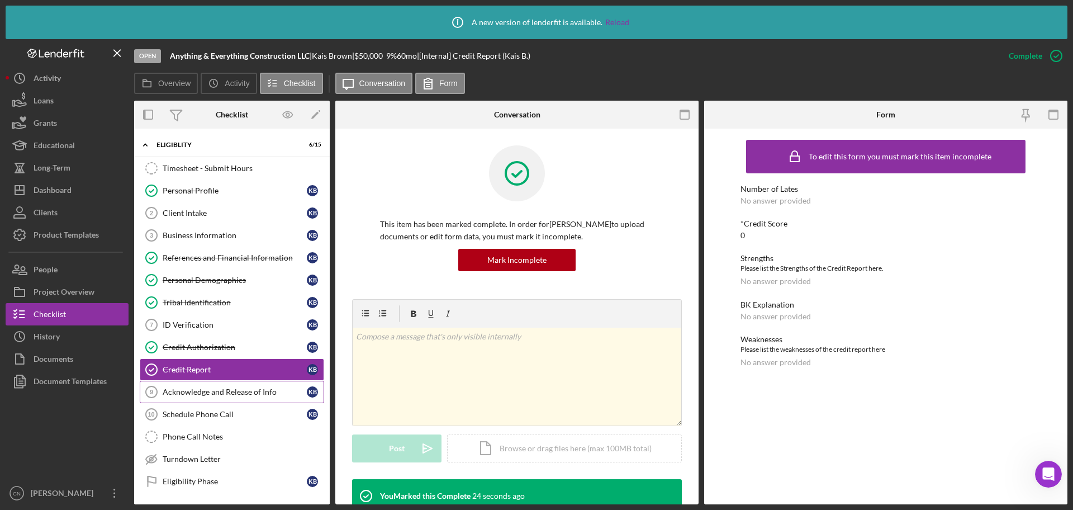
click at [198, 392] on div "Acknowledge and Release of Info" at bounding box center [235, 391] width 144 height 9
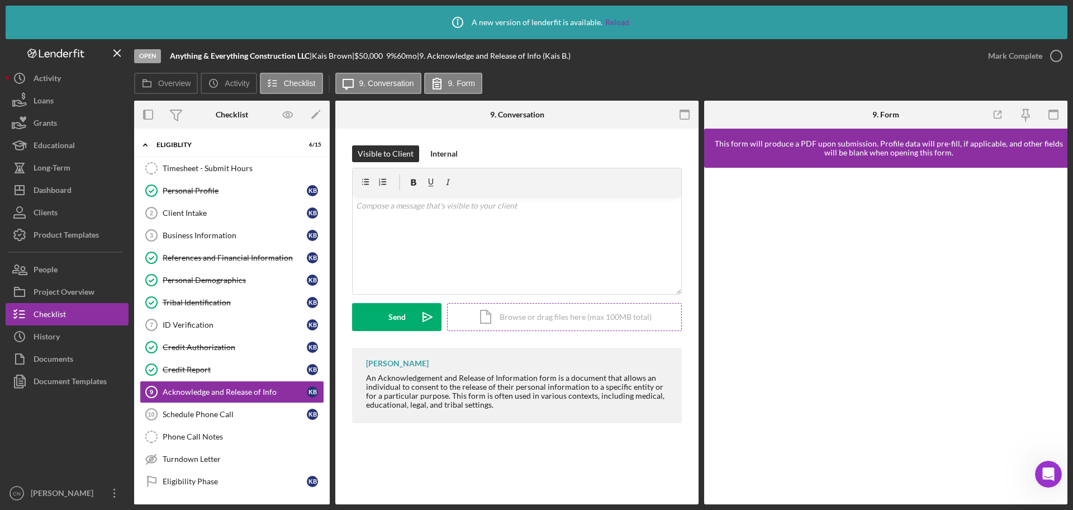
click at [559, 323] on div "Icon/Document Browse or drag files here (max 100MB total) Tap to choose files o…" at bounding box center [564, 317] width 235 height 28
click at [416, 309] on icon "Icon/Upload" at bounding box center [428, 317] width 28 height 28
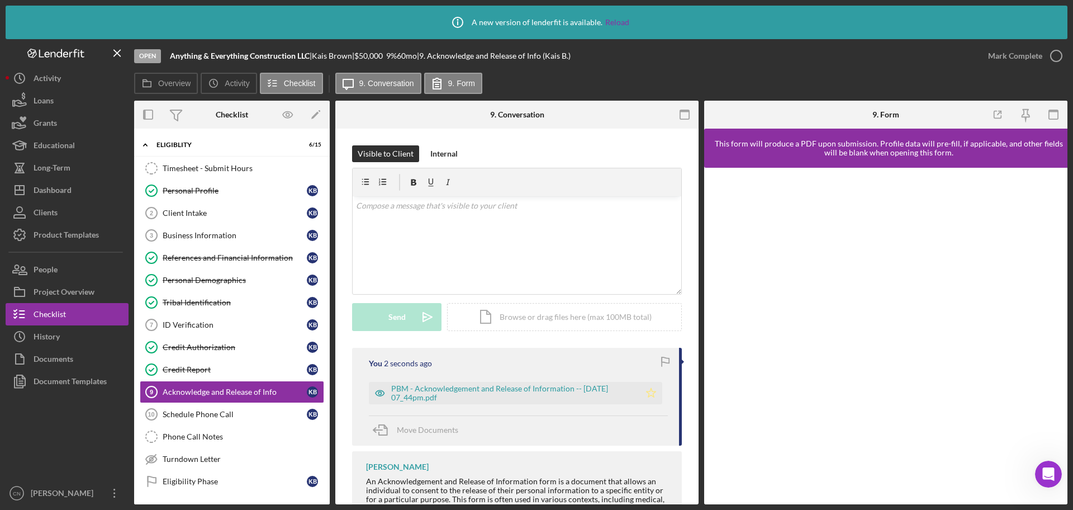
click at [648, 394] on icon "Icon/Star" at bounding box center [651, 393] width 22 height 22
click at [1057, 55] on icon "button" at bounding box center [1057, 56] width 28 height 28
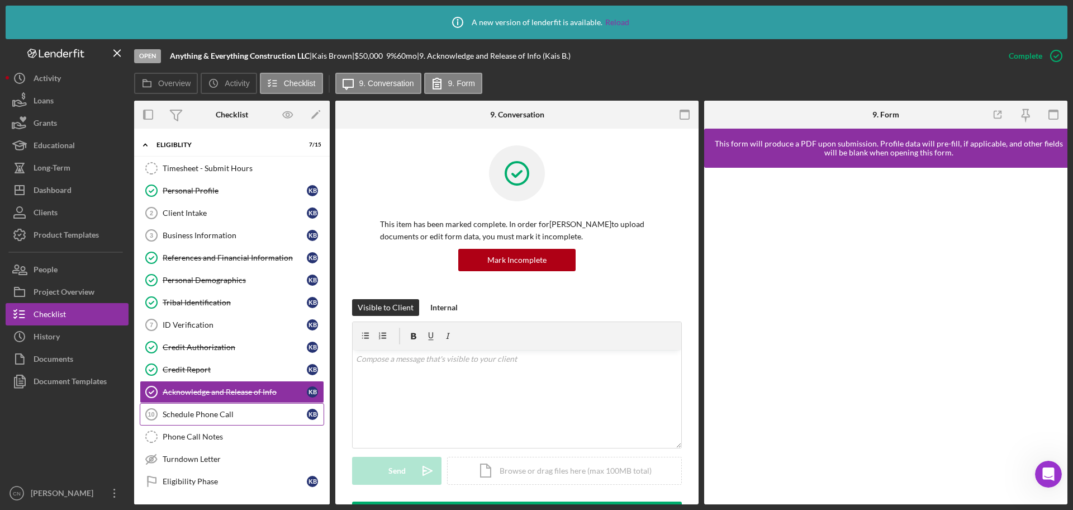
click at [215, 408] on link "Schedule Phone Call 10 Schedule Phone Call K B" at bounding box center [232, 414] width 184 height 22
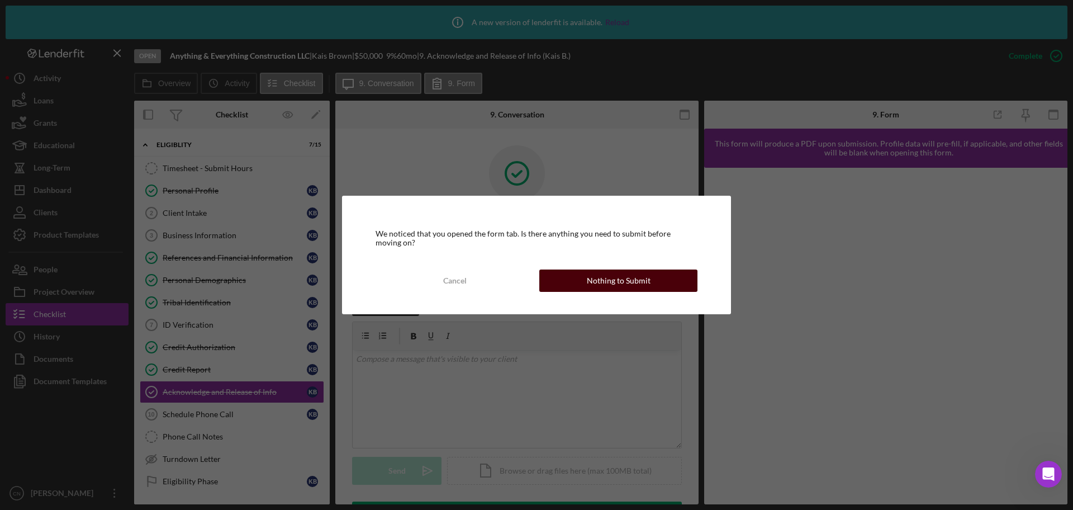
click at [605, 281] on div "Nothing to Submit" at bounding box center [619, 280] width 64 height 22
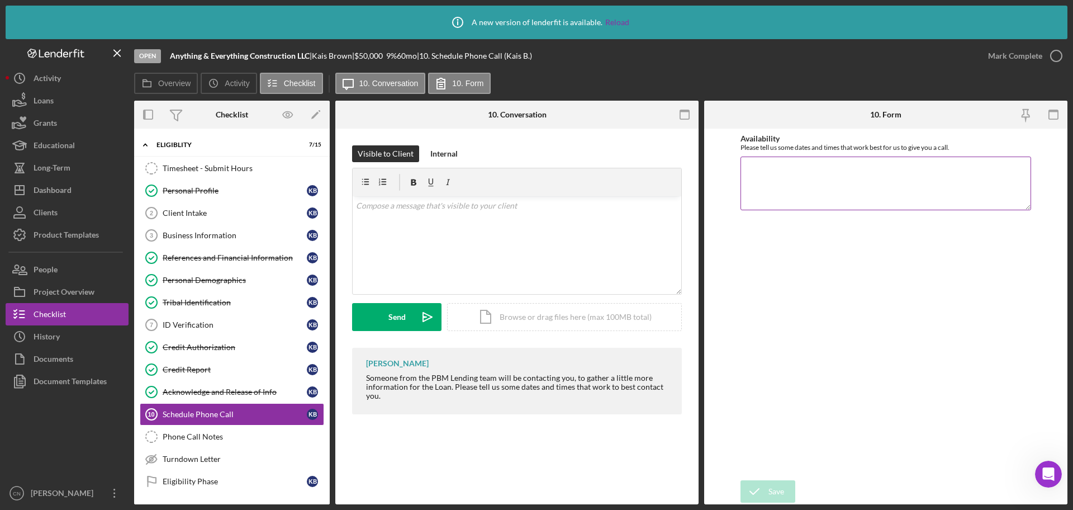
click at [793, 186] on textarea "Availability" at bounding box center [886, 184] width 291 height 54
type textarea "Anytime"
click at [783, 485] on div "Save" at bounding box center [777, 491] width 16 height 22
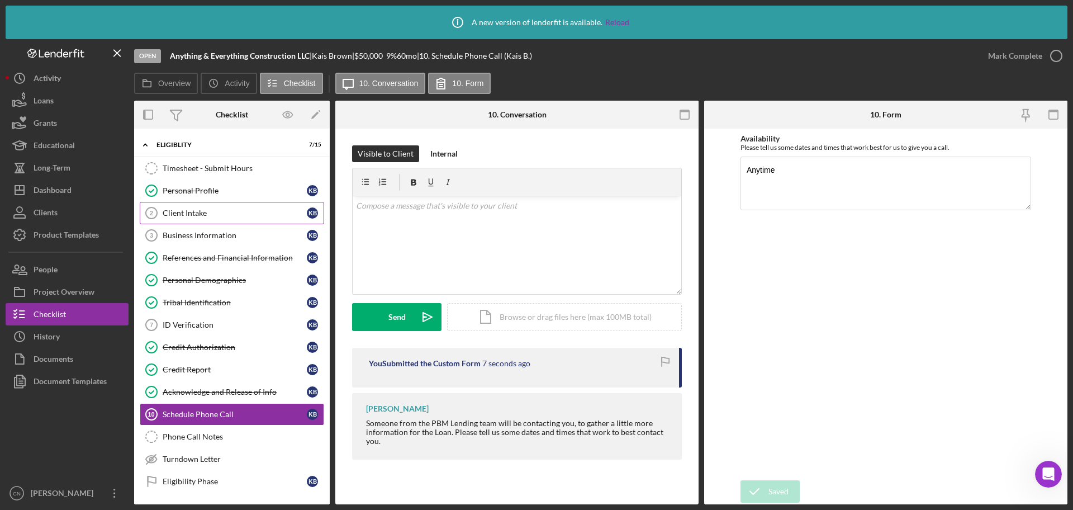
click at [209, 216] on div "Client Intake" at bounding box center [235, 213] width 144 height 9
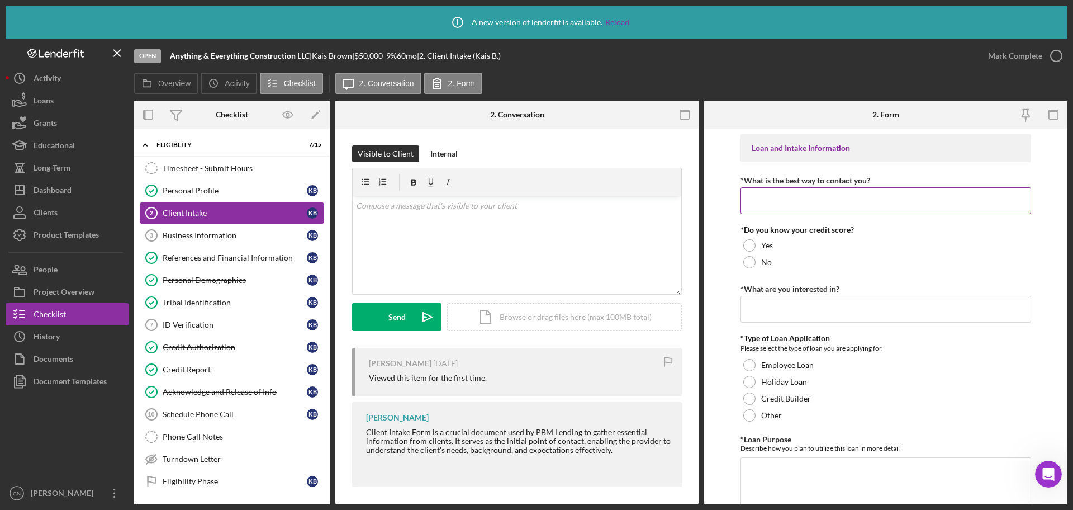
click at [797, 200] on input "*What is the best way to contact you?" at bounding box center [886, 200] width 291 height 27
type input "Phone"
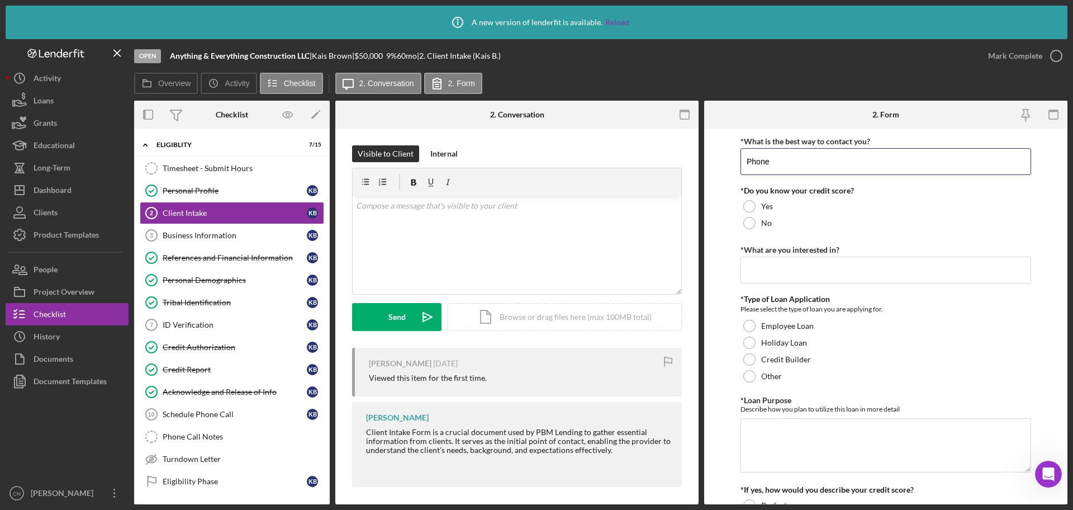
scroll to position [56, 0]
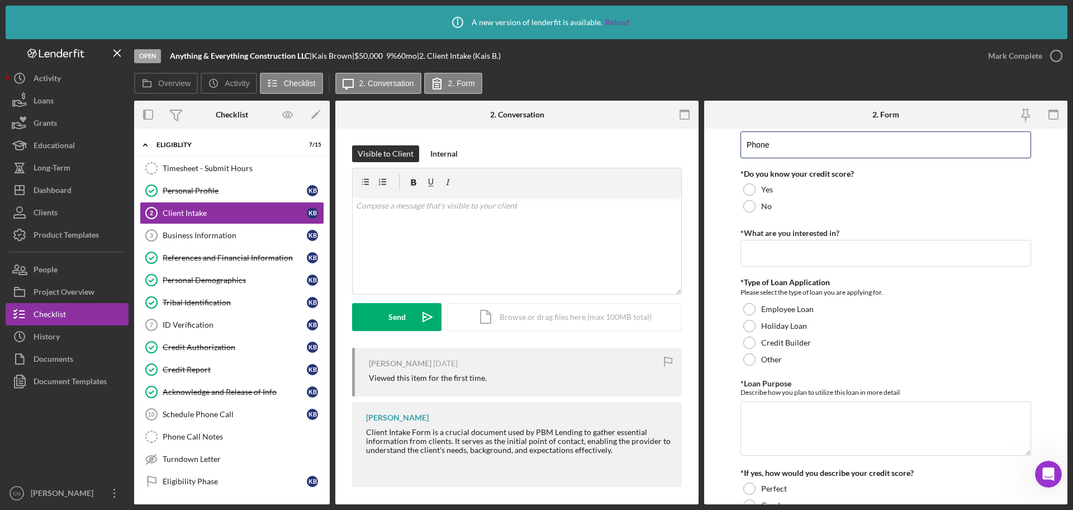
drag, startPoint x: 811, startPoint y: 146, endPoint x: 699, endPoint y: 153, distance: 112.0
click at [699, 153] on div "Overview Internal Workflow Stage Open Icon/Dropdown Arrow Archive (can unarchiv…" at bounding box center [601, 303] width 934 height 404
click at [186, 328] on div "ID Verification" at bounding box center [235, 324] width 144 height 9
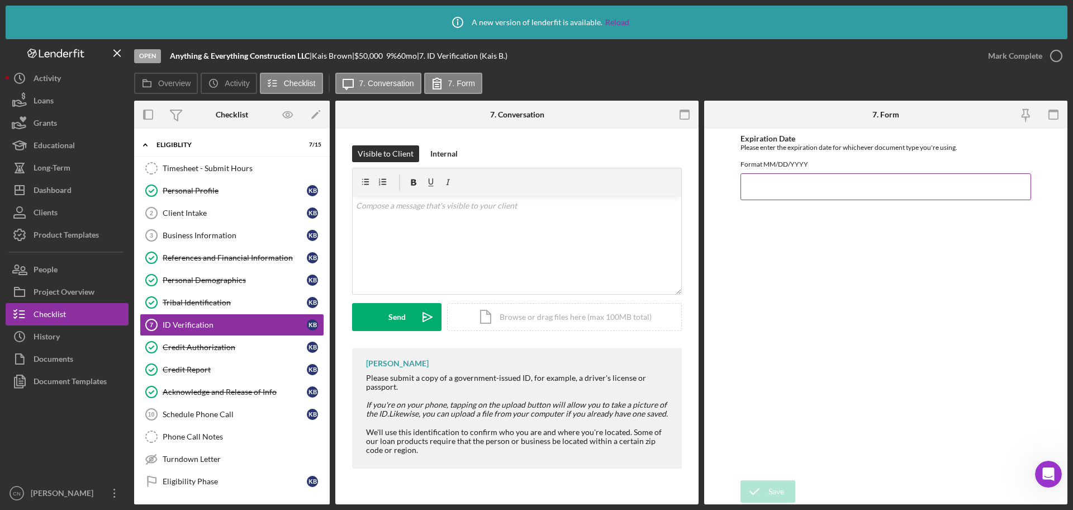
click at [845, 196] on input "Expiration Date" at bounding box center [886, 186] width 291 height 27
type input "[DATE]"
click at [756, 488] on icon "submit" at bounding box center [755, 491] width 28 height 28
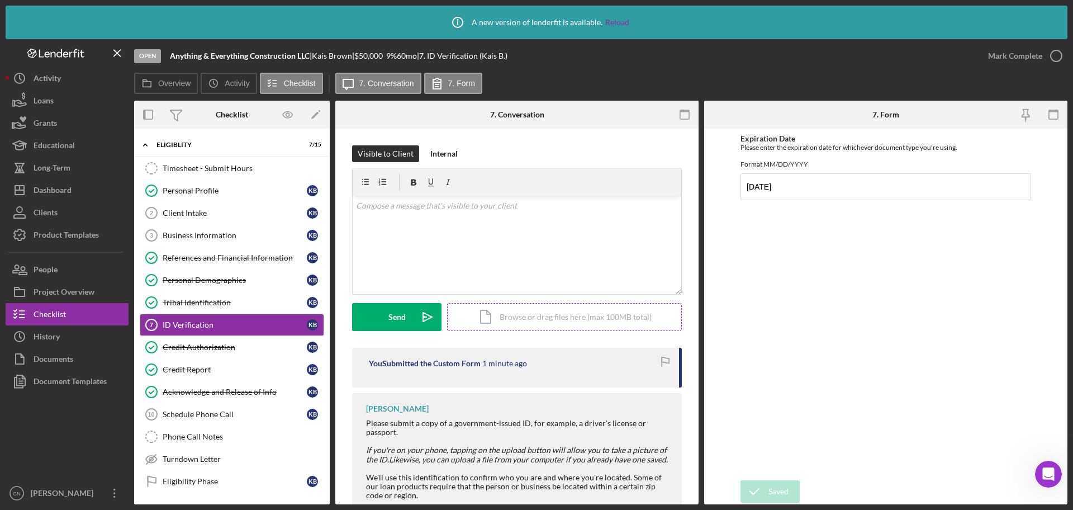
click at [535, 314] on div "Icon/Document Browse or drag files here (max 100MB total) Tap to choose files o…" at bounding box center [564, 317] width 235 height 28
click at [391, 309] on div "Upload" at bounding box center [397, 317] width 25 height 28
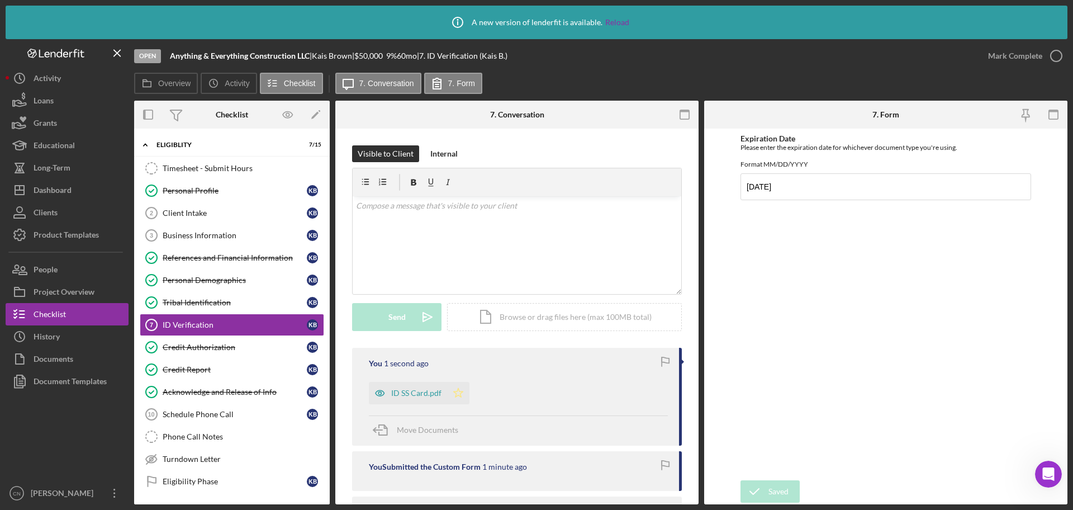
click at [457, 390] on polygon "button" at bounding box center [459, 392] width 10 height 9
click at [1051, 53] on icon "button" at bounding box center [1057, 56] width 28 height 28
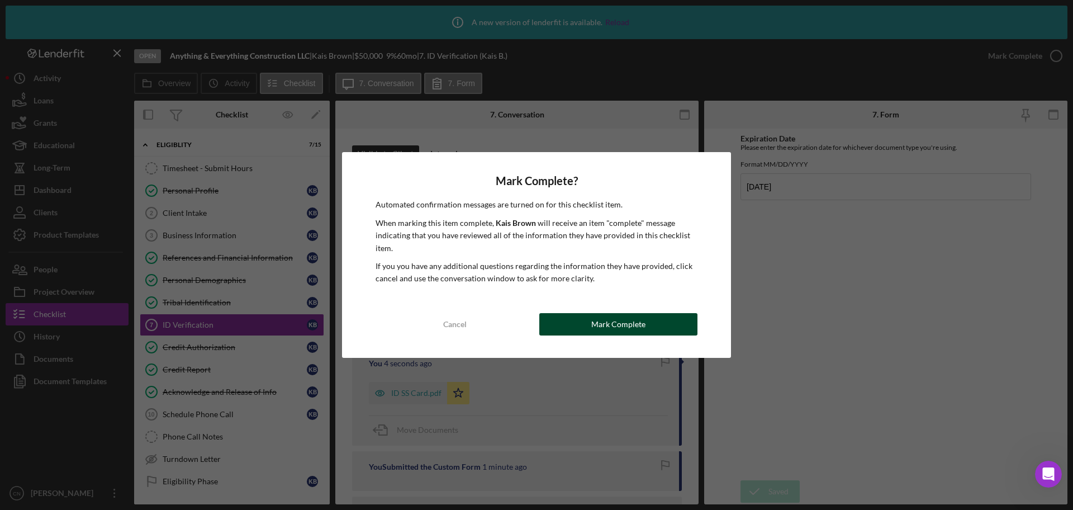
click at [618, 323] on div "Mark Complete" at bounding box center [618, 324] width 54 height 22
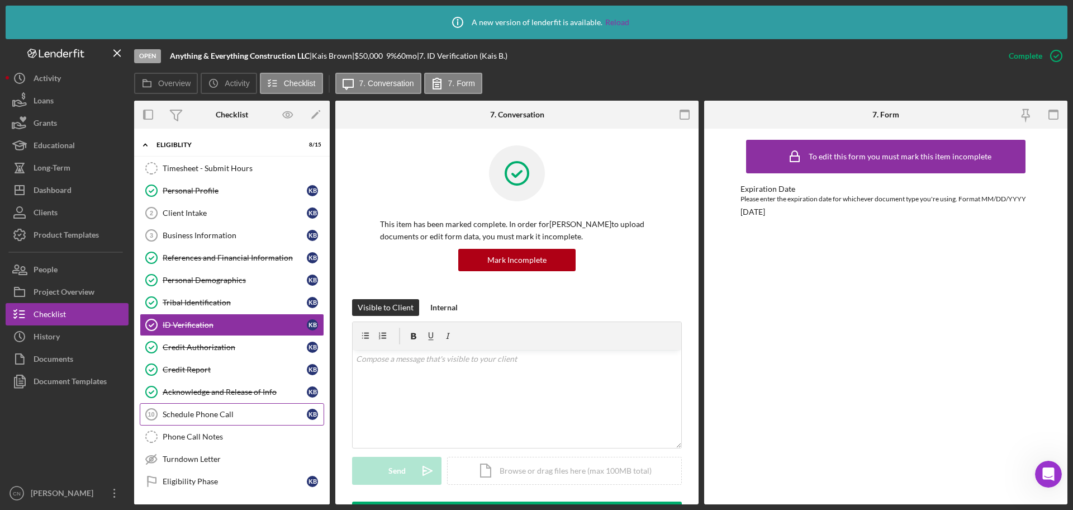
click at [220, 413] on div "Schedule Phone Call" at bounding box center [235, 414] width 144 height 9
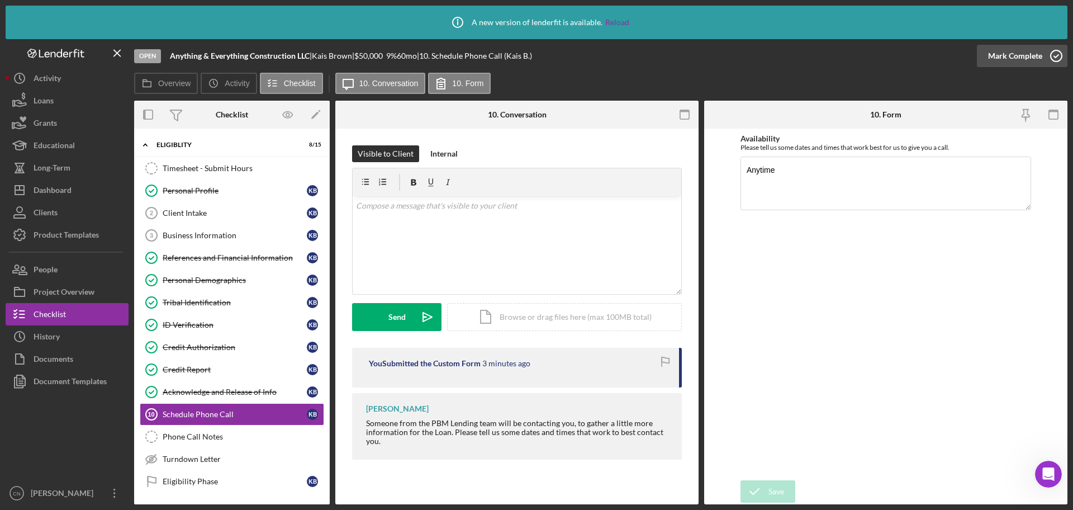
click at [1057, 52] on icon "button" at bounding box center [1057, 56] width 28 height 28
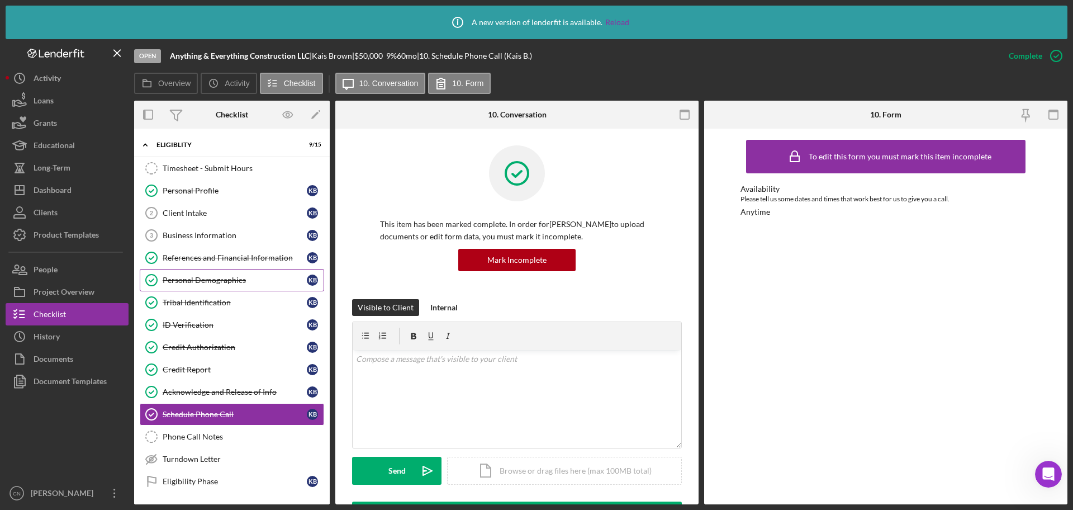
click at [210, 273] on link "Personal Demographics Personal Demographics K B" at bounding box center [232, 280] width 184 height 22
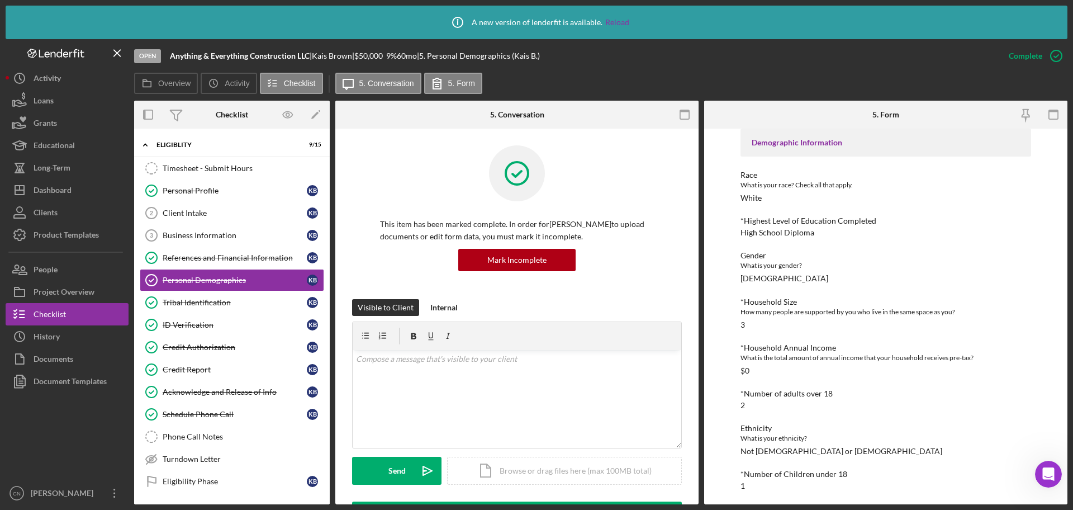
scroll to position [94, 0]
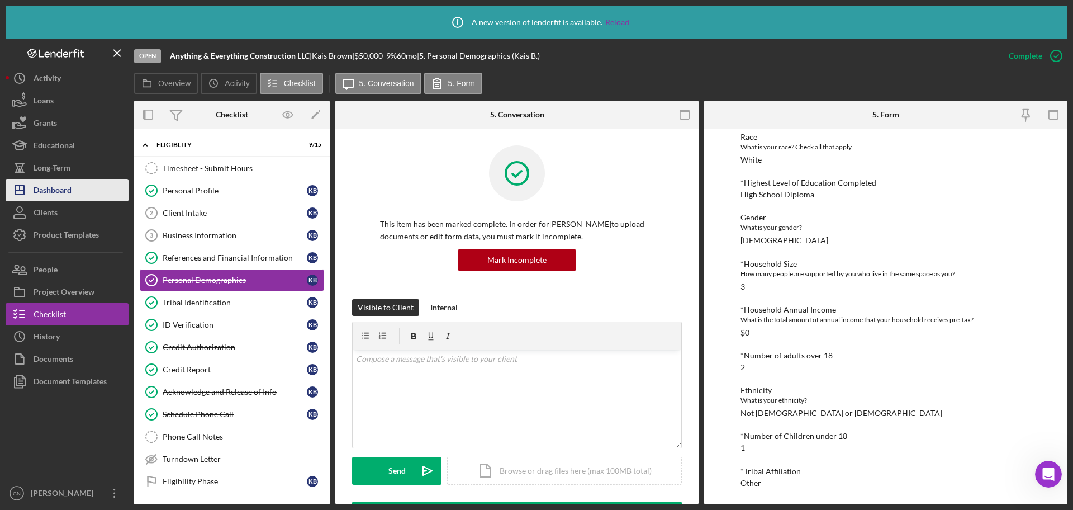
click at [53, 190] on div "Dashboard" at bounding box center [53, 191] width 38 height 25
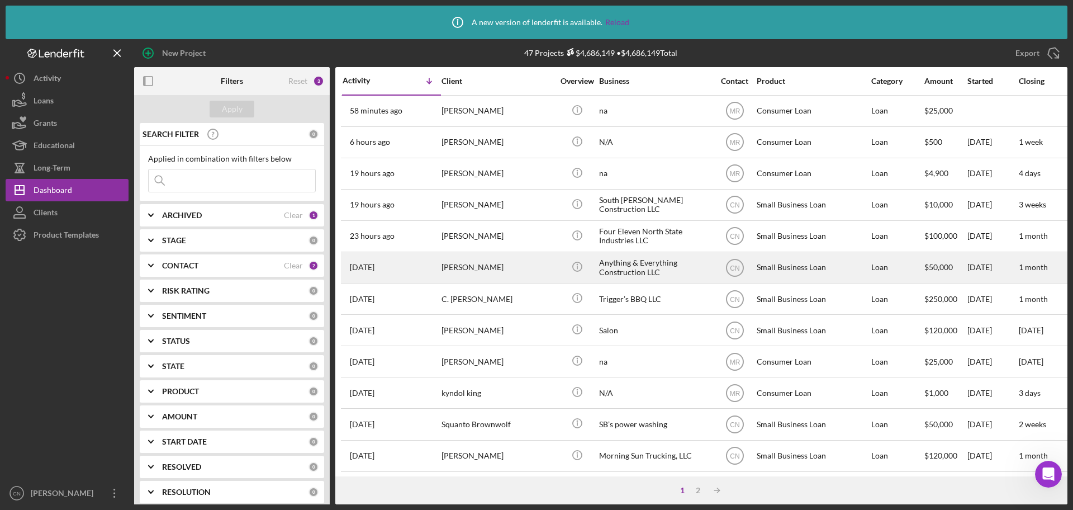
click at [396, 264] on div "[DATE] [PERSON_NAME]" at bounding box center [392, 268] width 98 height 30
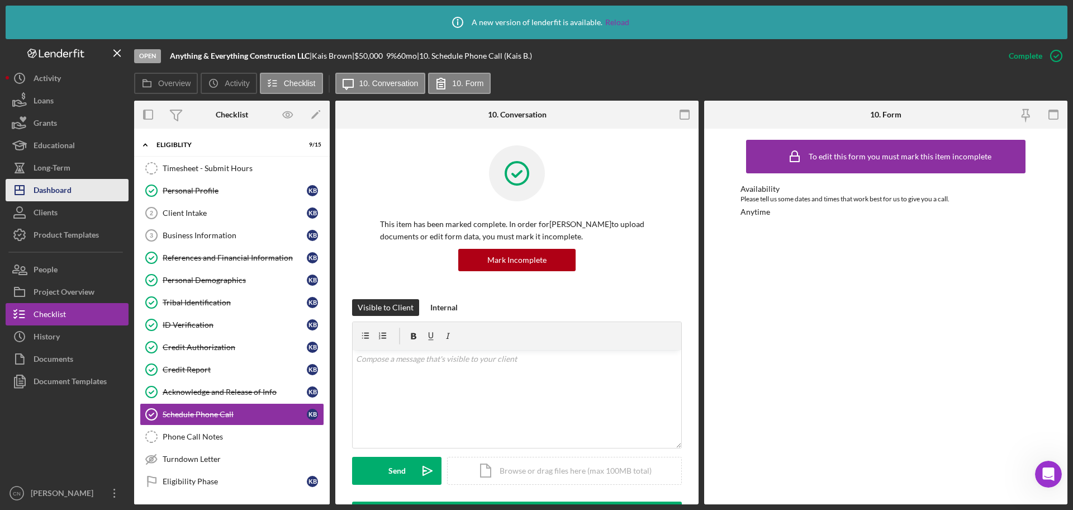
click at [61, 190] on div "Dashboard" at bounding box center [53, 191] width 38 height 25
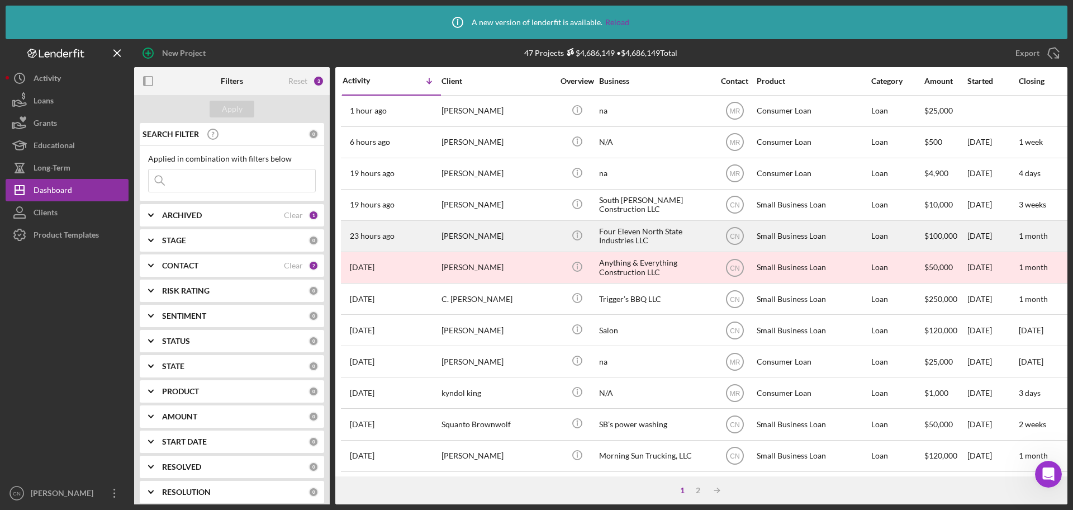
click at [459, 231] on div "[PERSON_NAME]" at bounding box center [498, 236] width 112 height 30
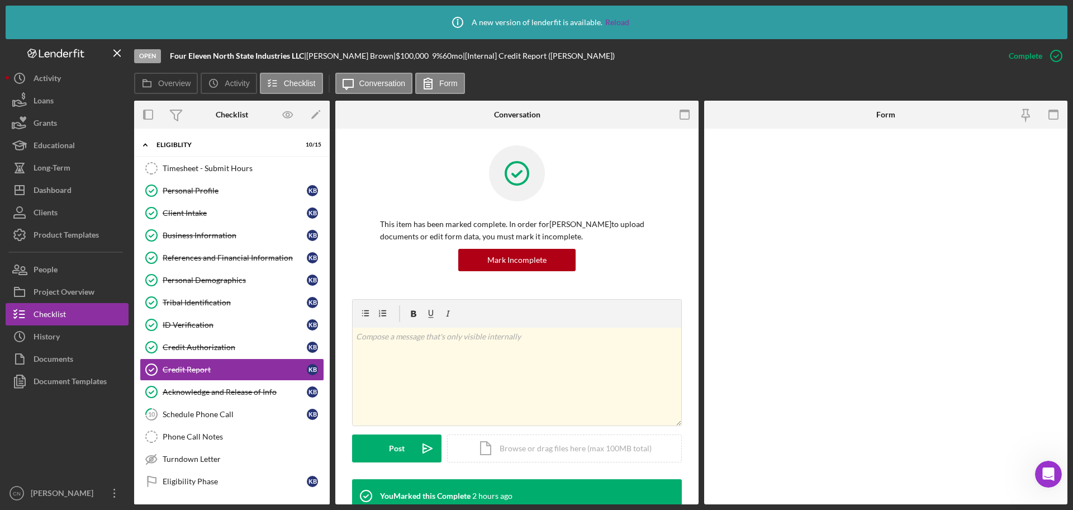
scroll to position [53, 0]
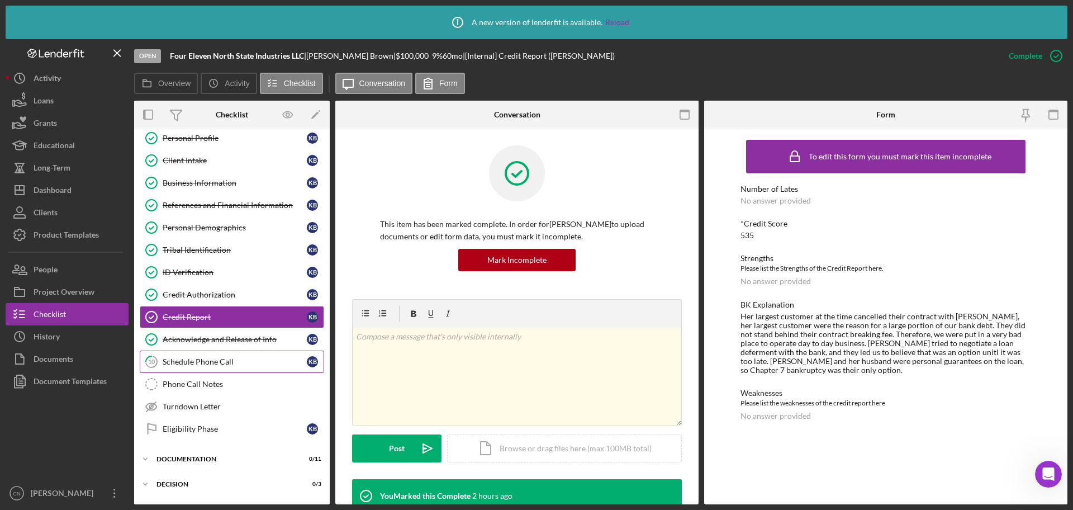
click at [214, 358] on div "Schedule Phone Call" at bounding box center [235, 361] width 144 height 9
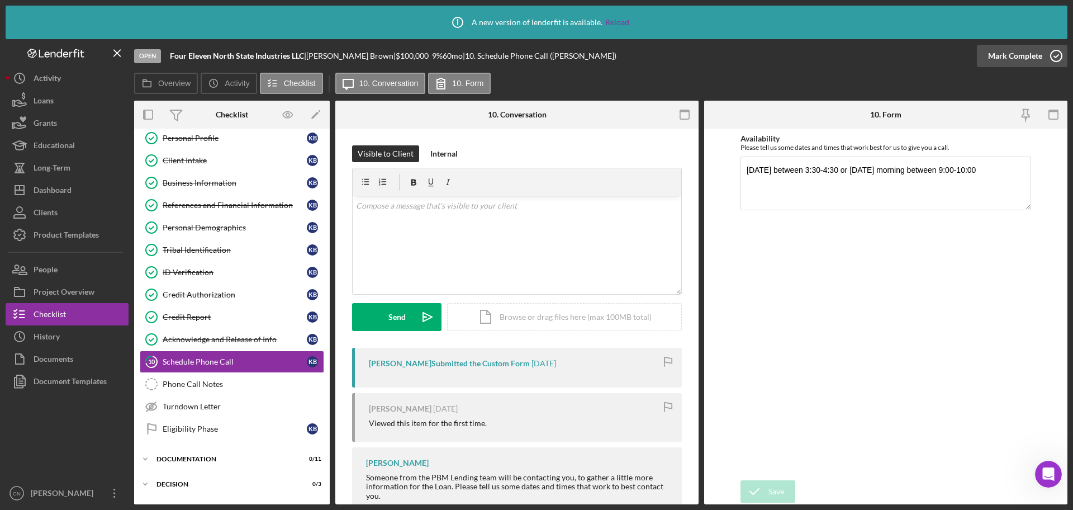
click at [1059, 56] on icon "button" at bounding box center [1057, 56] width 28 height 28
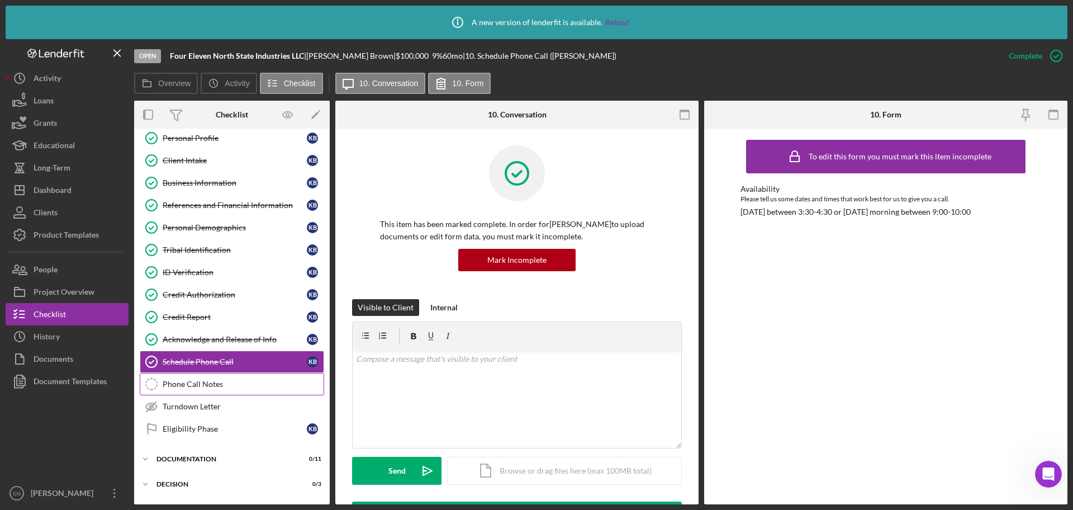
scroll to position [100, 0]
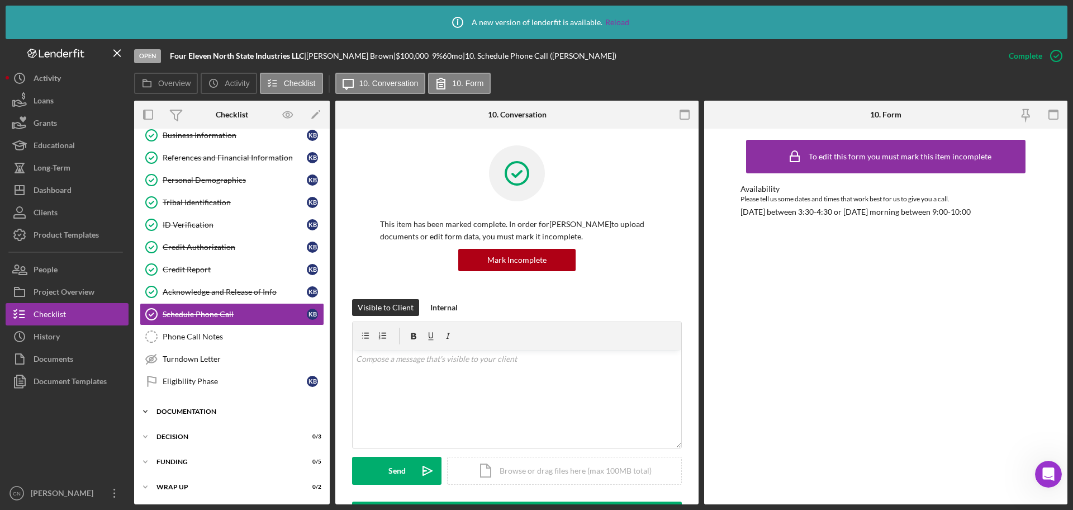
click at [186, 409] on div "Documentation" at bounding box center [236, 411] width 159 height 7
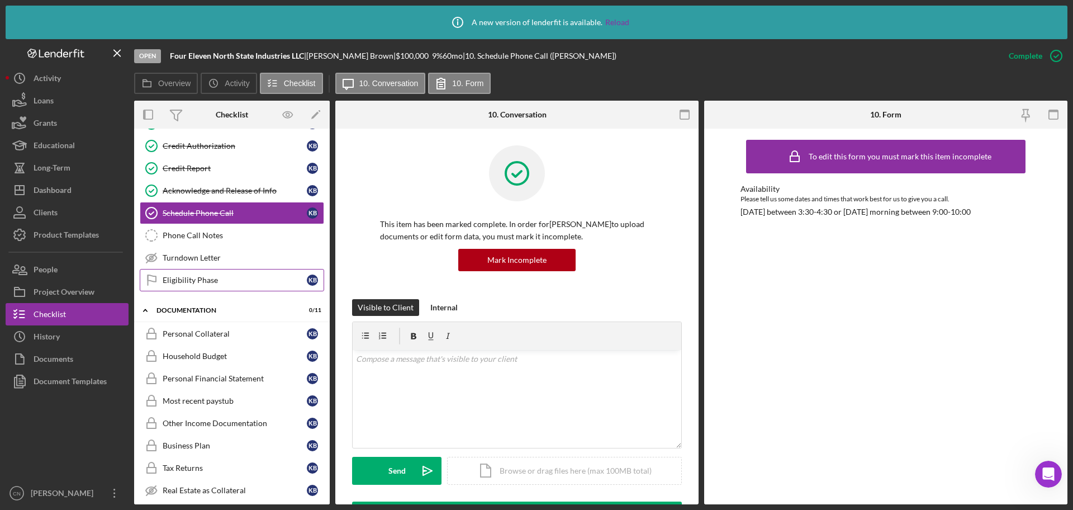
scroll to position [212, 0]
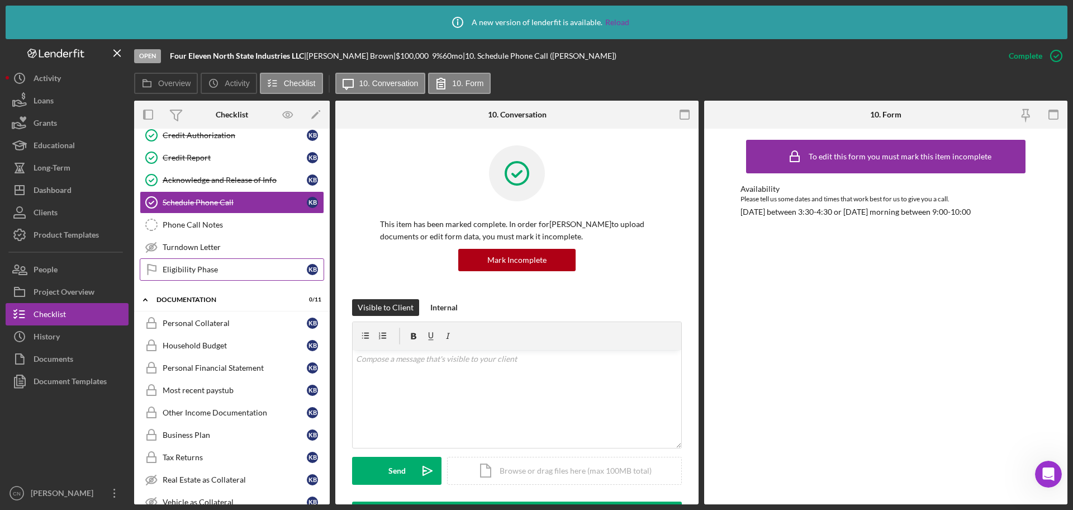
click at [193, 263] on link "Eligibility Phase Eligibility Phase K B" at bounding box center [232, 269] width 184 height 22
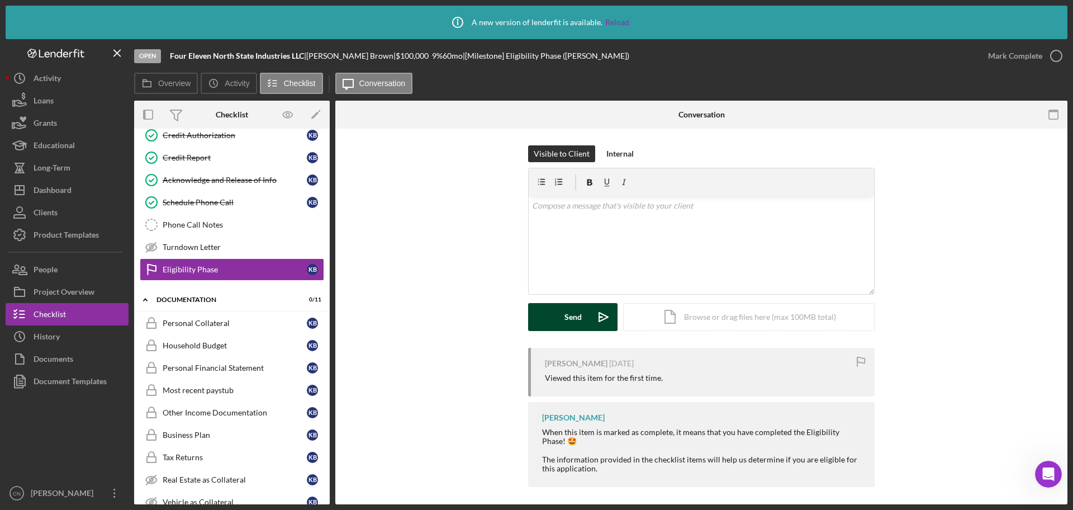
click at [560, 318] on button "Send Icon/icon-invite-send" at bounding box center [572, 317] width 89 height 28
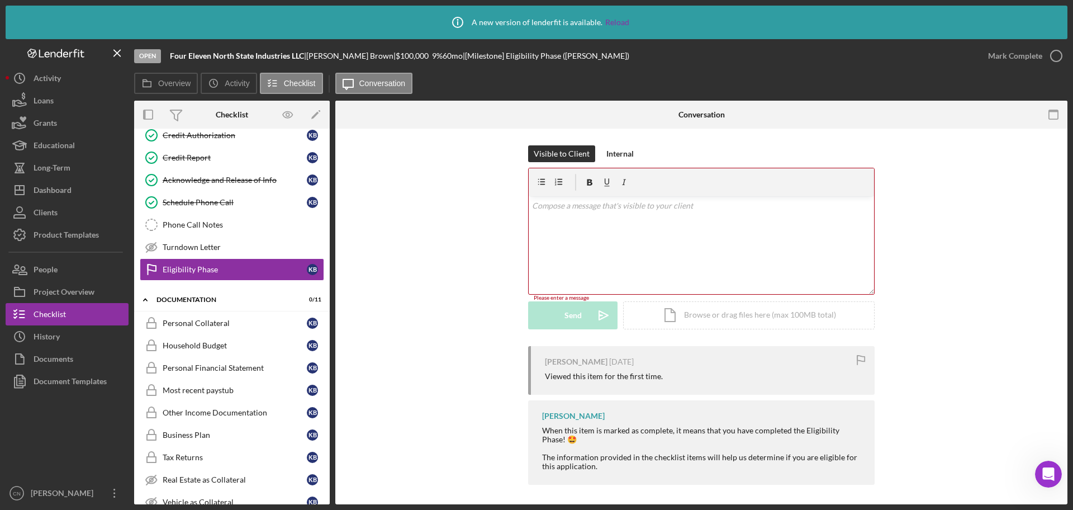
click at [575, 215] on div "v Color teal Color pink Remove color Add row above Add row below Add column bef…" at bounding box center [701, 245] width 345 height 98
click at [1060, 56] on icon "button" at bounding box center [1057, 56] width 28 height 28
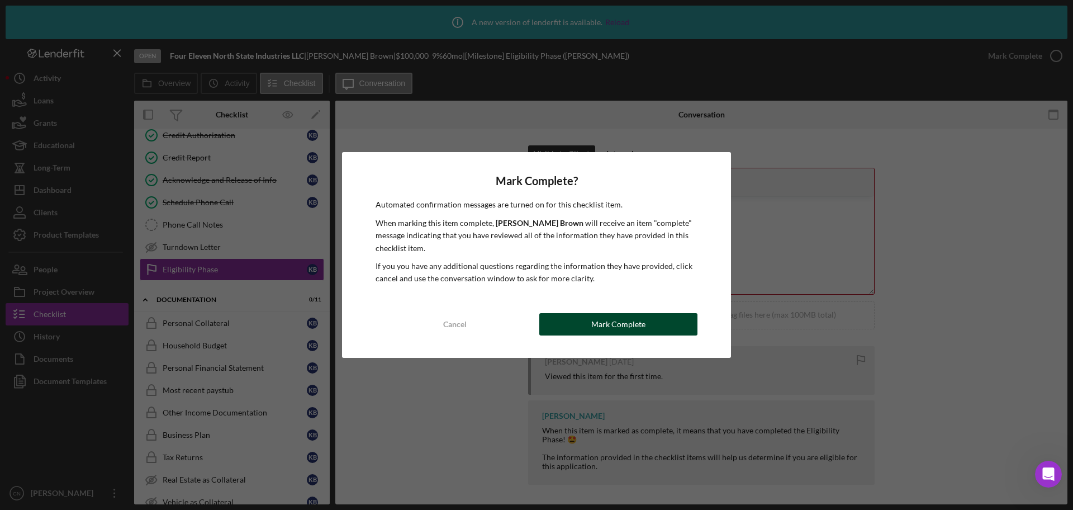
click at [598, 323] on div "Mark Complete" at bounding box center [618, 324] width 54 height 22
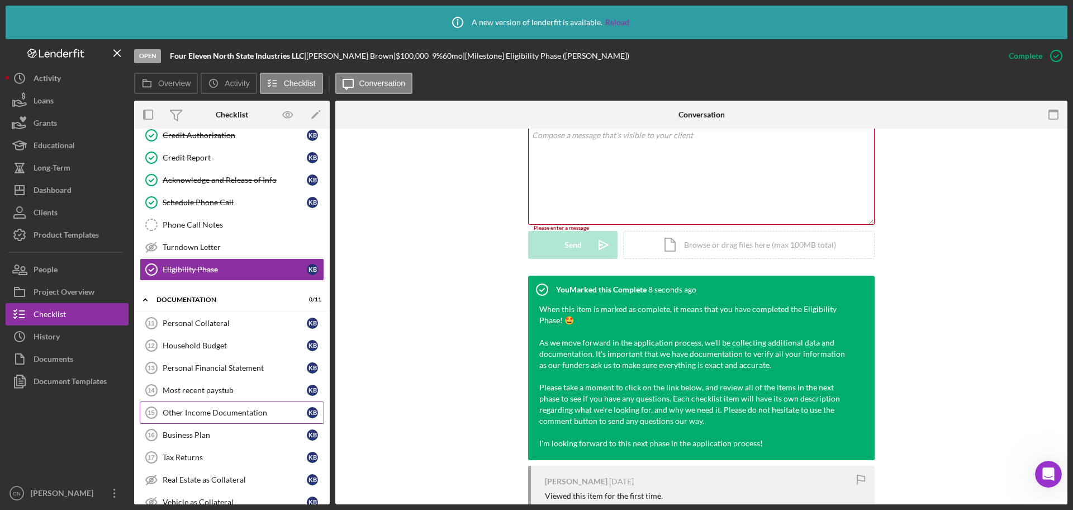
scroll to position [352, 0]
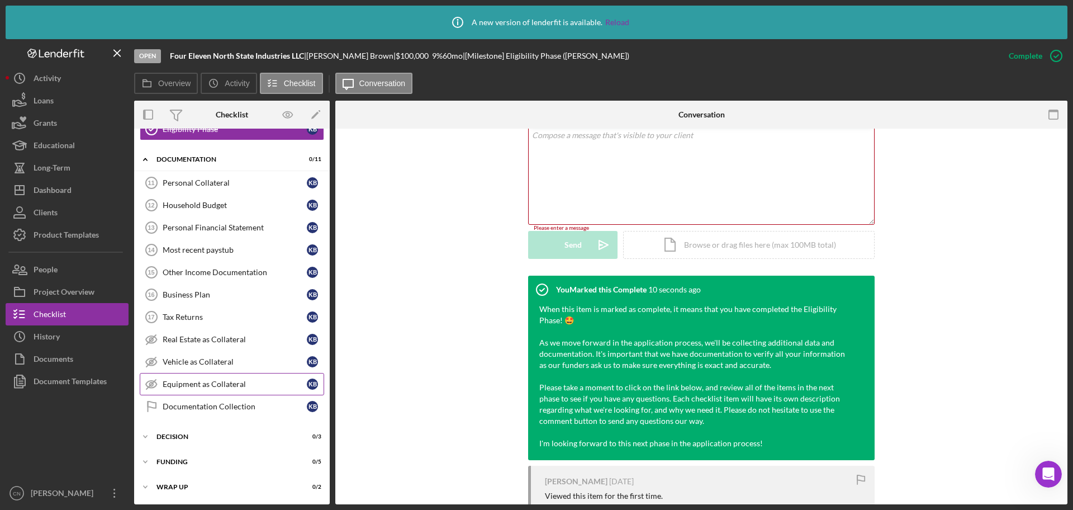
click at [191, 386] on div "Equipment as Collateral" at bounding box center [235, 384] width 144 height 9
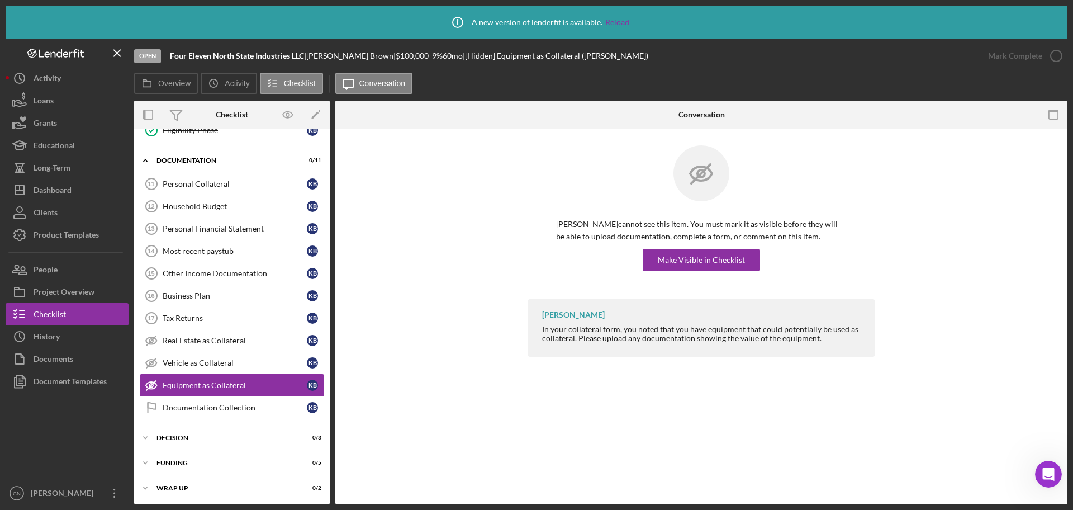
scroll to position [352, 0]
click at [716, 260] on div "Make Visible in Checklist" at bounding box center [701, 260] width 87 height 22
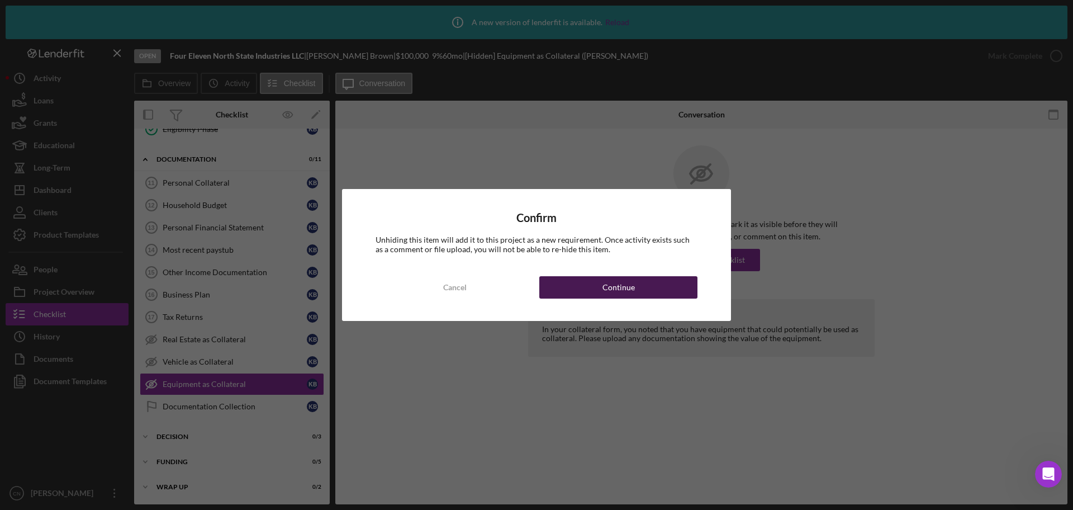
click at [606, 290] on div "Continue" at bounding box center [619, 287] width 32 height 22
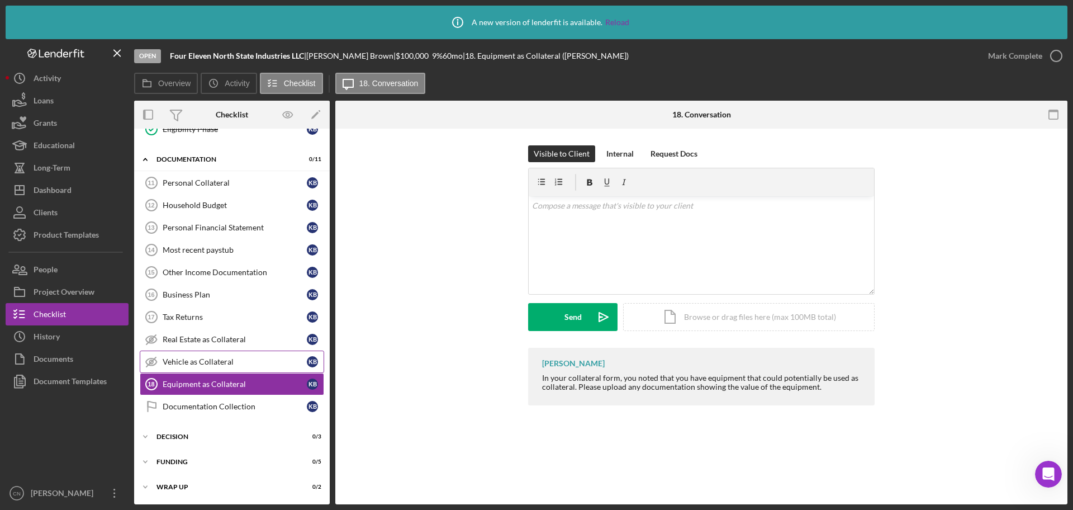
click at [208, 362] on div "Vehicle as Collateral" at bounding box center [235, 361] width 144 height 9
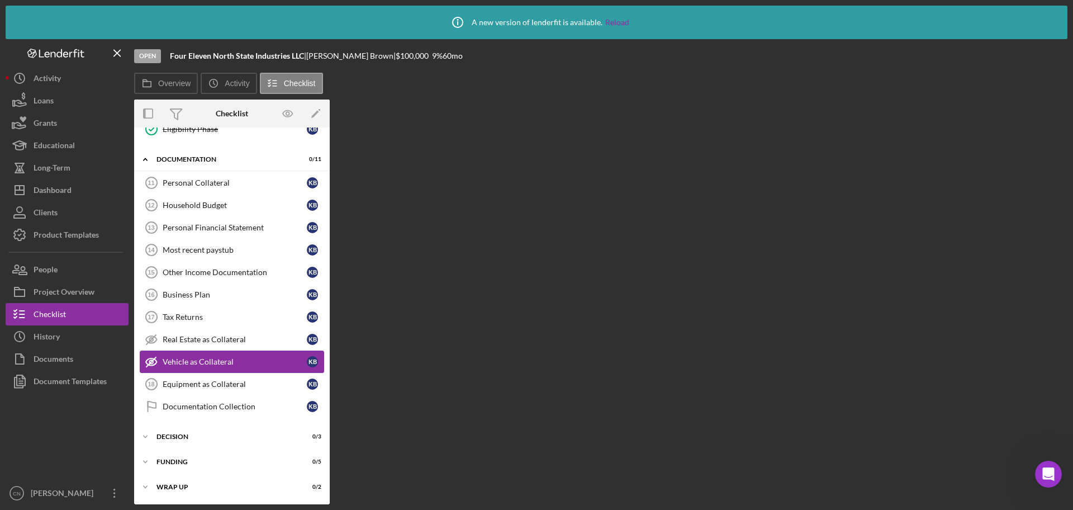
scroll to position [352, 0]
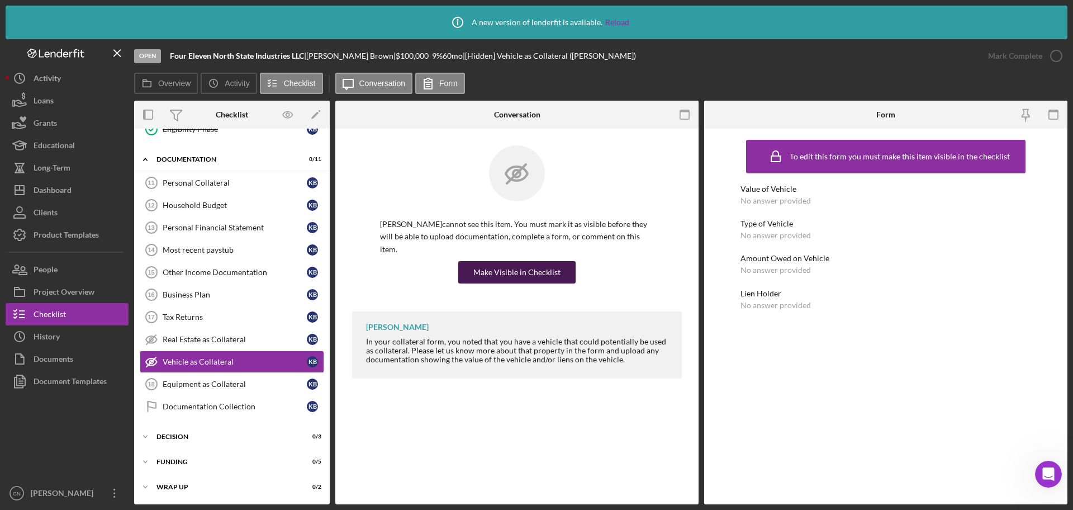
click at [548, 261] on div "Make Visible in Checklist" at bounding box center [516, 272] width 87 height 22
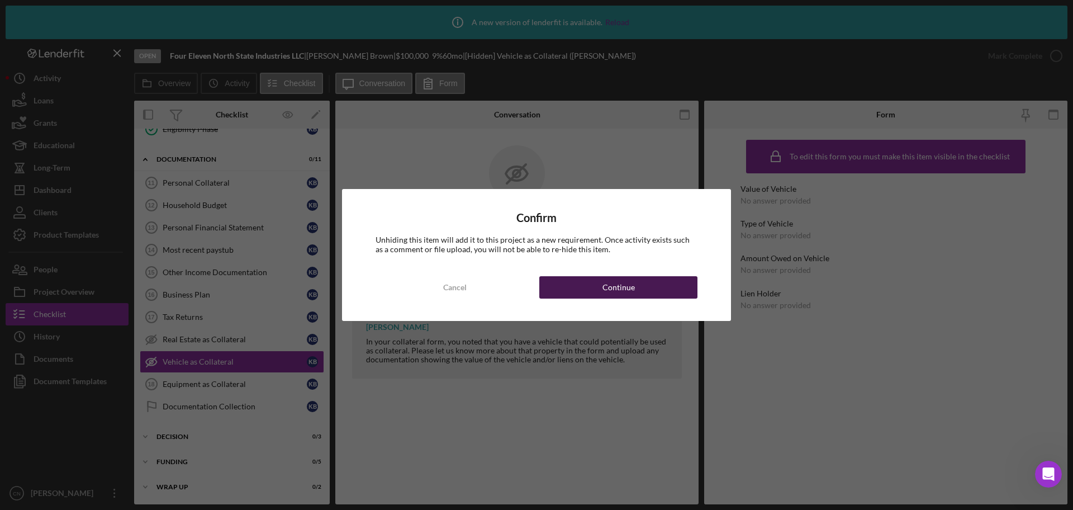
click at [635, 283] on button "Continue" at bounding box center [618, 287] width 158 height 22
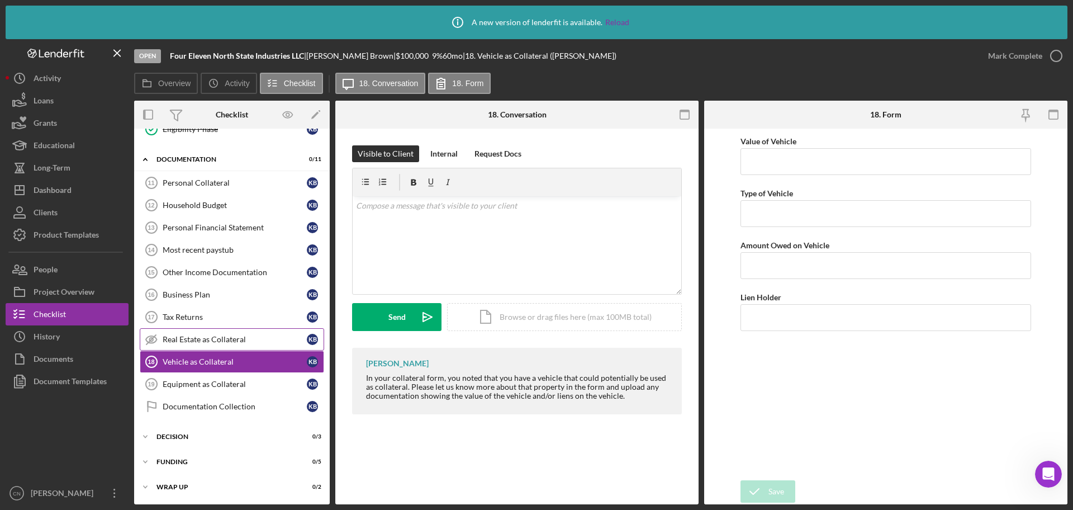
click at [192, 333] on link "Real Estate as Collateral Real Estate as Collateral K B" at bounding box center [232, 339] width 184 height 22
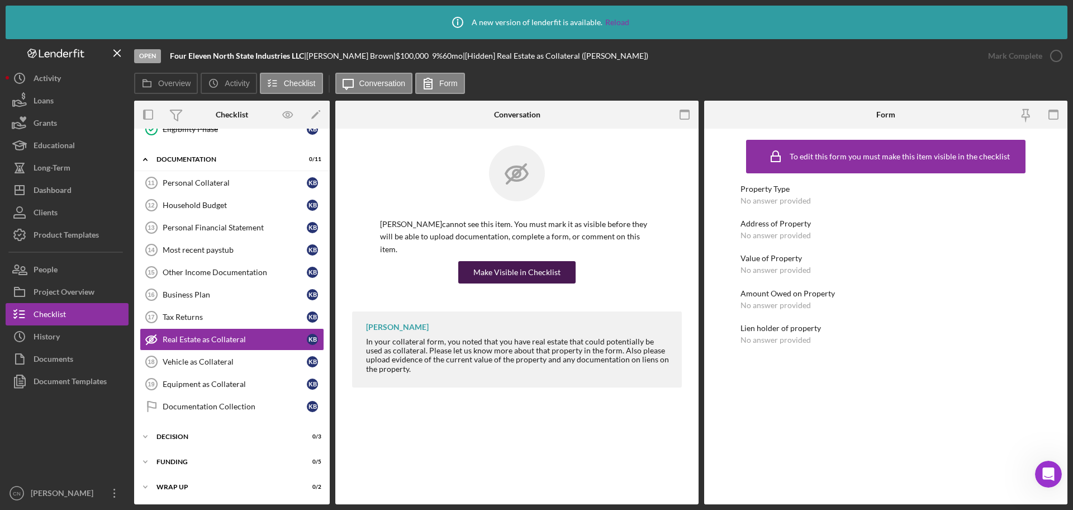
click at [530, 261] on div "Make Visible in Checklist" at bounding box center [516, 272] width 87 height 22
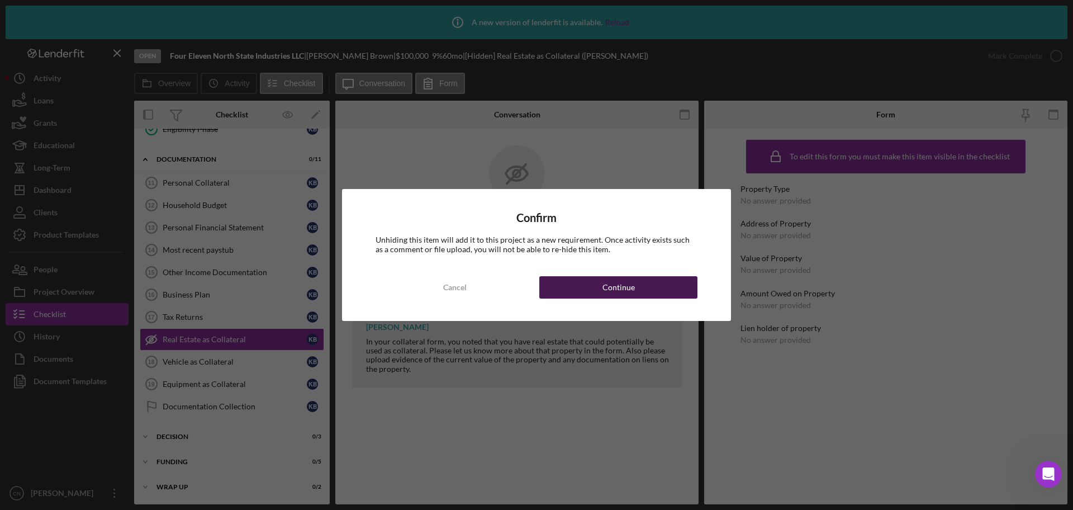
click at [625, 288] on div "Continue" at bounding box center [619, 287] width 32 height 22
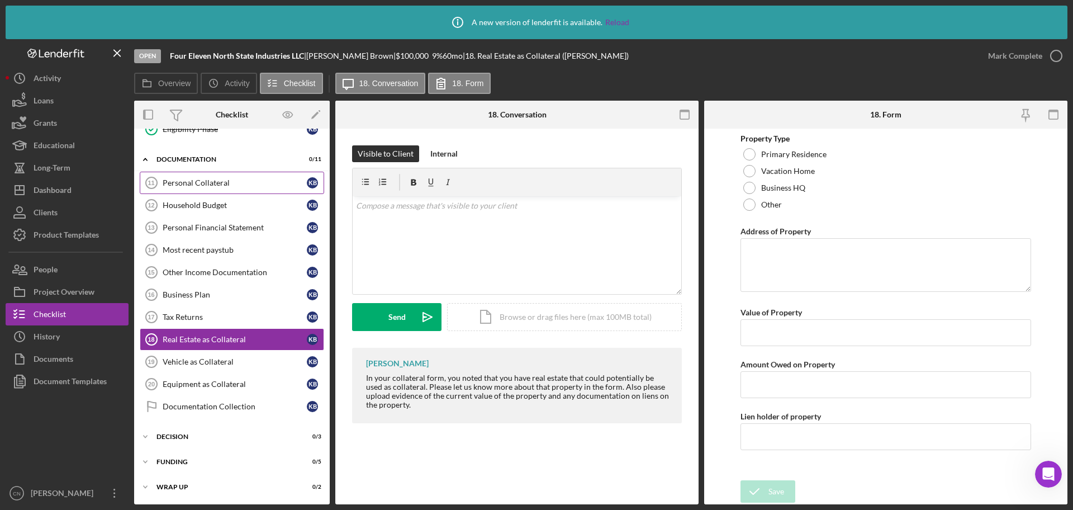
click at [168, 180] on div "Personal Collateral" at bounding box center [235, 182] width 144 height 9
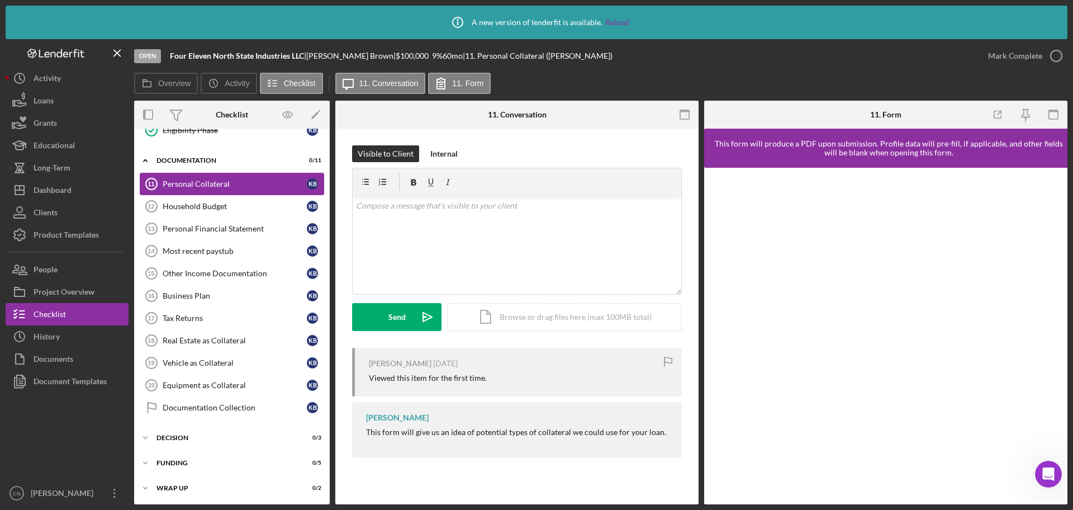
scroll to position [352, 0]
click at [193, 191] on link "Personal Collateral 11 Personal Collateral K B" at bounding box center [232, 183] width 184 height 22
click at [191, 202] on div "Household Budget" at bounding box center [235, 205] width 144 height 9
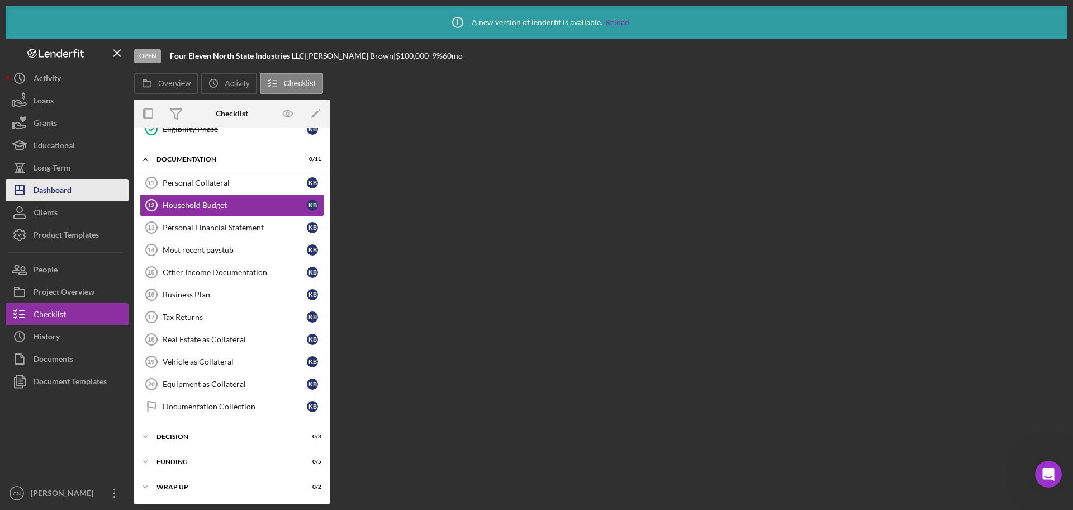
scroll to position [352, 0]
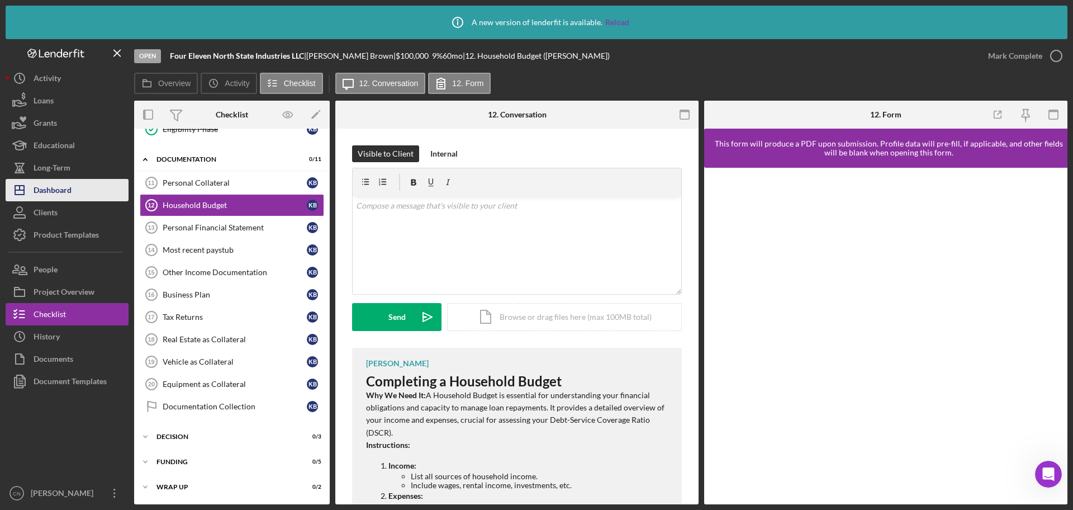
click at [58, 183] on div "Dashboard" at bounding box center [53, 191] width 38 height 25
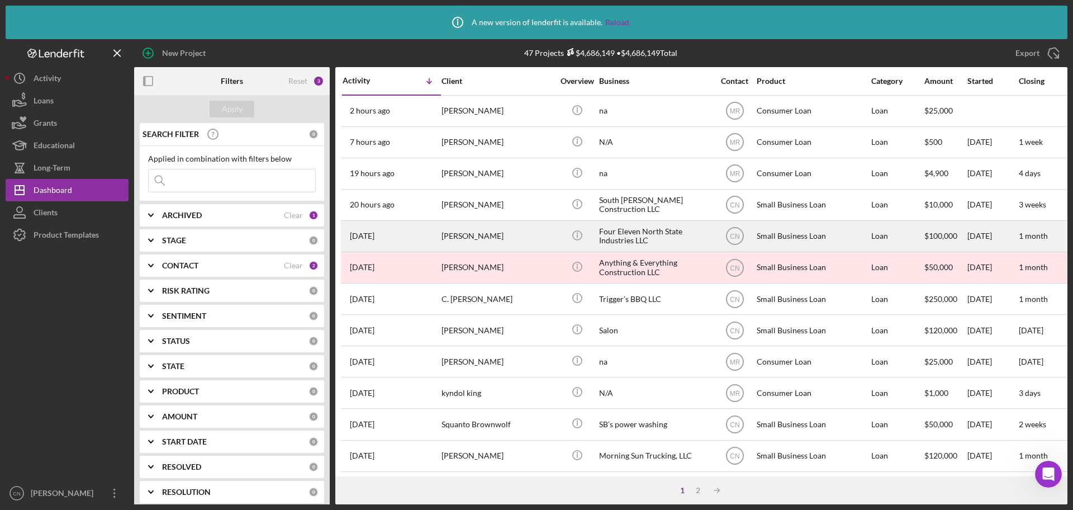
click at [470, 230] on div "[PERSON_NAME]" at bounding box center [498, 236] width 112 height 30
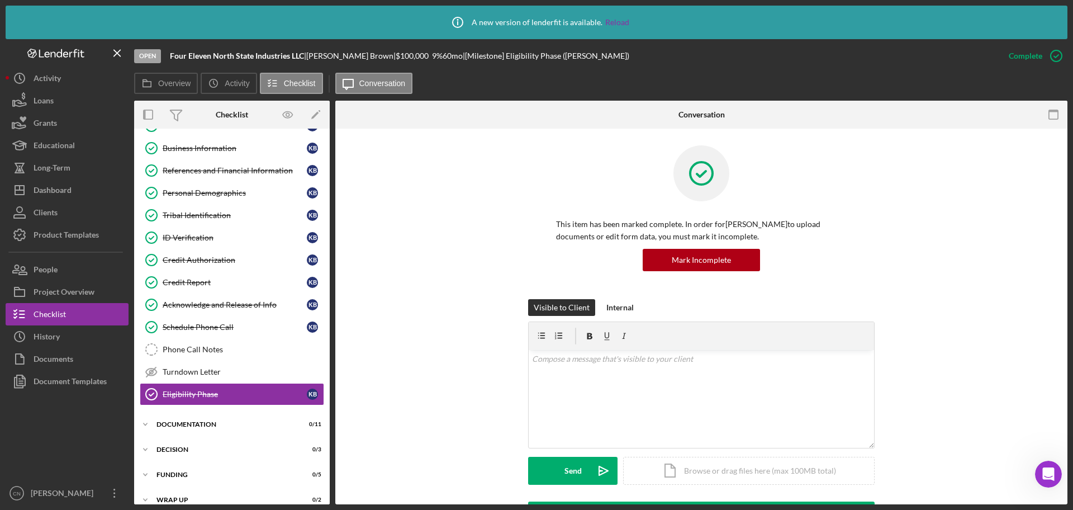
scroll to position [99, 0]
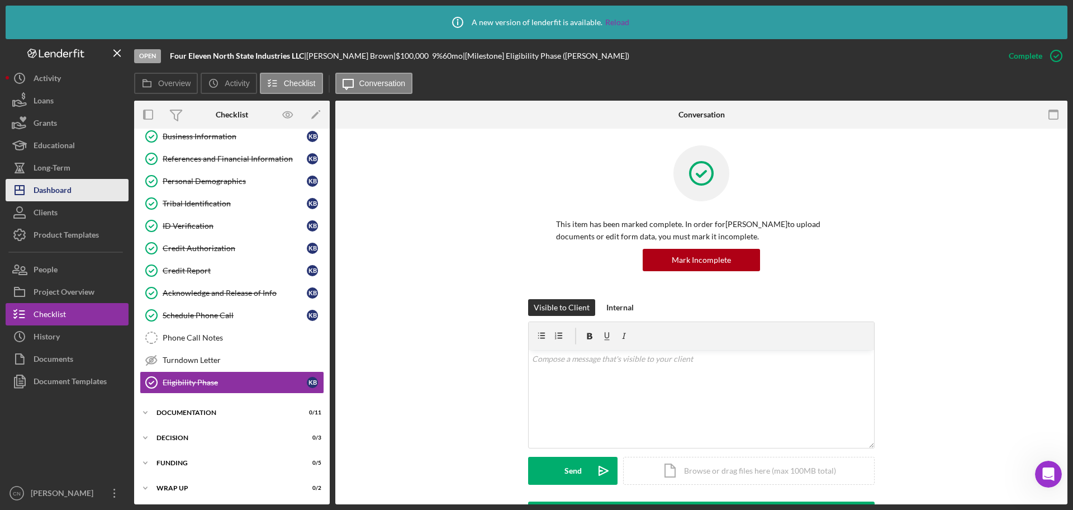
click at [46, 187] on div "Dashboard" at bounding box center [53, 191] width 38 height 25
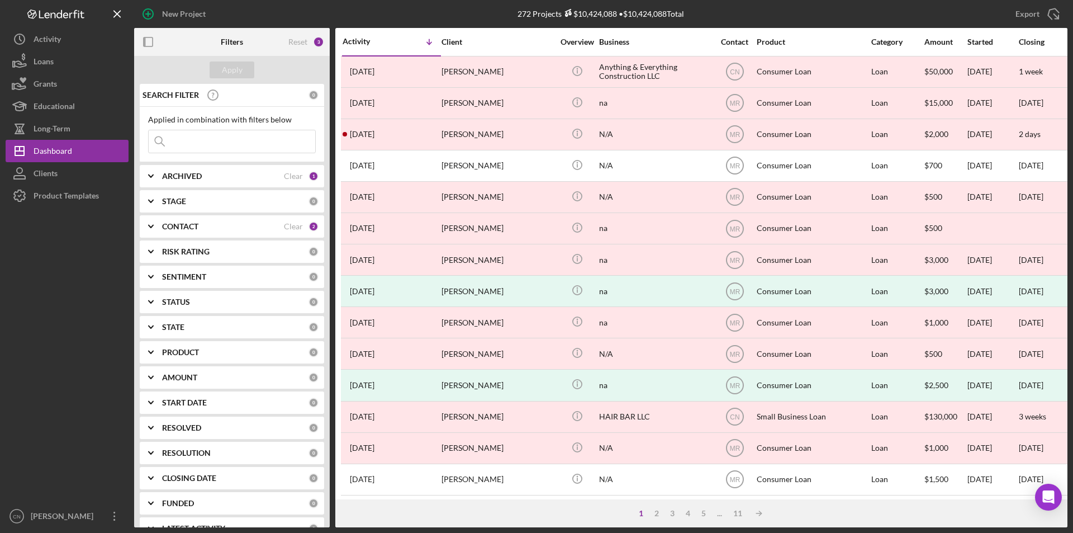
click at [200, 169] on div "ARCHIVED Clear 1" at bounding box center [240, 176] width 157 height 22
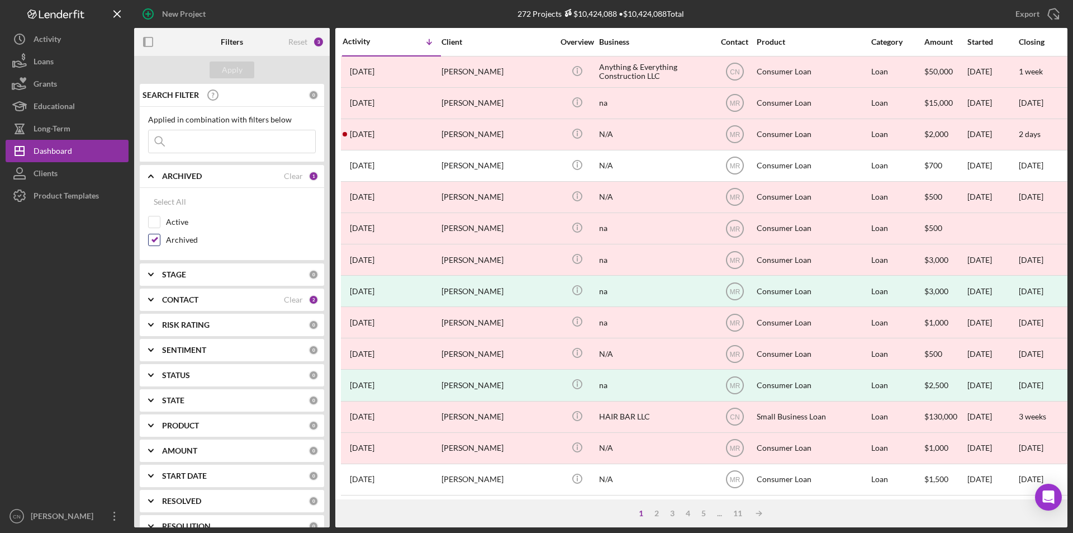
click at [153, 241] on input "Archived" at bounding box center [154, 239] width 11 height 11
checkbox input "false"
click at [153, 224] on input "Active" at bounding box center [154, 221] width 11 height 11
checkbox input "true"
click at [233, 70] on div "Apply" at bounding box center [232, 69] width 21 height 17
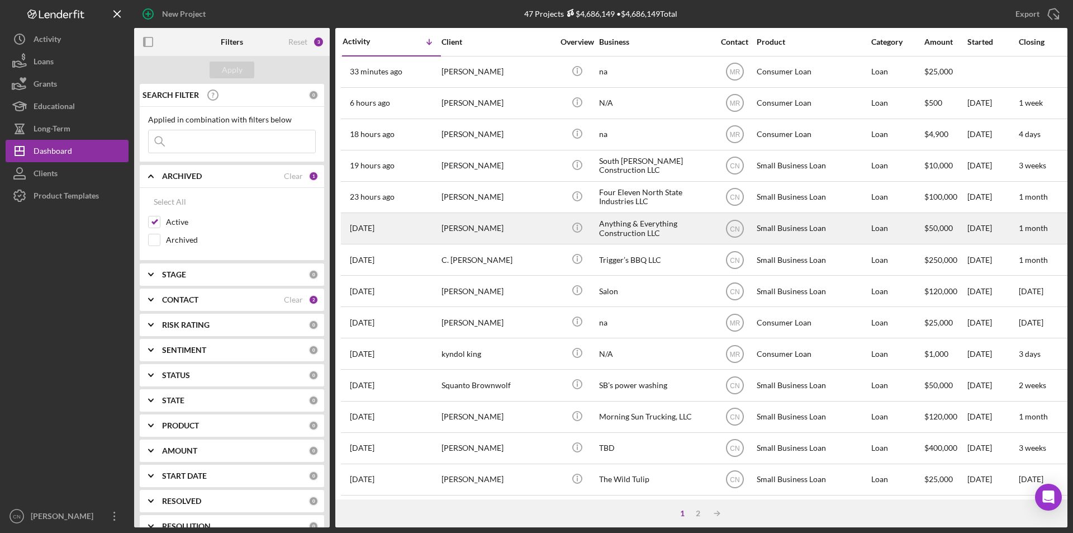
click at [475, 222] on div "[PERSON_NAME]" at bounding box center [498, 229] width 112 height 30
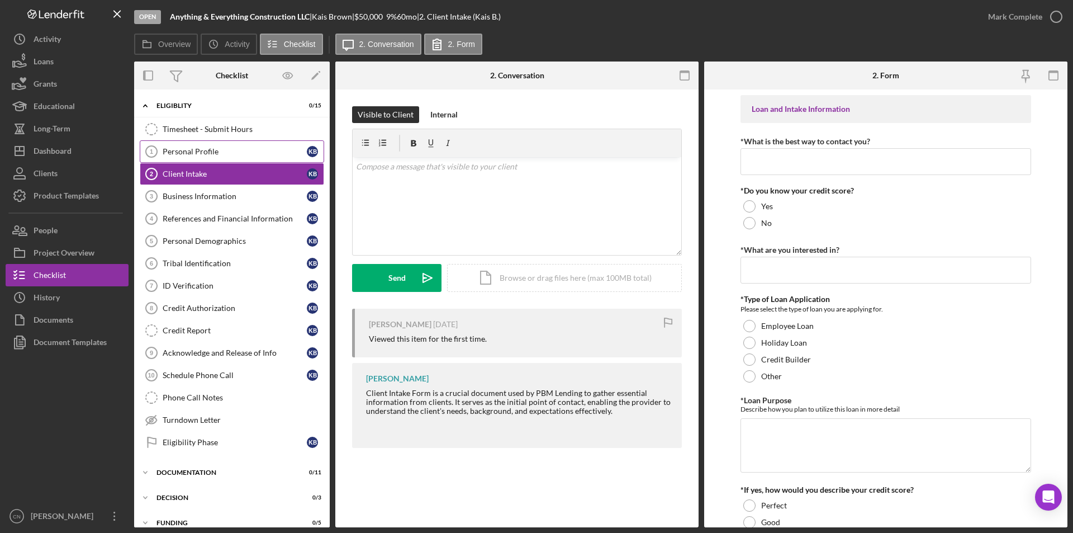
click at [198, 156] on div "Personal Profile" at bounding box center [235, 151] width 144 height 9
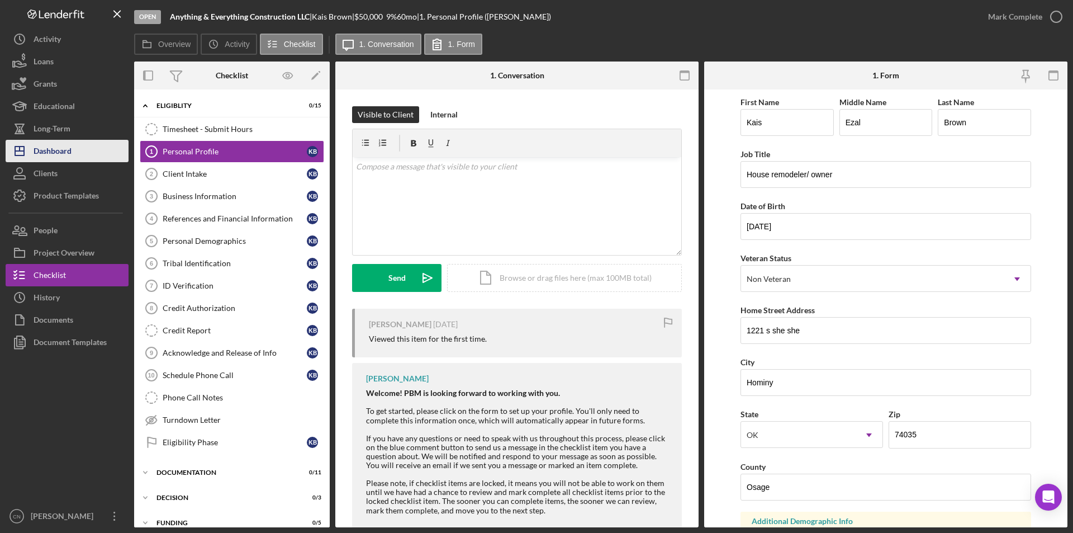
click at [56, 157] on div "Dashboard" at bounding box center [53, 152] width 38 height 25
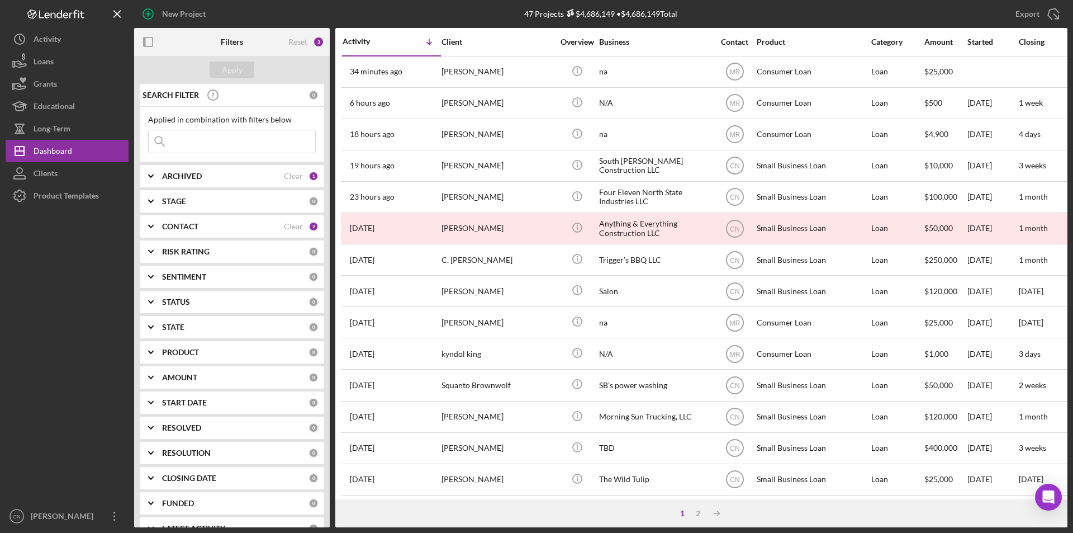
click at [206, 177] on div "ARCHIVED" at bounding box center [223, 176] width 122 height 9
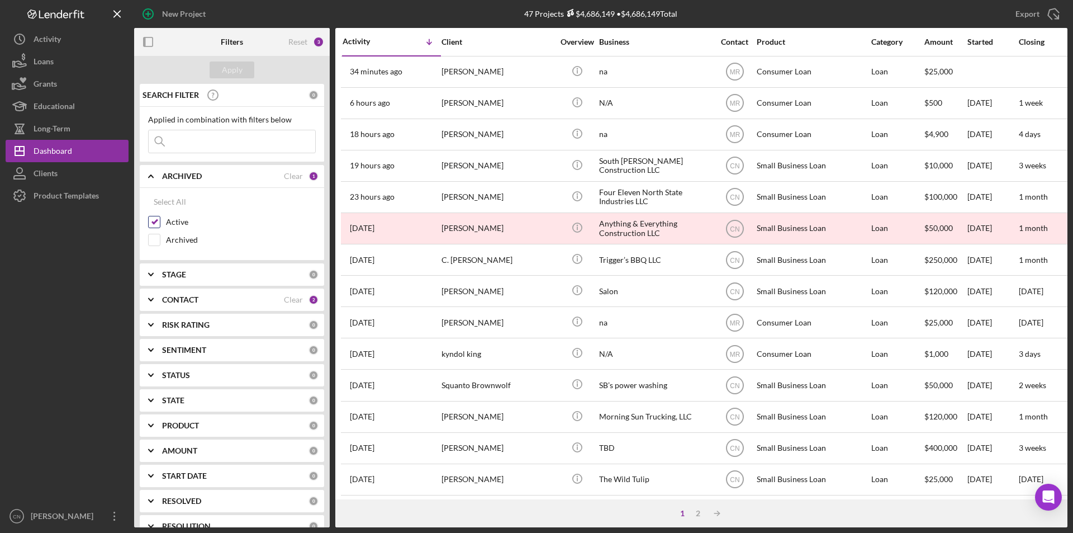
click at [155, 223] on input "Active" at bounding box center [154, 221] width 11 height 11
checkbox input "false"
click at [155, 241] on input "Archived" at bounding box center [154, 239] width 11 height 11
checkbox input "true"
click at [238, 70] on div "Apply" at bounding box center [232, 69] width 21 height 17
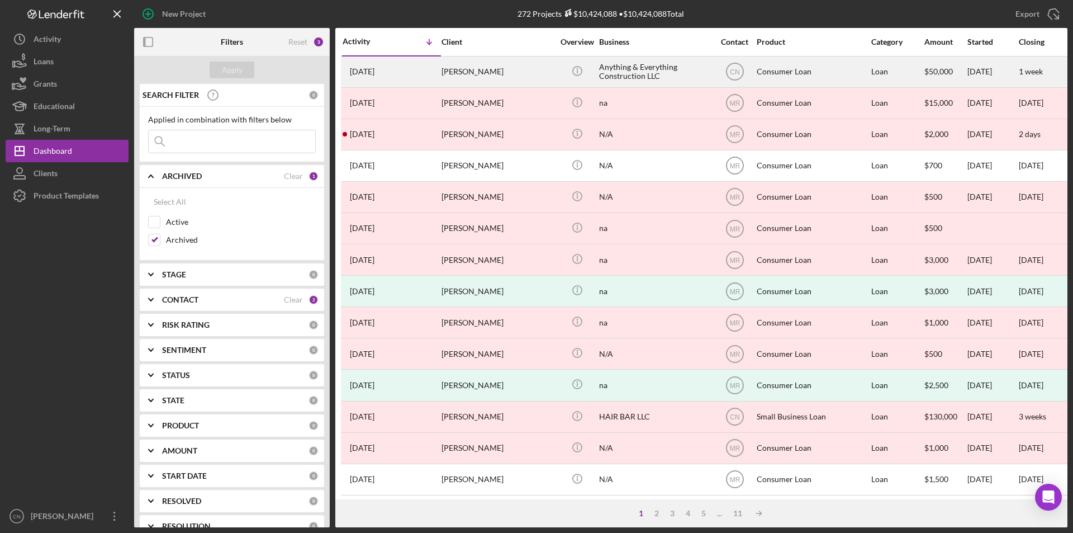
click at [467, 73] on div "[PERSON_NAME]" at bounding box center [498, 72] width 112 height 30
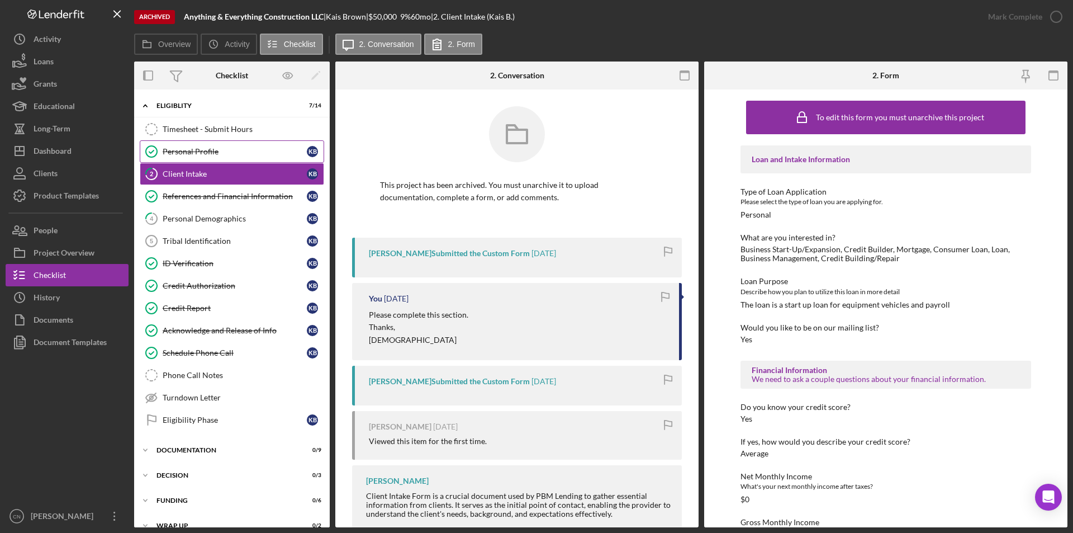
click at [179, 148] on div "Personal Profile" at bounding box center [235, 151] width 144 height 9
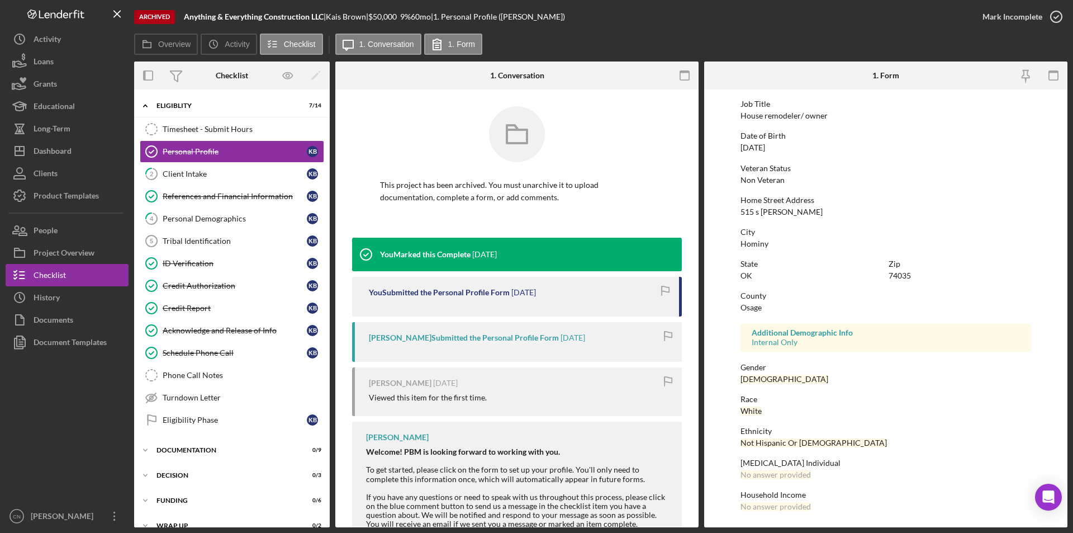
scroll to position [84, 0]
click at [190, 169] on div "Client Intake" at bounding box center [235, 173] width 144 height 9
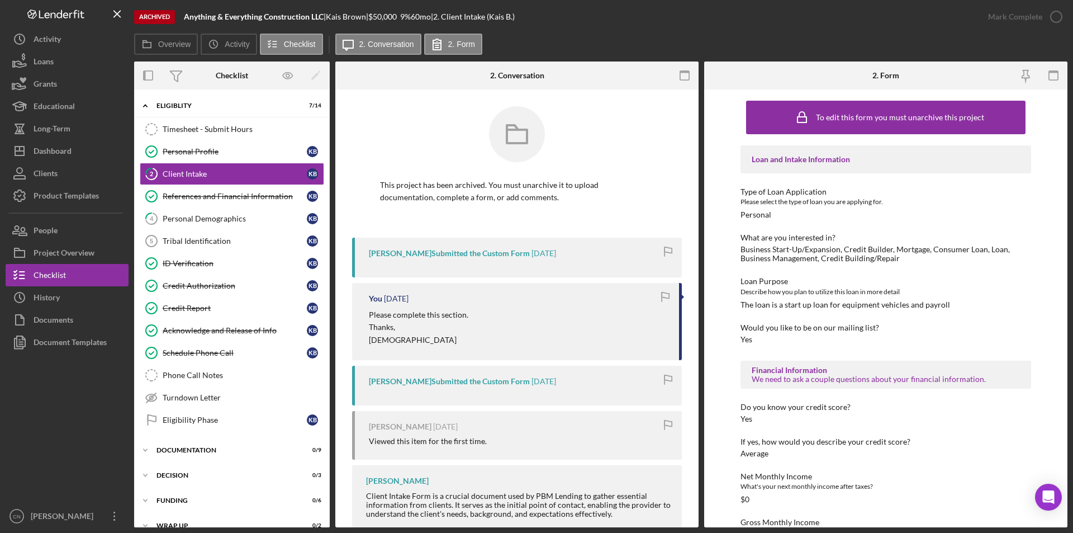
click at [1059, 18] on div "Archived Anything & Everything Construction LLC | Kais Brown | $50,000 9 % 60 m…" at bounding box center [536, 266] width 1073 height 533
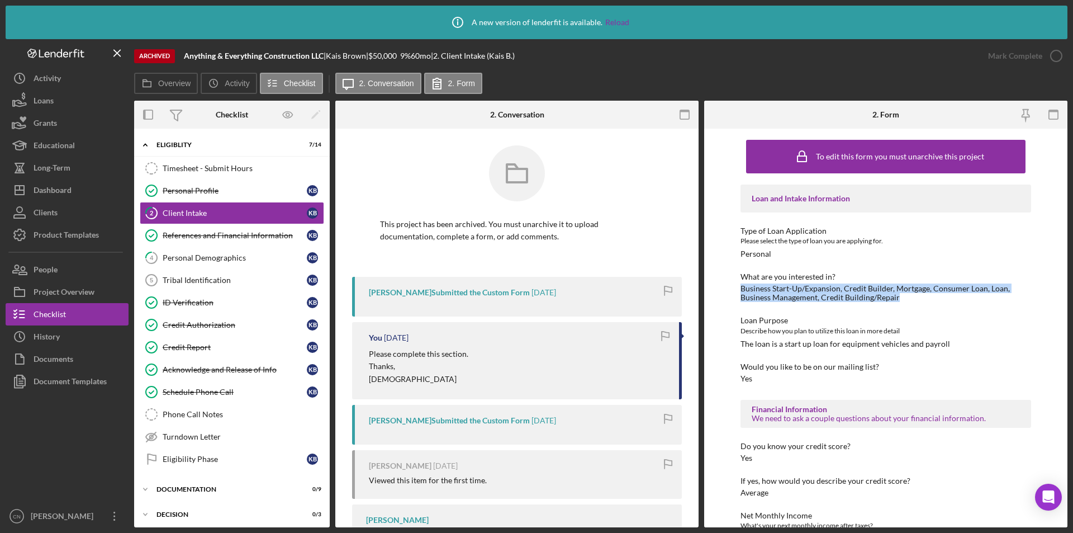
drag, startPoint x: 740, startPoint y: 287, endPoint x: 907, endPoint y: 297, distance: 167.4
click at [907, 297] on div "To edit this form you must unarchive this project Loan and Intake Information T…" at bounding box center [885, 328] width 363 height 399
copy div "Business Start-Up/Expansion, Credit Builder, Mortgage, Consumer Loan, Loan, Bus…"
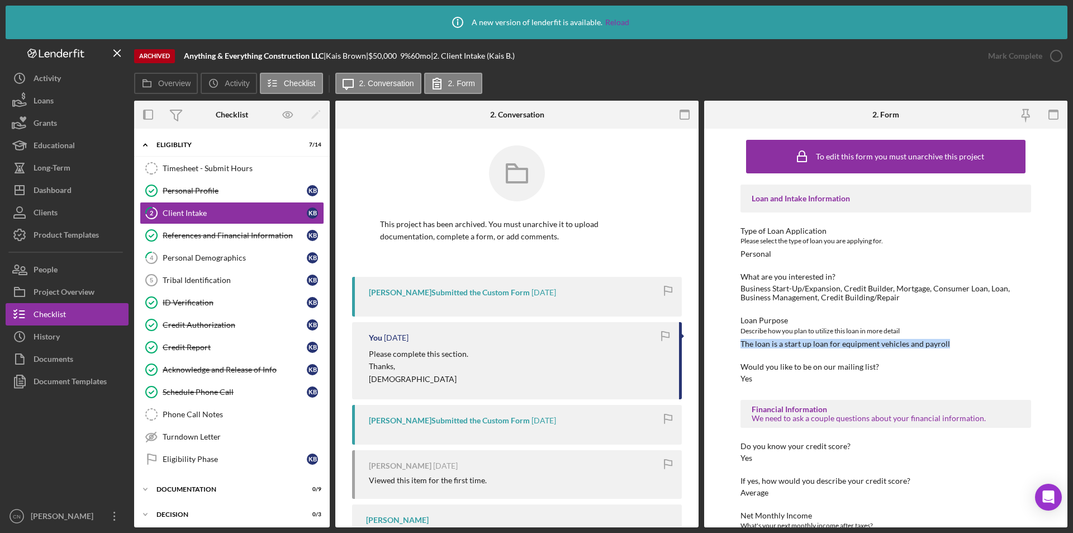
drag, startPoint x: 741, startPoint y: 343, endPoint x: 983, endPoint y: 347, distance: 242.1
click at [983, 347] on div "Loan Purpose Describe how you plan to utilize this loan in more detail The loan…" at bounding box center [886, 332] width 291 height 32
copy div "The loan is a start up loan for equipment vehicles and payroll"
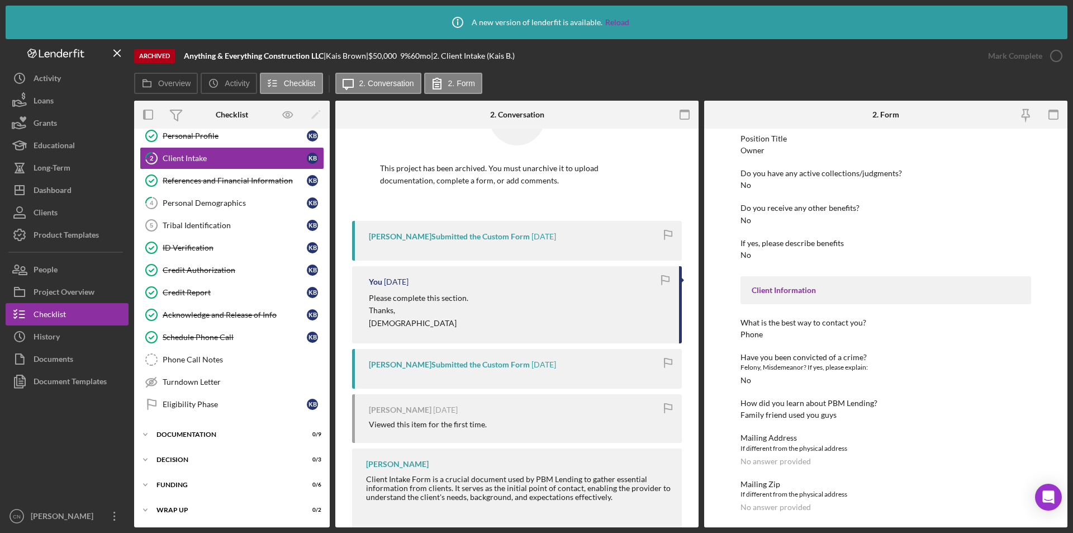
scroll to position [781, 0]
click at [63, 290] on div "Project Overview" at bounding box center [64, 293] width 61 height 25
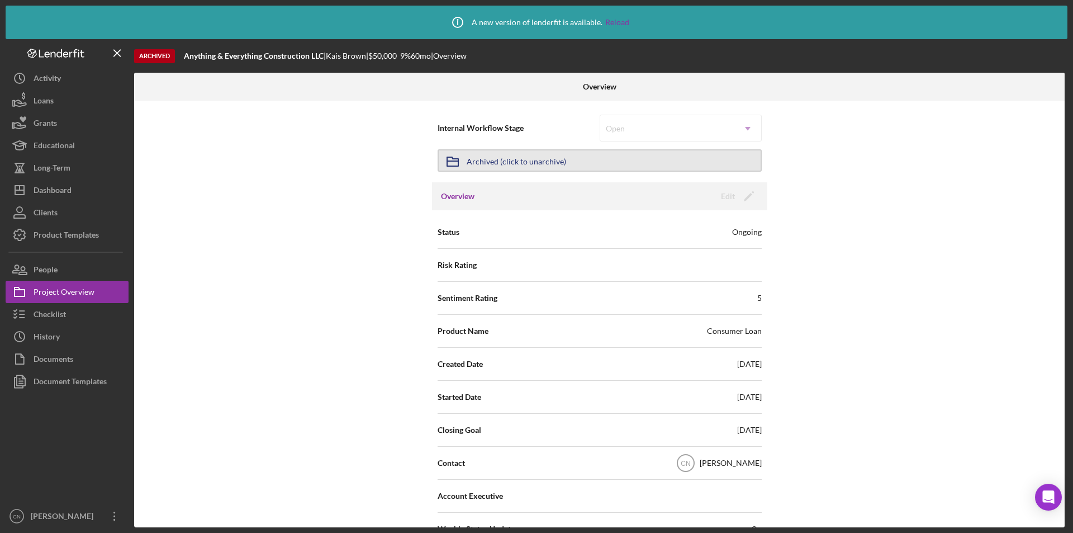
click at [552, 158] on div "Archived (click to unarchive)" at bounding box center [517, 160] width 100 height 20
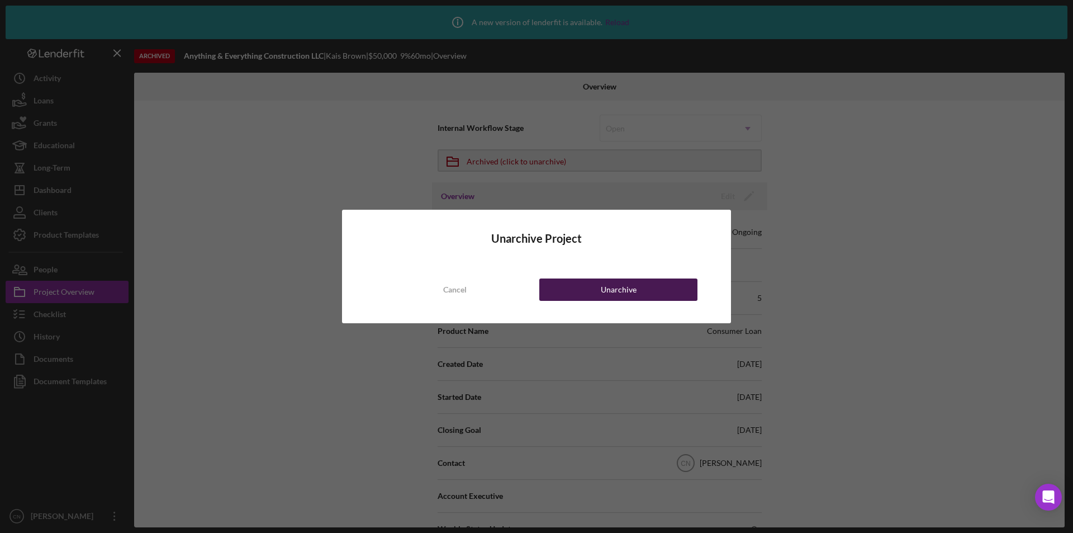
click at [634, 290] on div "Unarchive" at bounding box center [619, 289] width 36 height 22
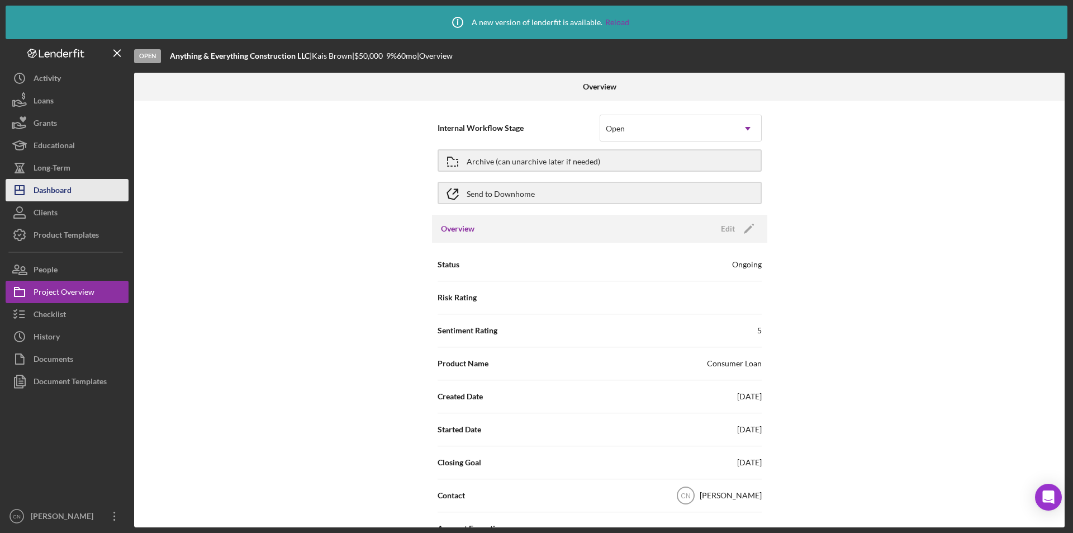
click at [66, 188] on div "Dashboard" at bounding box center [53, 191] width 38 height 25
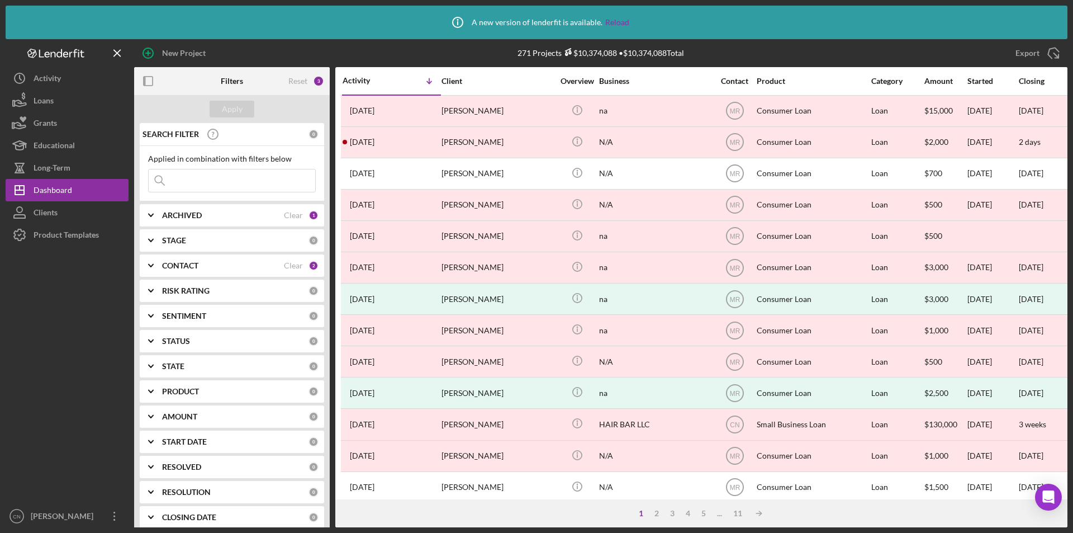
click at [216, 215] on div "ARCHIVED" at bounding box center [223, 215] width 122 height 9
click at [155, 257] on input "Active" at bounding box center [154, 260] width 11 height 11
checkbox input "true"
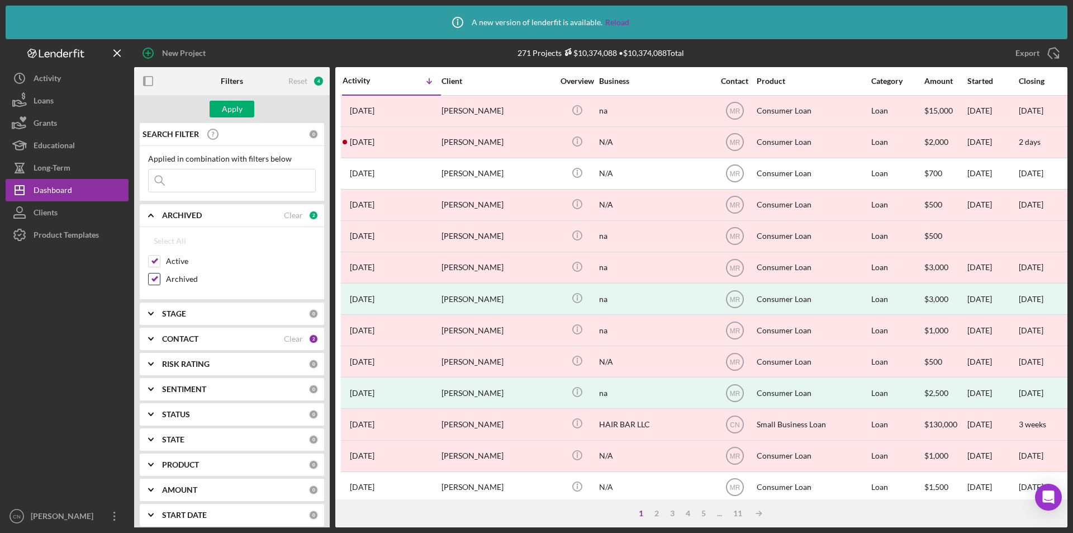
click at [157, 276] on input "Archived" at bounding box center [154, 278] width 11 height 11
checkbox input "false"
click at [245, 111] on button "Apply" at bounding box center [232, 109] width 45 height 17
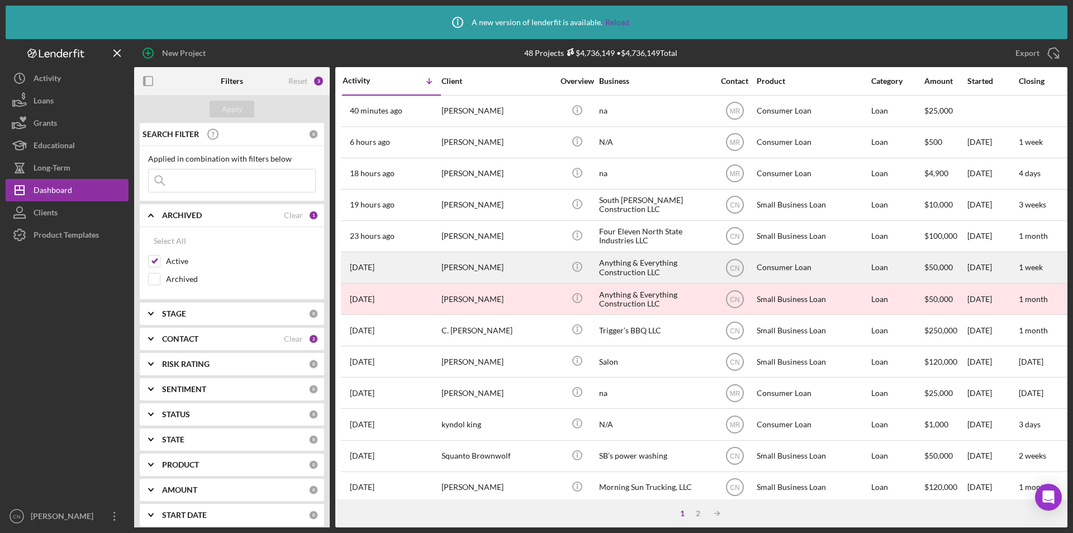
click at [619, 259] on div "Anything & Everything Construction LLC" at bounding box center [655, 268] width 112 height 30
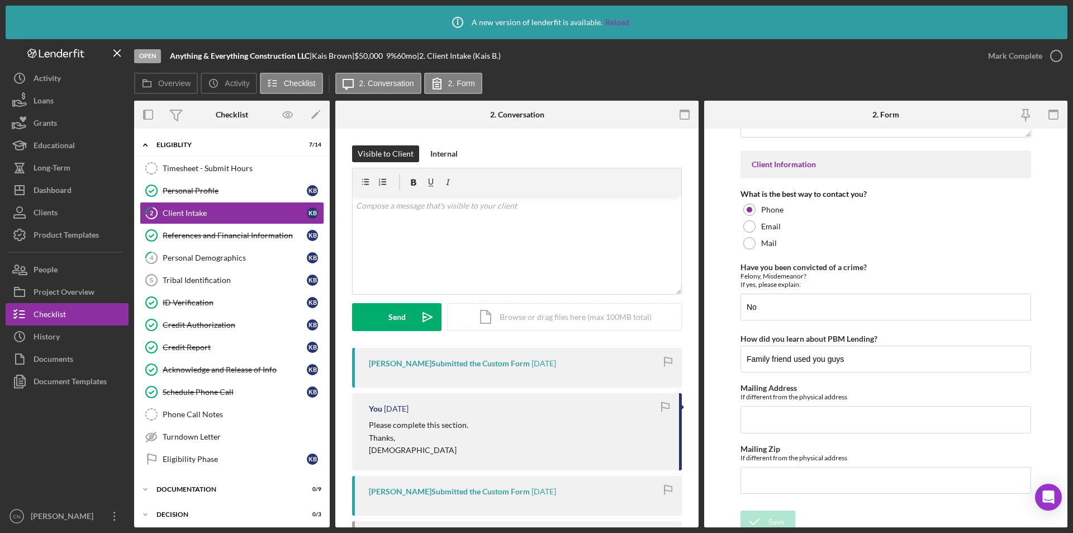
scroll to position [1580, 0]
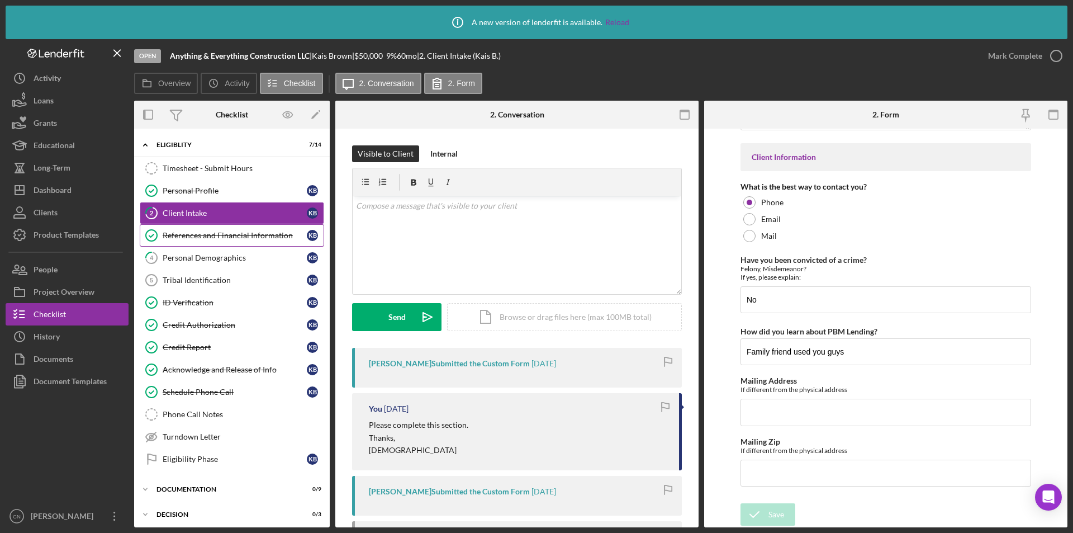
click at [214, 235] on div "References and Financial Information" at bounding box center [235, 235] width 144 height 9
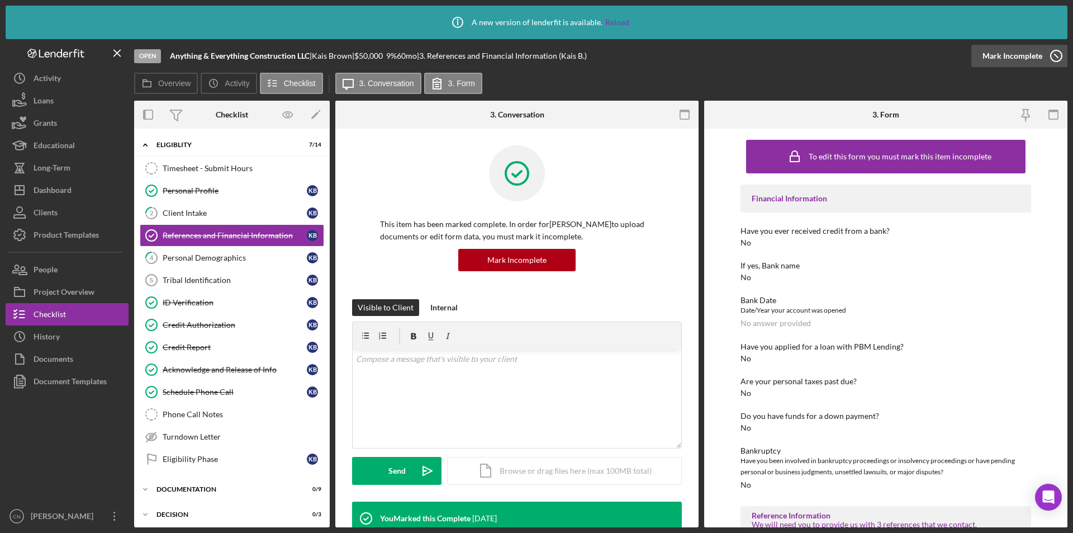
click at [1060, 53] on icon "button" at bounding box center [1057, 56] width 28 height 28
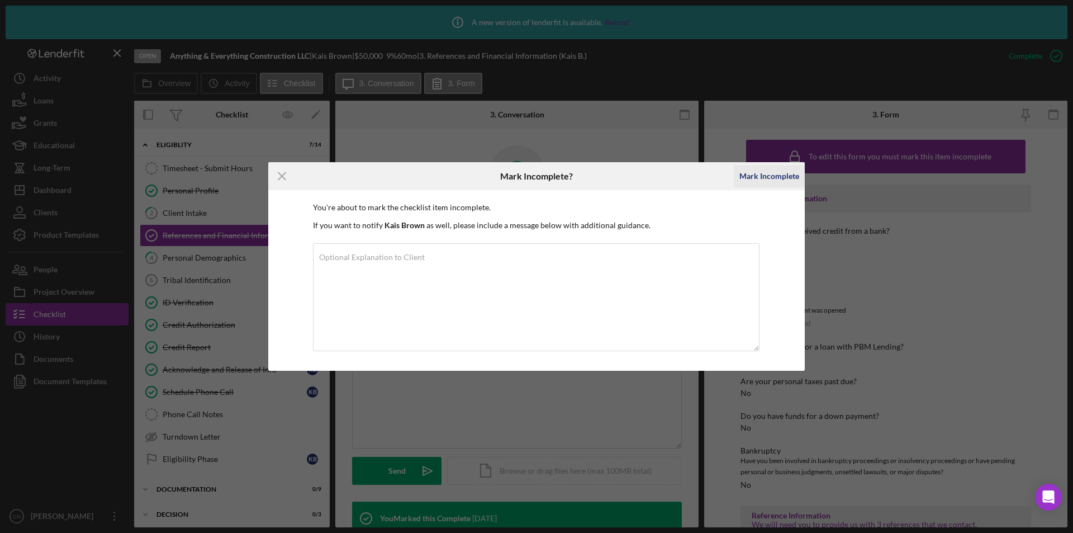
click at [784, 176] on div "Mark Incomplete" at bounding box center [770, 176] width 60 height 22
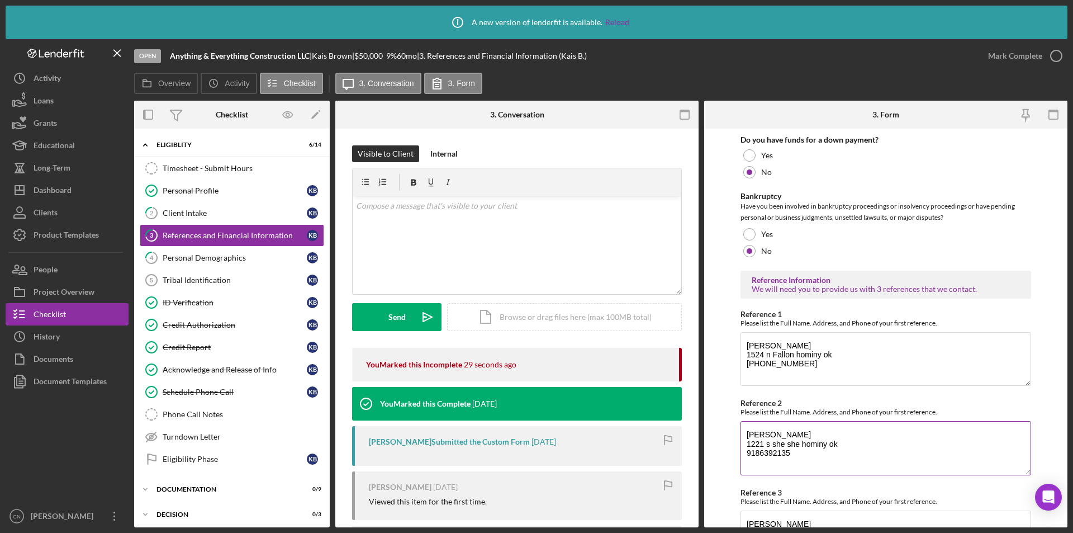
scroll to position [335, 0]
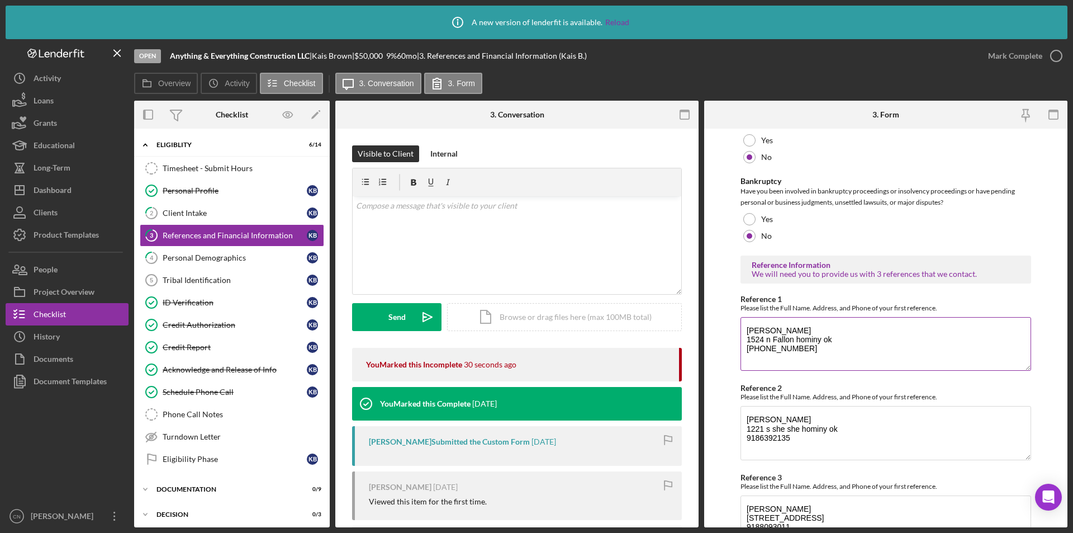
drag, startPoint x: 745, startPoint y: 331, endPoint x: 850, endPoint y: 353, distance: 107.4
click at [850, 353] on textarea "[PERSON_NAME] 1524 n Fallon hominy ok [PHONE_NUMBER]" at bounding box center [886, 344] width 291 height 54
drag, startPoint x: 746, startPoint y: 421, endPoint x: 861, endPoint y: 444, distance: 116.9
click at [861, 444] on textarea "[PERSON_NAME] 1221 s she she hominy ok 9186392135" at bounding box center [886, 433] width 291 height 54
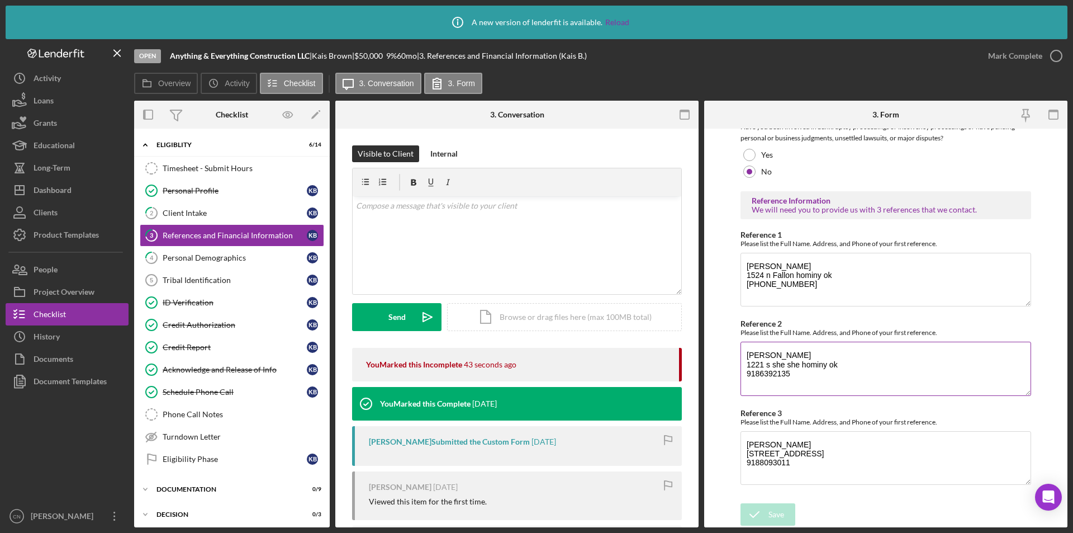
scroll to position [400, 0]
drag, startPoint x: 745, startPoint y: 444, endPoint x: 866, endPoint y: 462, distance: 122.7
click at [866, 462] on textarea "[PERSON_NAME] [STREET_ADDRESS] 9188093011" at bounding box center [886, 457] width 291 height 54
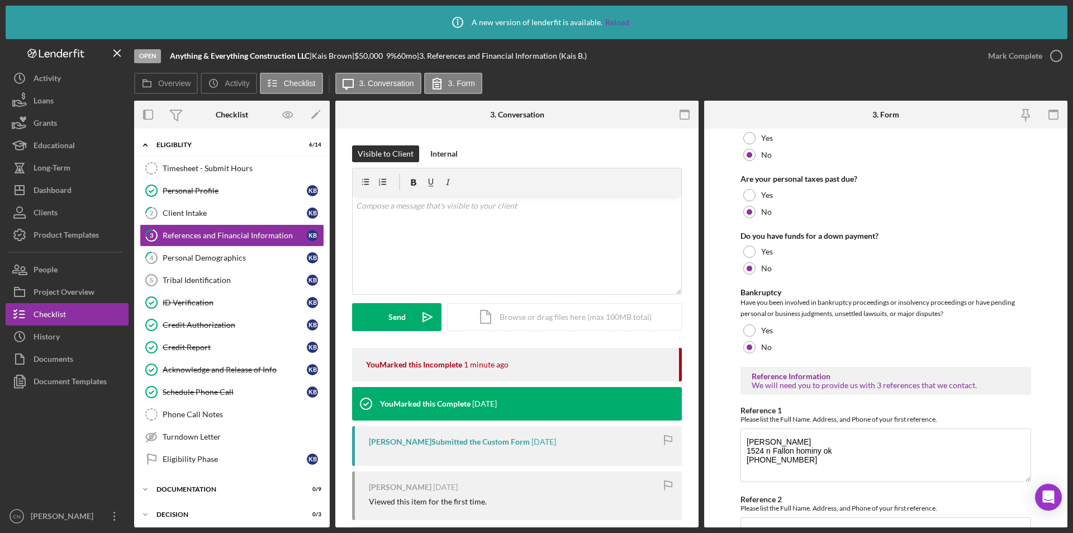
scroll to position [121, 0]
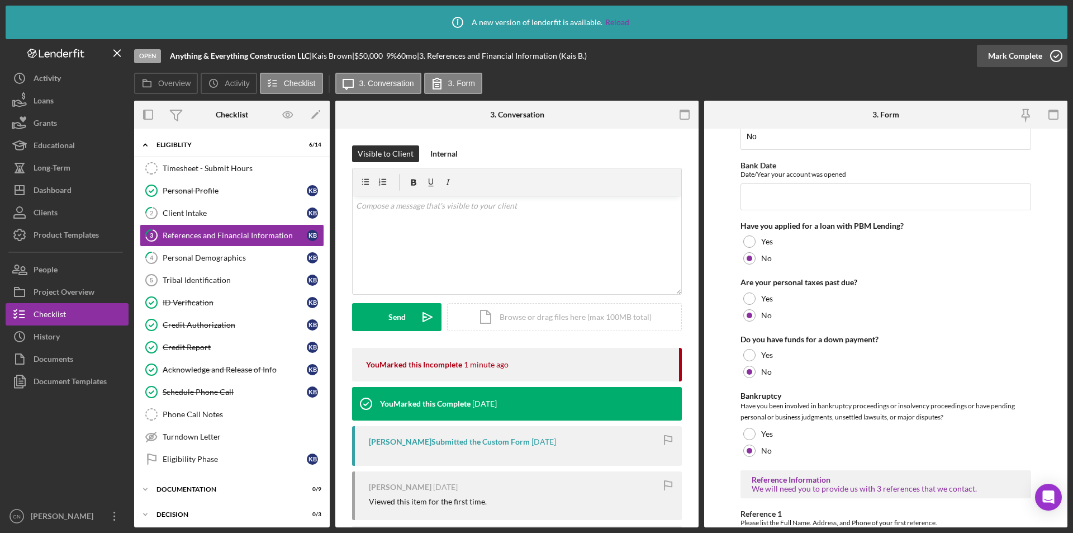
drag, startPoint x: 1051, startPoint y: 58, endPoint x: 1039, endPoint y: 63, distance: 13.5
click at [1051, 58] on icon "button" at bounding box center [1057, 56] width 28 height 28
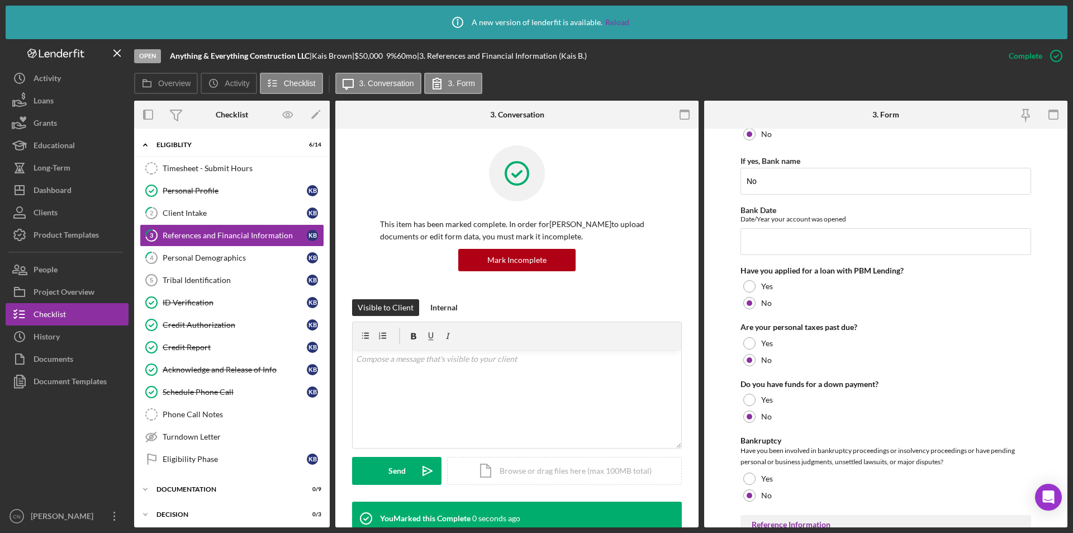
scroll to position [165, 0]
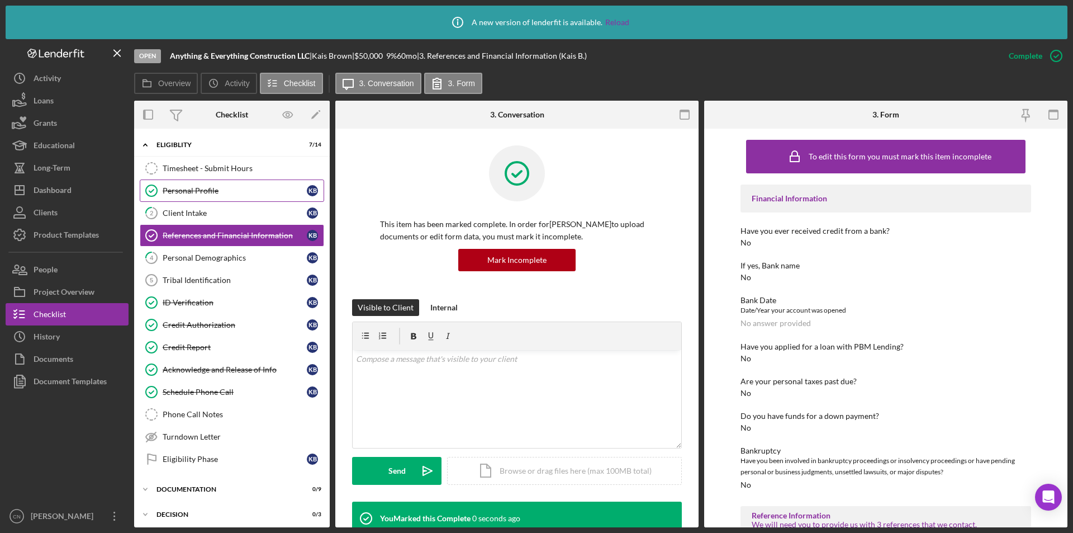
click at [200, 186] on div "Personal Profile" at bounding box center [235, 190] width 144 height 9
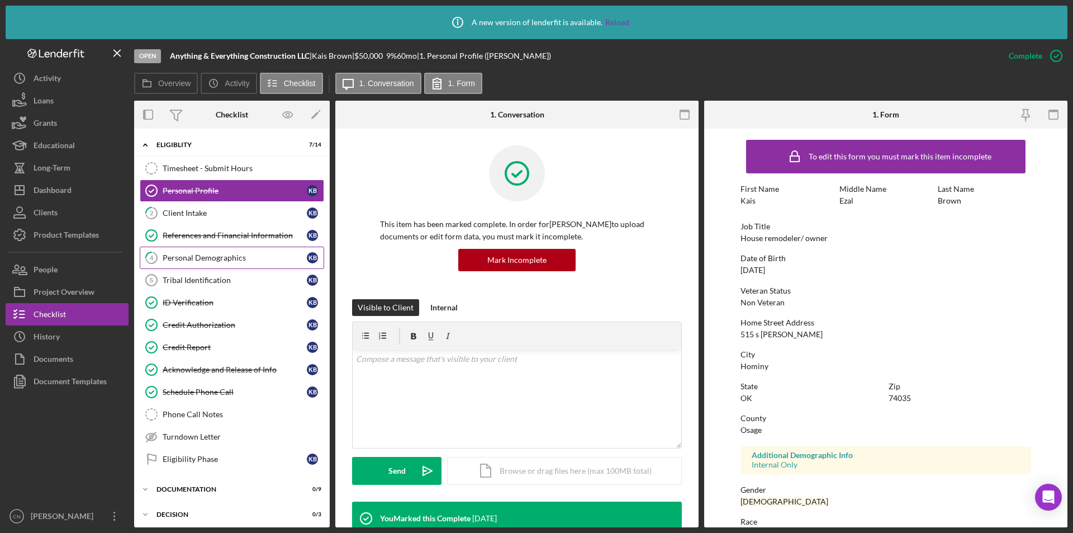
click at [180, 255] on div "Personal Demographics" at bounding box center [235, 257] width 144 height 9
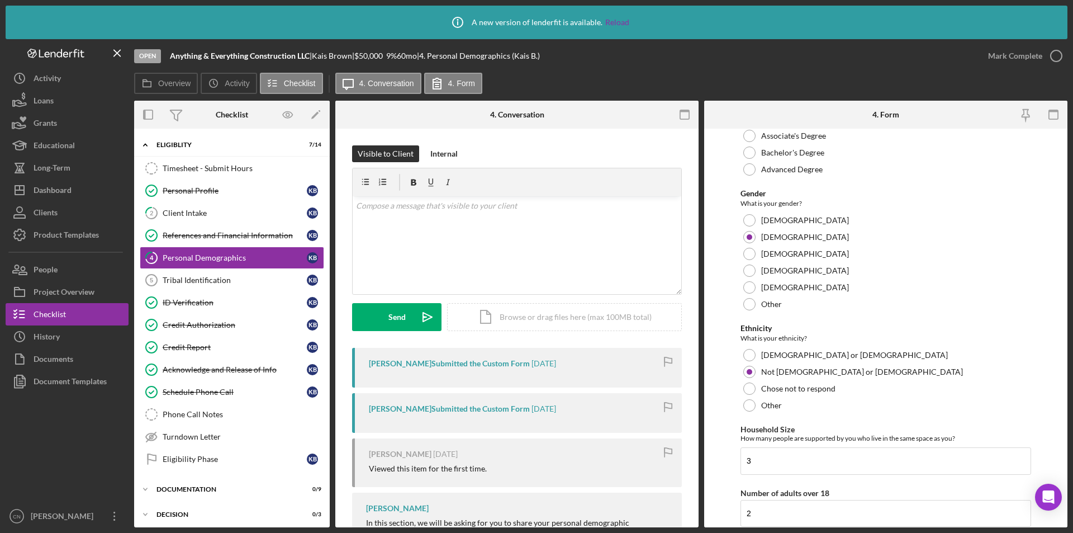
scroll to position [391, 0]
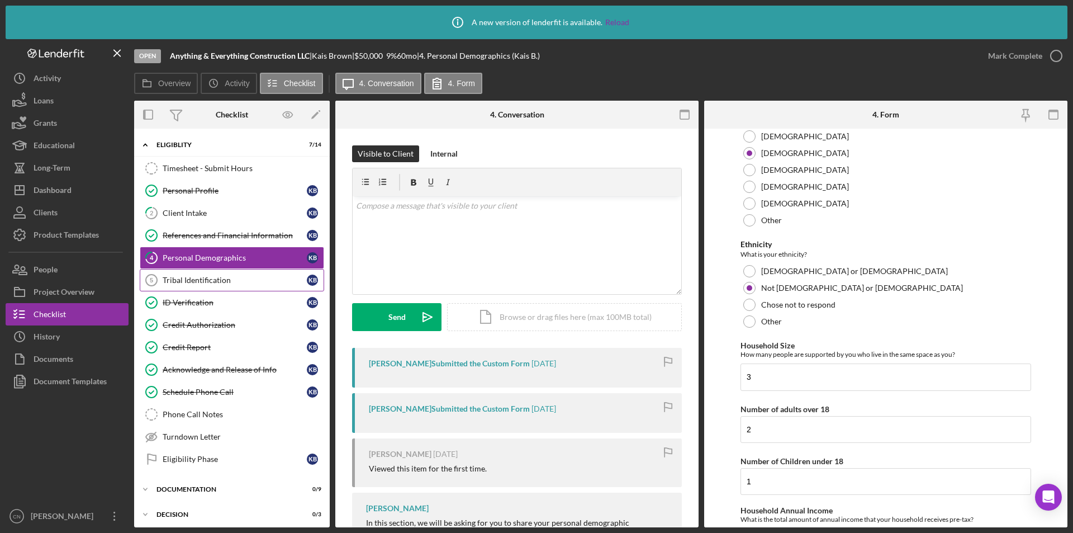
click at [209, 281] on div "Tribal Identification" at bounding box center [235, 280] width 144 height 9
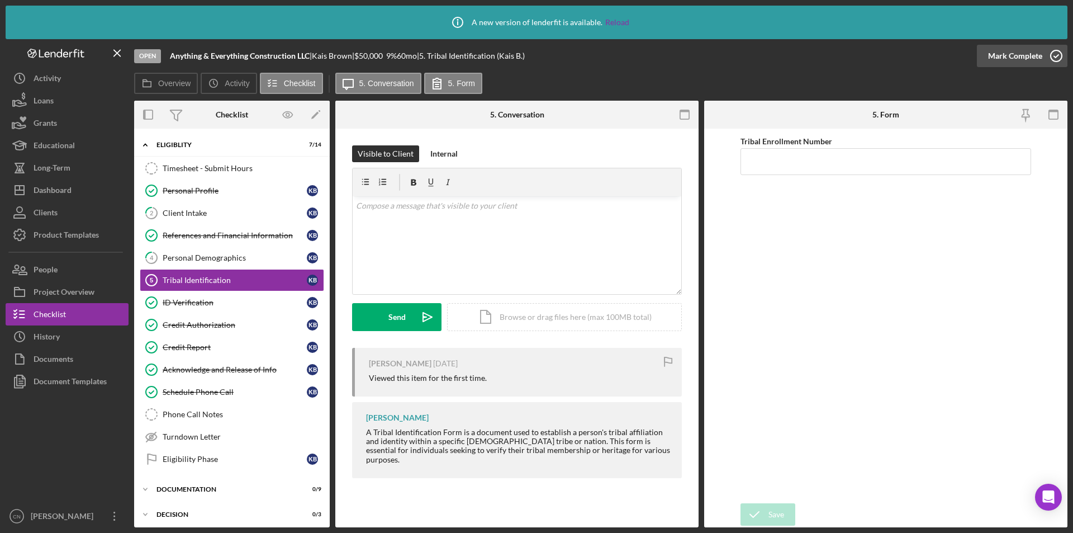
click at [1051, 54] on icon "button" at bounding box center [1057, 56] width 28 height 28
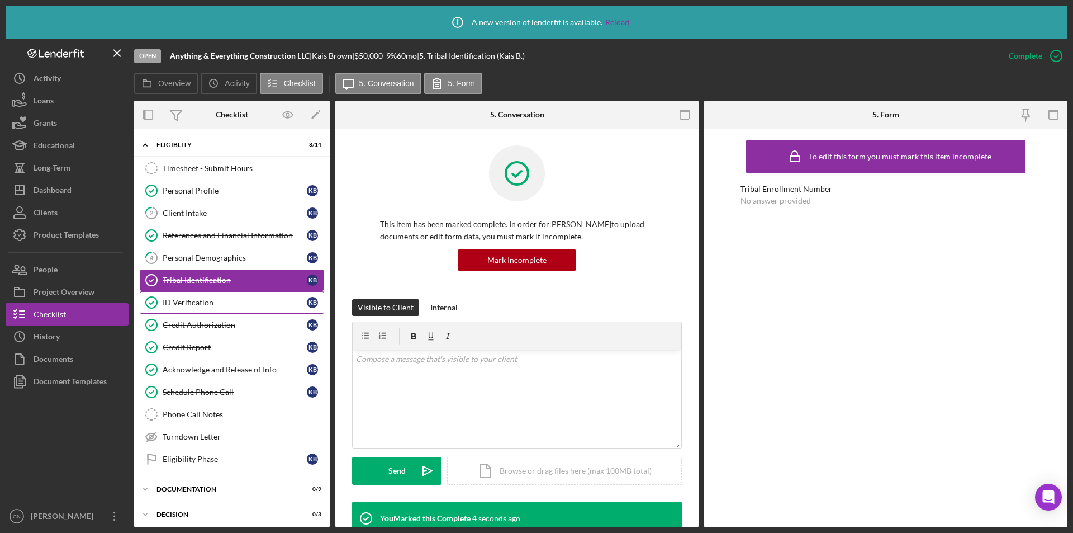
drag, startPoint x: 192, startPoint y: 301, endPoint x: 222, endPoint y: 303, distance: 29.7
click at [192, 301] on div "ID Verification" at bounding box center [235, 302] width 144 height 9
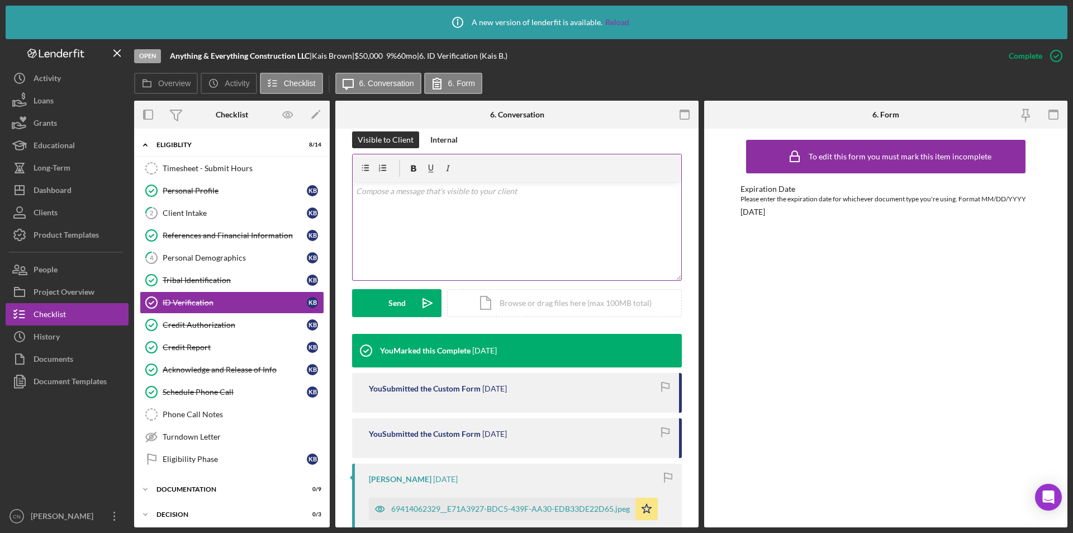
scroll to position [335, 0]
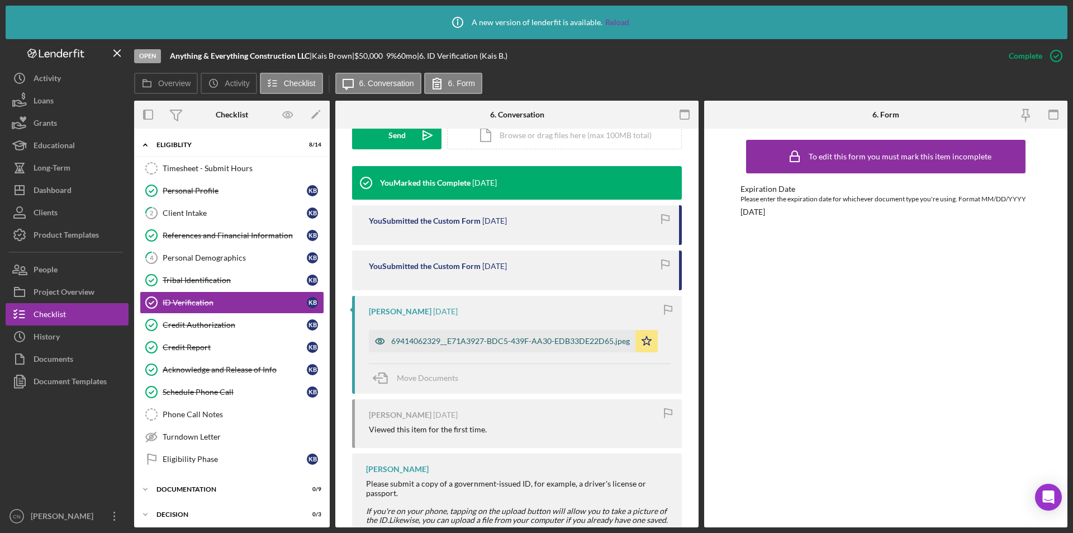
click at [484, 338] on div "69414062329__E71A3927-BDC5-439F-AA30-EDB33DE22D65.jpeg" at bounding box center [510, 341] width 239 height 9
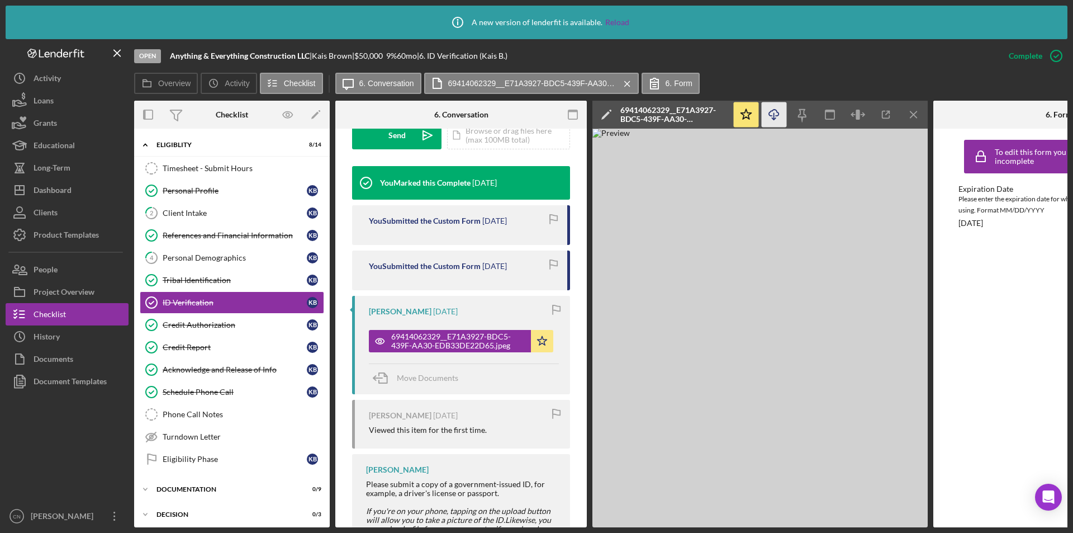
click at [775, 112] on icon "Icon/Download" at bounding box center [774, 114] width 25 height 25
click at [886, 113] on icon "button" at bounding box center [886, 114] width 25 height 25
click at [200, 323] on div "Credit Authorization" at bounding box center [235, 324] width 144 height 9
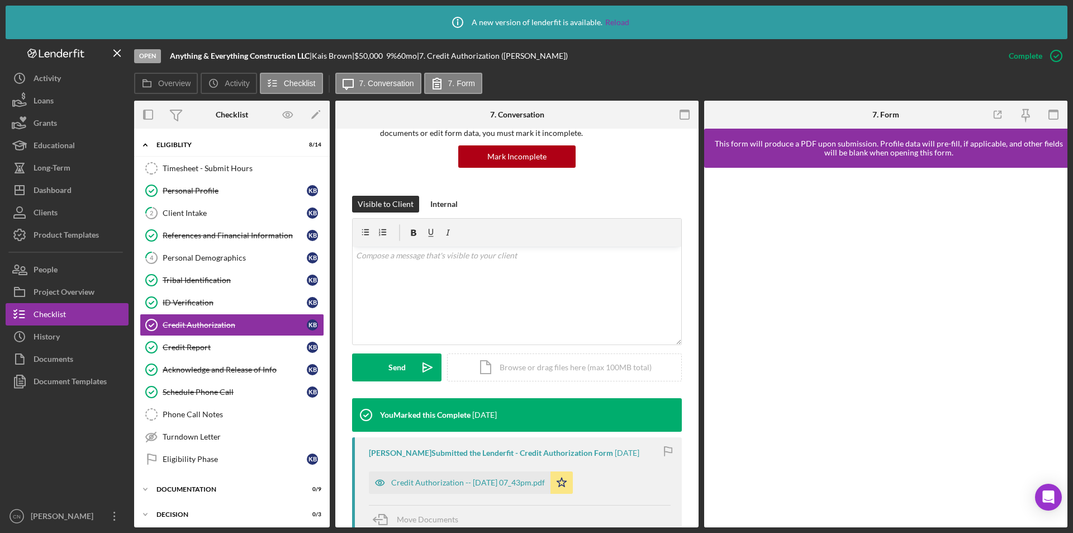
scroll to position [224, 0]
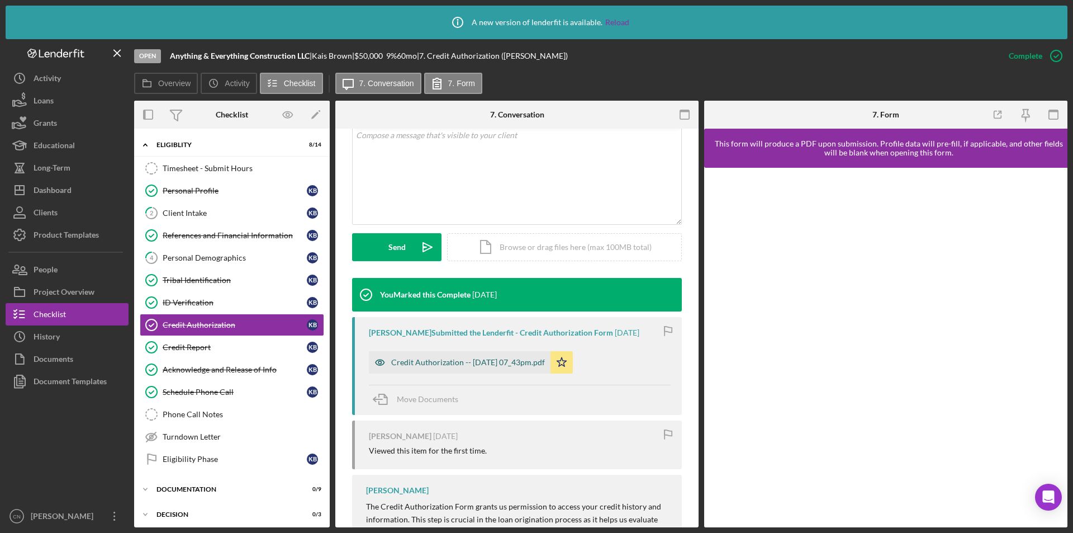
click at [478, 358] on div "Credit Authorization -- [DATE] 07_43pm.pdf" at bounding box center [468, 362] width 154 height 9
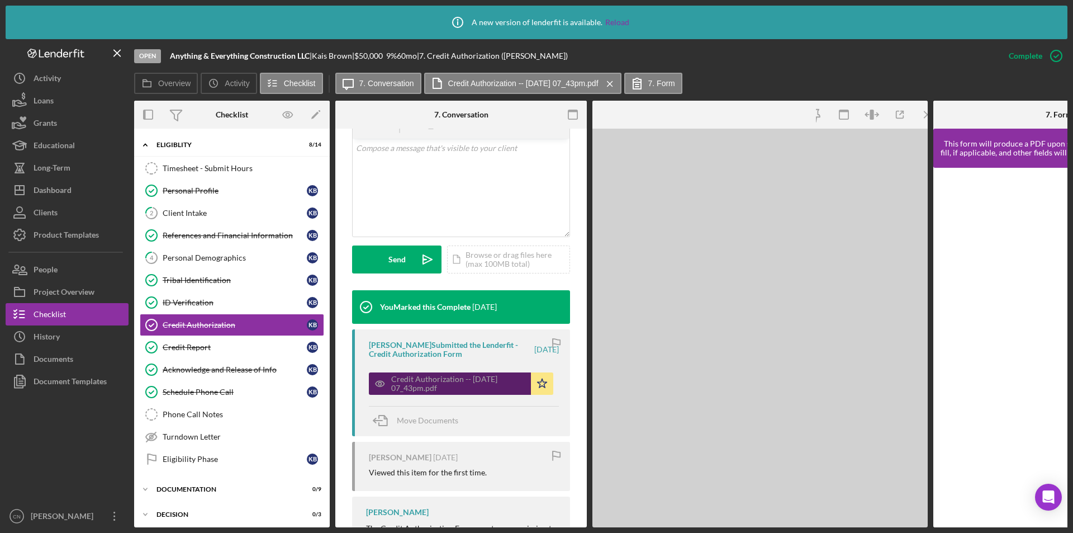
scroll to position [236, 0]
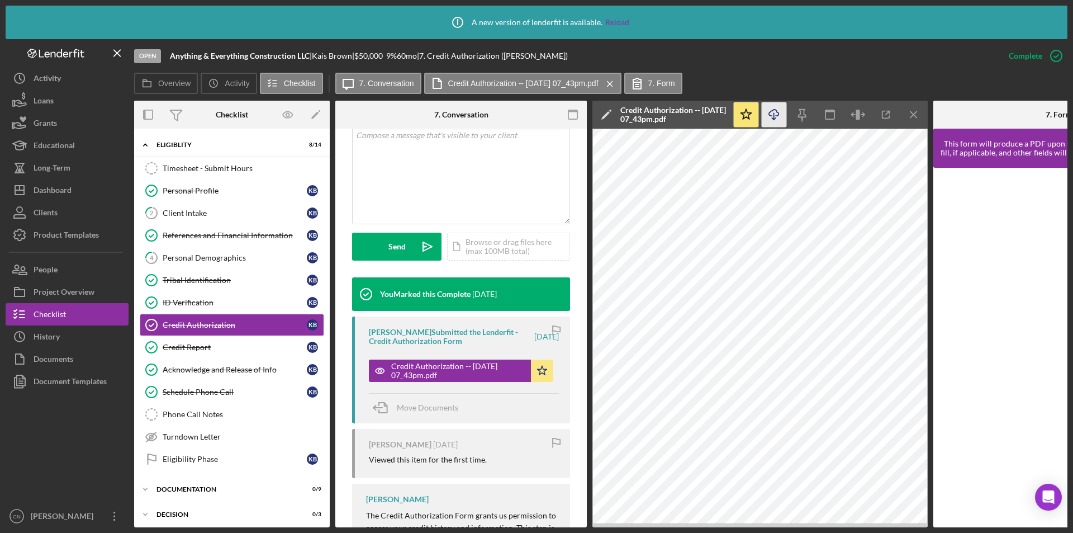
click at [775, 116] on icon "Icon/Download" at bounding box center [774, 114] width 25 height 25
click at [187, 352] on div "Credit Report" at bounding box center [235, 347] width 144 height 9
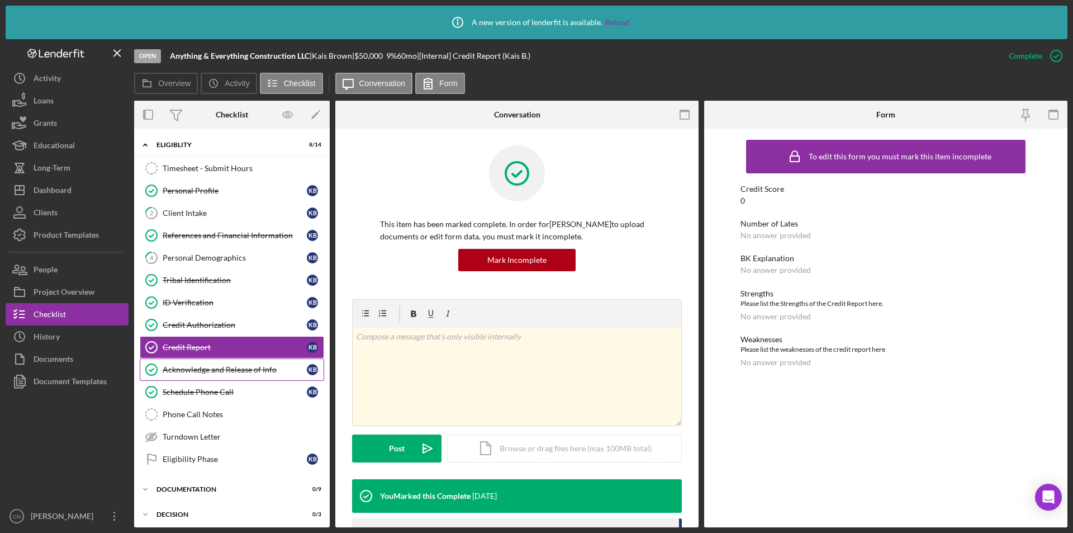
click at [201, 373] on div "Acknowledge and Release of Info" at bounding box center [235, 369] width 144 height 9
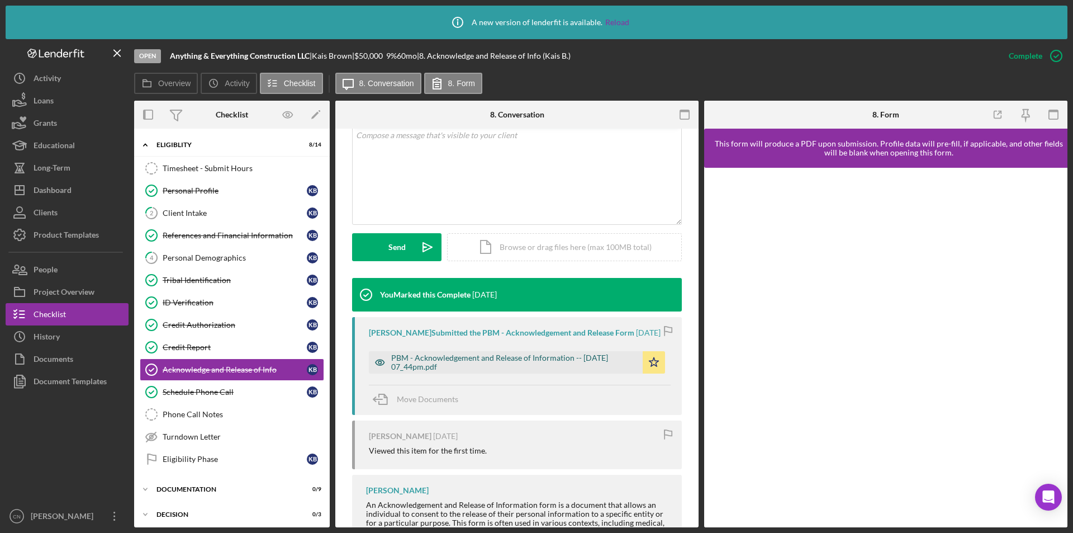
click at [480, 356] on div "PBM - Acknowledgement and Release of Information -- [DATE] 07_44pm.pdf" at bounding box center [514, 362] width 246 height 18
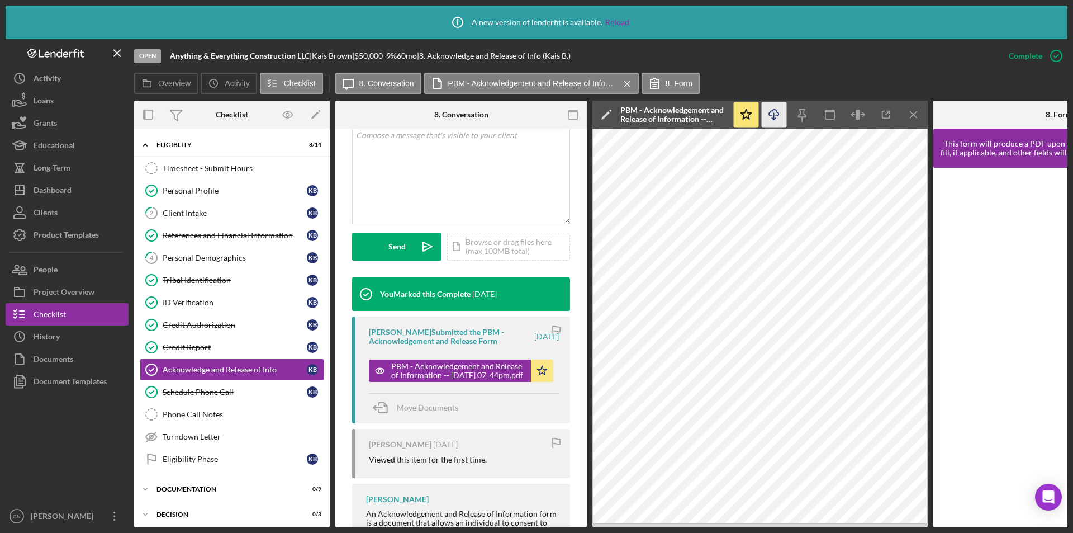
click at [774, 108] on icon "Icon/Download" at bounding box center [774, 114] width 25 height 25
click at [216, 394] on div "Schedule Phone Call" at bounding box center [235, 391] width 144 height 9
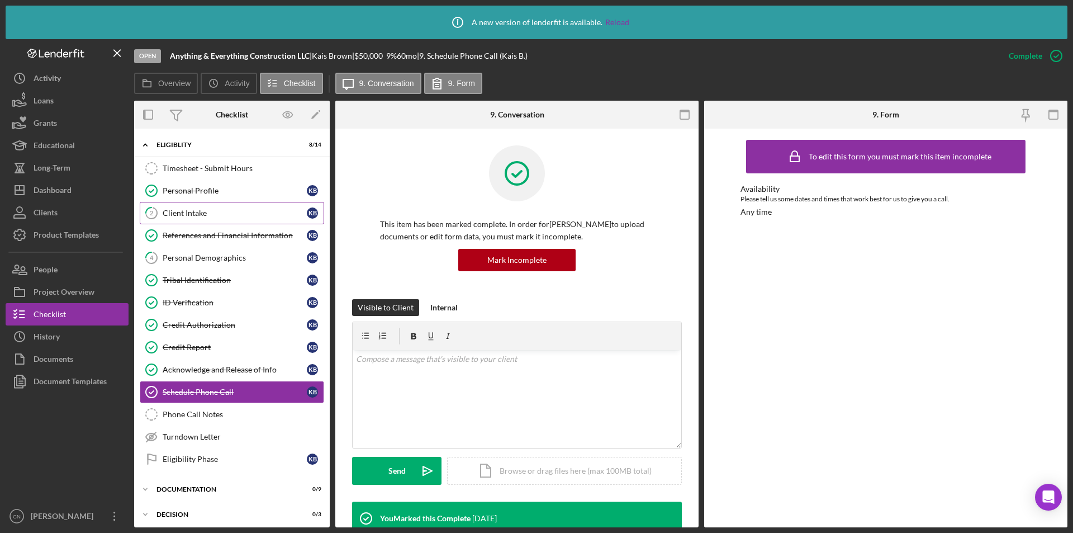
click at [198, 216] on div "Client Intake" at bounding box center [235, 213] width 144 height 9
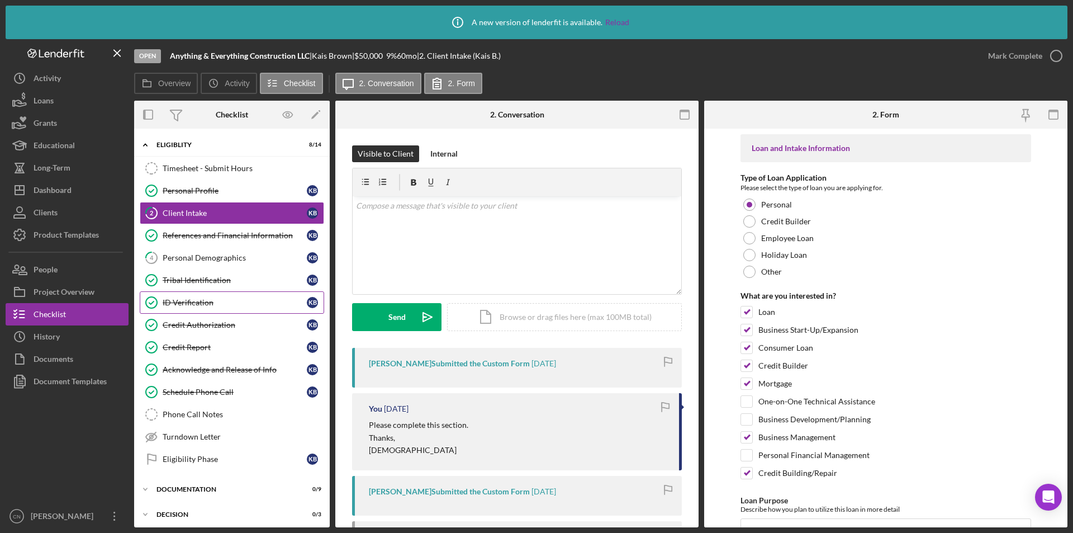
click at [209, 305] on div "ID Verification" at bounding box center [235, 302] width 144 height 9
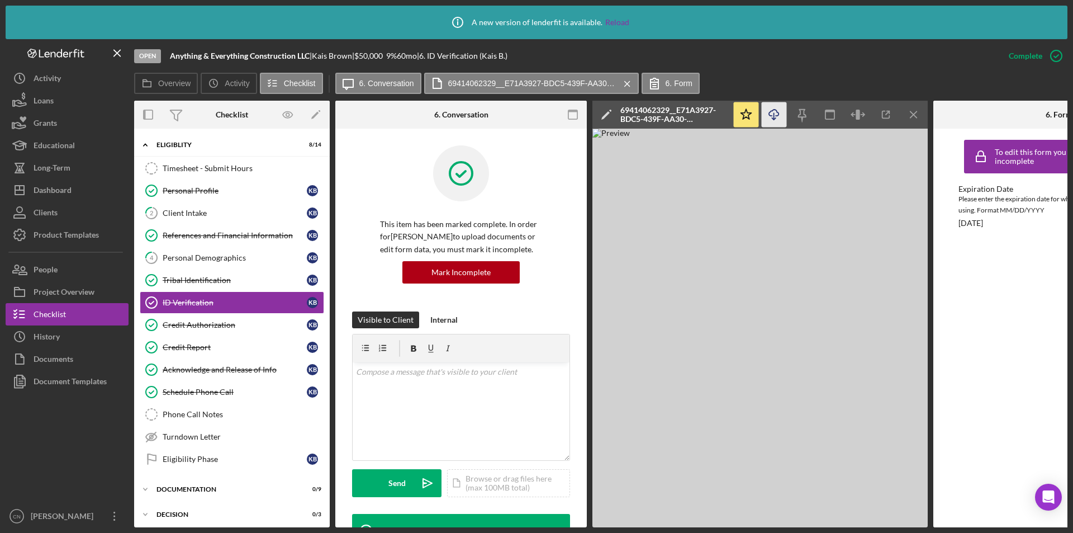
click at [769, 115] on icon "button" at bounding box center [774, 113] width 10 height 6
click at [212, 258] on div "Personal Demographics" at bounding box center [235, 257] width 144 height 9
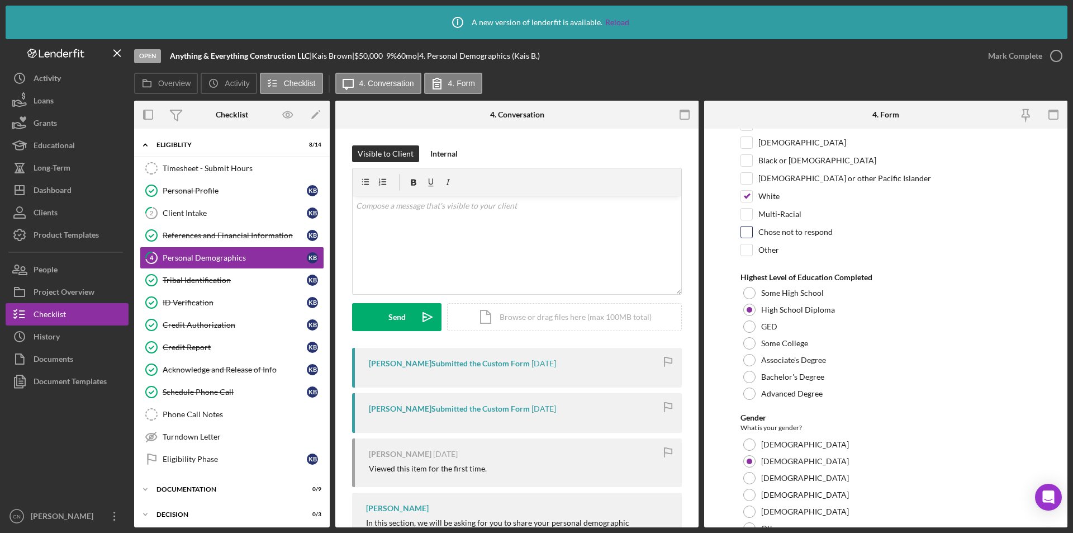
scroll to position [224, 0]
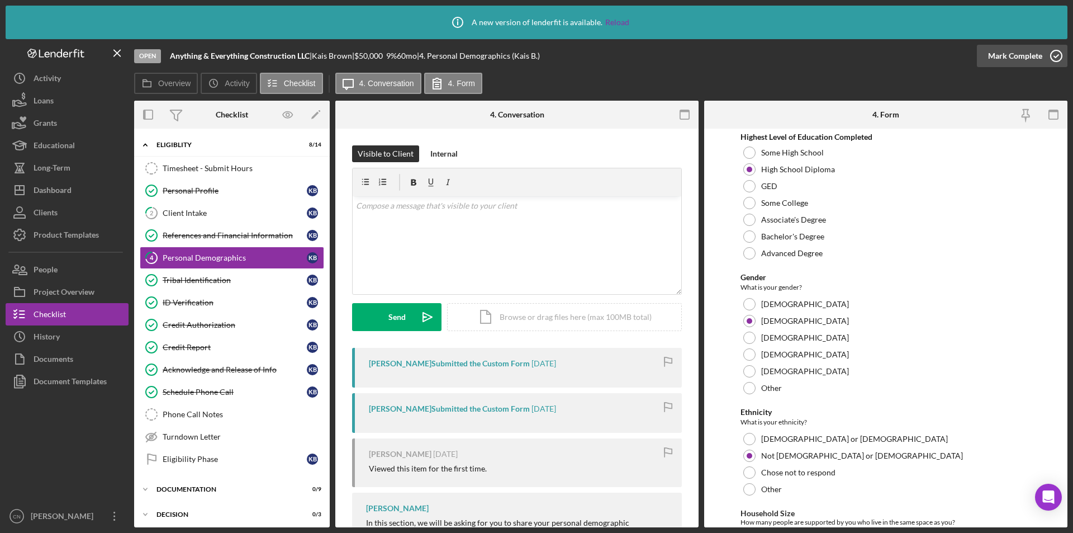
click at [1064, 56] on icon "button" at bounding box center [1057, 56] width 28 height 28
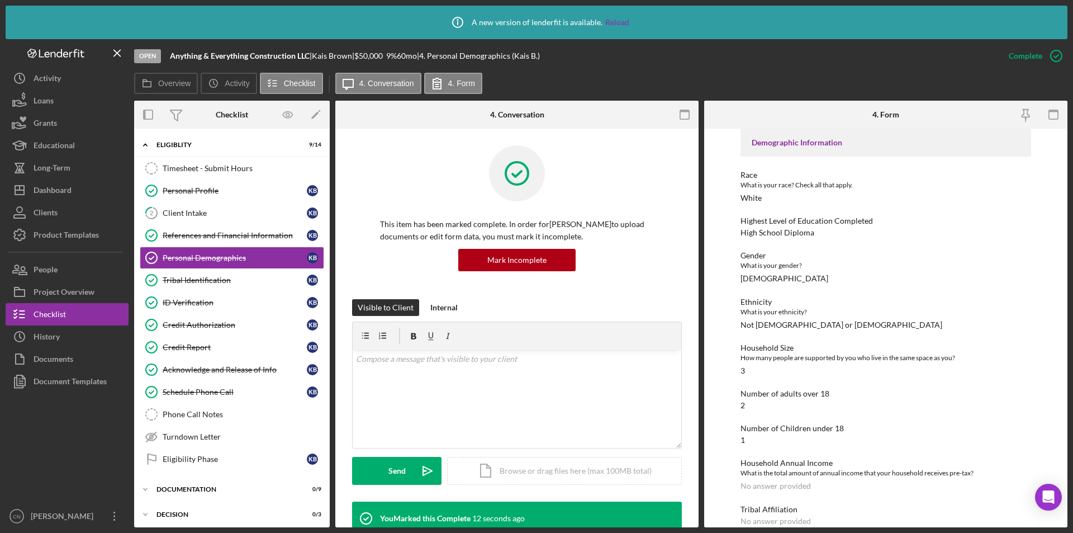
scroll to position [71, 0]
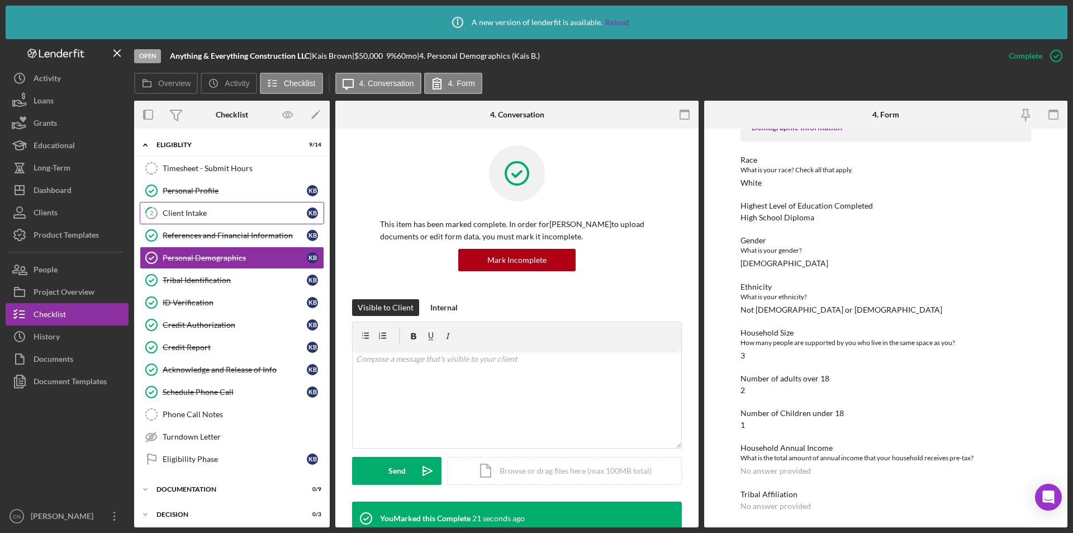
click at [176, 210] on div "Client Intake" at bounding box center [235, 213] width 144 height 9
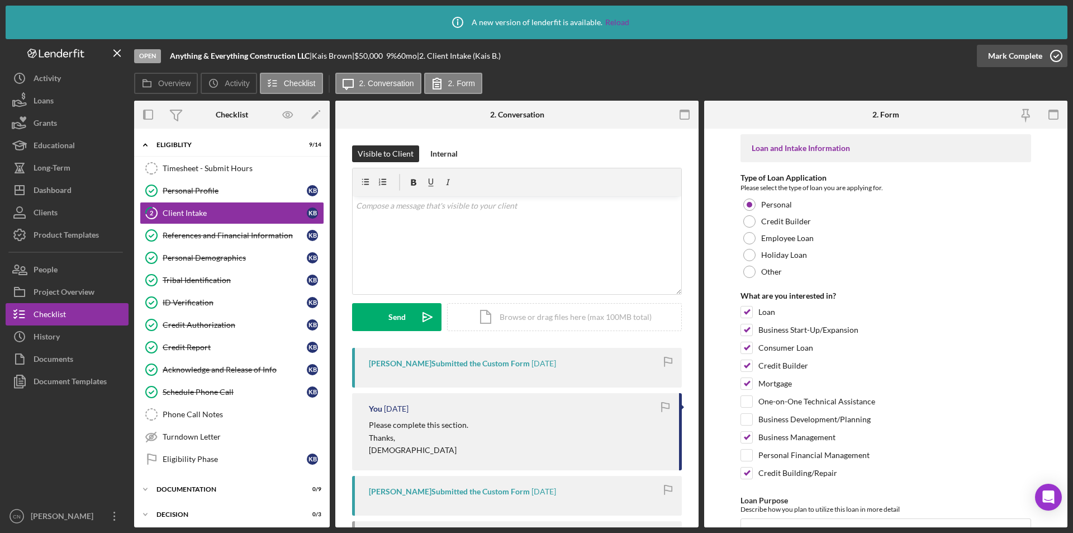
click at [1051, 53] on icon "button" at bounding box center [1057, 56] width 28 height 28
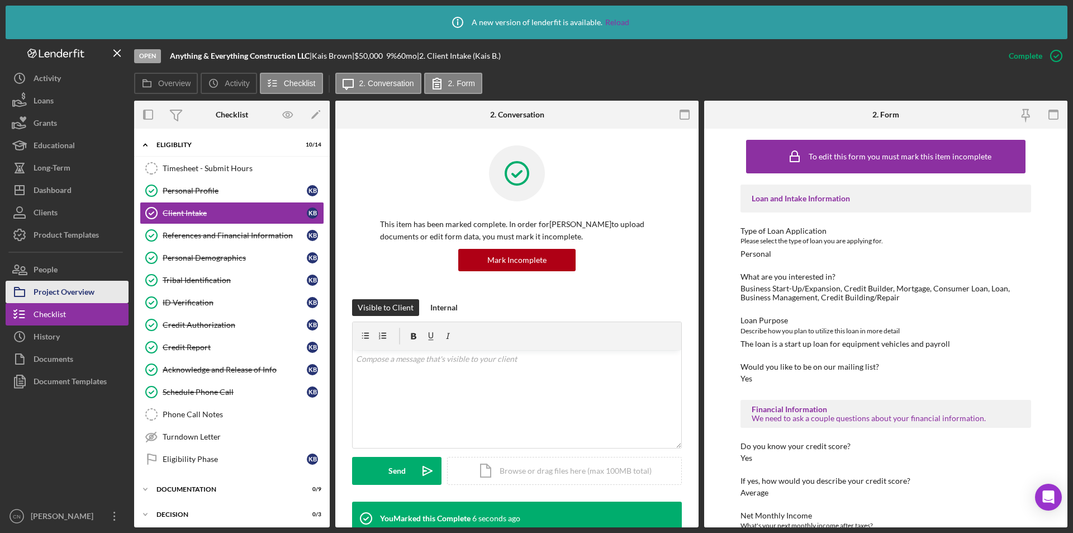
click at [73, 292] on div "Project Overview" at bounding box center [64, 293] width 61 height 25
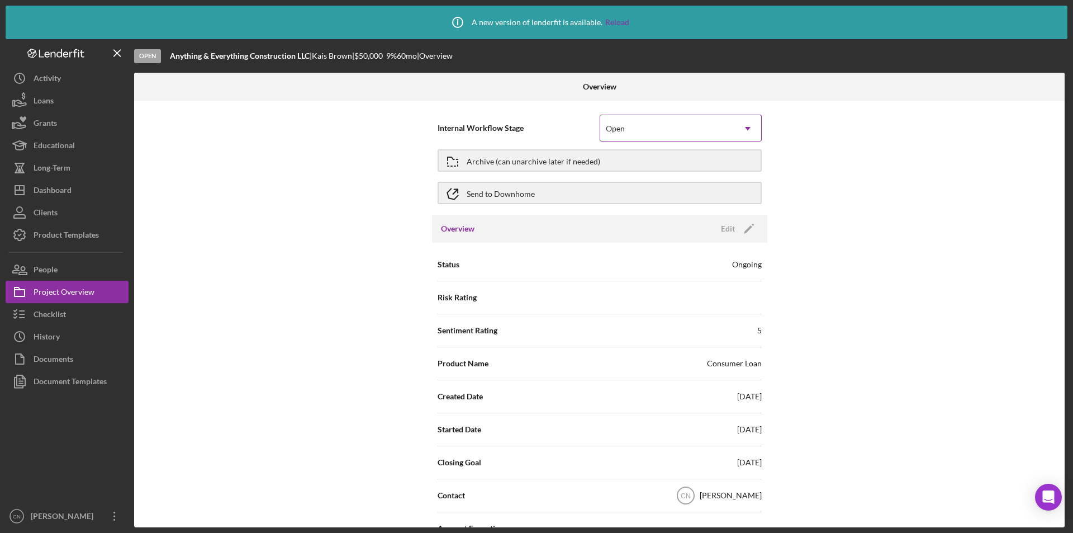
click at [627, 129] on div "Open" at bounding box center [667, 129] width 134 height 26
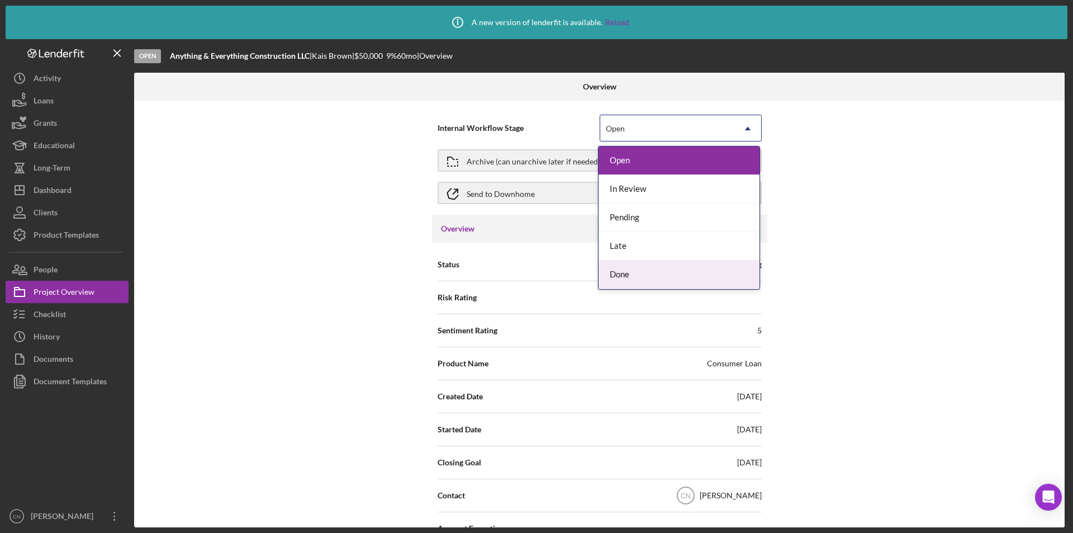
click at [631, 271] on div "Done" at bounding box center [679, 274] width 161 height 29
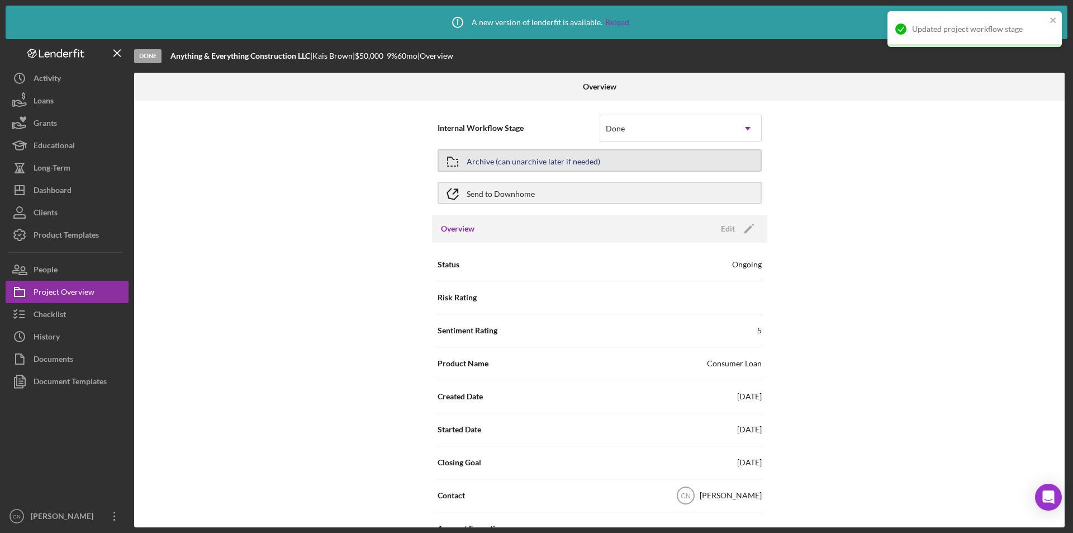
click at [531, 163] on div "Archive (can unarchive later if needed)" at bounding box center [534, 160] width 134 height 20
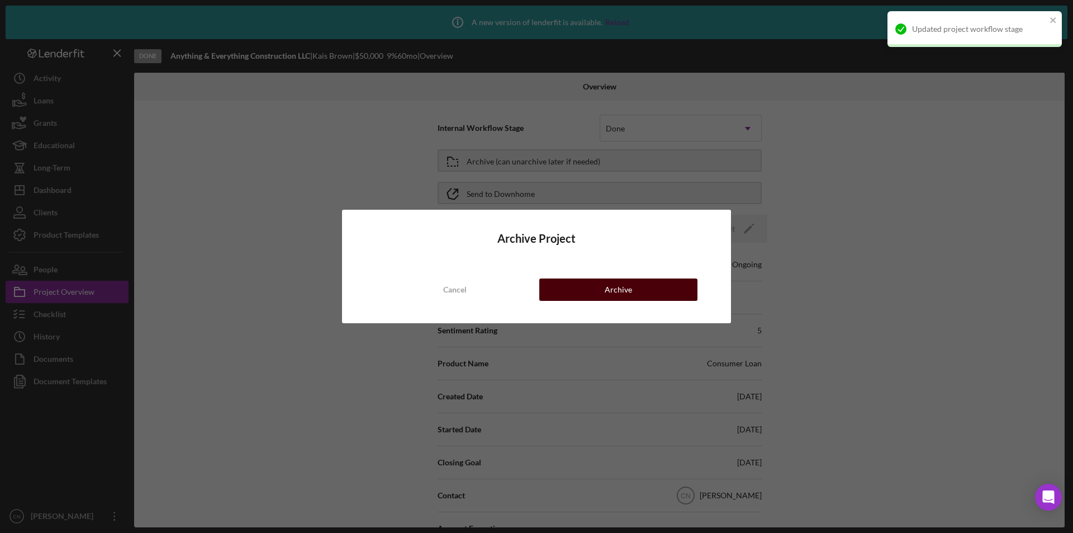
click at [635, 290] on button "Archive" at bounding box center [618, 289] width 158 height 22
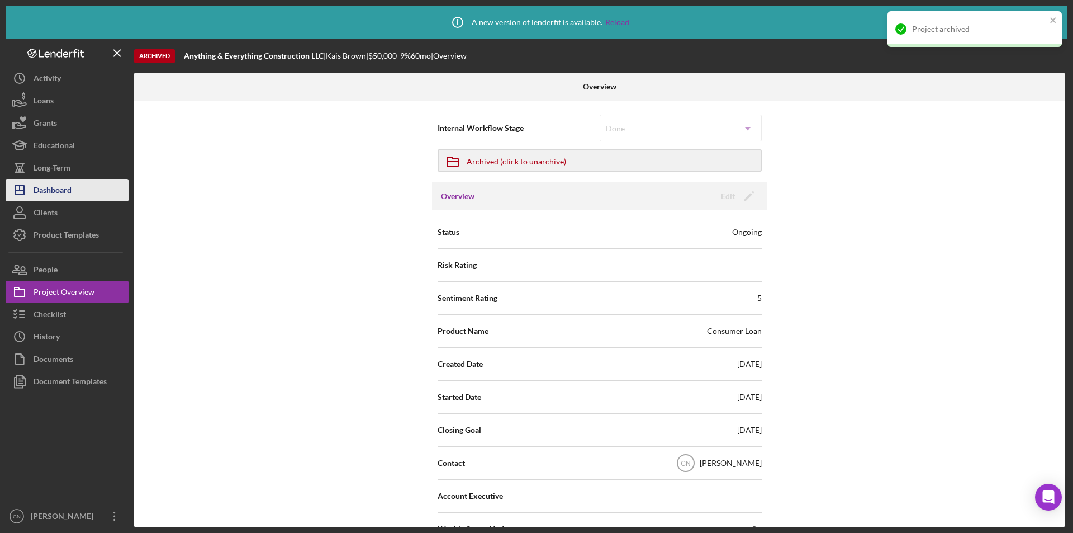
click at [63, 183] on div "Dashboard" at bounding box center [53, 191] width 38 height 25
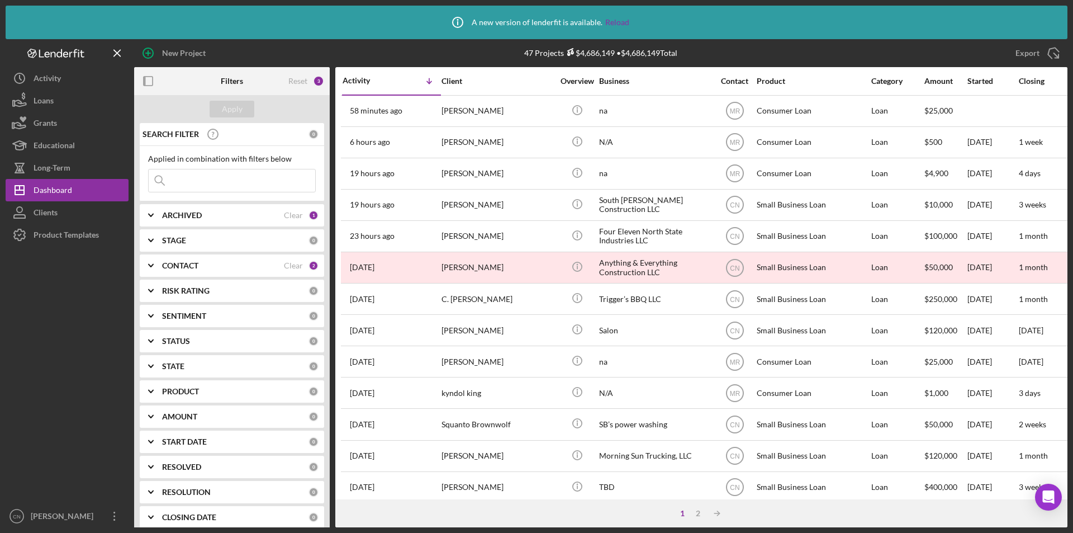
click at [206, 214] on div "ARCHIVED" at bounding box center [223, 215] width 122 height 9
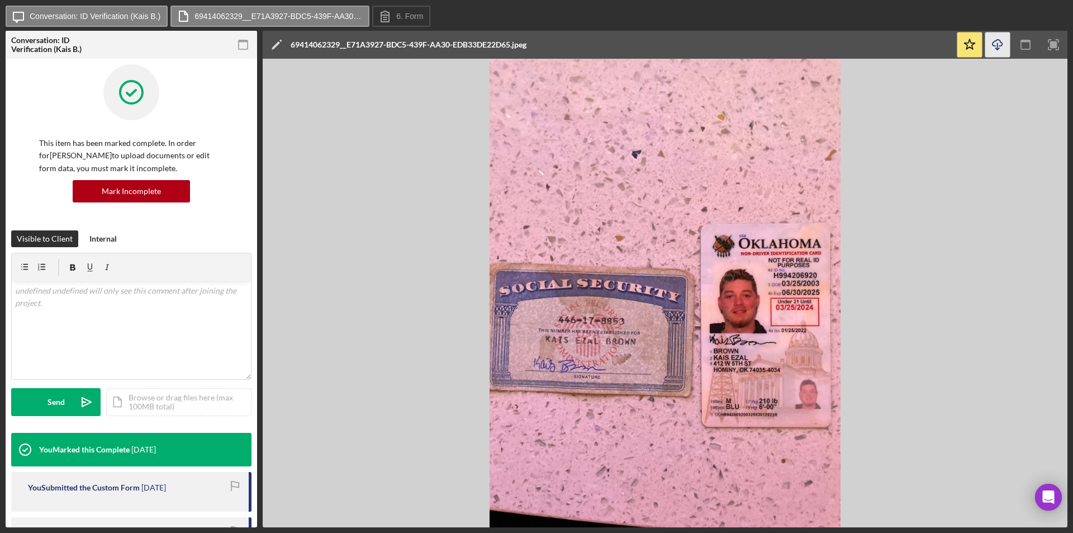
click at [999, 49] on icon "Icon/Download" at bounding box center [998, 44] width 25 height 25
